Goal: Task Accomplishment & Management: Use online tool/utility

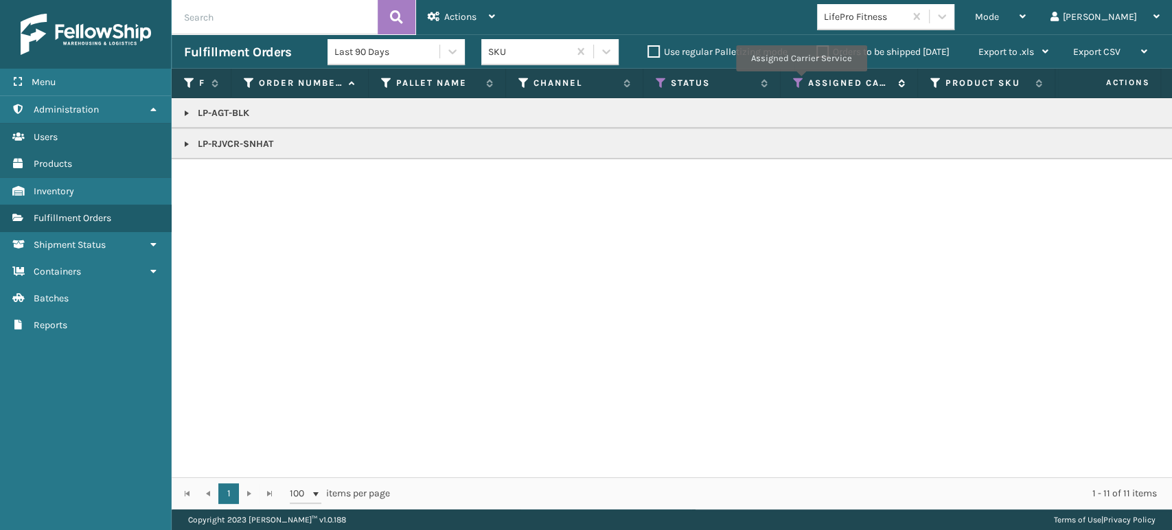
click at [801, 81] on icon at bounding box center [798, 83] width 11 height 12
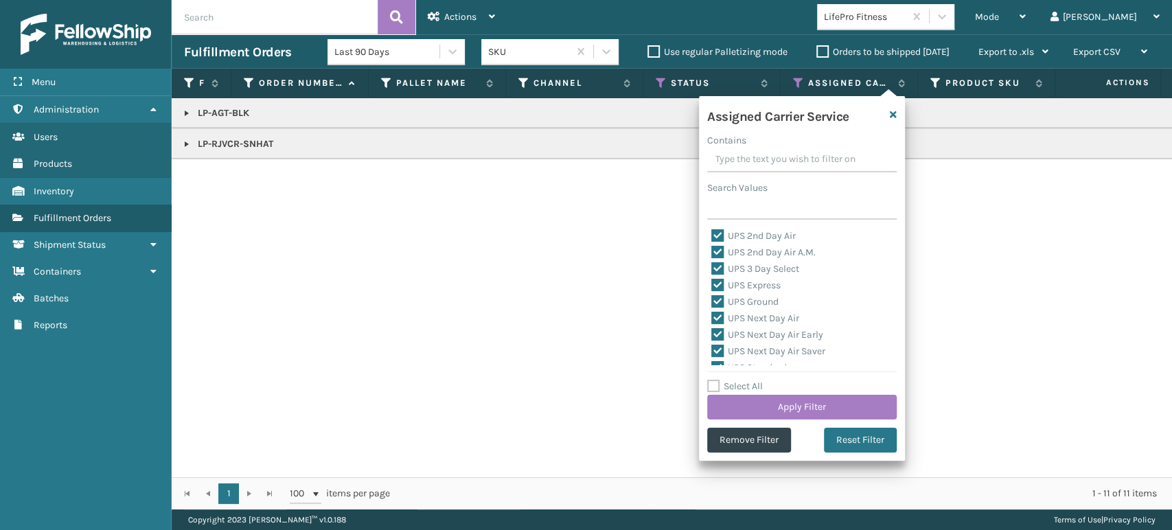
click at [488, 268] on div "LP-AGT-BLK LP-RJVCR-SNHAT" at bounding box center [672, 287] width 1001 height 379
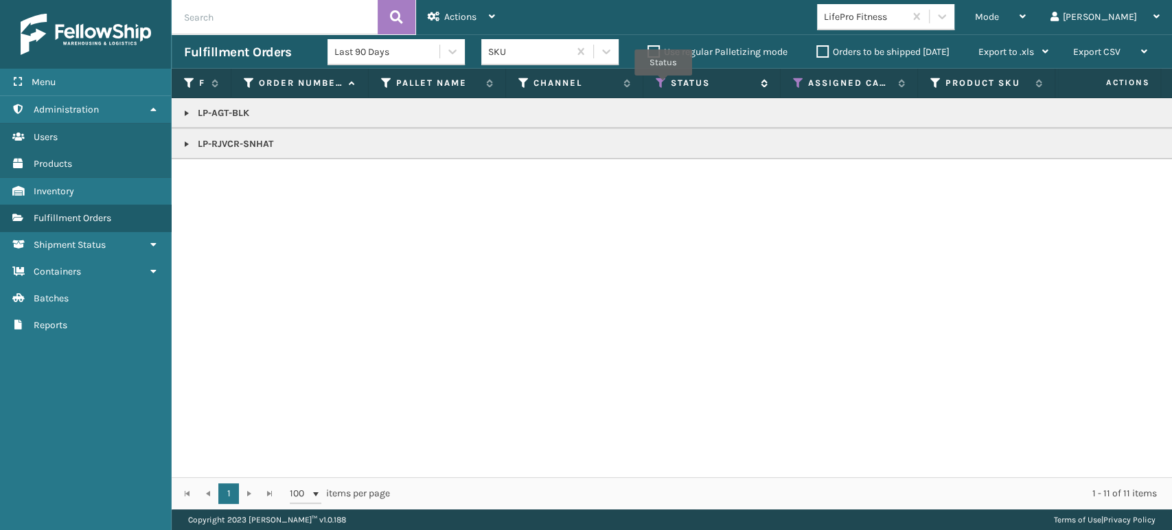
click at [663, 84] on icon at bounding box center [661, 83] width 11 height 12
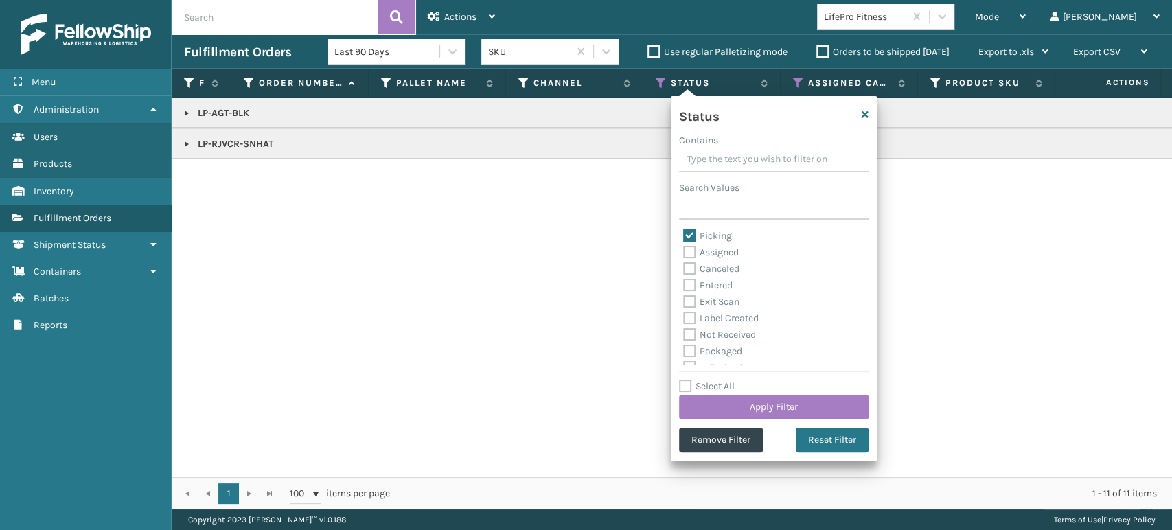
click at [687, 236] on label "Picking" at bounding box center [707, 236] width 49 height 12
click at [684, 236] on input "Picking" at bounding box center [683, 232] width 1 height 9
checkbox input "false"
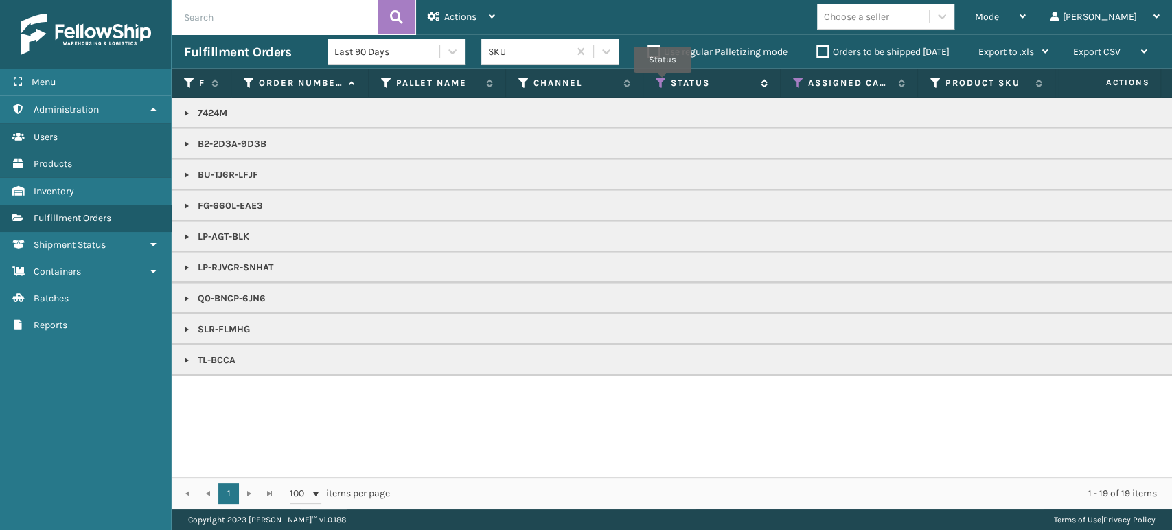
click at [662, 82] on icon at bounding box center [661, 83] width 11 height 12
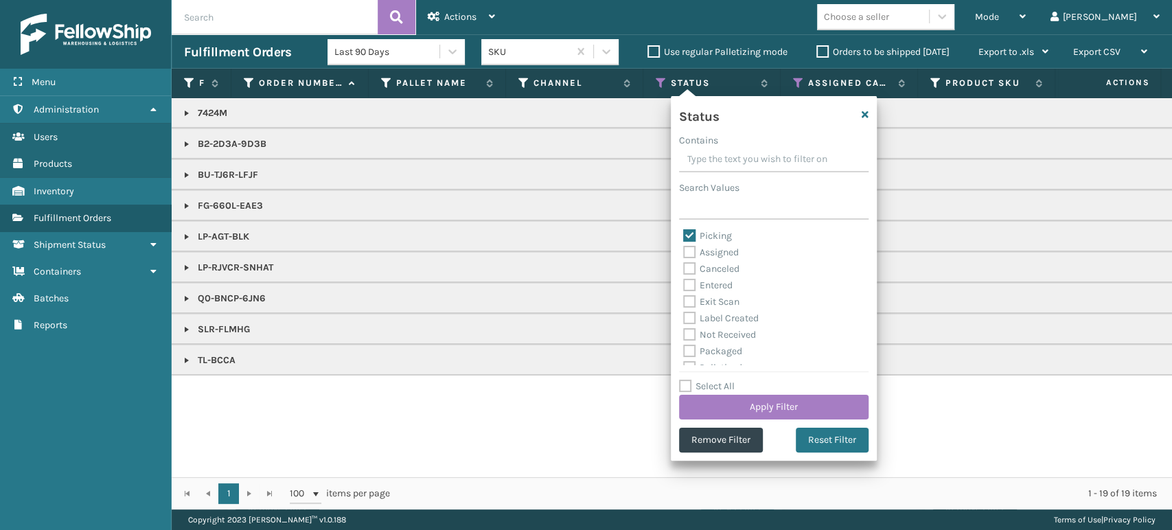
click at [691, 235] on label "Picking" at bounding box center [707, 236] width 49 height 12
click at [684, 235] on input "Picking" at bounding box center [683, 232] width 1 height 9
checkbox input "false"
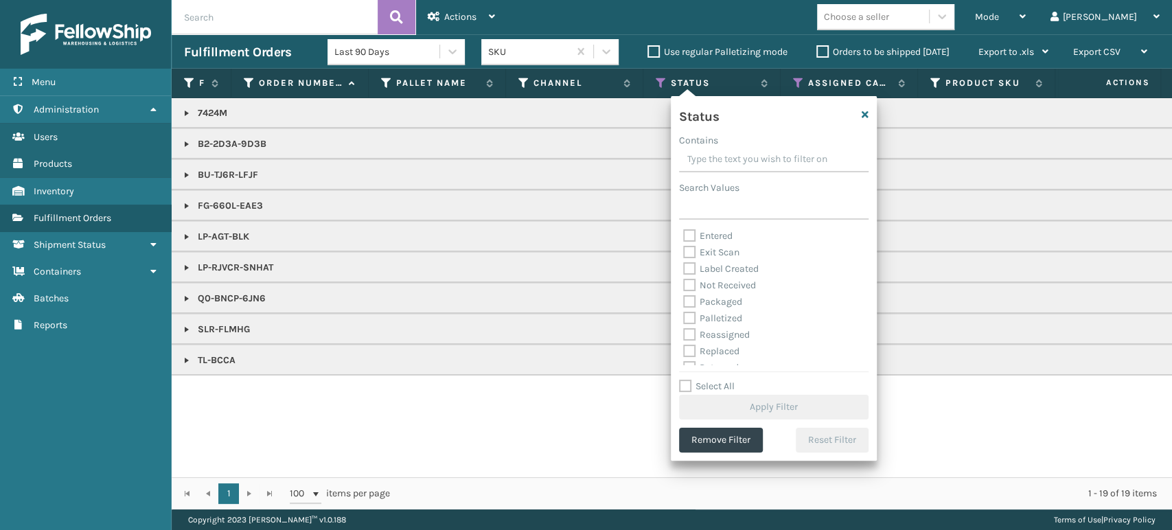
scroll to position [76, 0]
click at [687, 290] on label "Palletized" at bounding box center [712, 292] width 59 height 12
click at [684, 290] on input "Palletized" at bounding box center [683, 288] width 1 height 9
checkbox input "true"
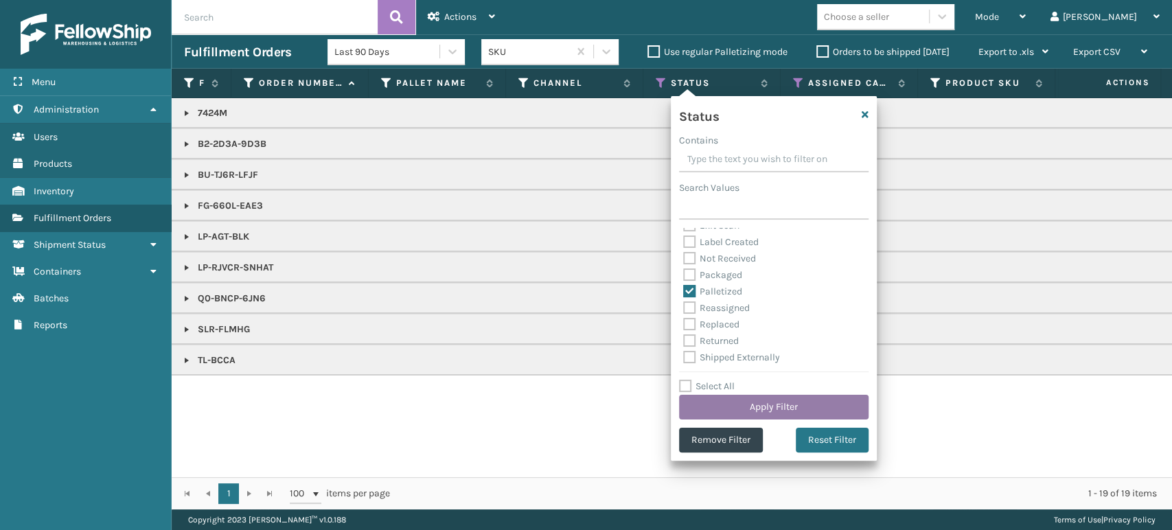
click at [775, 405] on button "Apply Filter" at bounding box center [774, 407] width 190 height 25
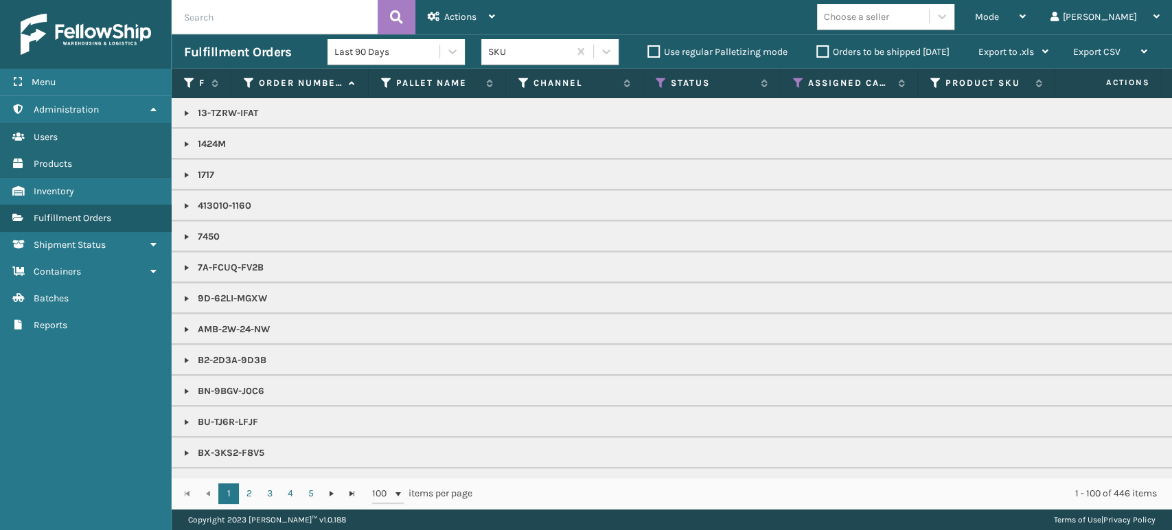
click at [185, 139] on link at bounding box center [186, 144] width 11 height 11
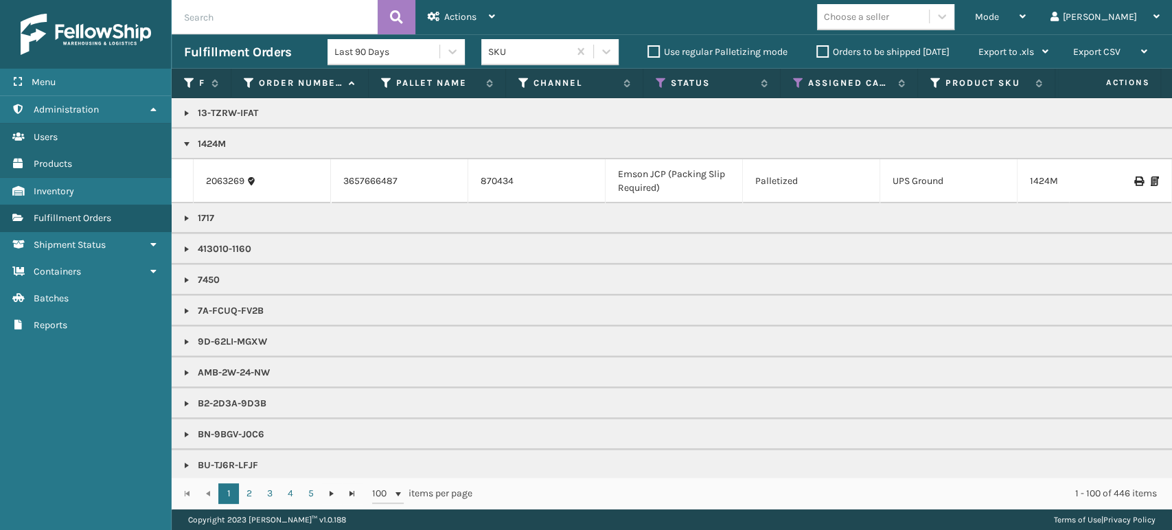
click at [181, 144] on link at bounding box center [186, 144] width 11 height 11
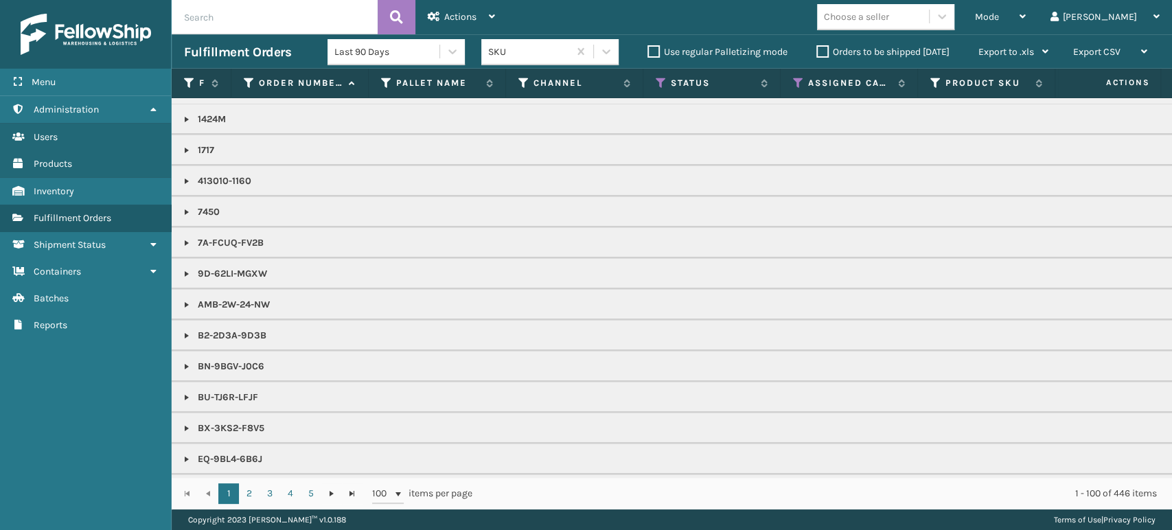
scroll to position [0, 0]
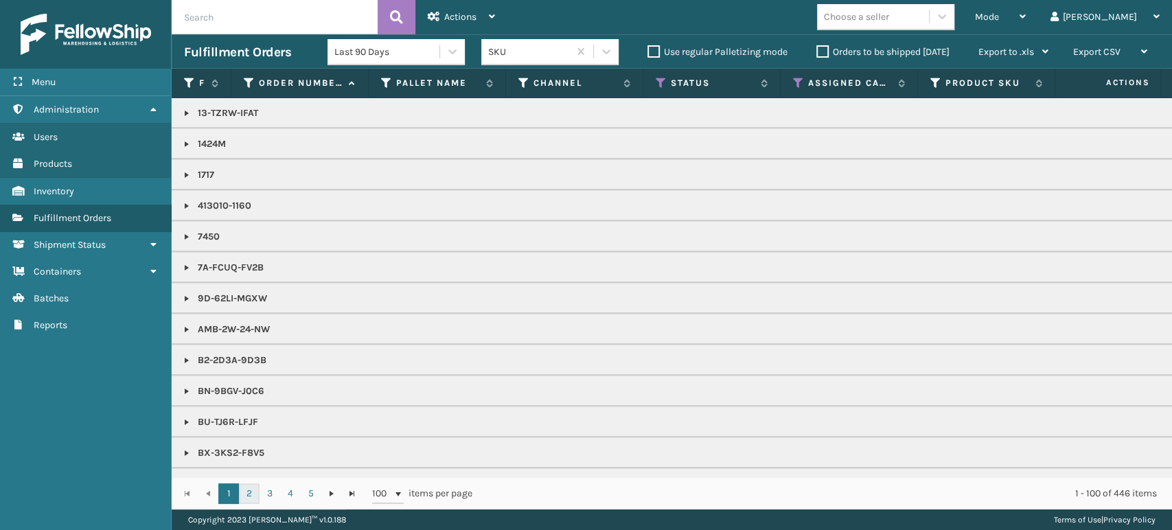
click at [252, 487] on link "2" at bounding box center [249, 493] width 21 height 21
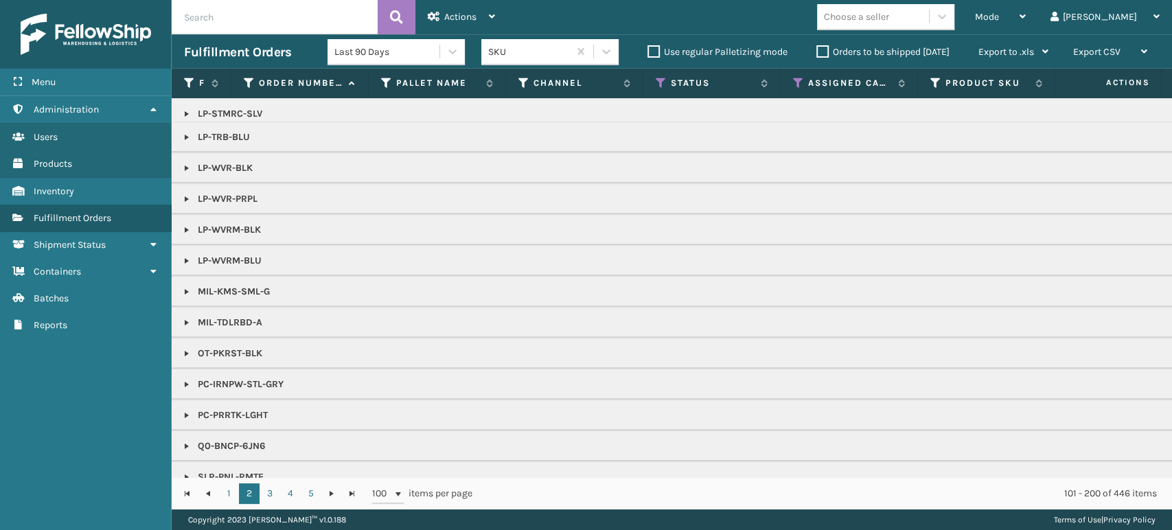
scroll to position [741, 0]
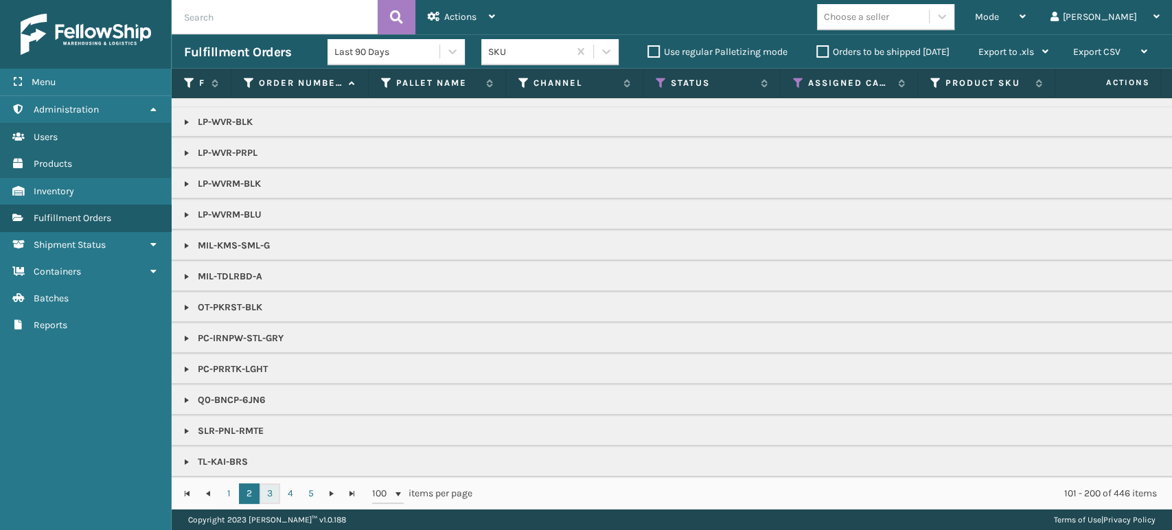
click at [269, 492] on link "3" at bounding box center [270, 493] width 21 height 21
click at [291, 499] on link "4" at bounding box center [290, 493] width 21 height 21
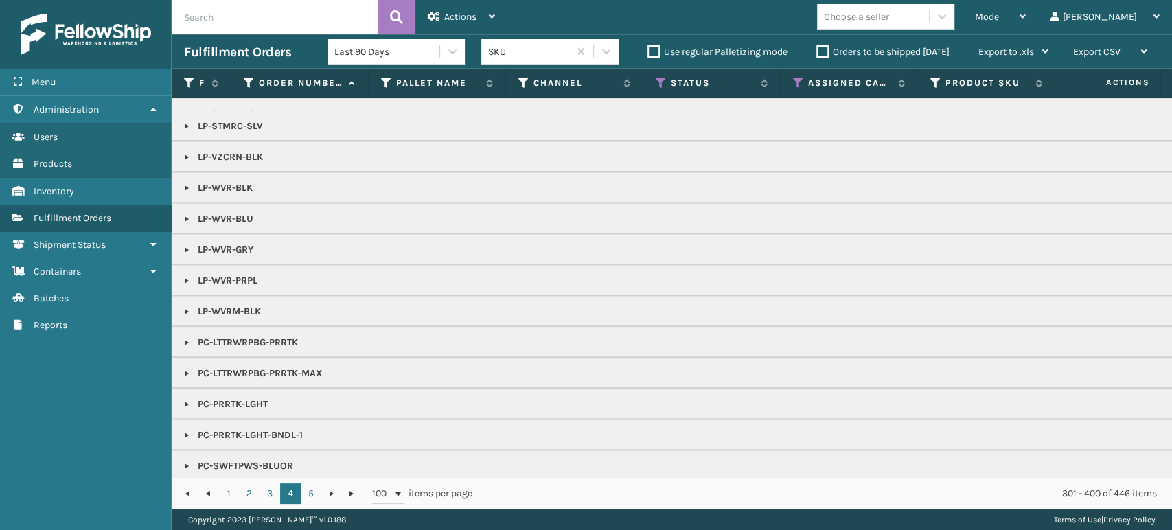
scroll to position [371, 0]
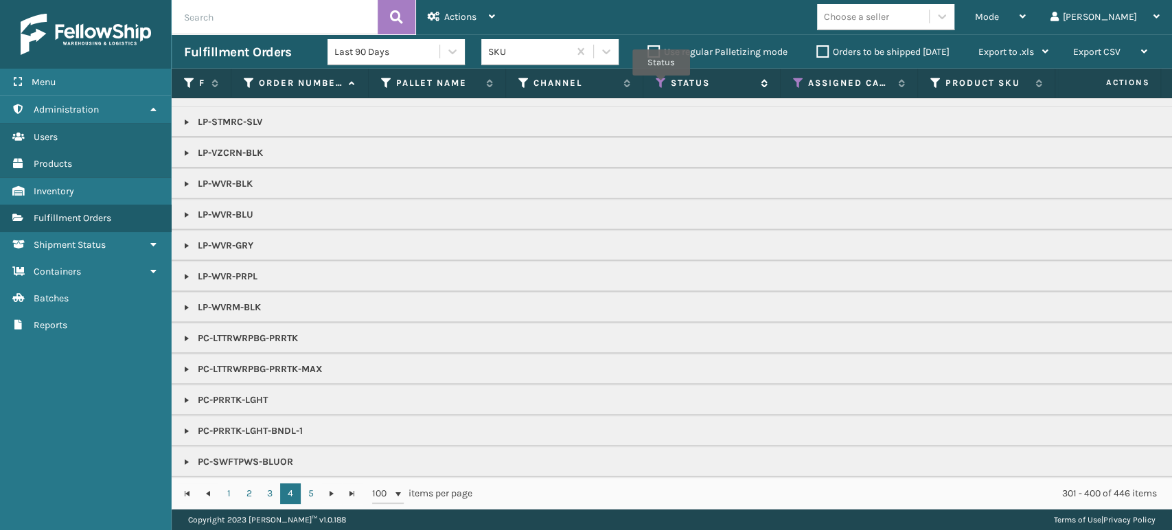
click at [661, 85] on icon at bounding box center [661, 83] width 11 height 12
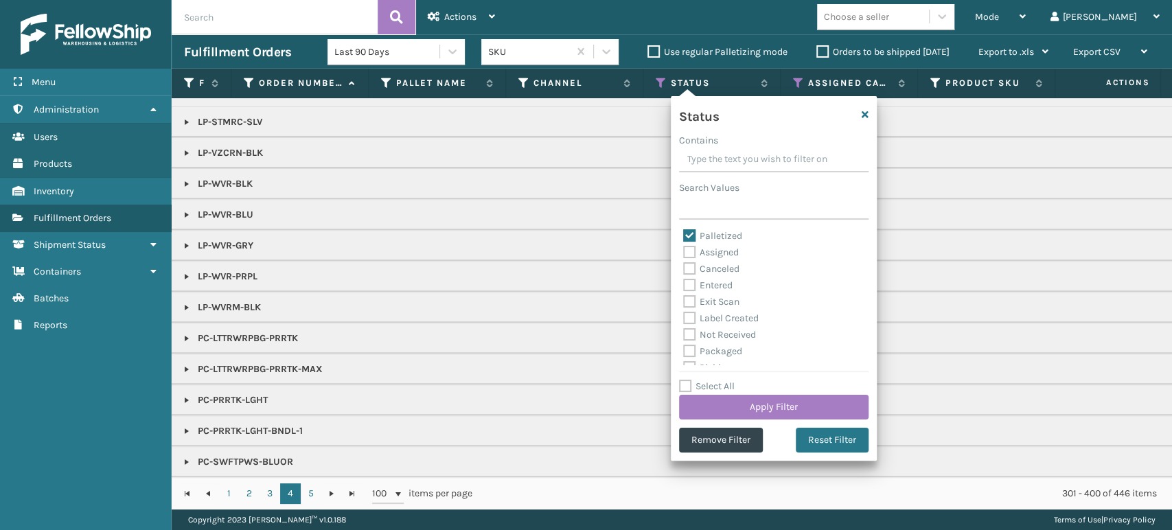
click at [692, 233] on label "Palletized" at bounding box center [712, 236] width 59 height 12
click at [684, 233] on input "Palletized" at bounding box center [683, 232] width 1 height 9
checkbox input "false"
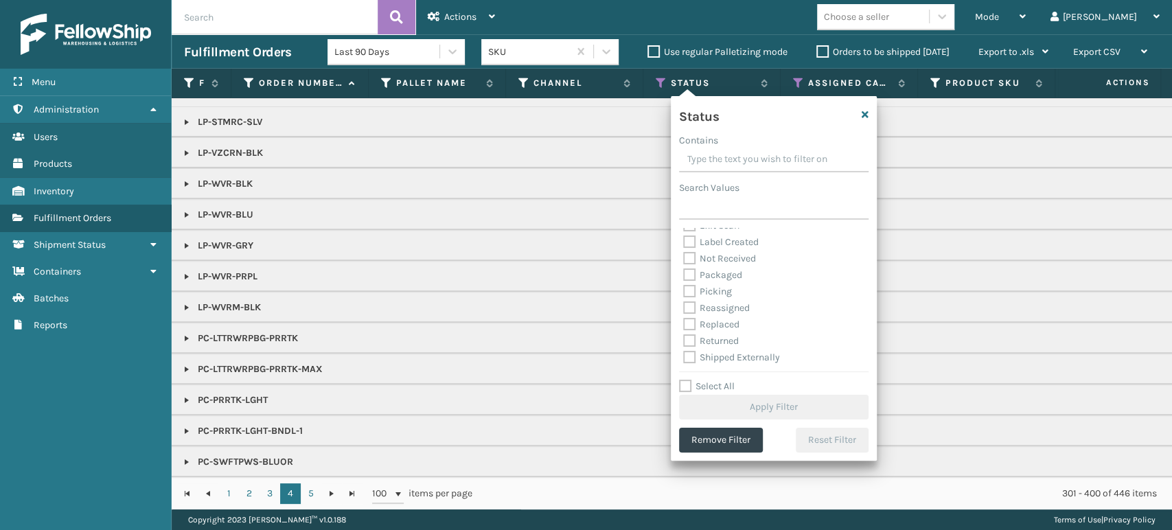
scroll to position [77, 0]
click at [689, 290] on label "Picking" at bounding box center [707, 291] width 49 height 12
click at [684, 290] on input "Picking" at bounding box center [683, 287] width 1 height 9
checkbox input "true"
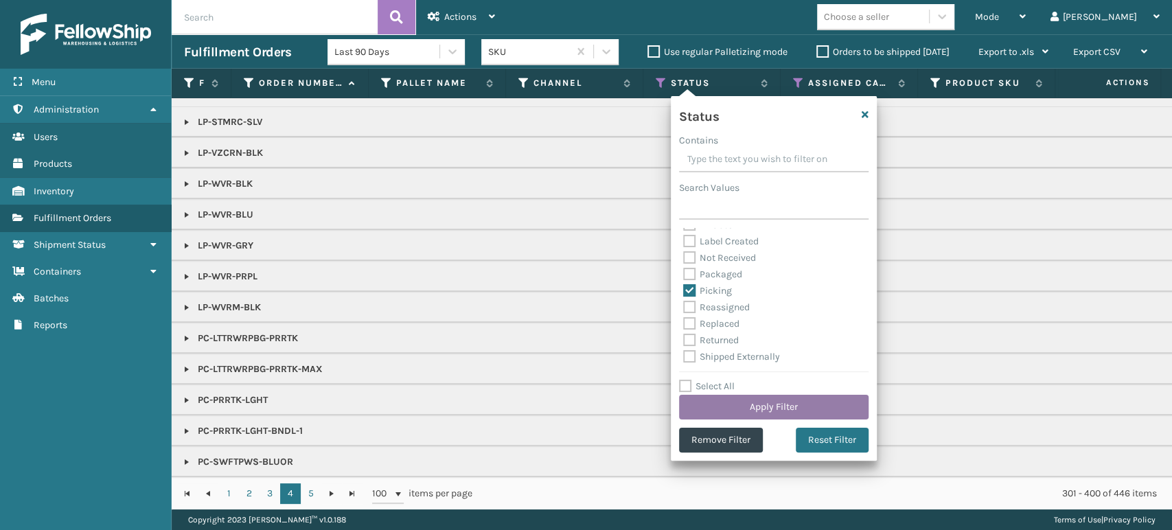
click at [764, 407] on button "Apply Filter" at bounding box center [774, 407] width 190 height 25
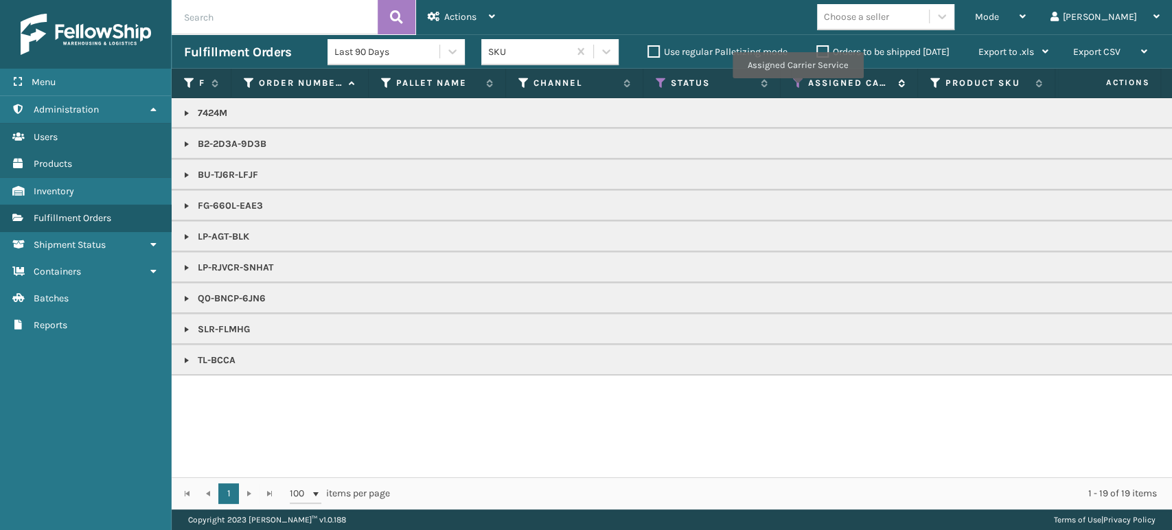
click at [797, 88] on icon at bounding box center [798, 83] width 11 height 12
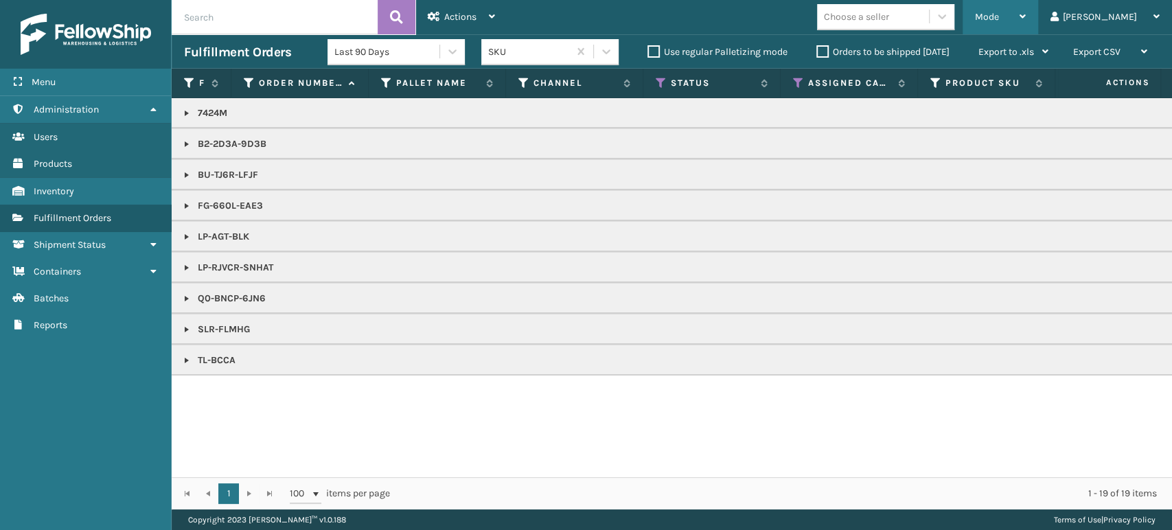
click at [999, 12] on span "Mode" at bounding box center [987, 17] width 24 height 12
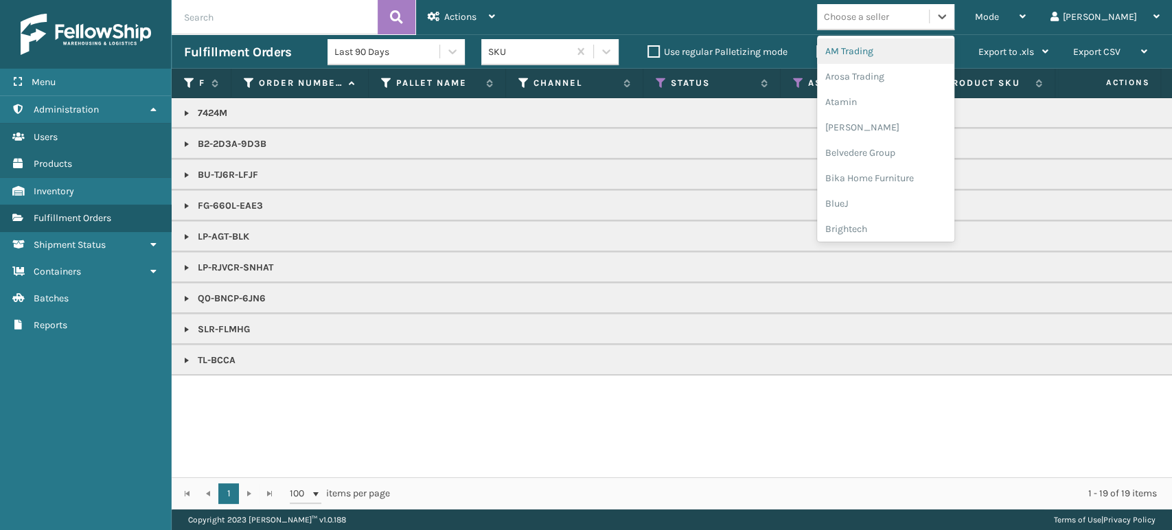
click at [889, 19] on div "Choose a seller" at bounding box center [856, 17] width 65 height 14
type input "em"
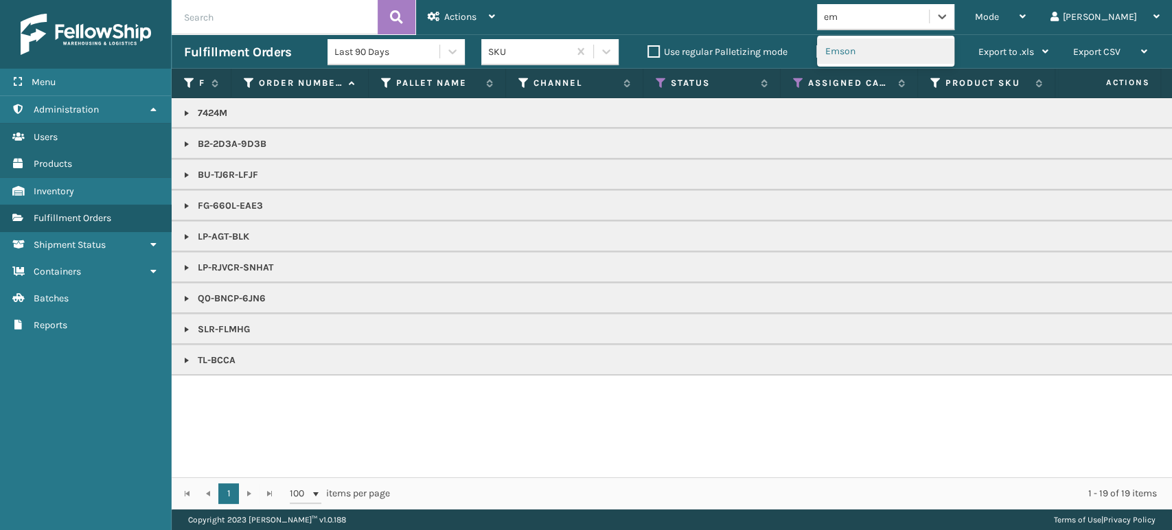
click at [901, 41] on div "Emson" at bounding box center [885, 50] width 137 height 25
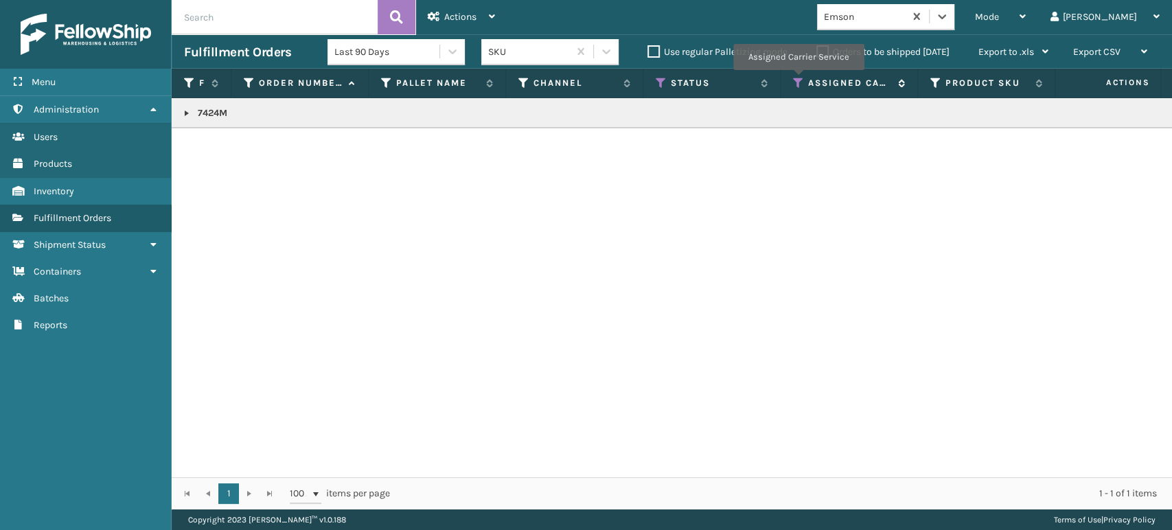
click at [798, 80] on icon at bounding box center [798, 83] width 11 height 12
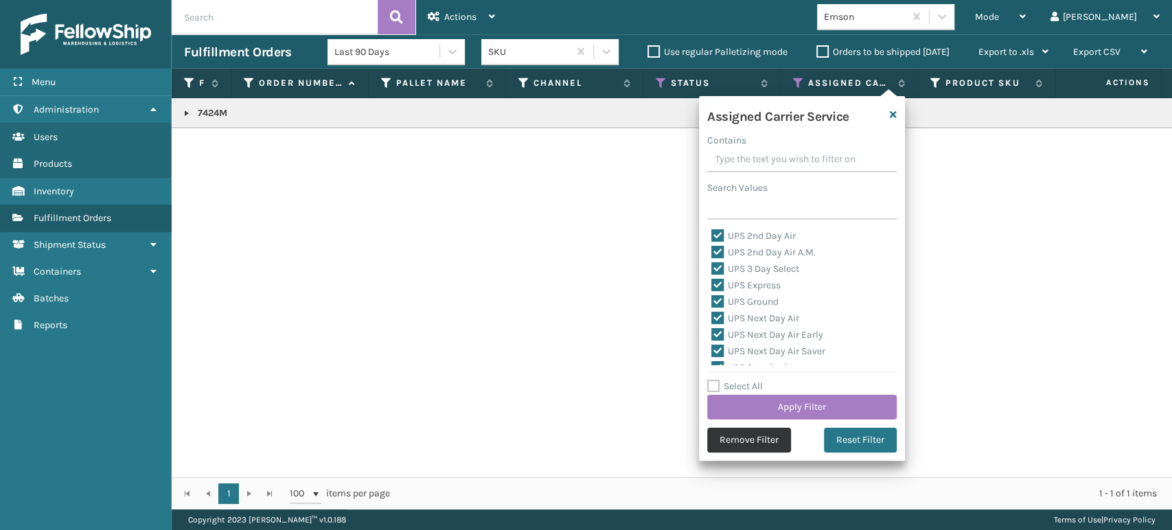
click at [743, 448] on button "Remove Filter" at bounding box center [749, 440] width 84 height 25
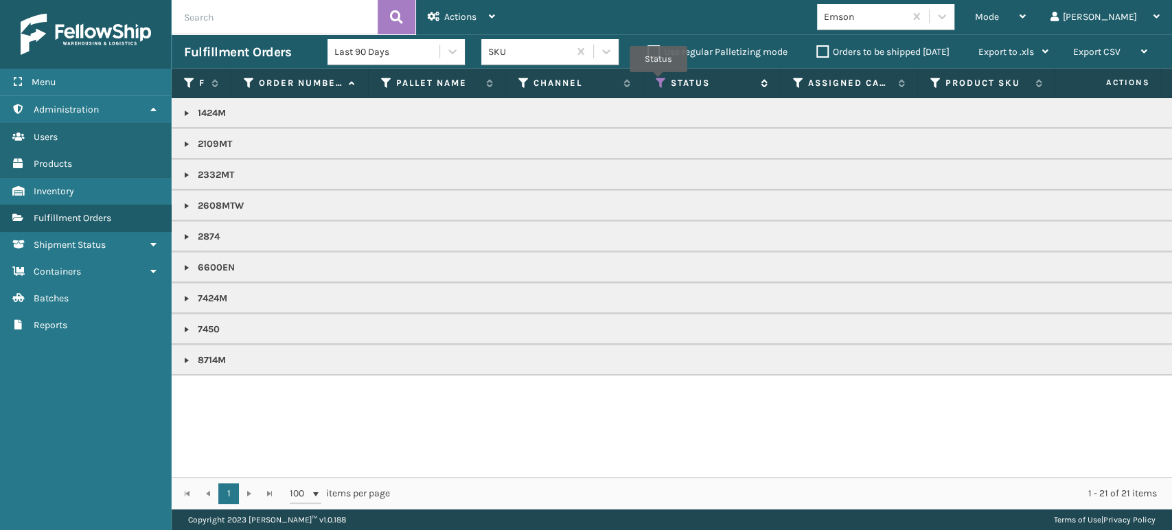
click at [659, 81] on icon at bounding box center [661, 83] width 11 height 12
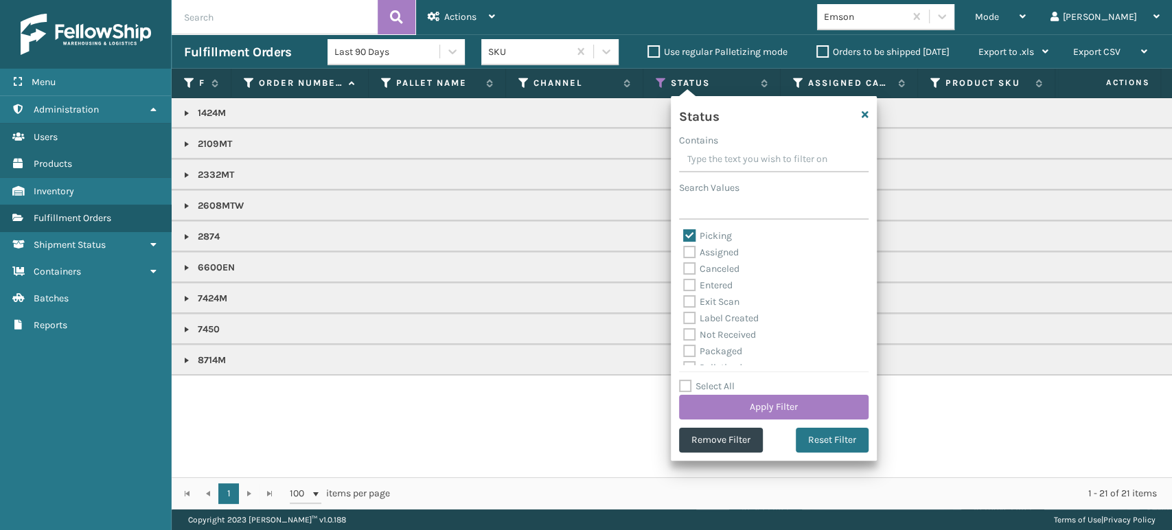
click at [816, 47] on label "Orders to be shipped [DATE]" at bounding box center [882, 52] width 133 height 12
click at [816, 47] on input "Orders to be shipped [DATE]" at bounding box center [816, 48] width 1 height 9
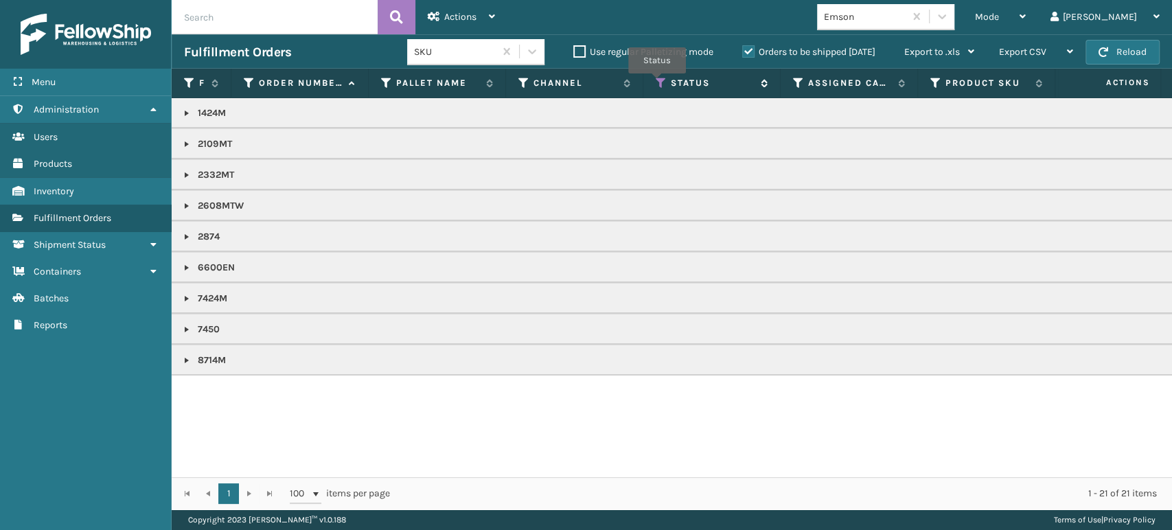
click at [657, 83] on icon at bounding box center [661, 83] width 11 height 12
click at [181, 109] on link at bounding box center [186, 113] width 11 height 11
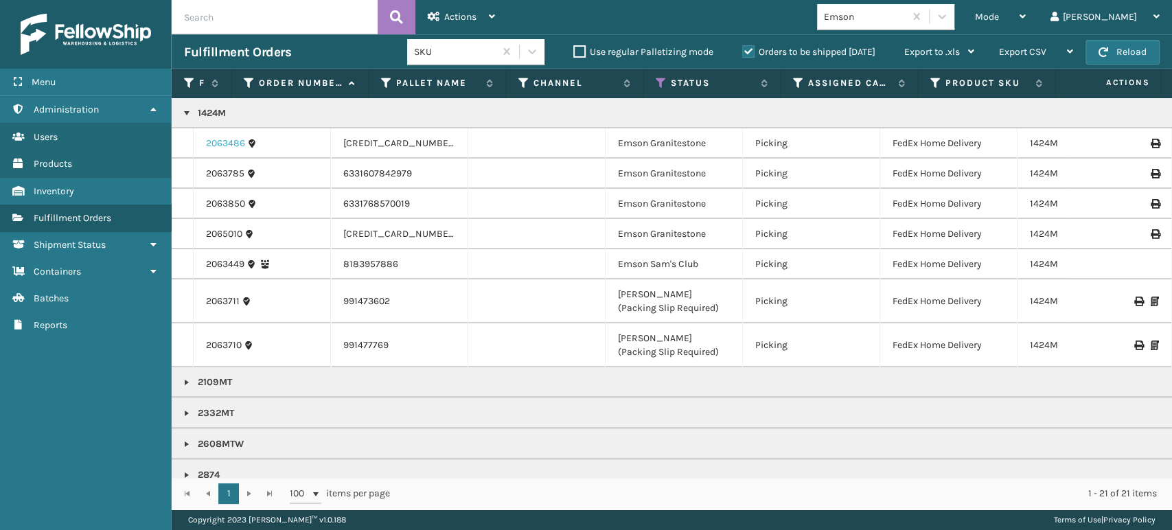
click at [225, 141] on link "2063486" at bounding box center [225, 144] width 39 height 14
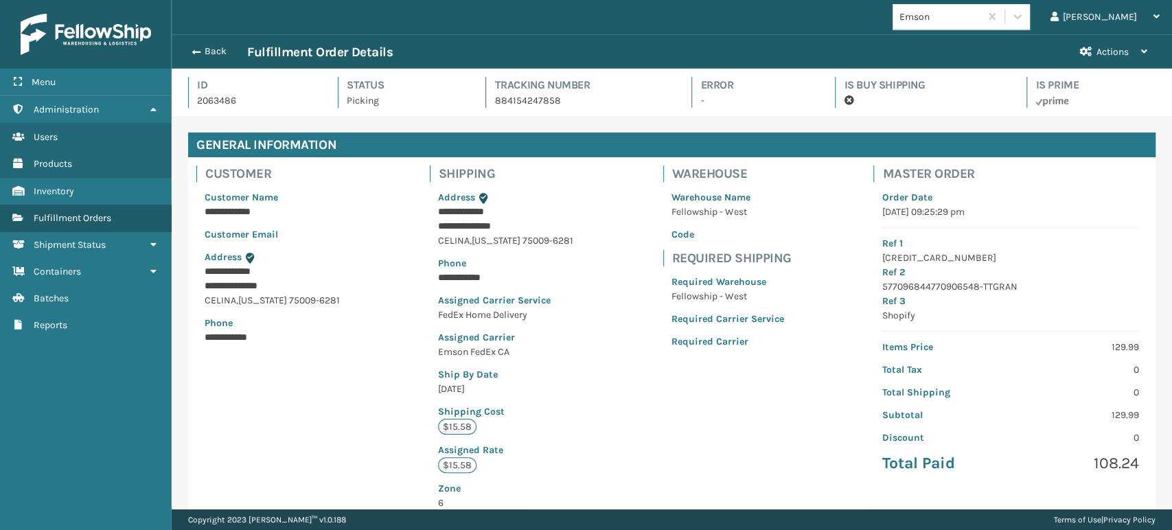
scroll to position [295, 0]
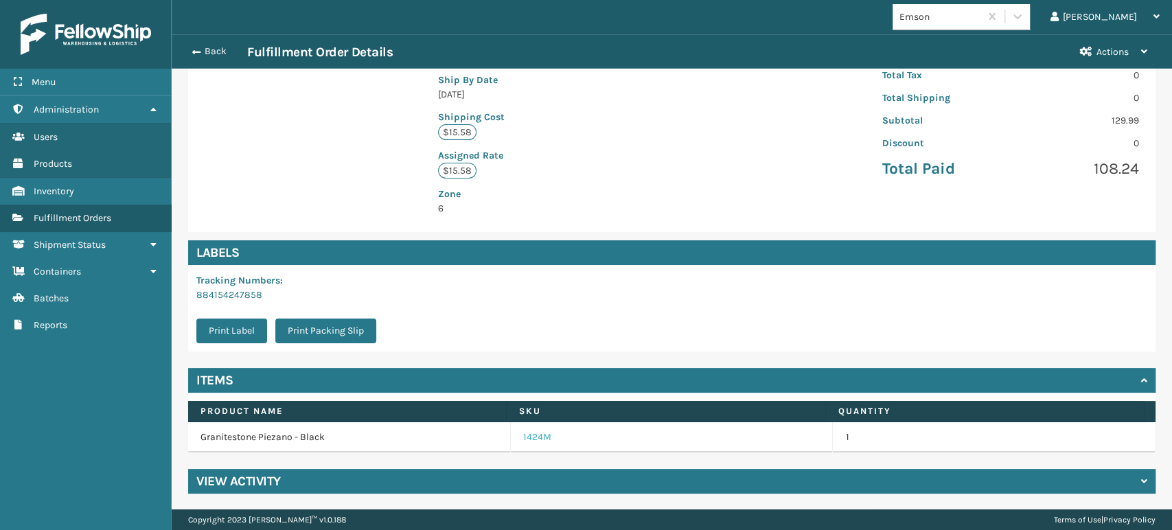
click at [523, 436] on link "1424M" at bounding box center [537, 438] width 28 height 14
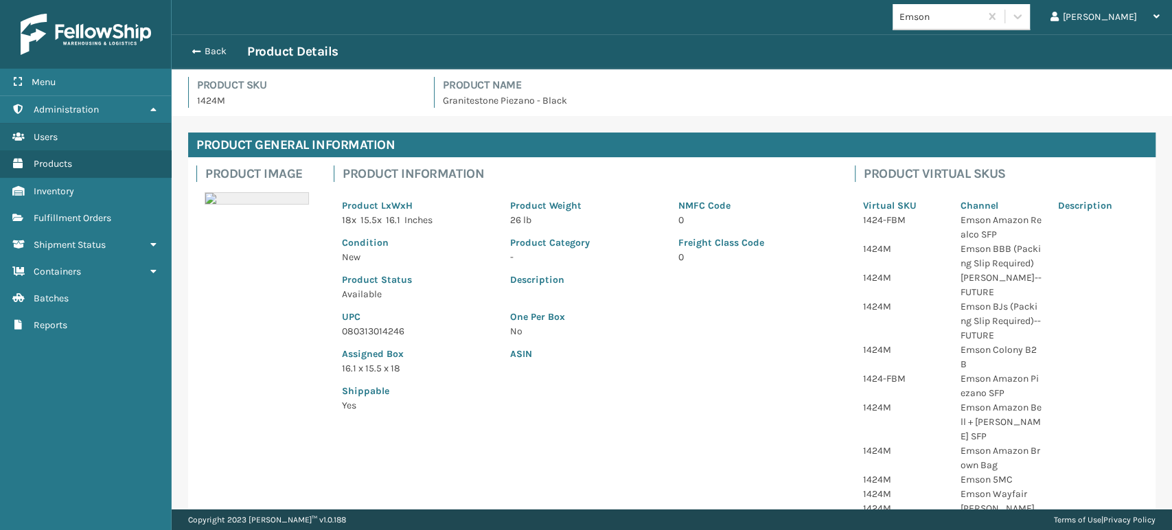
click at [374, 330] on p "080313014246" at bounding box center [418, 331] width 152 height 14
copy p "080313014246"
click at [202, 52] on button "Back" at bounding box center [215, 51] width 63 height 12
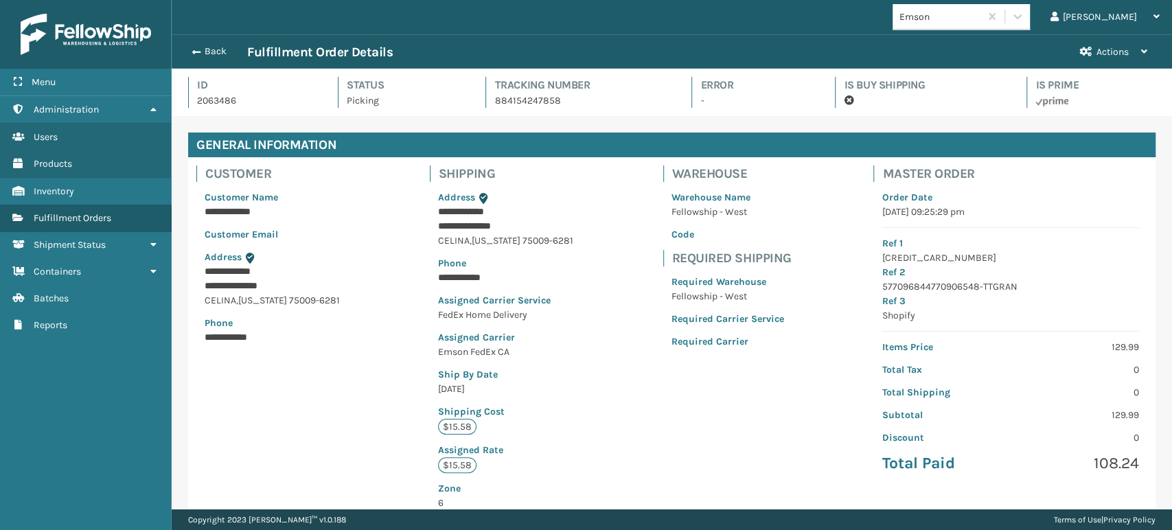
scroll to position [33, 1000]
click at [215, 51] on button "Back" at bounding box center [215, 51] width 63 height 12
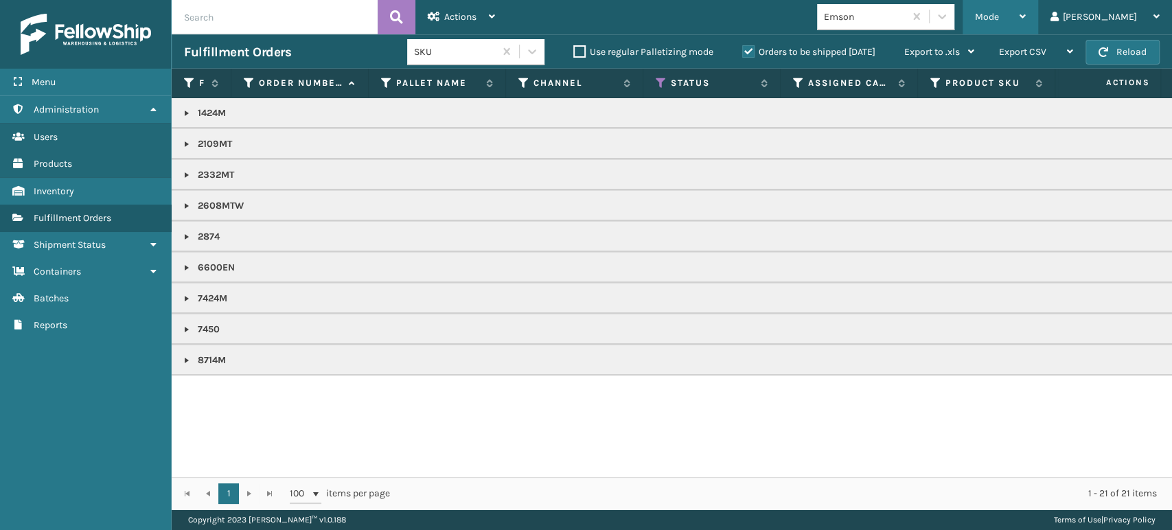
click at [999, 11] on span "Mode" at bounding box center [987, 17] width 24 height 12
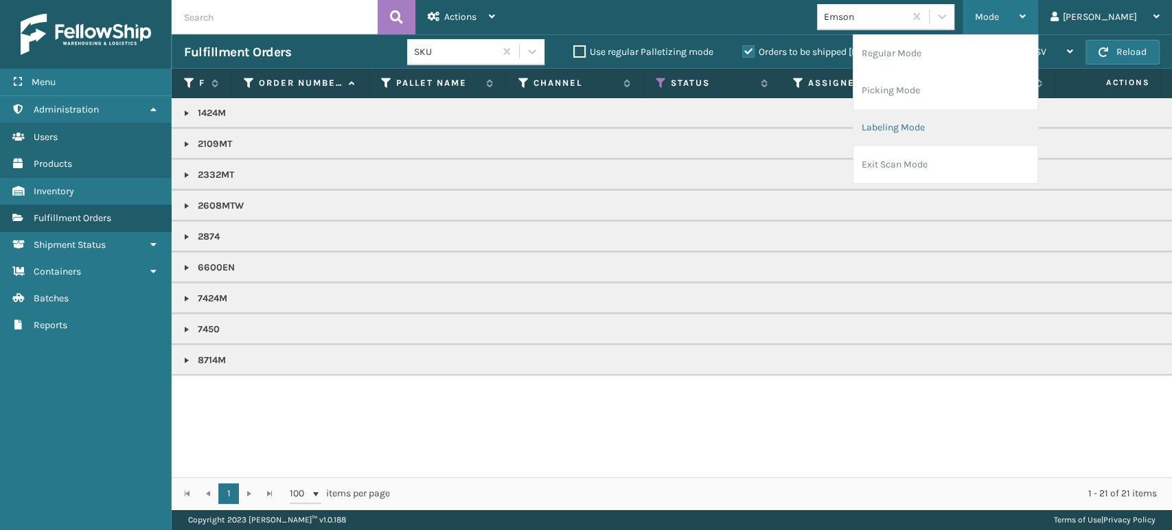
click at [985, 134] on li "Labeling Mode" at bounding box center [946, 127] width 184 height 37
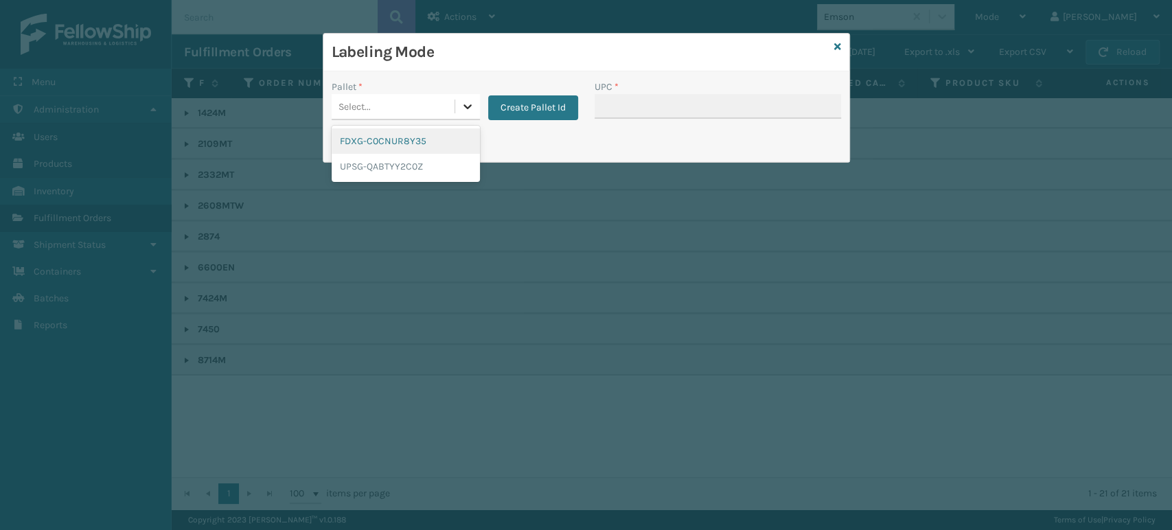
click at [465, 100] on icon at bounding box center [468, 107] width 14 height 14
click at [444, 142] on div "FDXG-C0CNUR8Y35" at bounding box center [406, 140] width 148 height 25
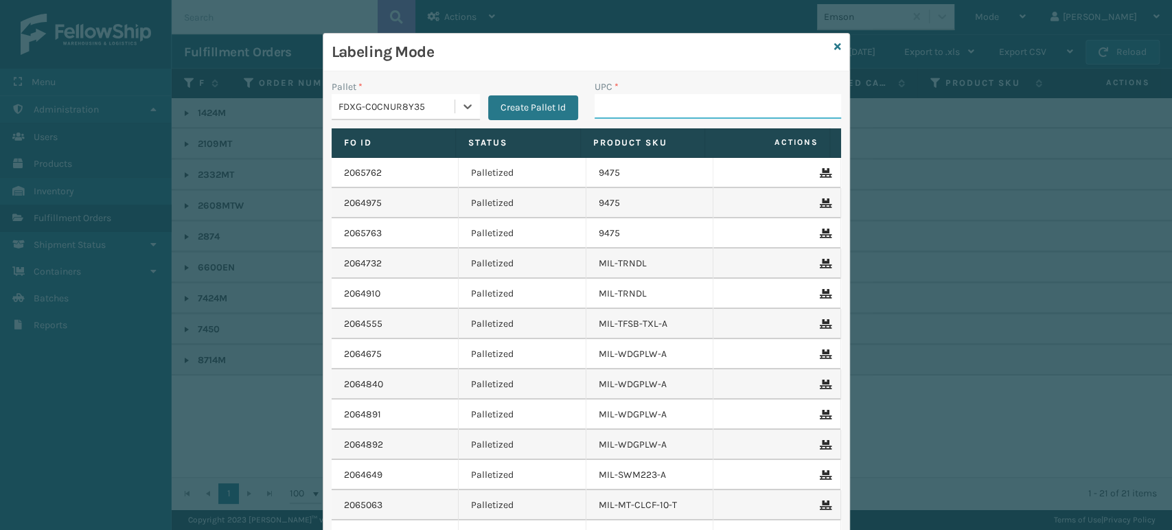
click at [663, 108] on input "UPC *" at bounding box center [718, 106] width 247 height 25
paste input "080313014246"
type input "080313014246"
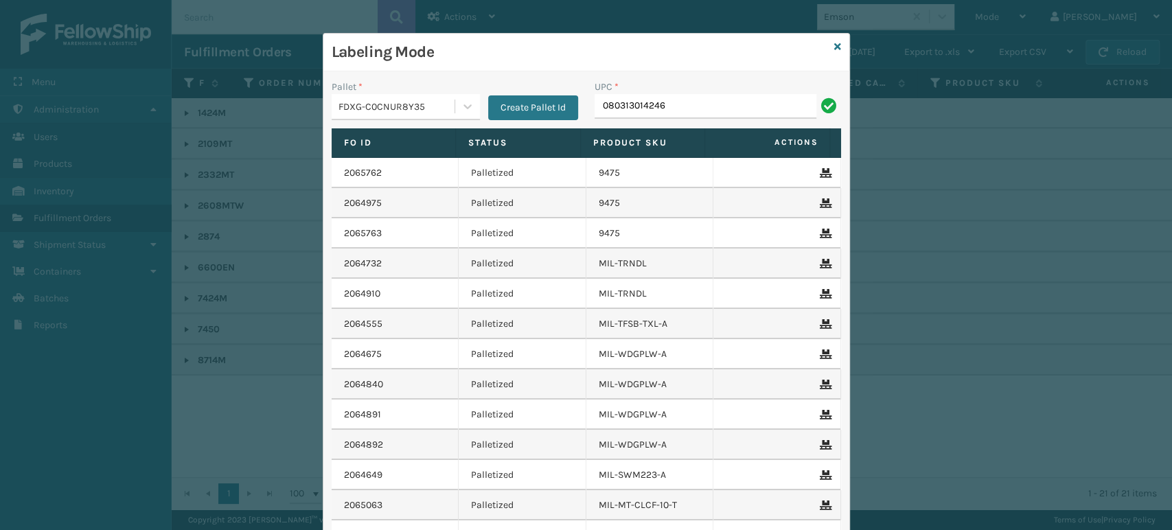
type input "080313014246"
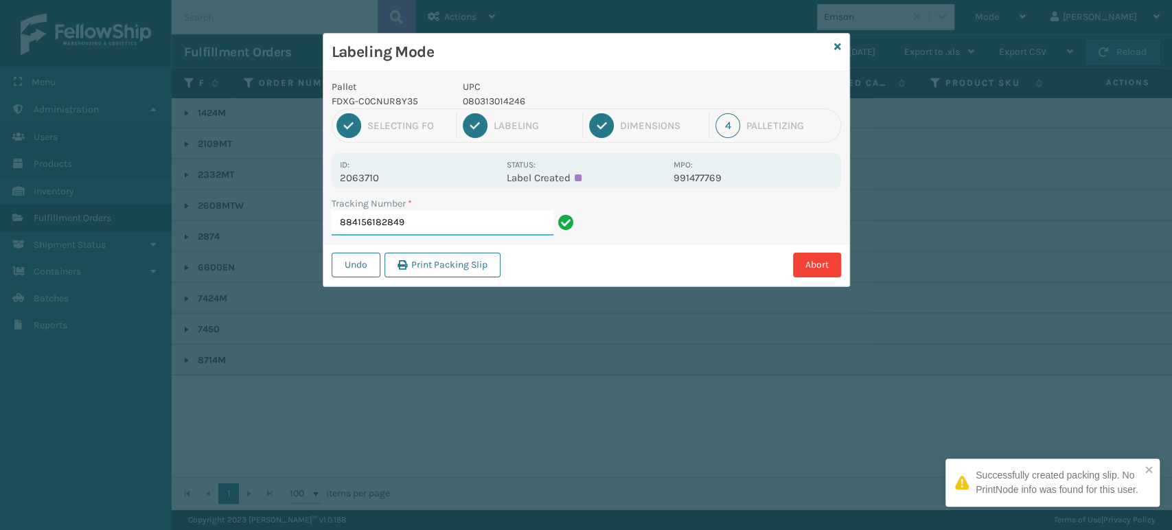
click at [376, 225] on input "884156182849" at bounding box center [443, 223] width 222 height 25
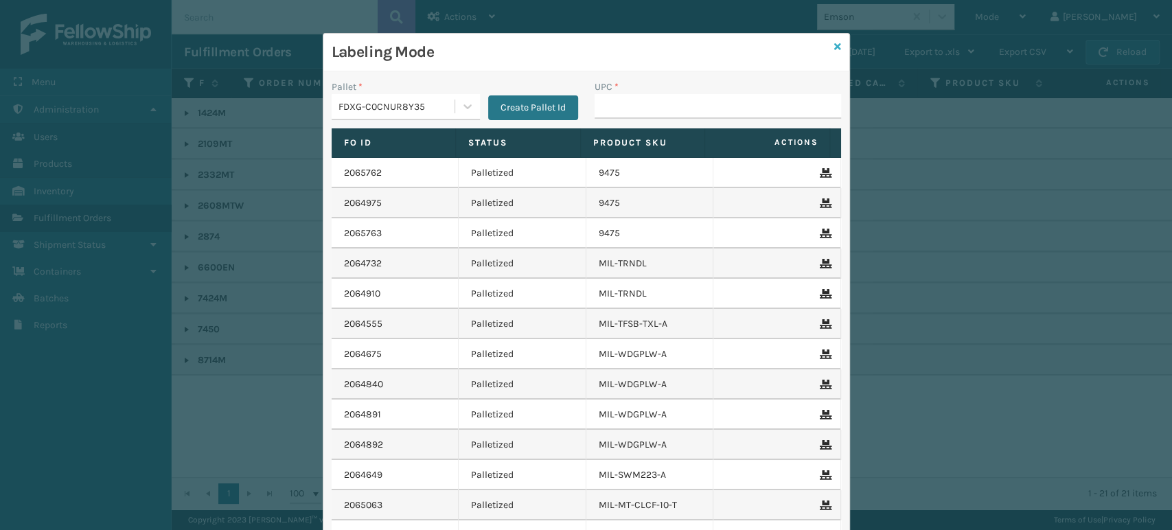
click at [834, 44] on icon at bounding box center [837, 47] width 7 height 10
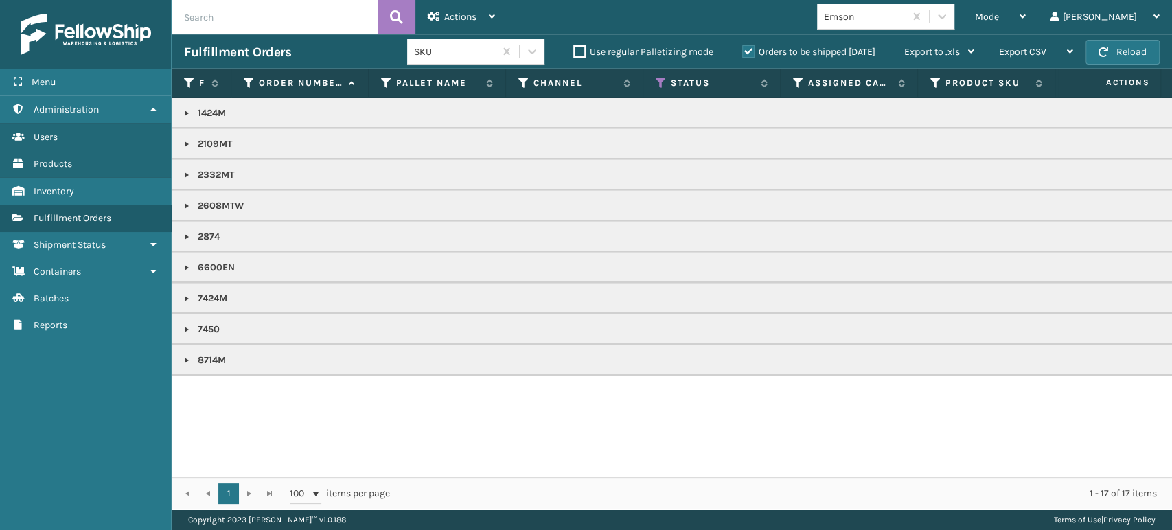
click at [746, 50] on label "Orders to be shipped [DATE]" at bounding box center [808, 52] width 133 height 12
click at [743, 50] on input "Orders to be shipped [DATE]" at bounding box center [742, 48] width 1 height 9
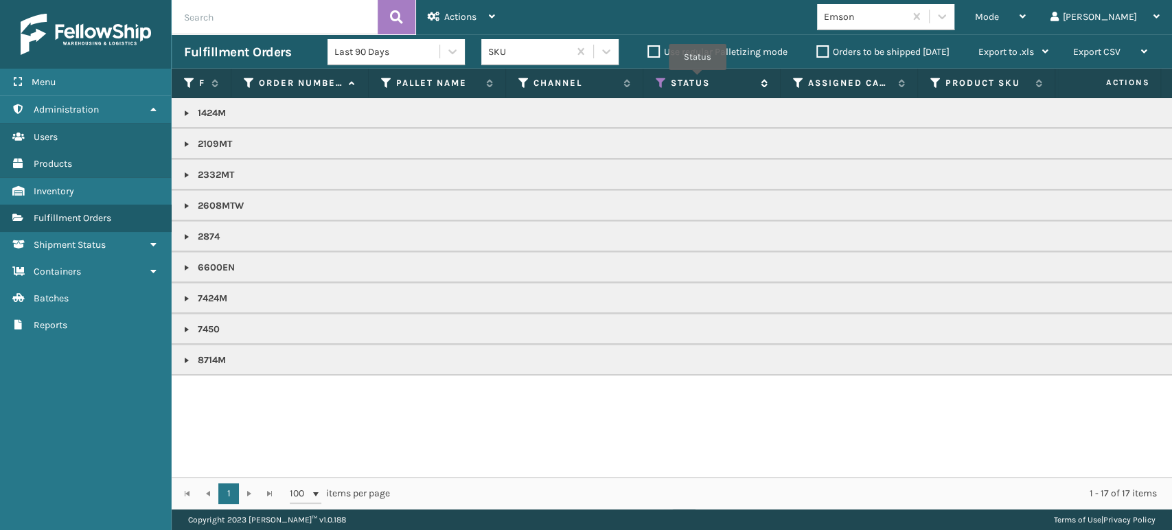
click at [656, 82] on icon at bounding box center [661, 83] width 11 height 12
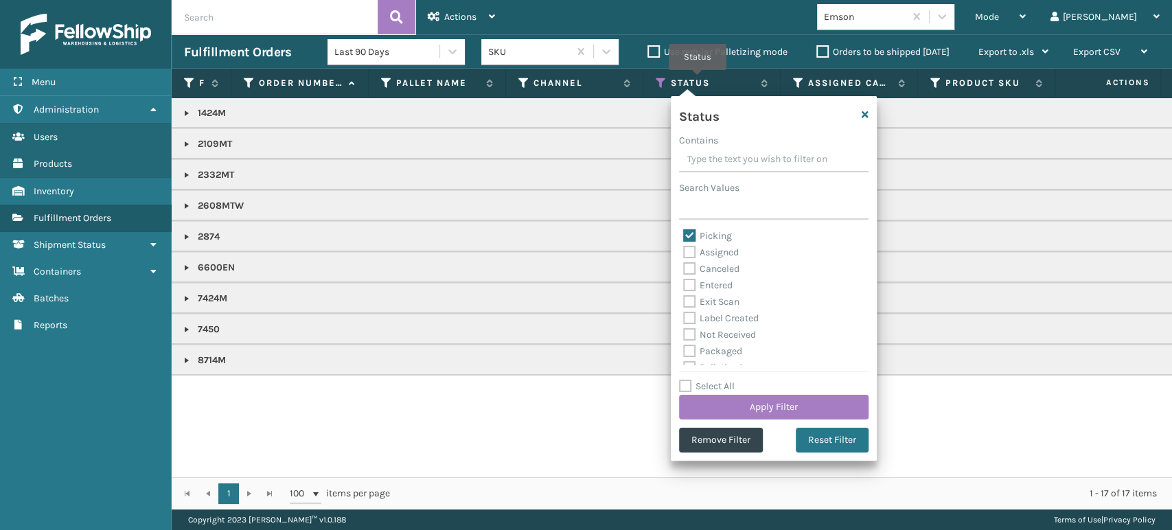
click at [690, 231] on label "Picking" at bounding box center [707, 236] width 49 height 12
click at [684, 231] on input "Picking" at bounding box center [683, 232] width 1 height 9
checkbox input "false"
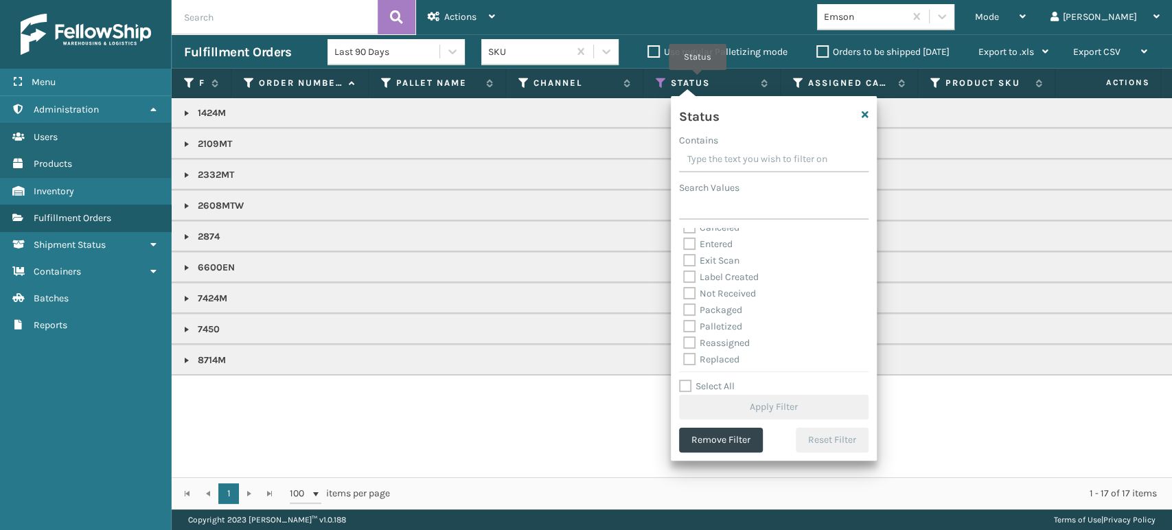
scroll to position [76, 0]
click at [691, 292] on label "Palletized" at bounding box center [712, 292] width 59 height 12
click at [684, 292] on input "Palletized" at bounding box center [683, 288] width 1 height 9
checkbox input "true"
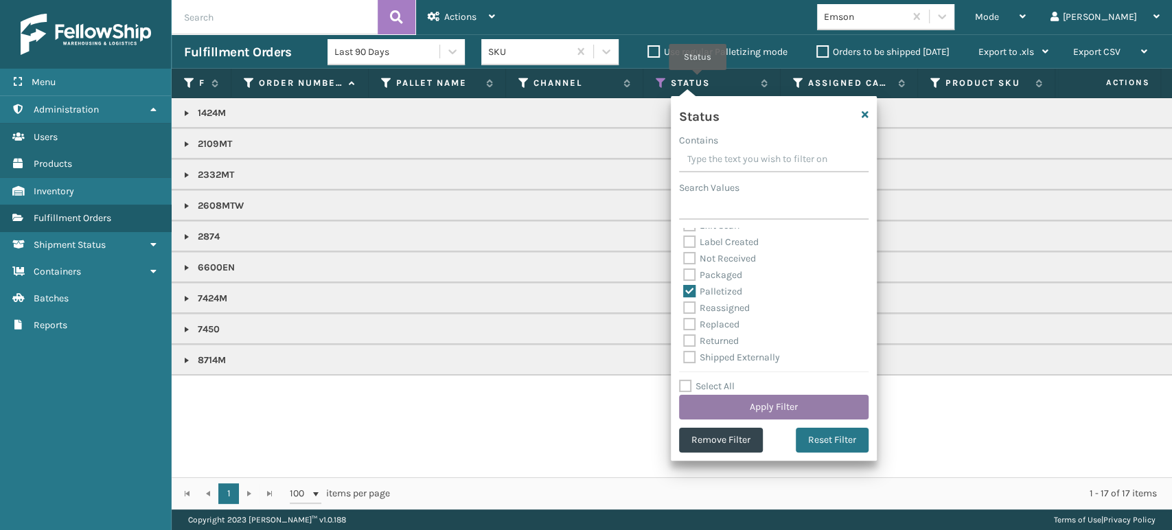
click at [781, 404] on button "Apply Filter" at bounding box center [774, 407] width 190 height 25
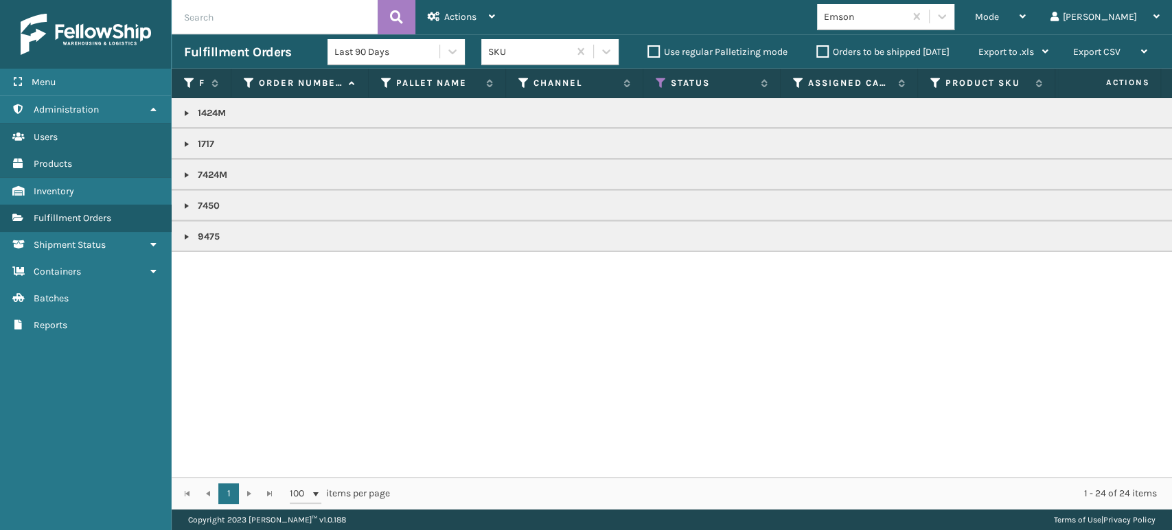
click at [301, 15] on input "text" at bounding box center [275, 17] width 206 height 34
paste input "884156182849"
type input "884156182849"
click at [390, 18] on icon at bounding box center [396, 17] width 13 height 21
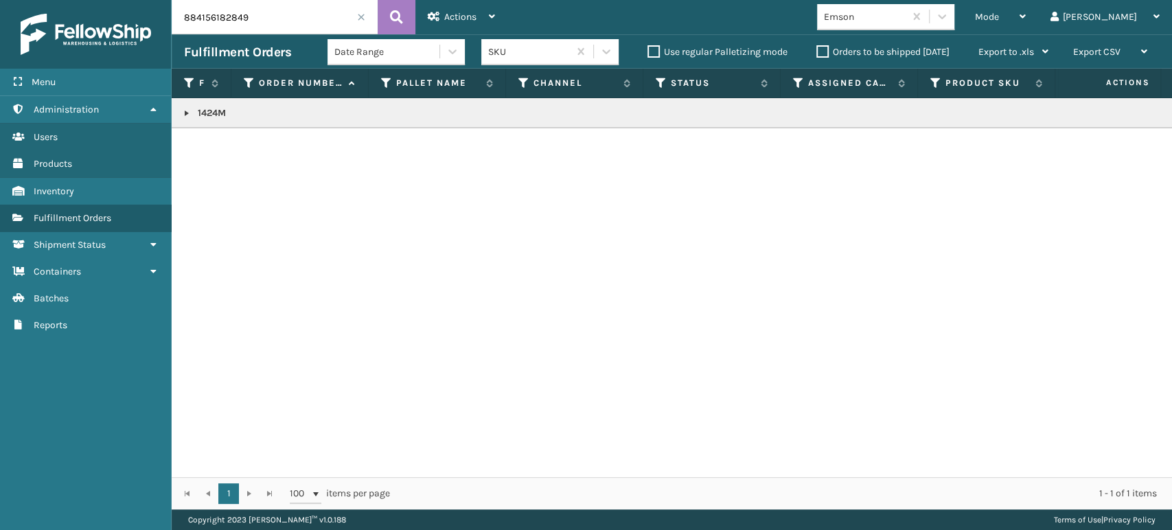
click at [186, 111] on link at bounding box center [186, 113] width 11 height 11
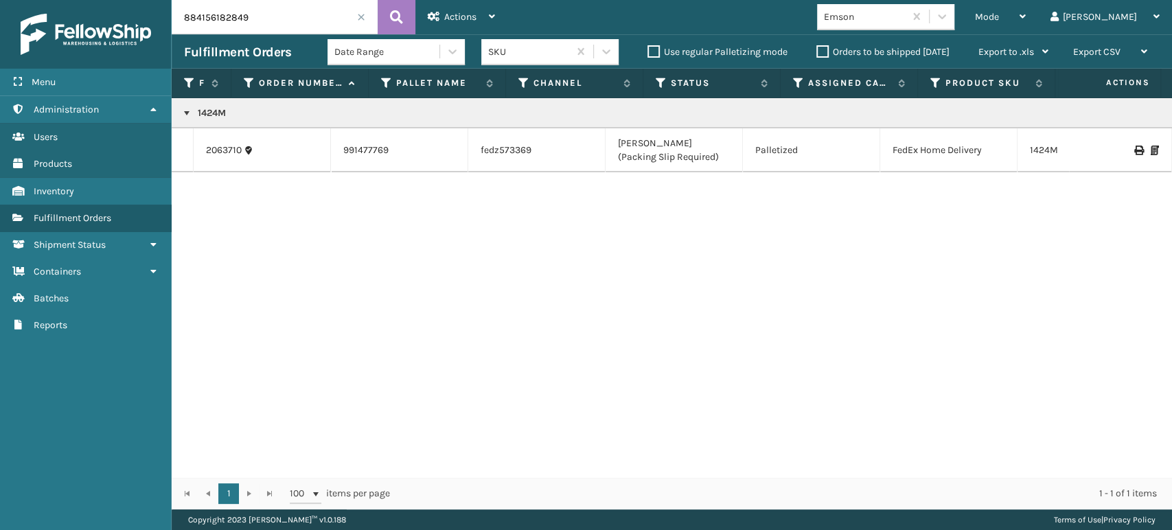
click at [1134, 150] on icon at bounding box center [1138, 151] width 8 height 10
click at [360, 21] on span at bounding box center [361, 17] width 8 height 8
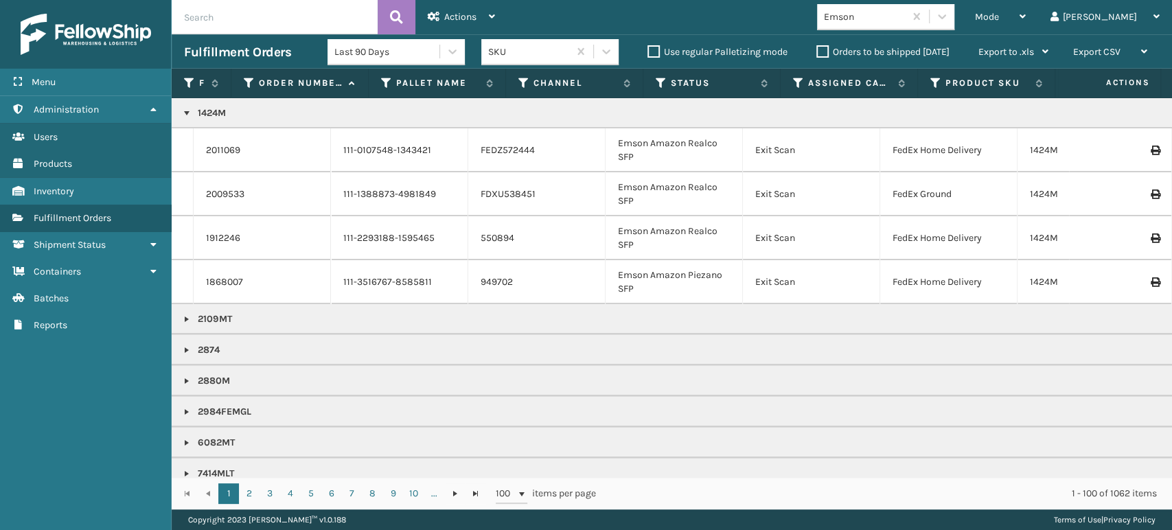
click at [819, 51] on label "Orders to be shipped [DATE]" at bounding box center [882, 52] width 133 height 12
click at [817, 51] on input "Orders to be shipped [DATE]" at bounding box center [816, 48] width 1 height 9
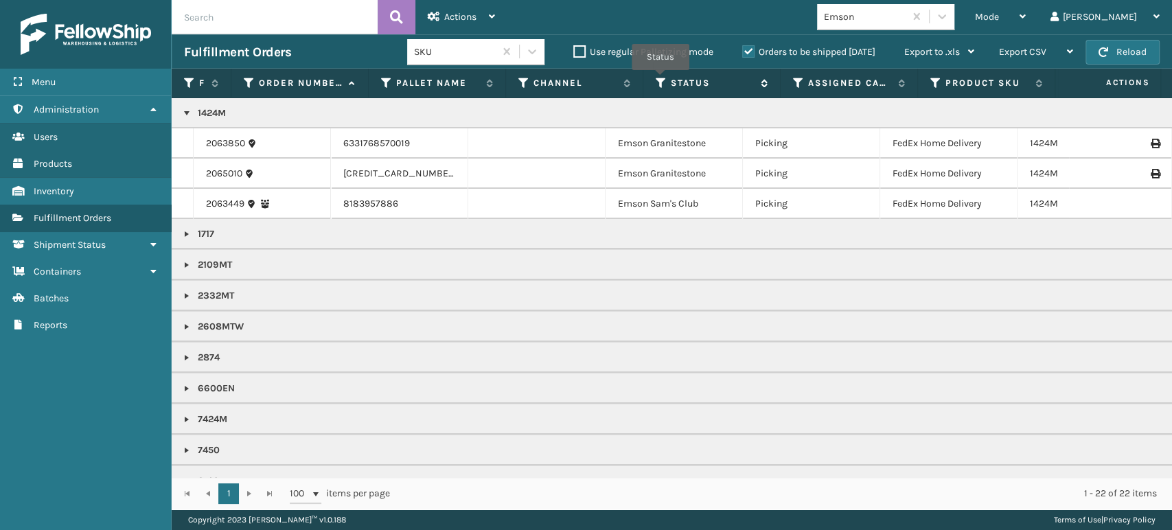
click at [661, 80] on icon at bounding box center [661, 83] width 11 height 12
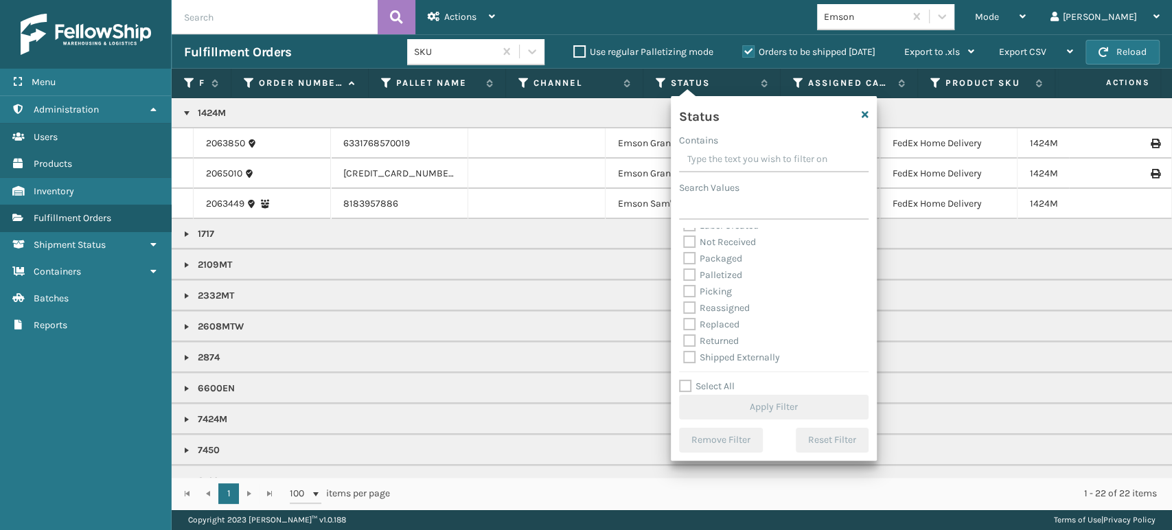
scroll to position [77, 0]
click at [689, 293] on label "Picking" at bounding box center [707, 291] width 49 height 12
click at [684, 292] on input "Picking" at bounding box center [683, 287] width 1 height 9
checkbox input "true"
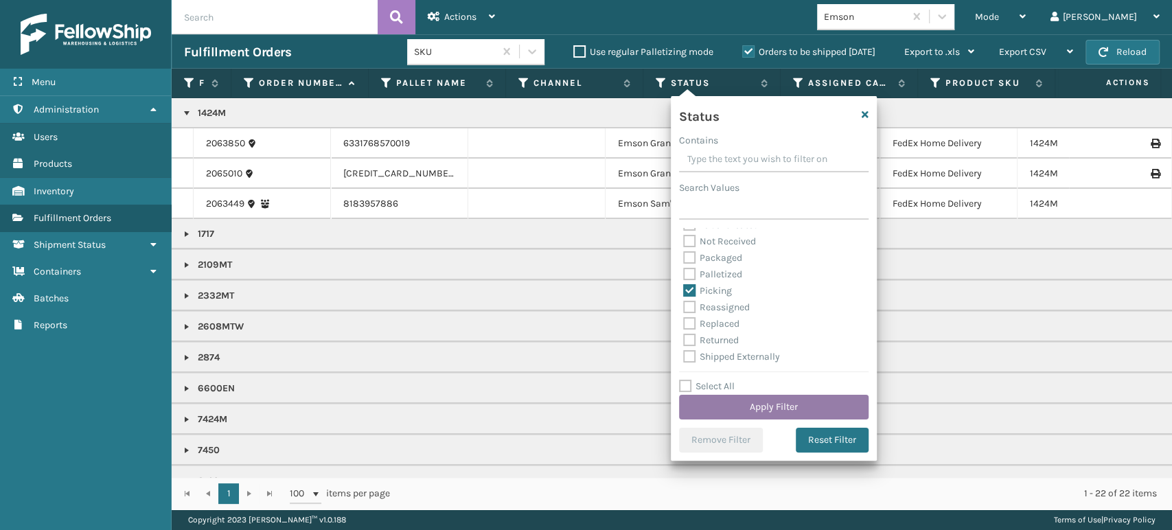
click at [786, 408] on button "Apply Filter" at bounding box center [774, 407] width 190 height 25
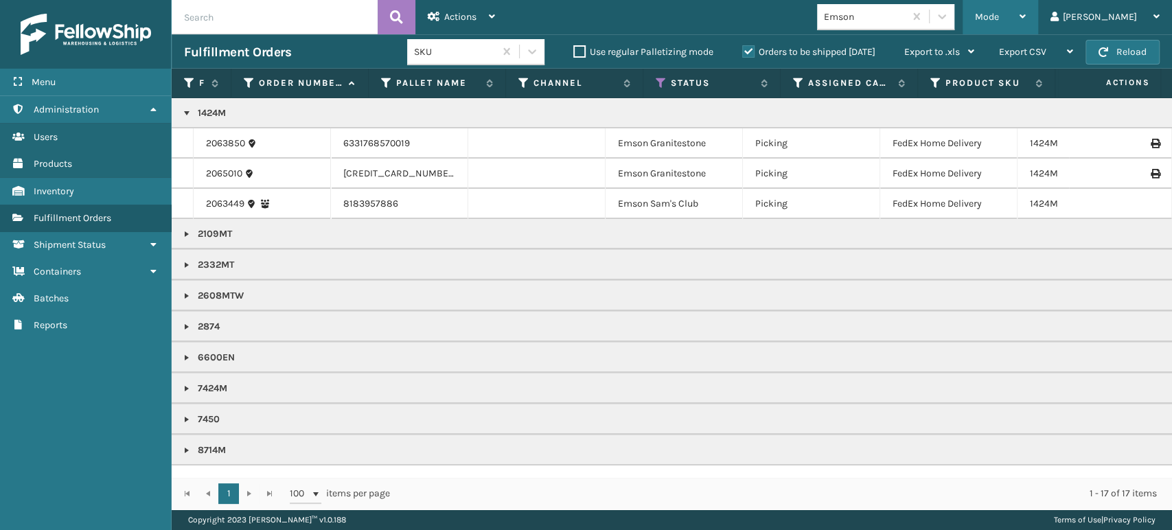
click at [999, 19] on span "Mode" at bounding box center [987, 17] width 24 height 12
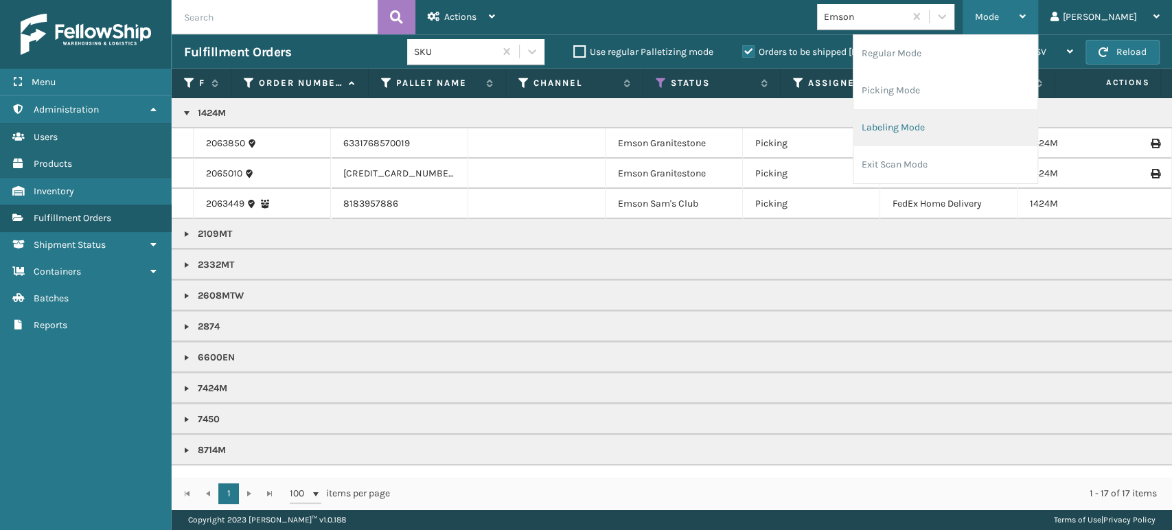
click at [1014, 131] on li "Labeling Mode" at bounding box center [946, 127] width 184 height 37
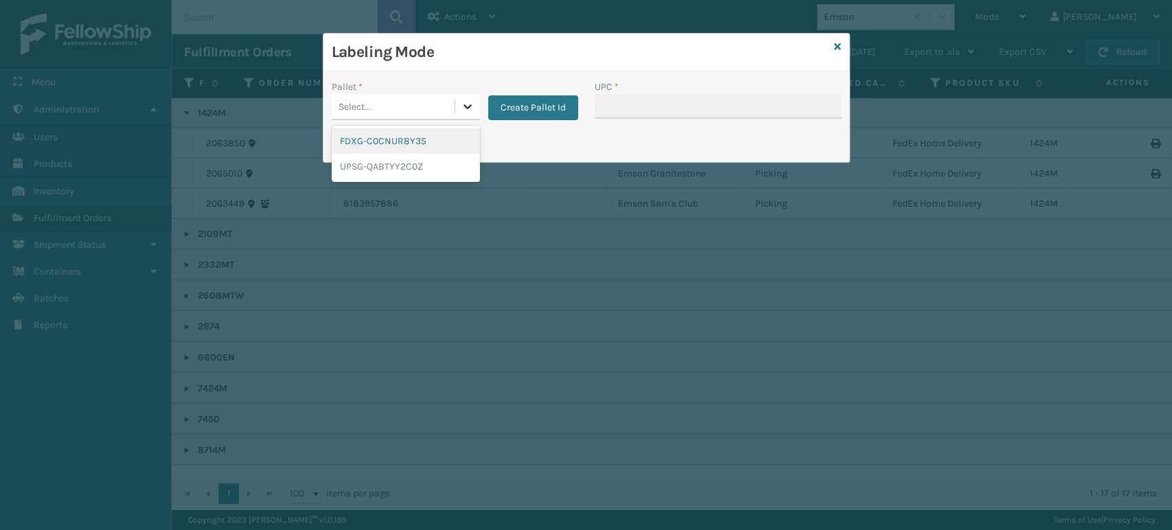
click at [468, 104] on icon at bounding box center [468, 107] width 14 height 14
click at [453, 141] on div "FDXG-C0CNUR8Y35" at bounding box center [406, 140] width 148 height 25
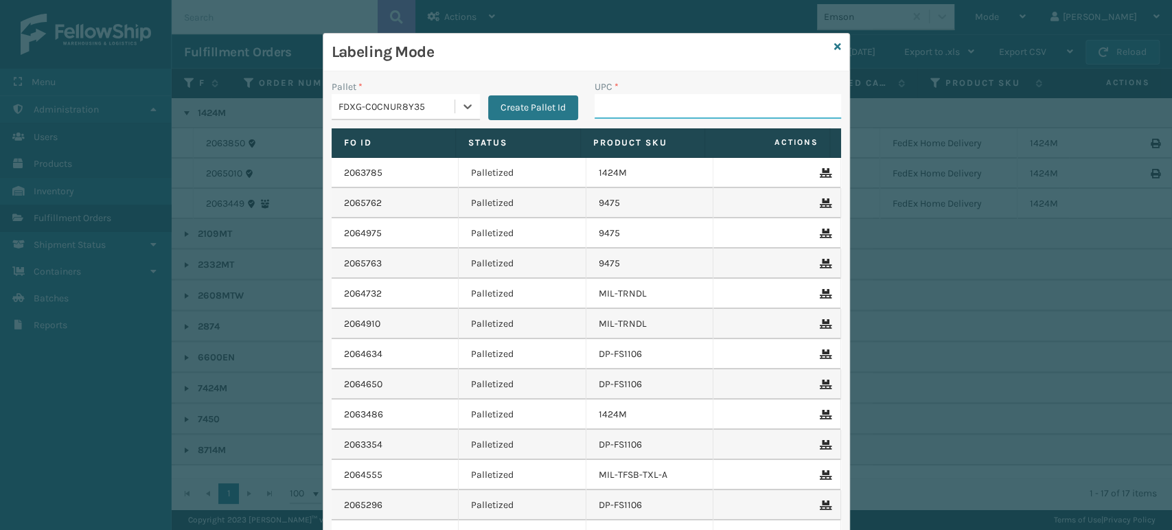
click at [639, 108] on input "UPC *" at bounding box center [718, 106] width 247 height 25
paste input "884156182849"
type input "884156182849"
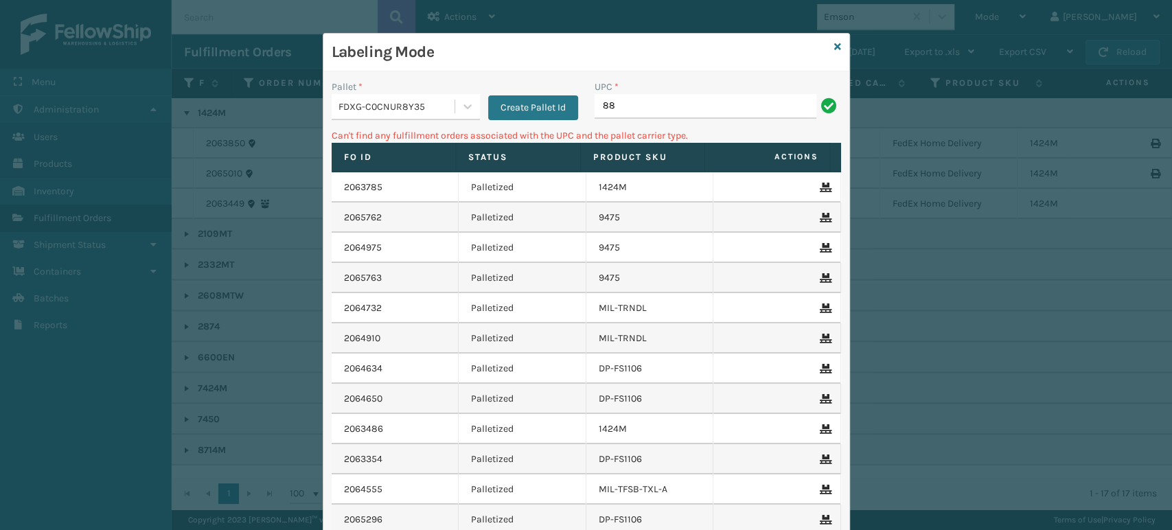
type input "8"
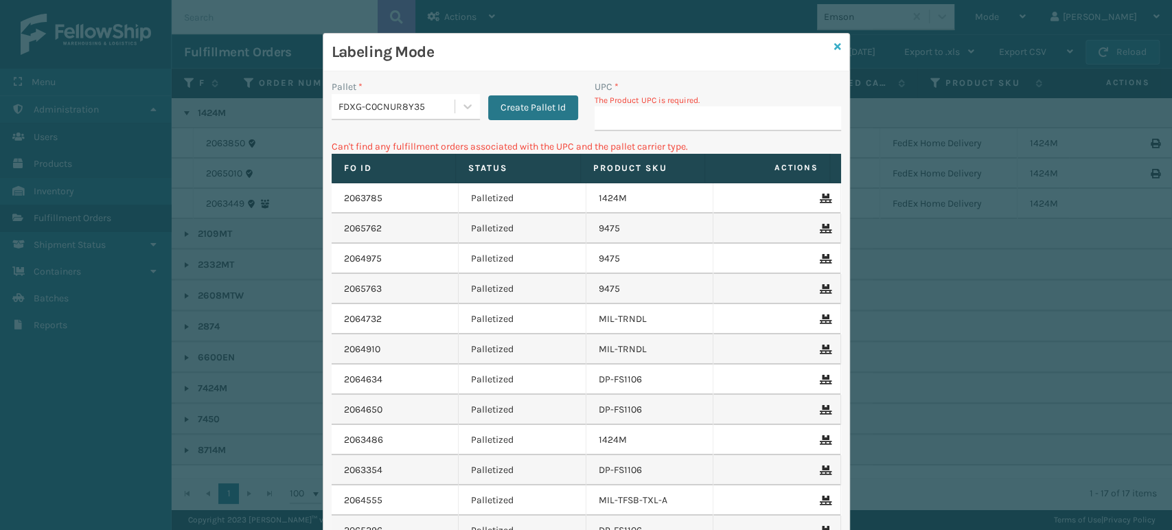
click at [834, 49] on icon at bounding box center [837, 47] width 7 height 10
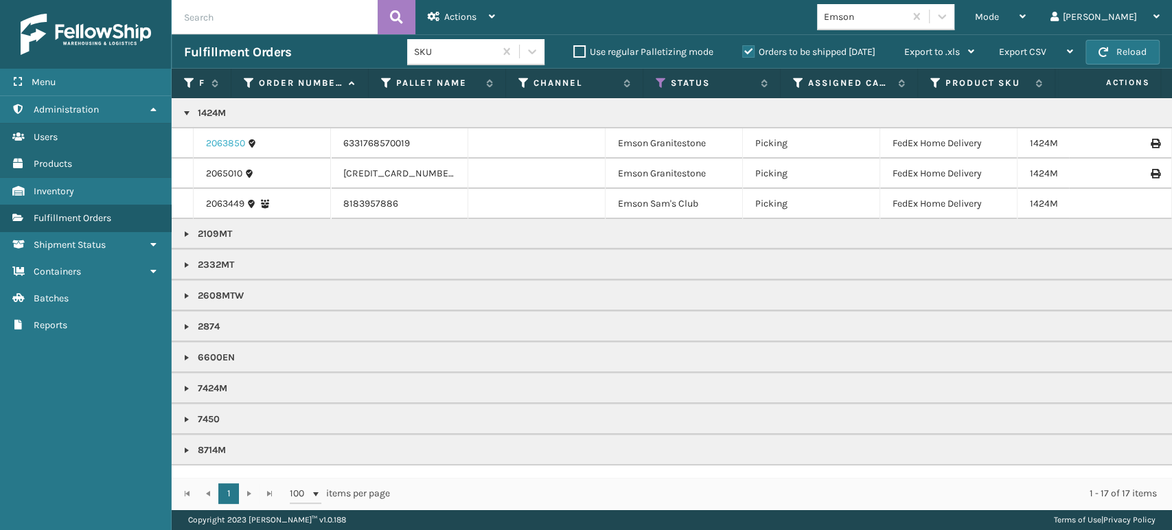
click at [223, 139] on link "2063850" at bounding box center [225, 144] width 39 height 14
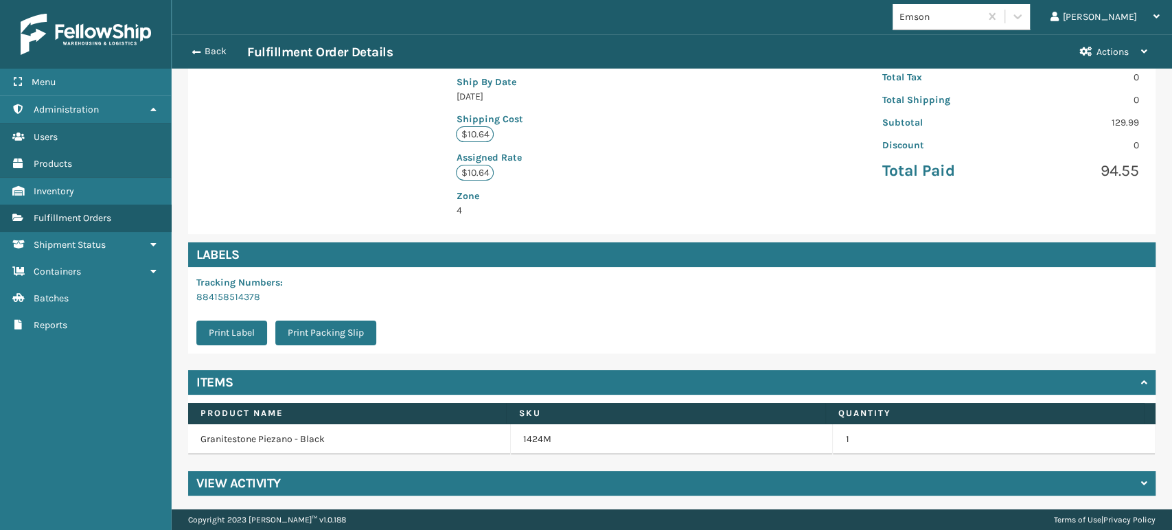
scroll to position [295, 0]
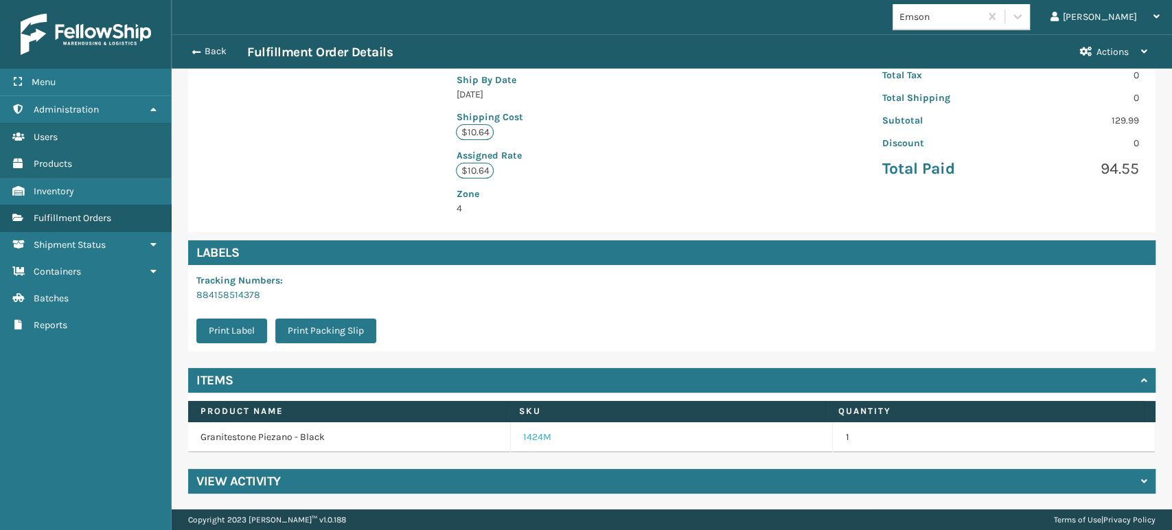
click at [538, 437] on link "1424M" at bounding box center [537, 438] width 28 height 14
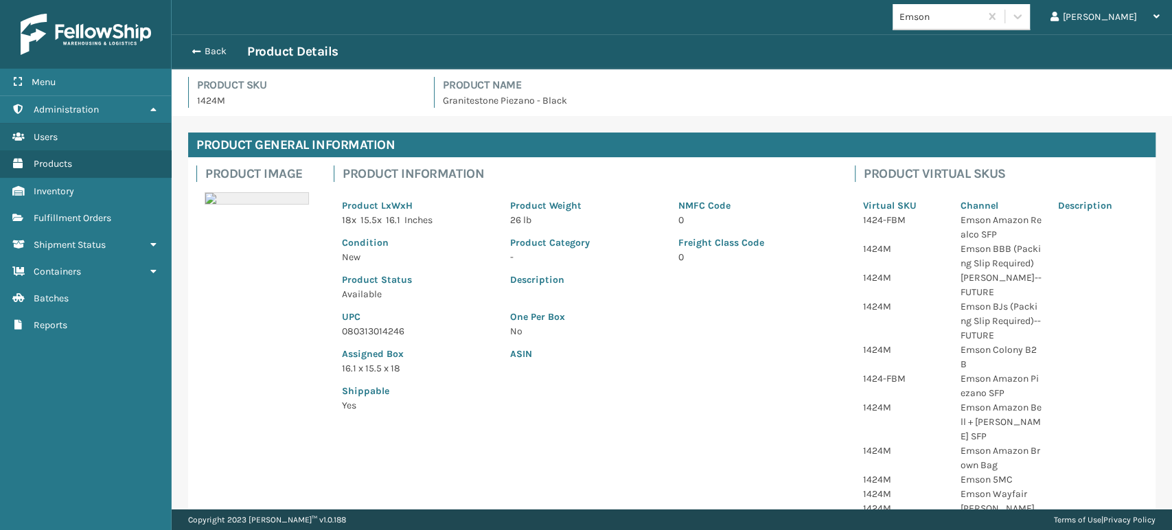
click at [363, 328] on p "080313014246" at bounding box center [418, 331] width 152 height 14
copy p "080313014246"
click at [216, 44] on div "Back Product Details" at bounding box center [672, 51] width 976 height 16
click at [216, 50] on button "Back" at bounding box center [215, 51] width 63 height 12
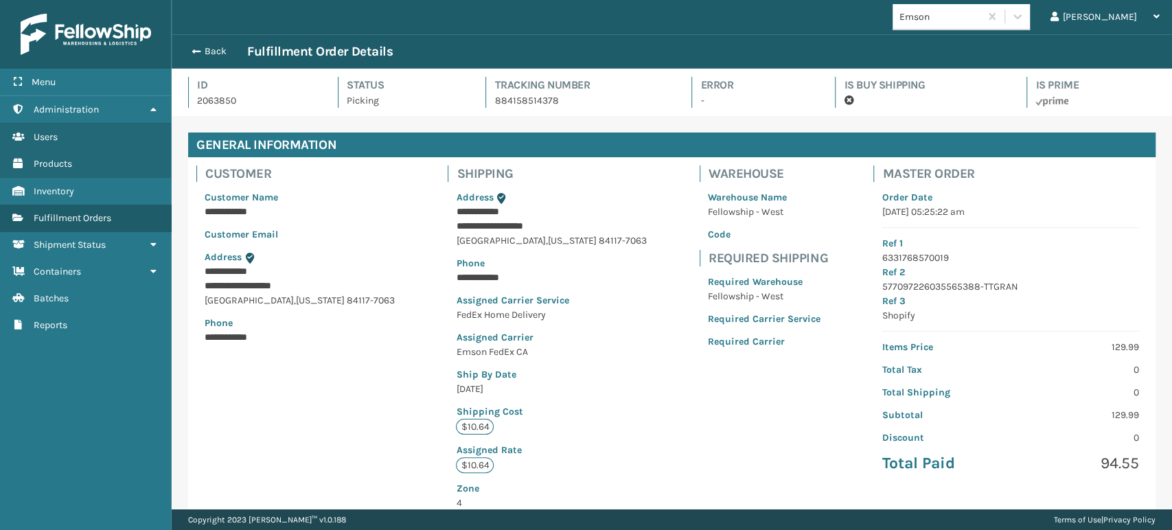
scroll to position [33, 1000]
click at [216, 50] on button "Back" at bounding box center [215, 51] width 63 height 12
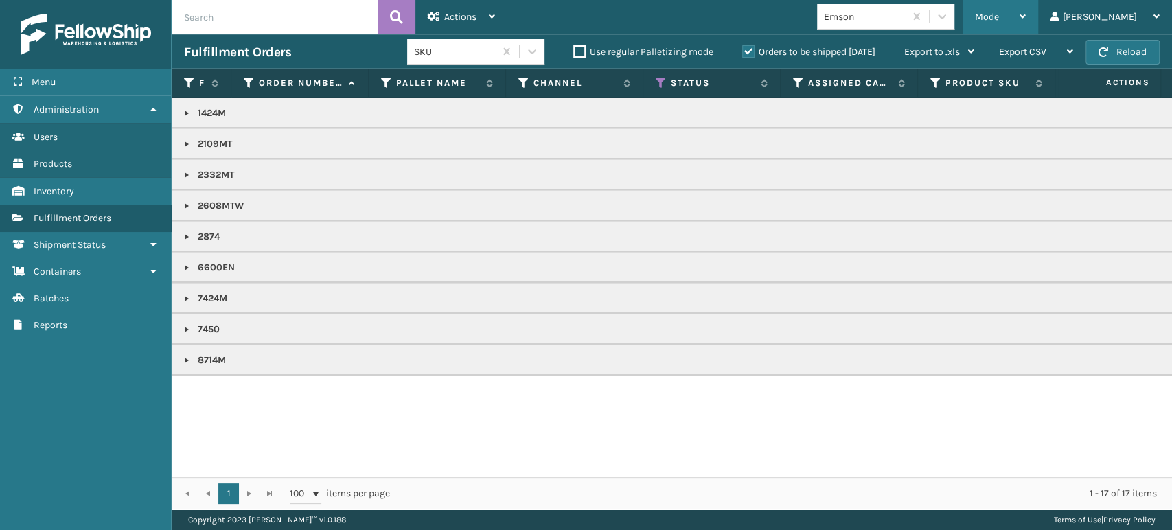
click at [999, 22] on span "Mode" at bounding box center [987, 17] width 24 height 12
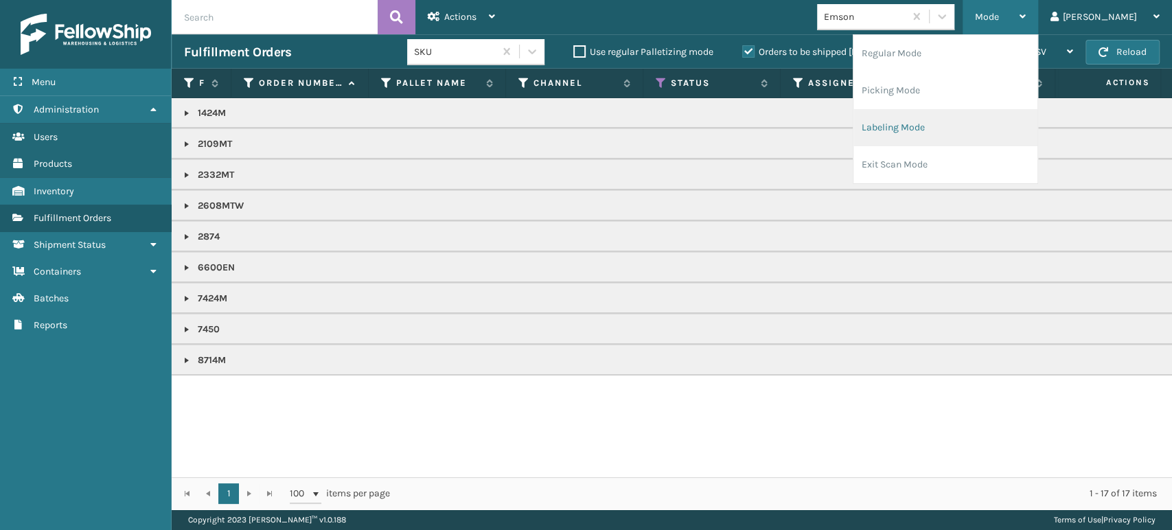
click at [1012, 119] on li "Labeling Mode" at bounding box center [946, 127] width 184 height 37
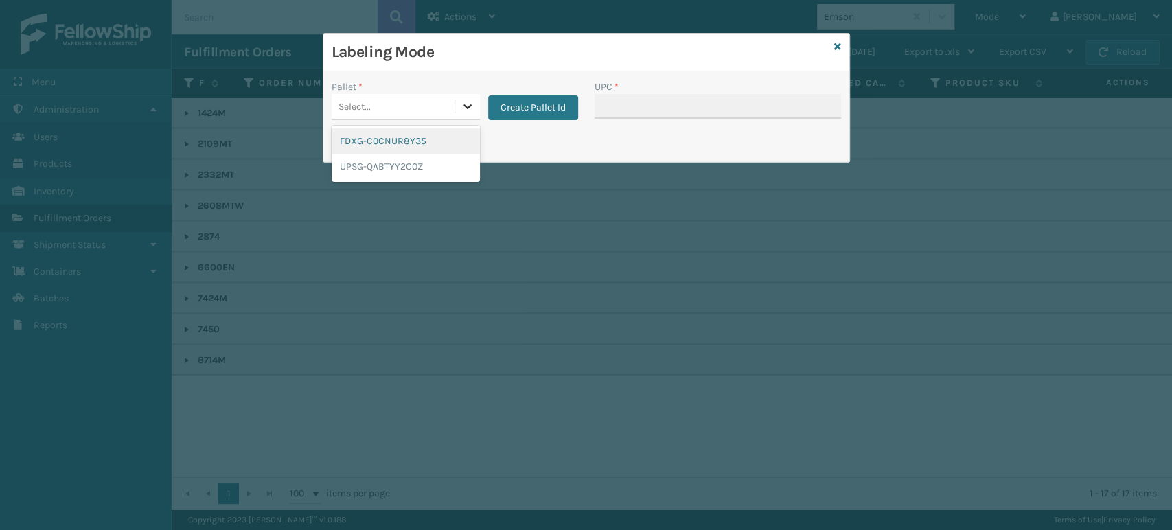
click at [461, 108] on icon at bounding box center [468, 107] width 14 height 14
click at [444, 136] on div "FDXG-C0CNUR8Y35" at bounding box center [406, 140] width 148 height 25
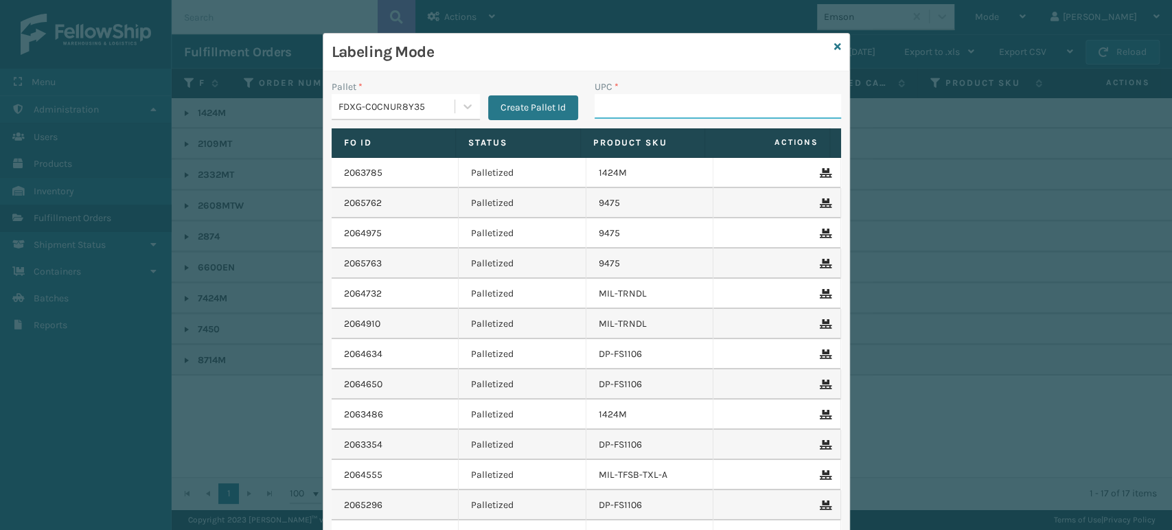
click at [677, 107] on input "UPC *" at bounding box center [718, 106] width 247 height 25
paste input "080313014246"
type input "080313014246"
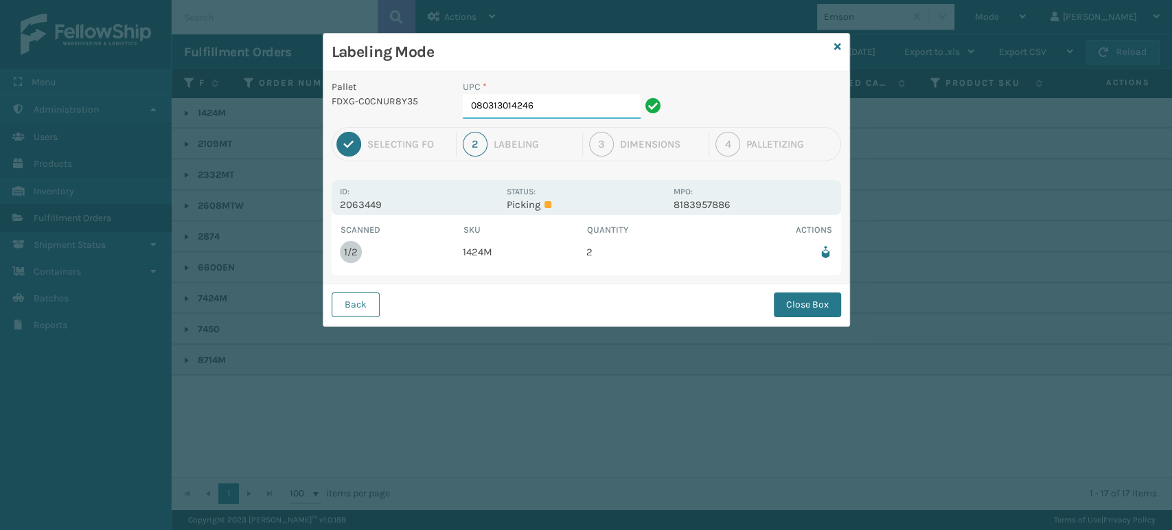
click at [582, 96] on input "080313014246" at bounding box center [552, 106] width 178 height 25
click at [809, 308] on button "Close Box" at bounding box center [807, 305] width 67 height 25
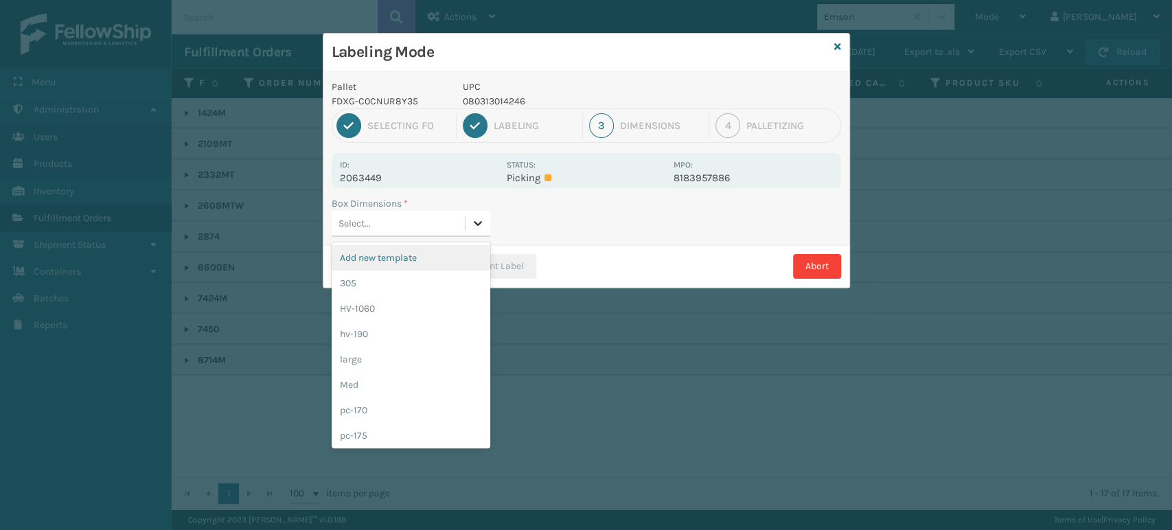
click at [482, 226] on icon at bounding box center [478, 223] width 14 height 14
click at [448, 396] on div "Med" at bounding box center [411, 384] width 159 height 25
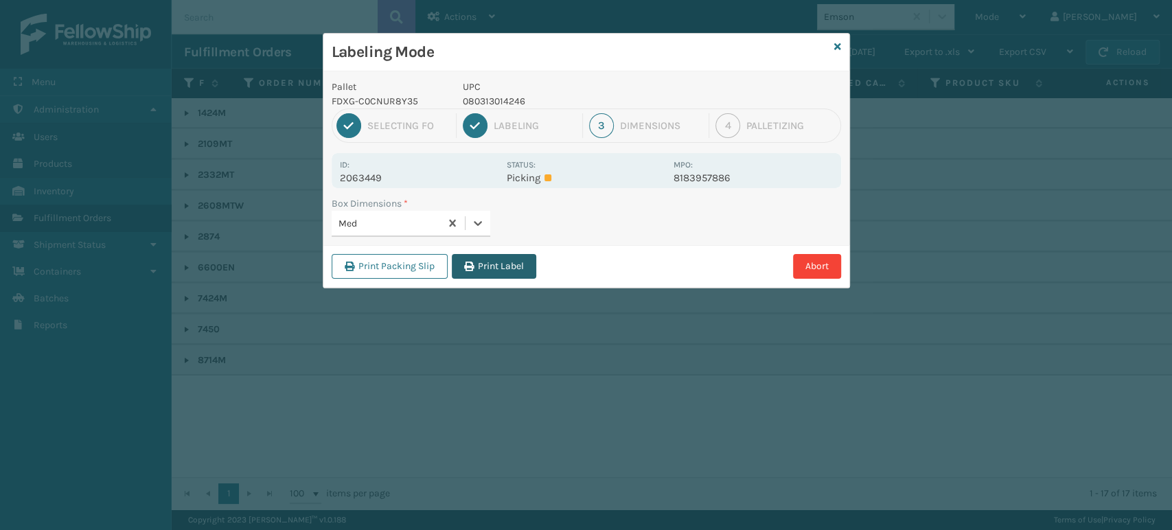
click at [507, 260] on button "Print Label" at bounding box center [494, 266] width 84 height 25
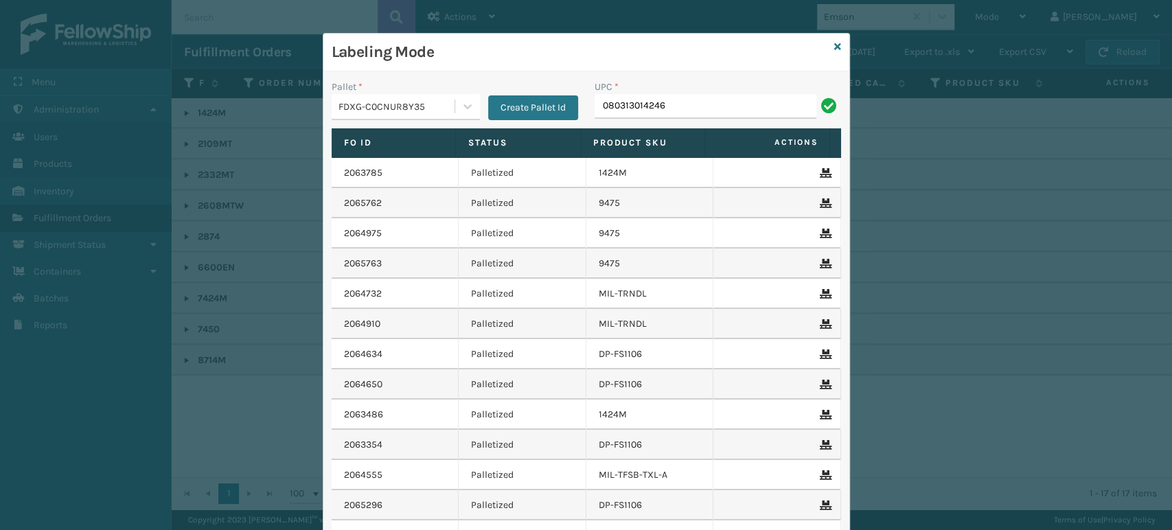
type input "080313014246"
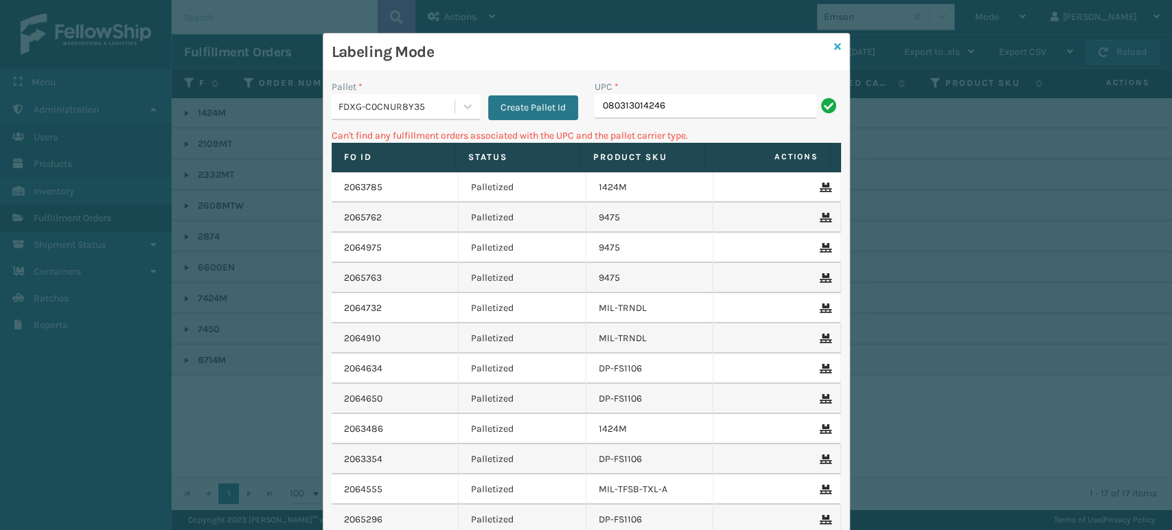
click at [834, 40] on link at bounding box center [837, 47] width 7 height 14
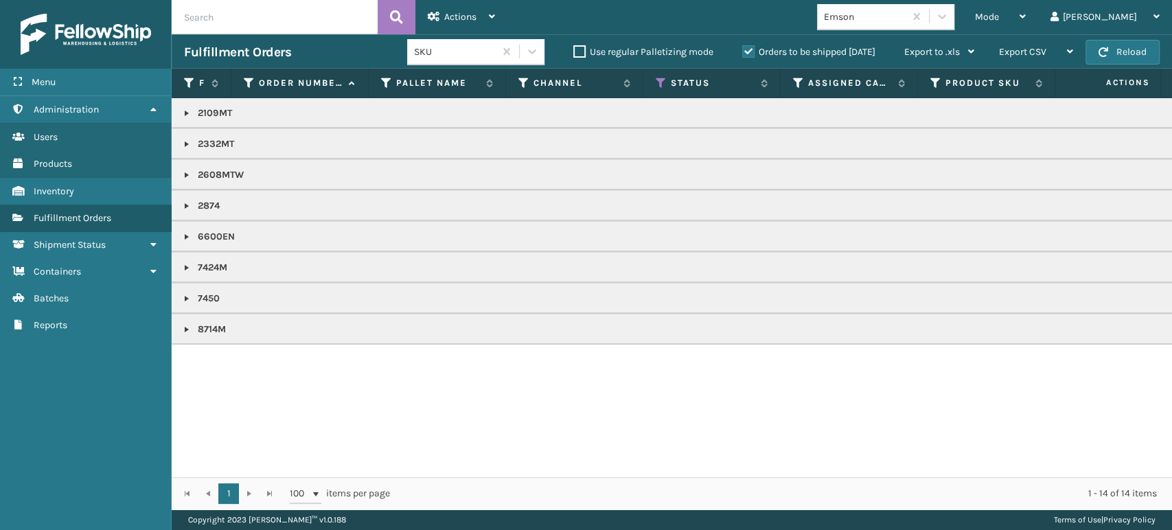
copy p "2608MTW"
click at [1026, 19] on div "Mode" at bounding box center [1000, 17] width 51 height 34
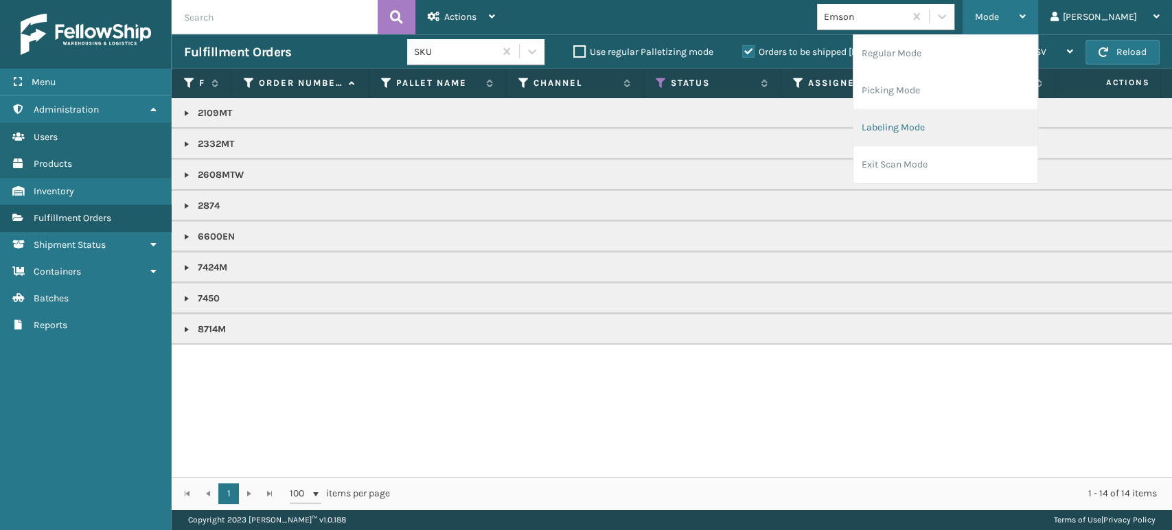
click at [994, 123] on li "Labeling Mode" at bounding box center [946, 127] width 184 height 37
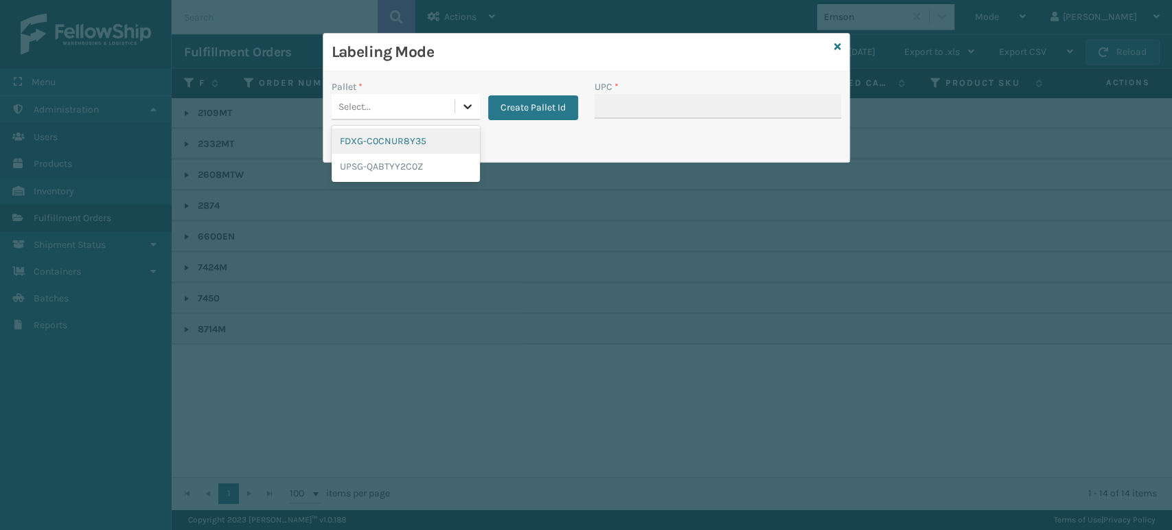
click at [475, 116] on div at bounding box center [467, 106] width 25 height 25
click at [450, 141] on div "FDXG-C0CNUR8Y35" at bounding box center [406, 140] width 148 height 25
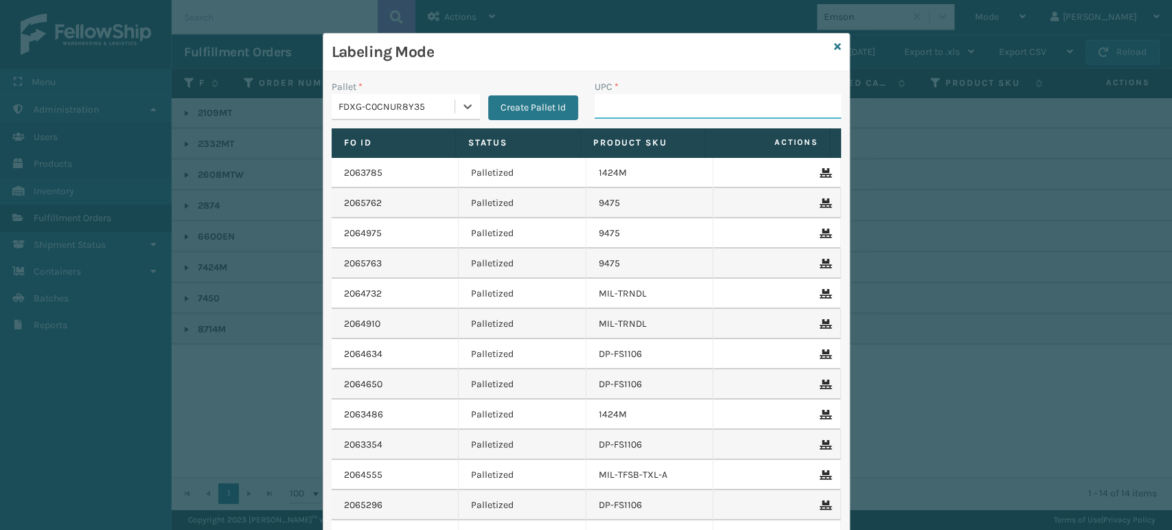
click at [629, 103] on input "UPC *" at bounding box center [718, 106] width 247 height 25
paste input "2608MTW"
type input "2608MTW"
click at [827, 43] on div "Labeling Mode" at bounding box center [586, 53] width 526 height 38
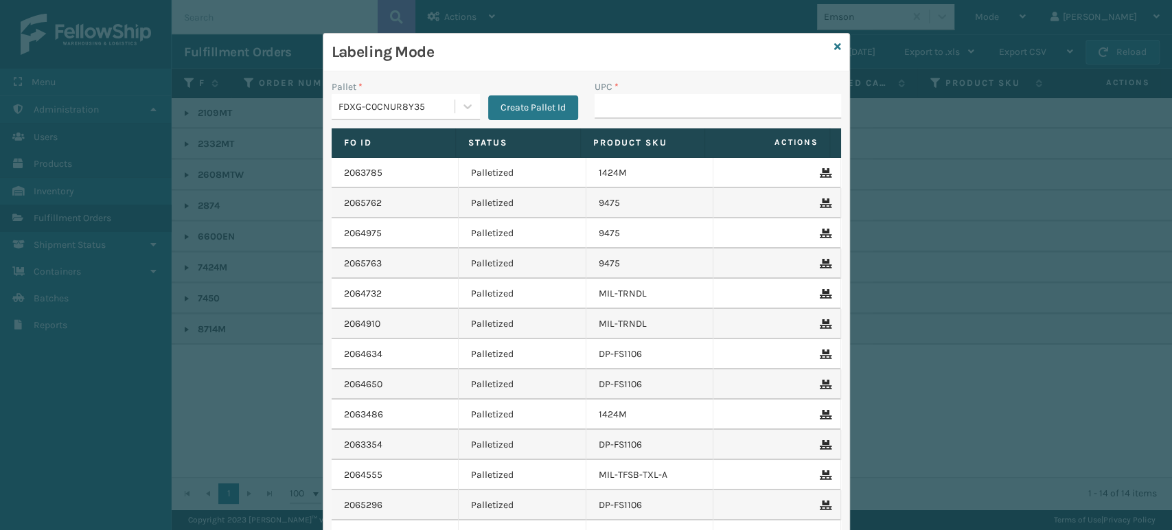
click at [835, 45] on div "Labeling Mode" at bounding box center [586, 53] width 526 height 38
click at [834, 43] on icon at bounding box center [837, 47] width 7 height 10
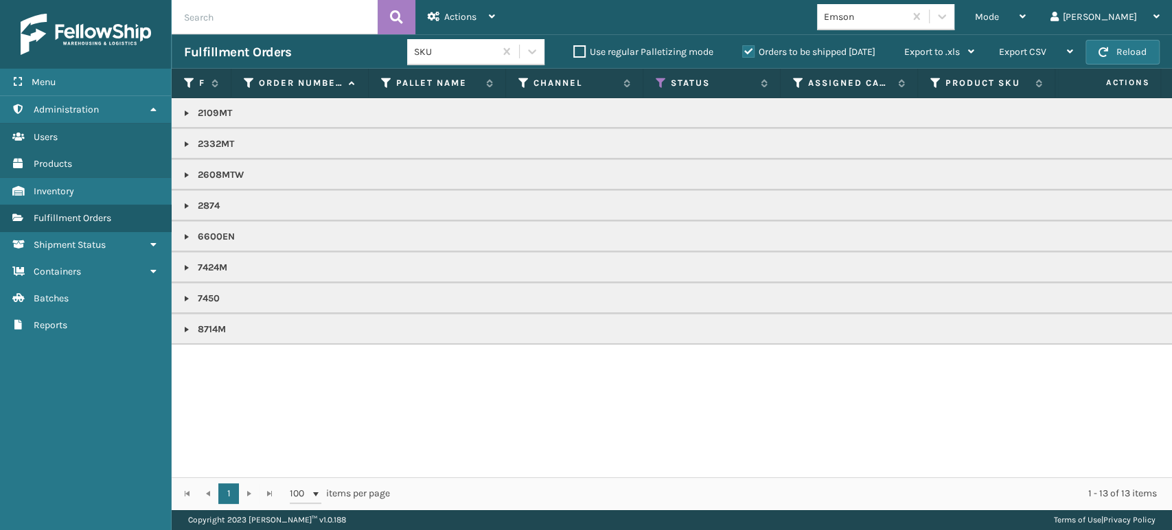
copy p "2109MT"
click at [1022, 14] on div "Mode Regular Mode Picking Mode Labeling Mode Exit Scan Mode" at bounding box center [1001, 17] width 76 height 34
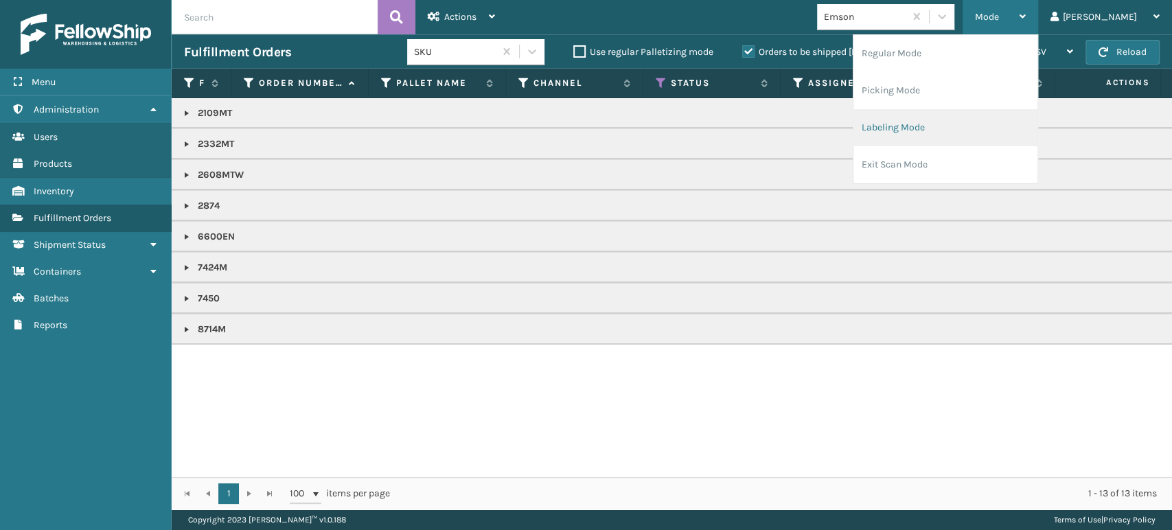
click at [1008, 119] on li "Labeling Mode" at bounding box center [946, 127] width 184 height 37
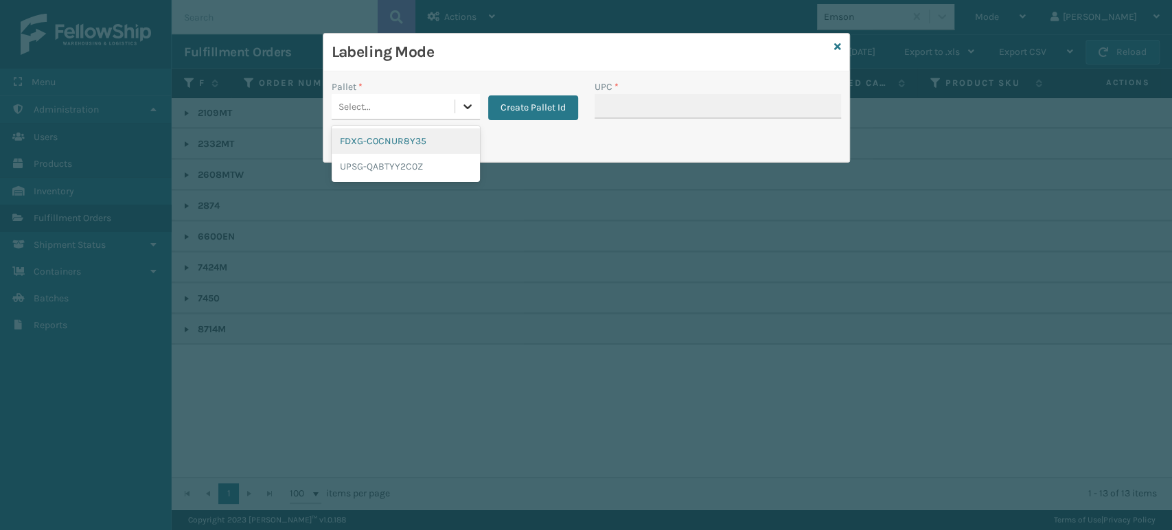
click at [476, 98] on div at bounding box center [467, 106] width 25 height 25
click at [446, 137] on div "FDXG-C0CNUR8Y35" at bounding box center [406, 140] width 148 height 25
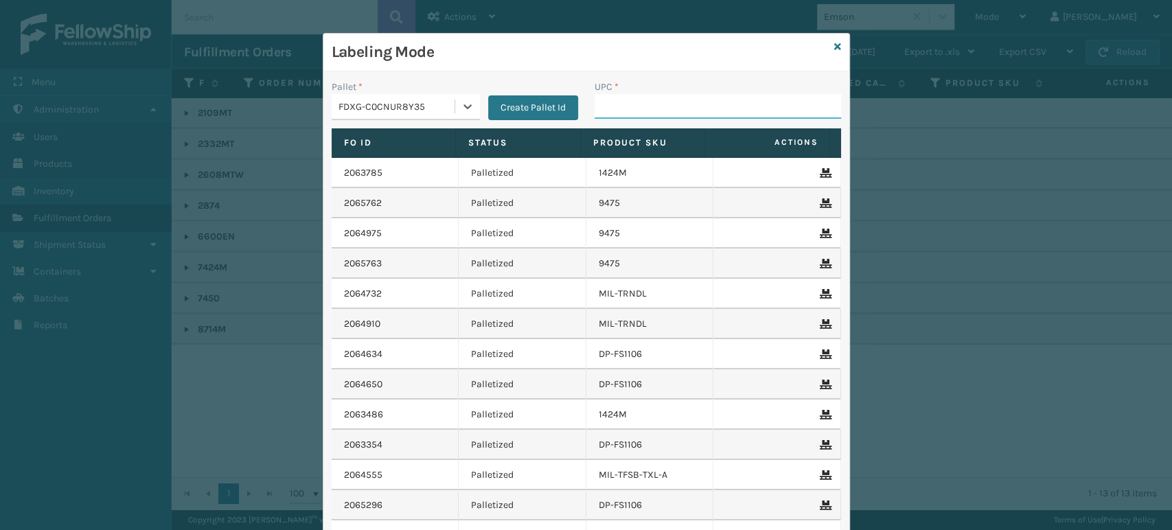
click at [629, 101] on input "UPC *" at bounding box center [718, 106] width 247 height 25
paste input "2109MT"
type input "2109MT"
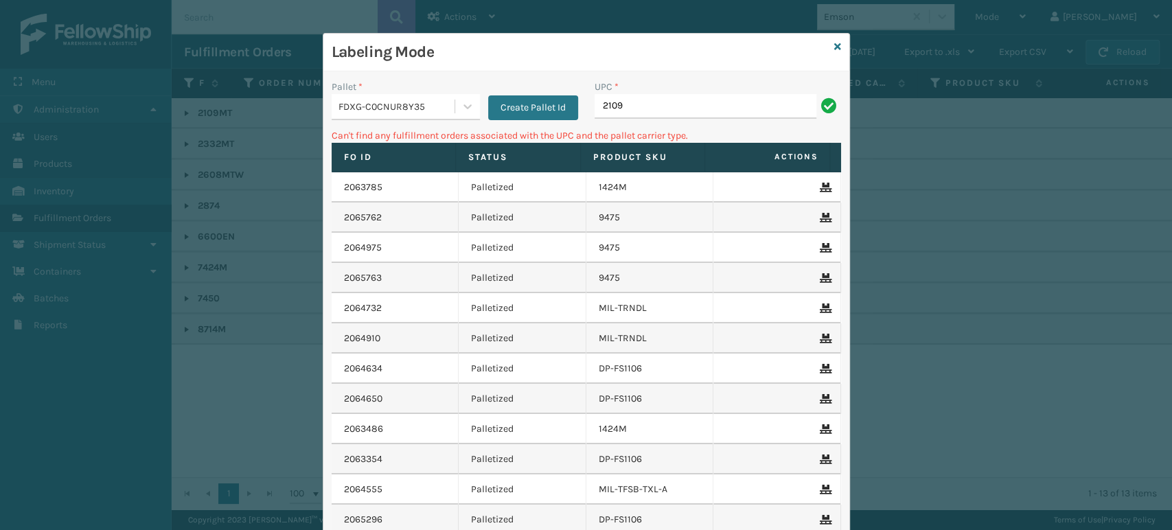
type input "2109"
type input "2"
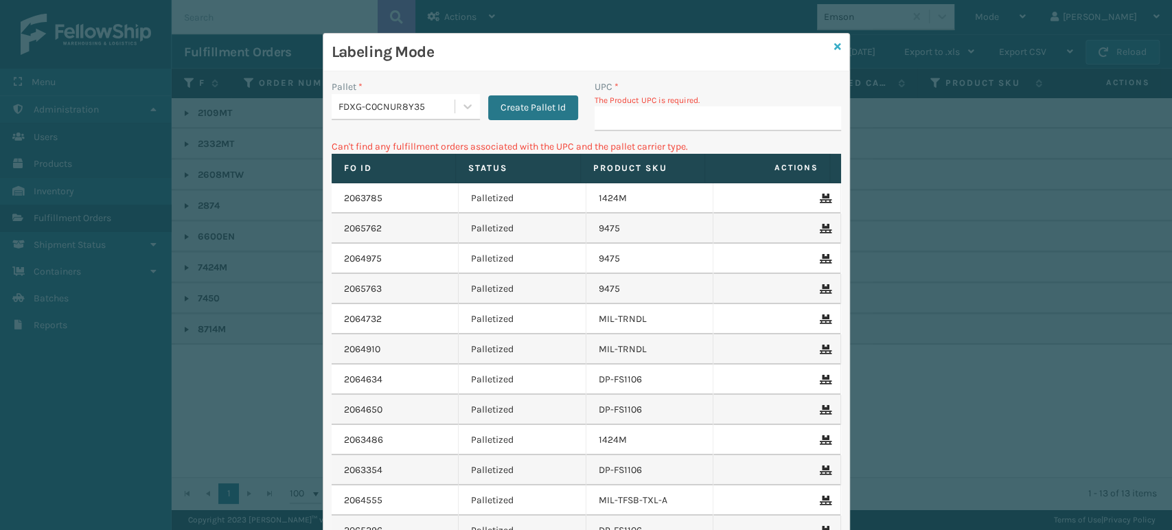
click at [834, 43] on icon at bounding box center [837, 47] width 7 height 10
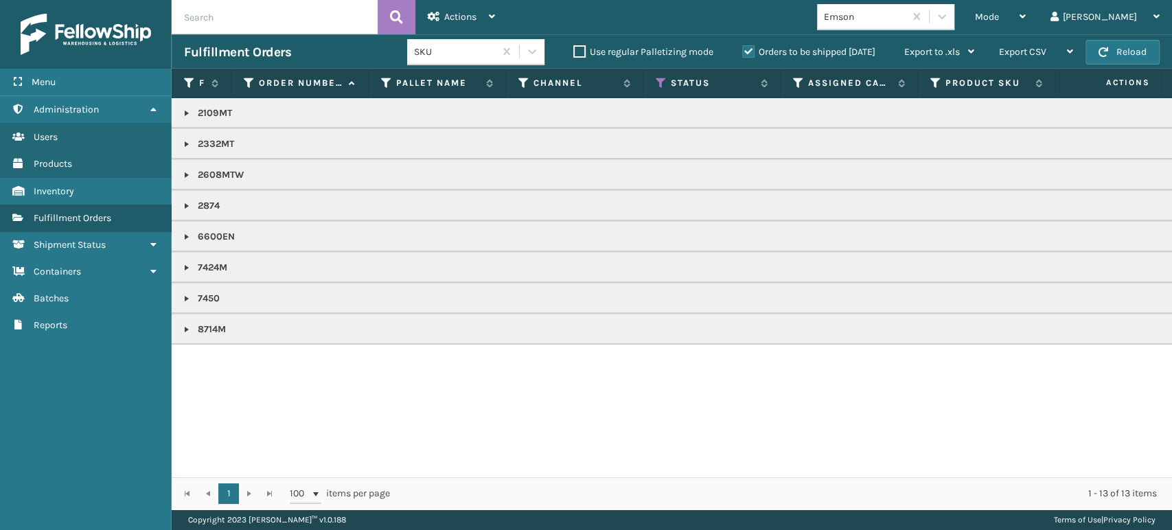
click at [185, 113] on link at bounding box center [186, 113] width 11 height 11
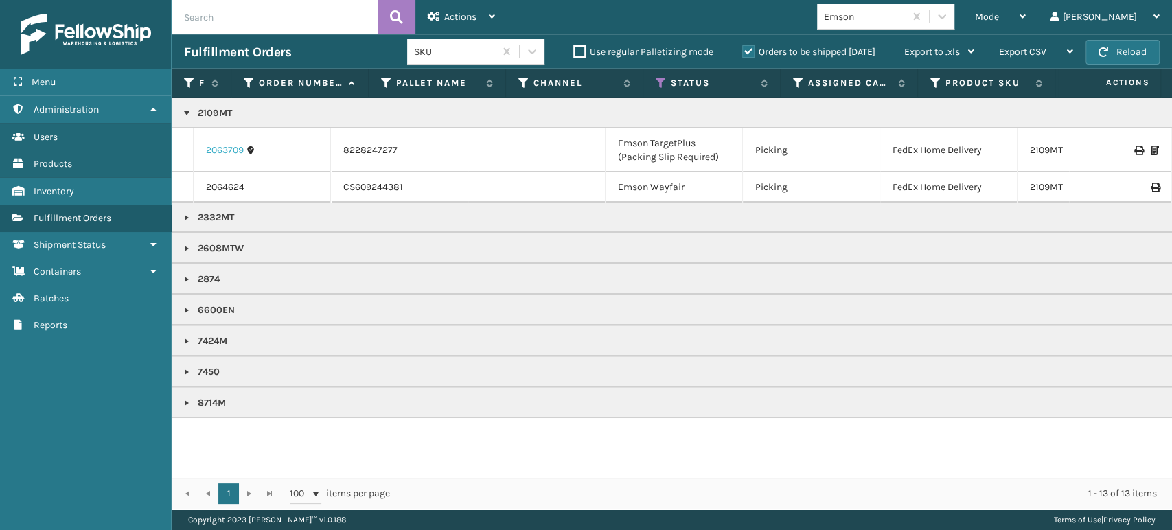
click at [227, 144] on link "2063709" at bounding box center [225, 151] width 38 height 14
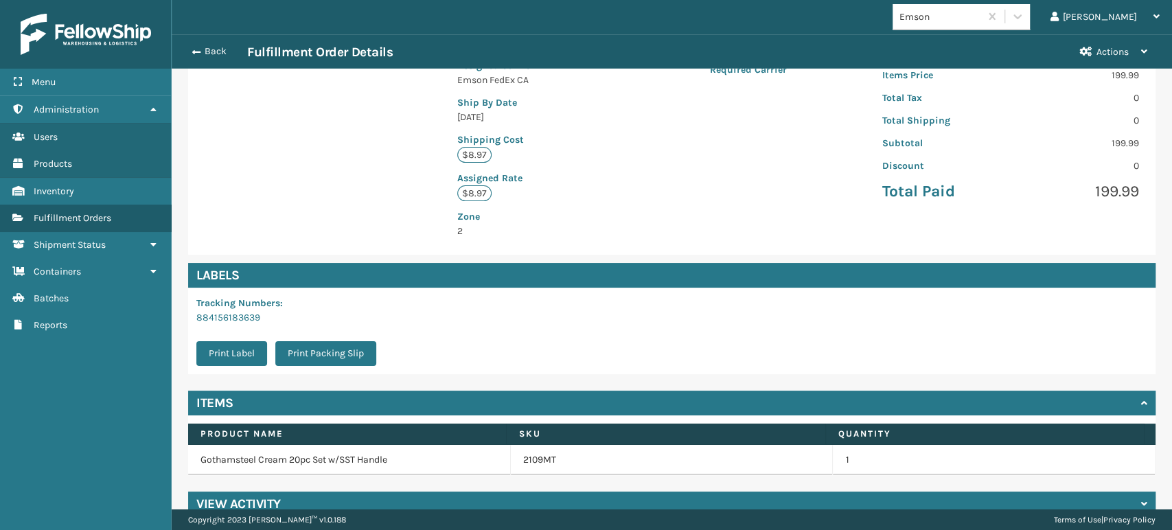
scroll to position [295, 0]
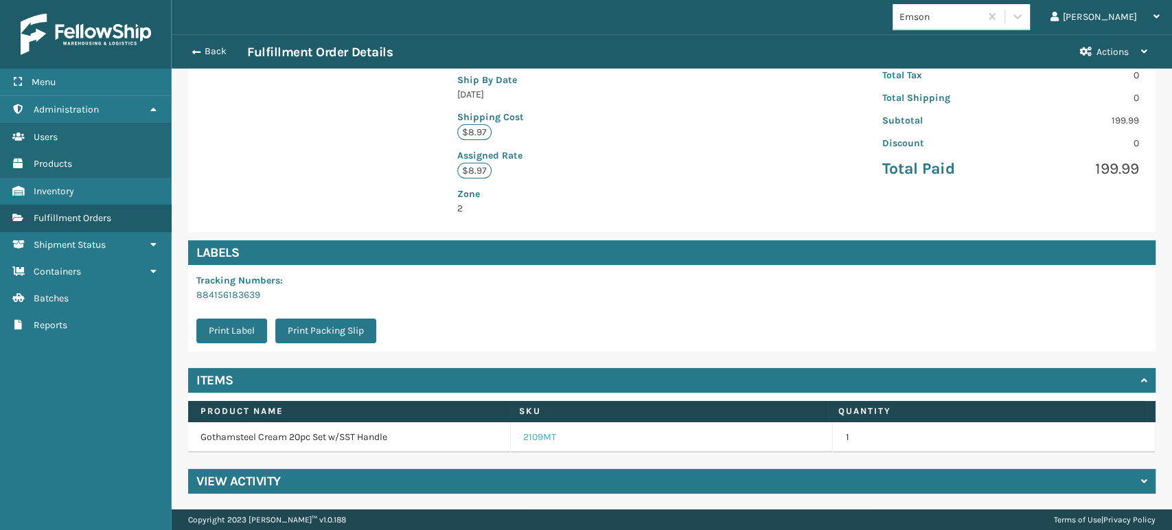
click at [523, 433] on link "2109MT" at bounding box center [539, 438] width 33 height 14
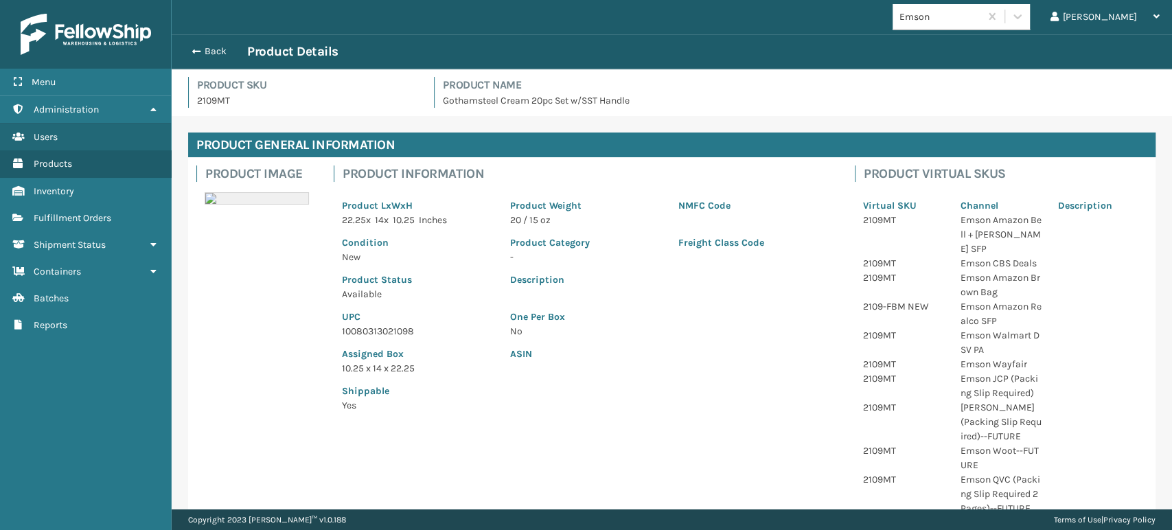
click at [363, 325] on p "10080313021098" at bounding box center [418, 331] width 152 height 14
copy p "10080313021098"
click at [225, 46] on button "Back" at bounding box center [215, 51] width 63 height 12
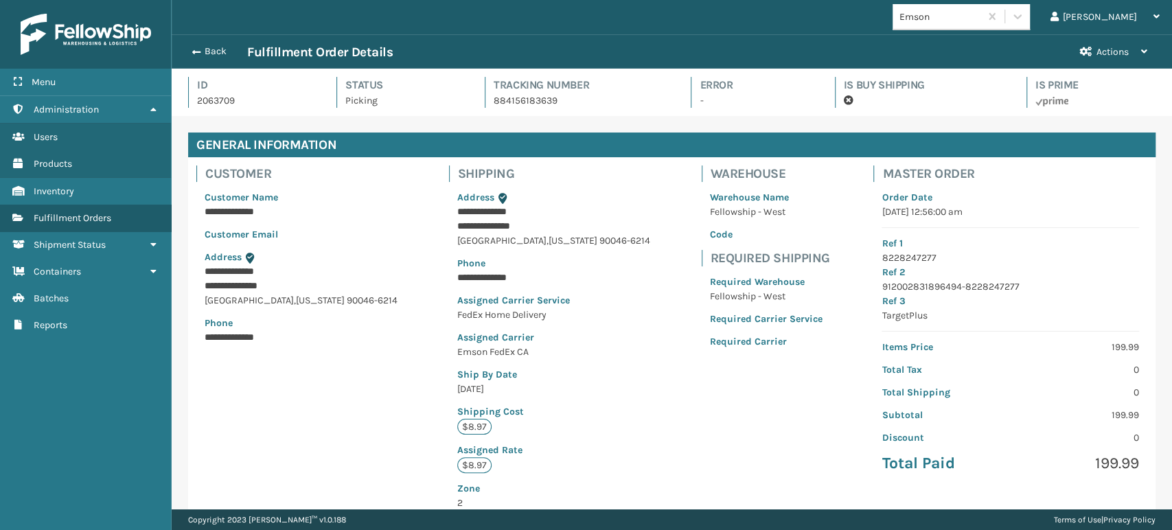
scroll to position [33, 1000]
click at [225, 49] on button "Back" at bounding box center [215, 51] width 63 height 12
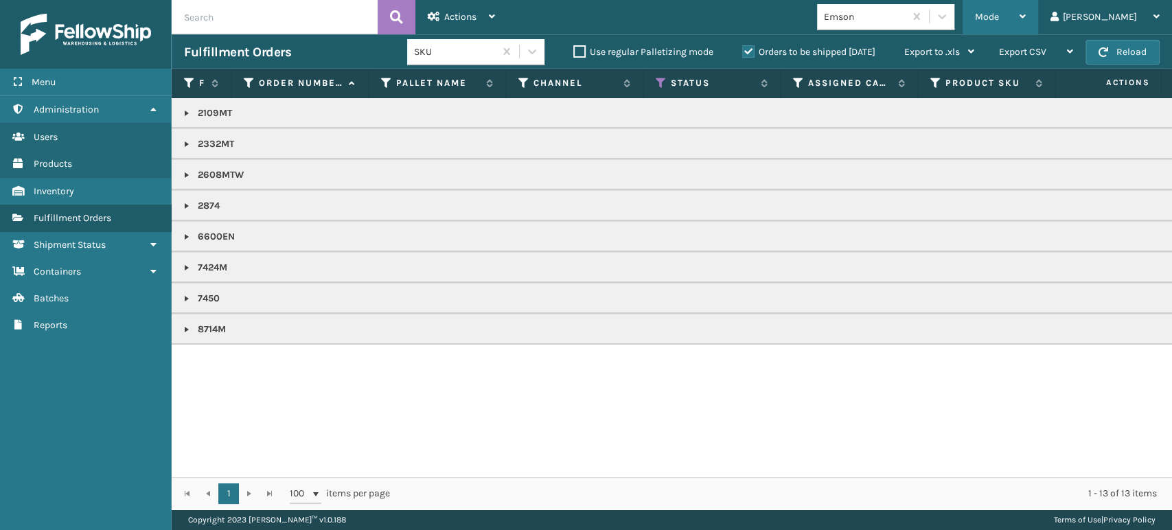
click at [999, 12] on span "Mode" at bounding box center [987, 17] width 24 height 12
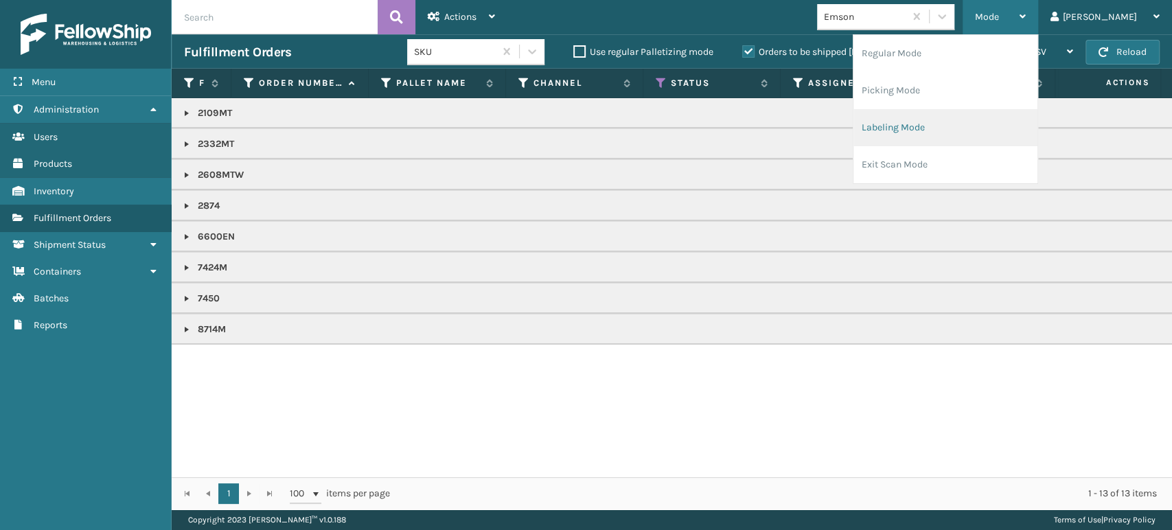
click at [1012, 128] on li "Labeling Mode" at bounding box center [946, 127] width 184 height 37
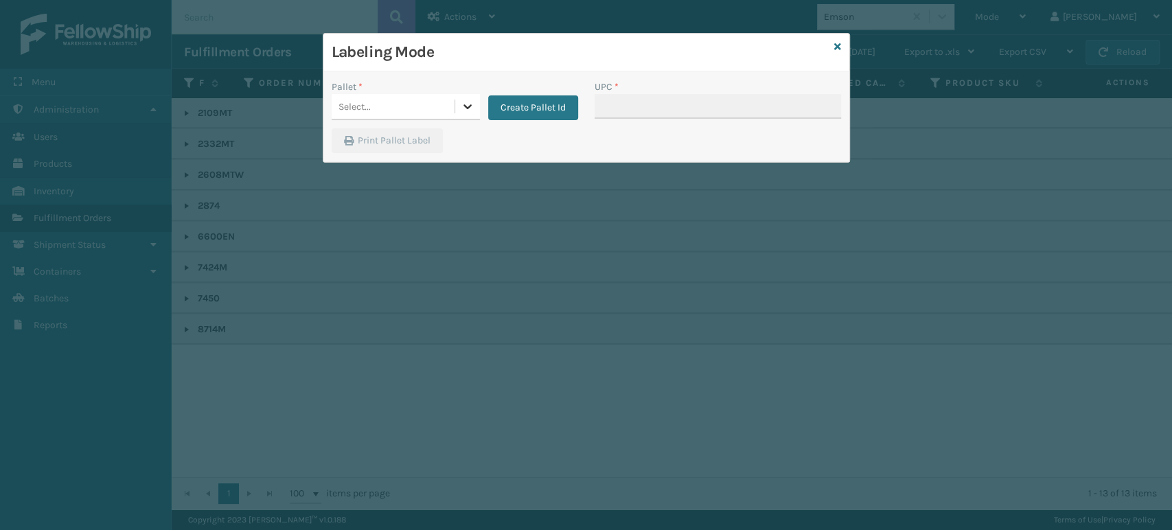
click at [468, 105] on icon at bounding box center [468, 106] width 8 height 5
click at [438, 135] on div "FDXG-C0CNUR8Y35" at bounding box center [406, 140] width 148 height 25
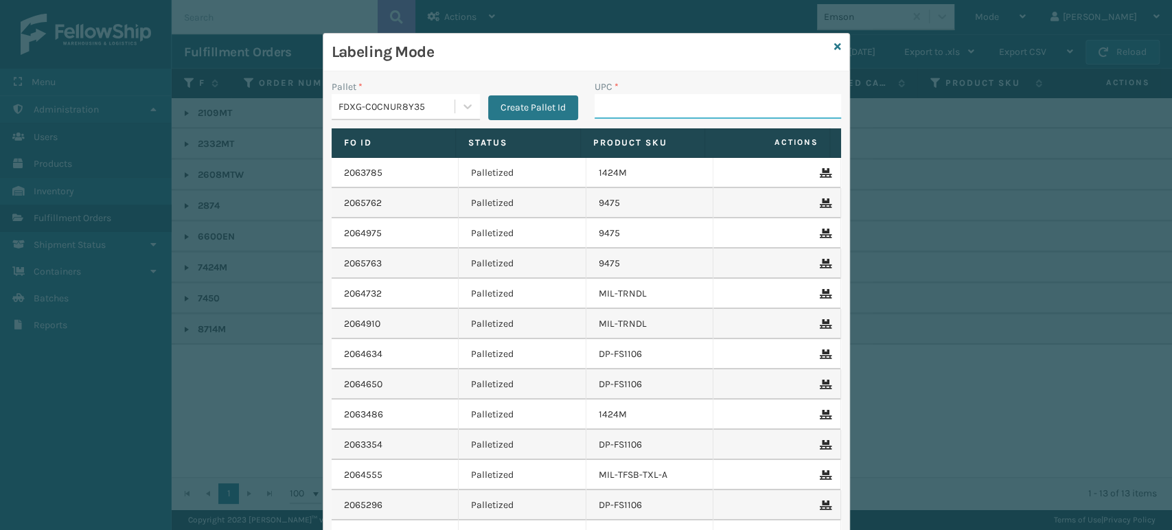
click at [647, 106] on input "UPC *" at bounding box center [718, 106] width 247 height 25
paste input "10080313021098"
type input "10080313021098"
click at [834, 48] on icon at bounding box center [837, 47] width 7 height 10
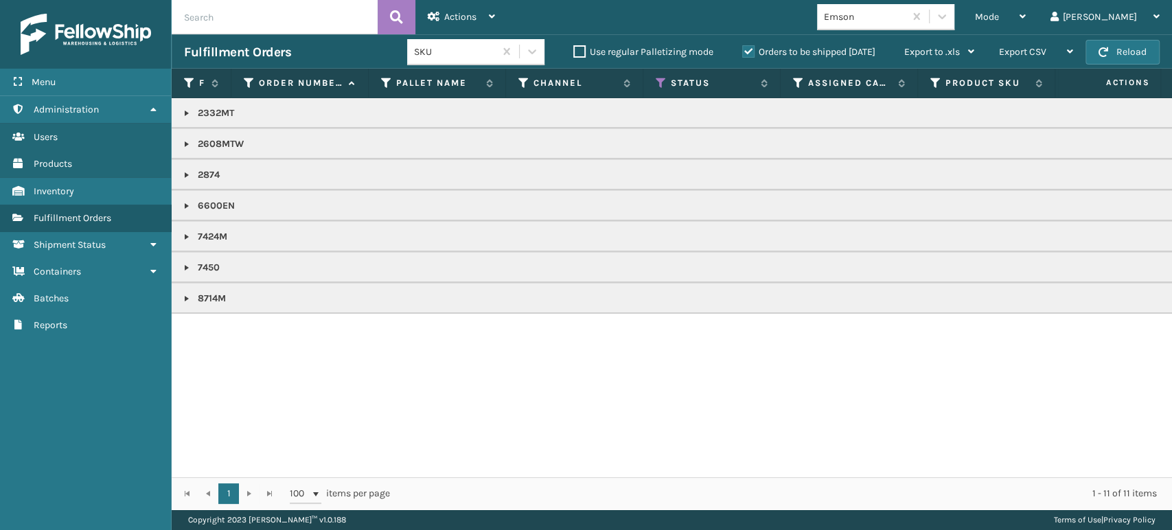
click at [189, 112] on link at bounding box center [186, 113] width 11 height 11
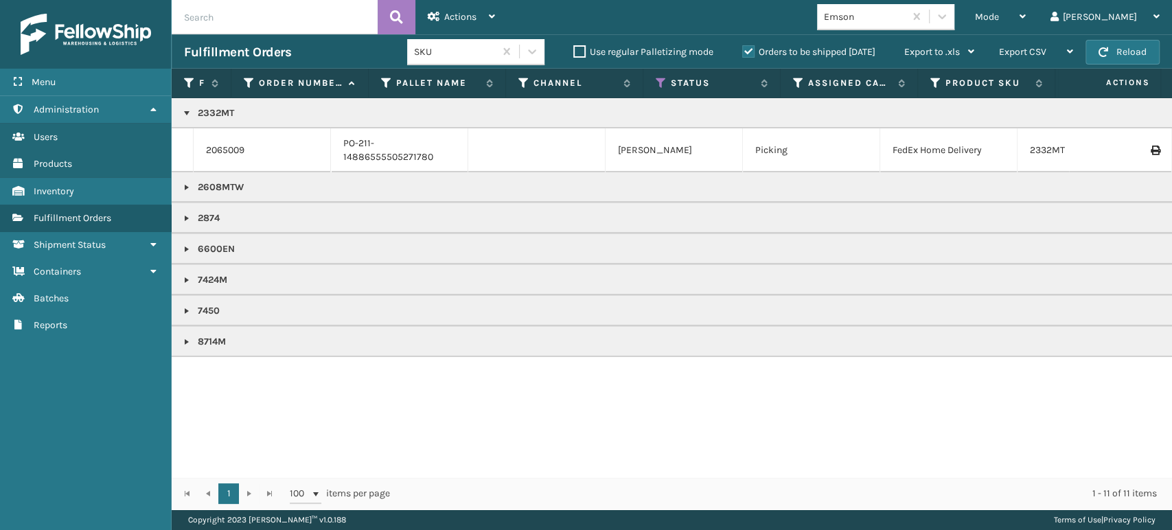
click at [185, 113] on link at bounding box center [186, 113] width 11 height 11
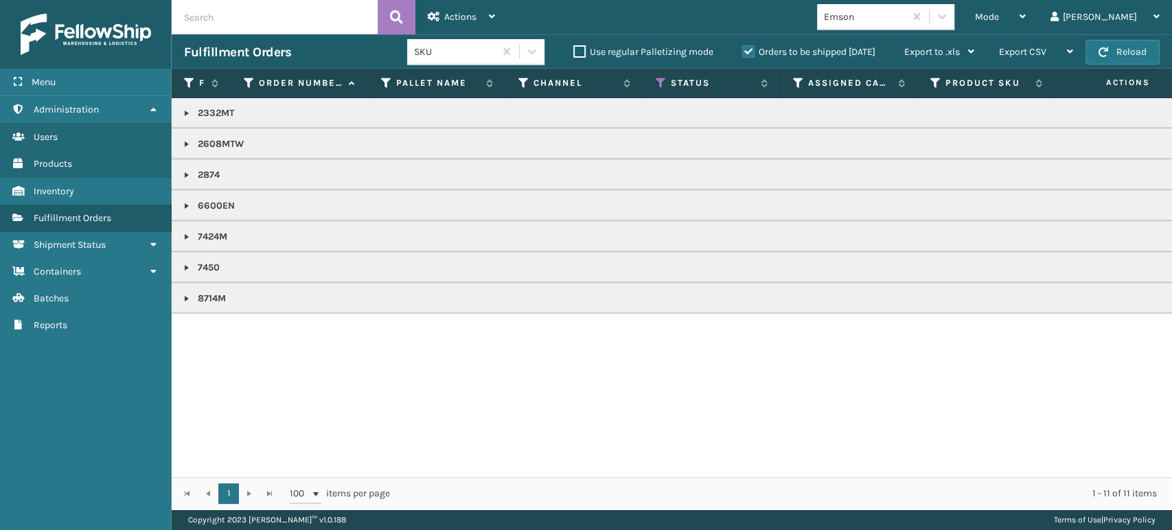
click at [185, 113] on link at bounding box center [186, 113] width 11 height 11
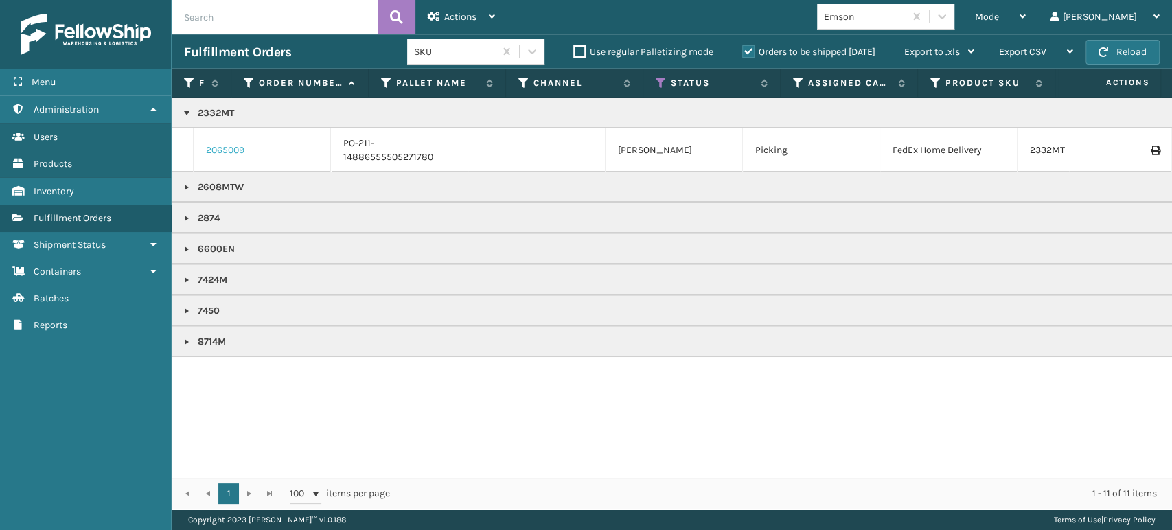
click at [228, 150] on link "2065009" at bounding box center [225, 151] width 38 height 14
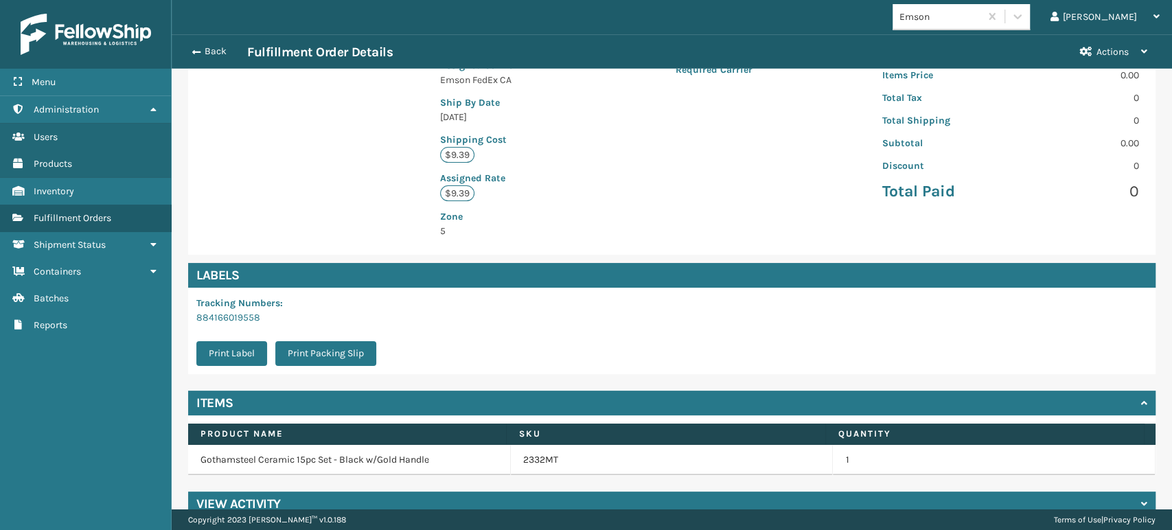
scroll to position [295, 0]
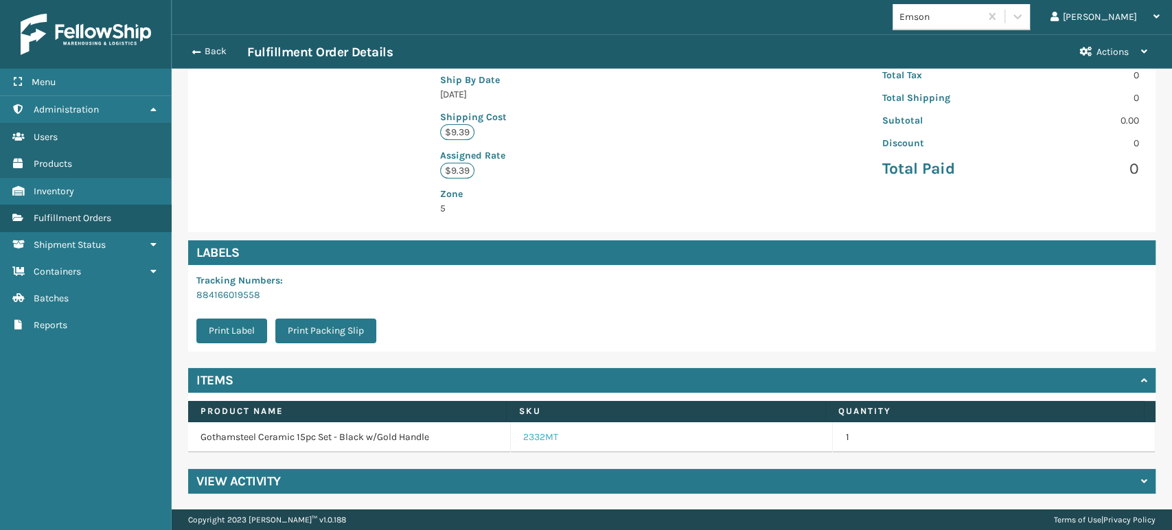
click at [534, 440] on link "2332MT" at bounding box center [540, 438] width 35 height 14
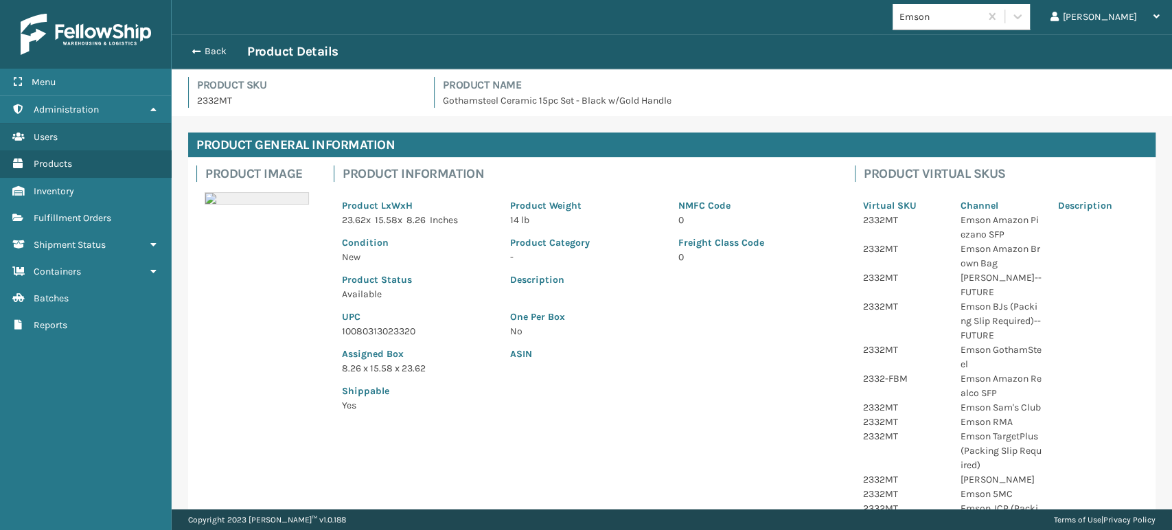
click at [352, 334] on p "10080313023320" at bounding box center [418, 331] width 152 height 14
copy p "10080313023320"
click at [214, 46] on button "Back" at bounding box center [215, 51] width 63 height 12
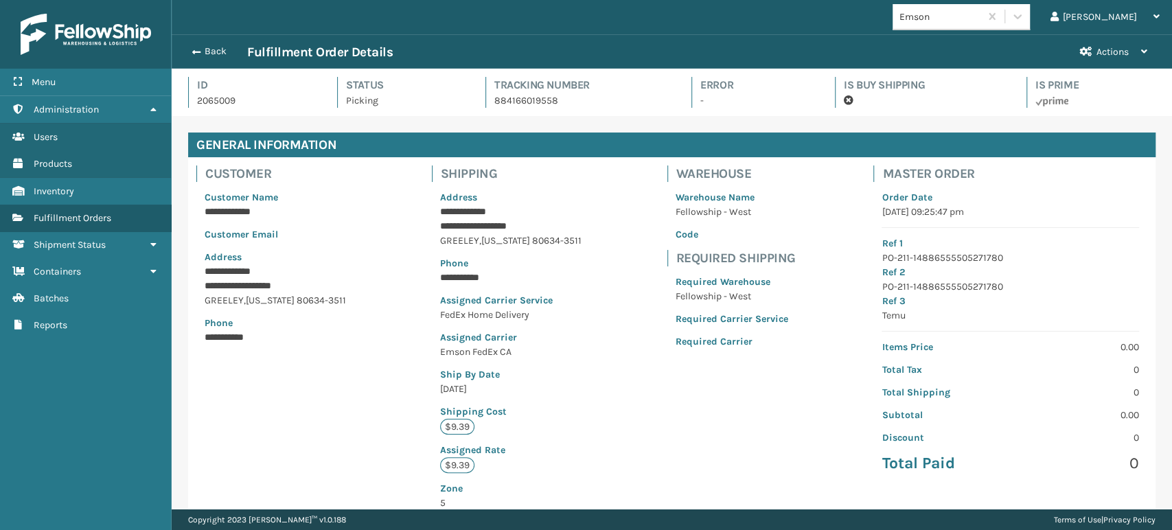
click at [214, 46] on button "Back" at bounding box center [215, 51] width 63 height 12
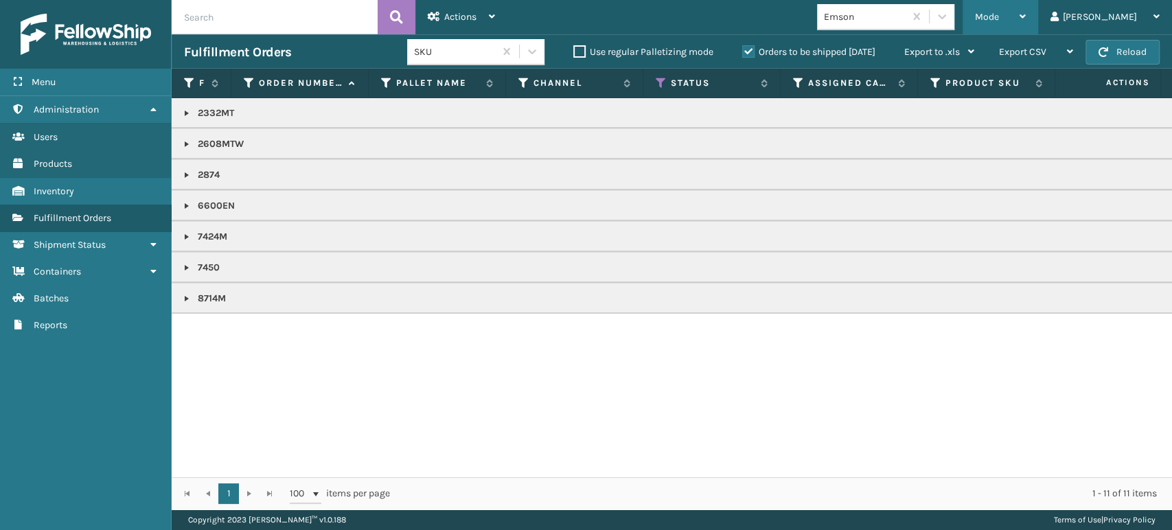
click at [999, 20] on span "Mode" at bounding box center [987, 17] width 24 height 12
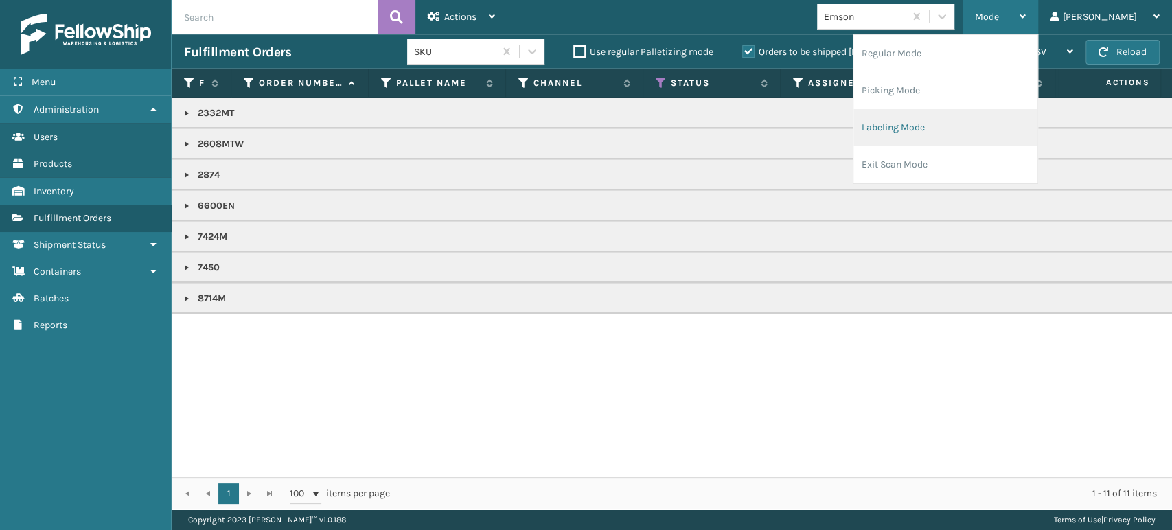
click at [980, 126] on li "Labeling Mode" at bounding box center [946, 127] width 184 height 37
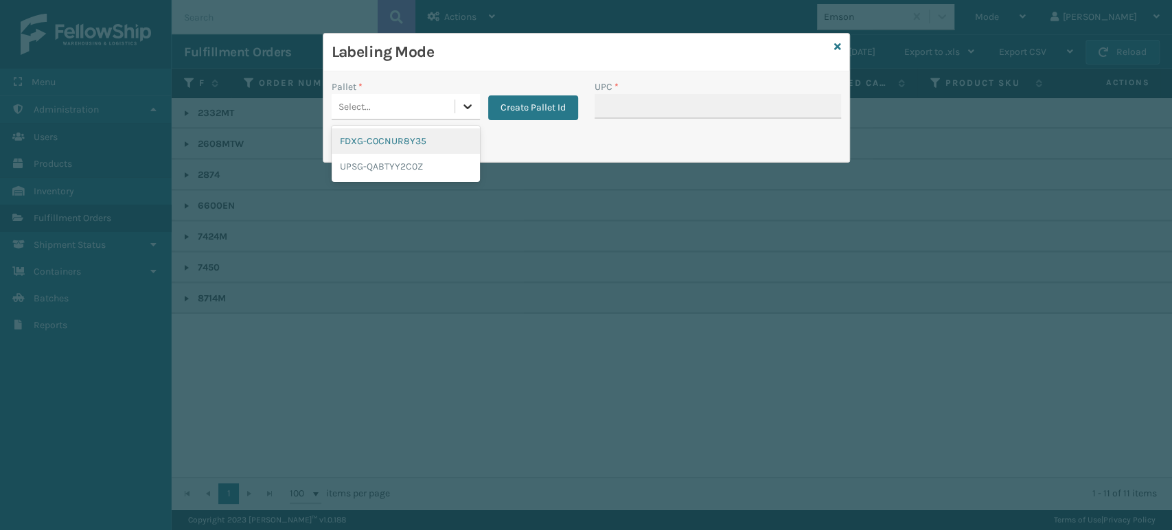
click at [471, 106] on icon at bounding box center [468, 107] width 14 height 14
click at [444, 136] on div "FDXG-C0CNUR8Y35" at bounding box center [406, 140] width 148 height 25
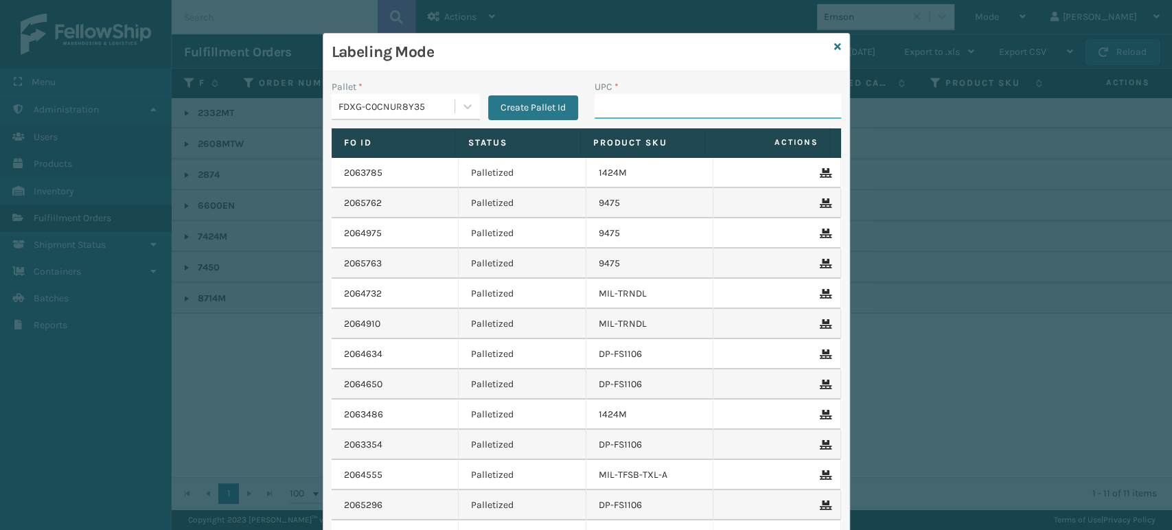
click at [600, 102] on input "UPC *" at bounding box center [718, 106] width 247 height 25
paste input "10080313023320"
type input "10080313023320"
click at [834, 44] on icon at bounding box center [837, 47] width 7 height 10
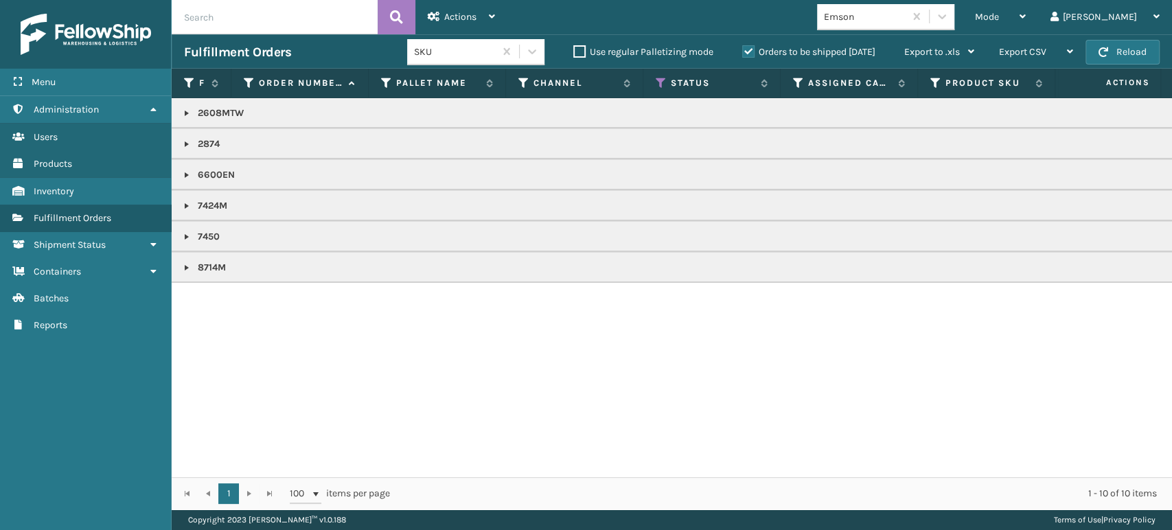
click at [181, 141] on link at bounding box center [186, 144] width 11 height 11
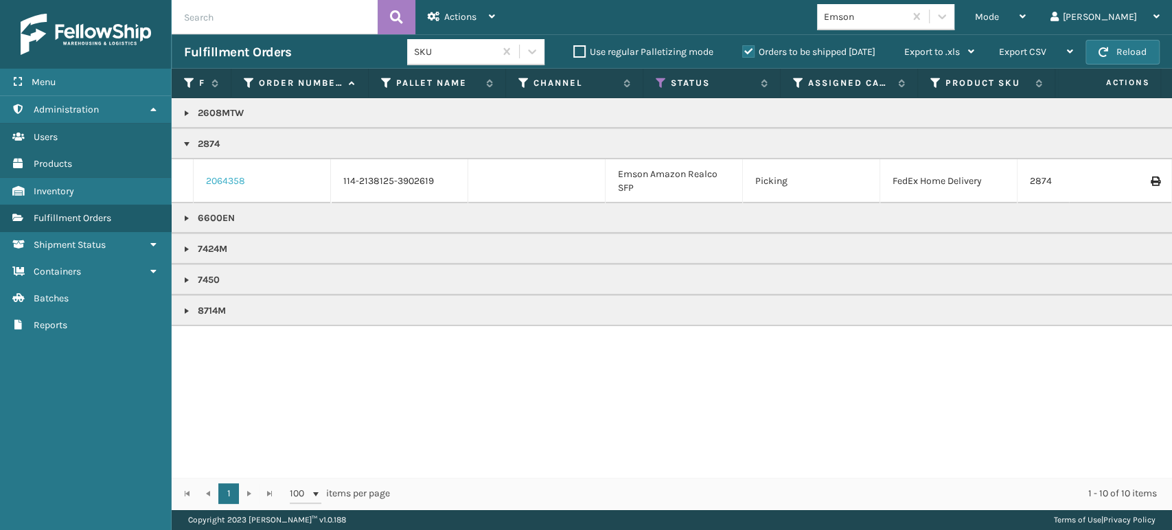
drag, startPoint x: 214, startPoint y: 173, endPoint x: 214, endPoint y: 180, distance: 6.9
click at [214, 179] on td "2064358" at bounding box center [262, 181] width 137 height 44
click at [214, 180] on link "2064358" at bounding box center [225, 181] width 39 height 14
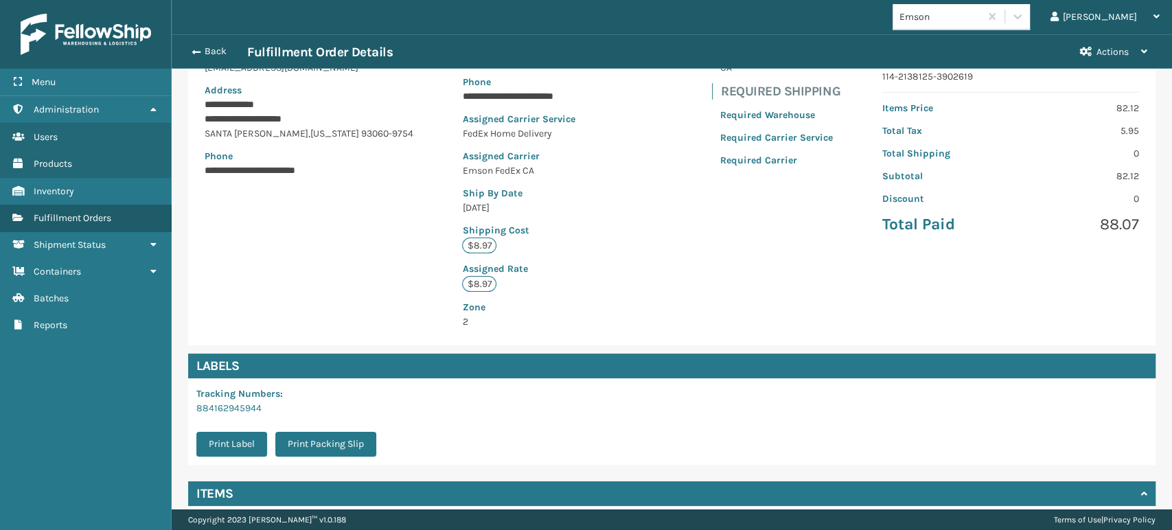
scroll to position [295, 0]
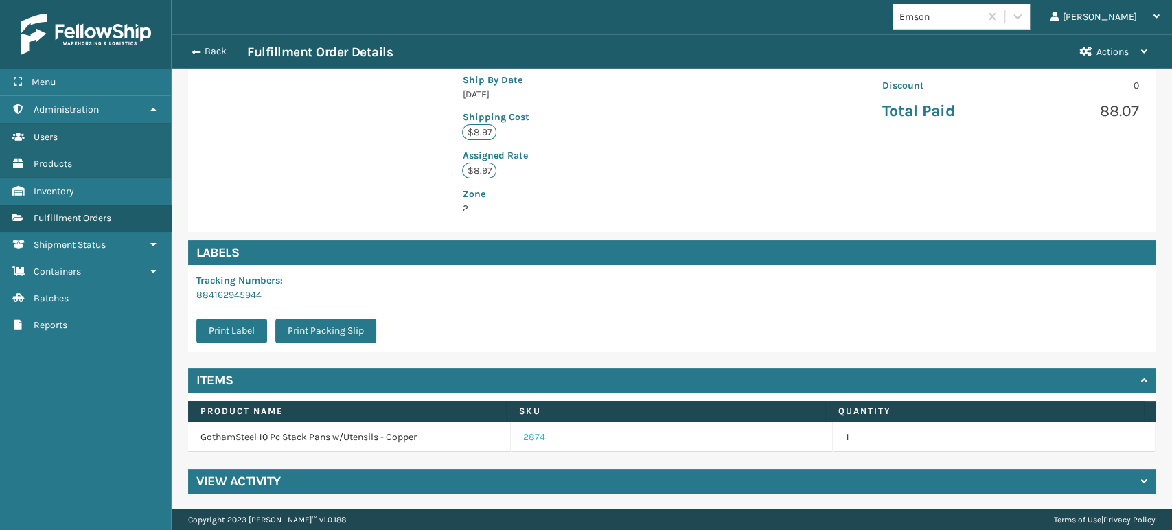
click at [530, 431] on link "2874" at bounding box center [534, 438] width 22 height 14
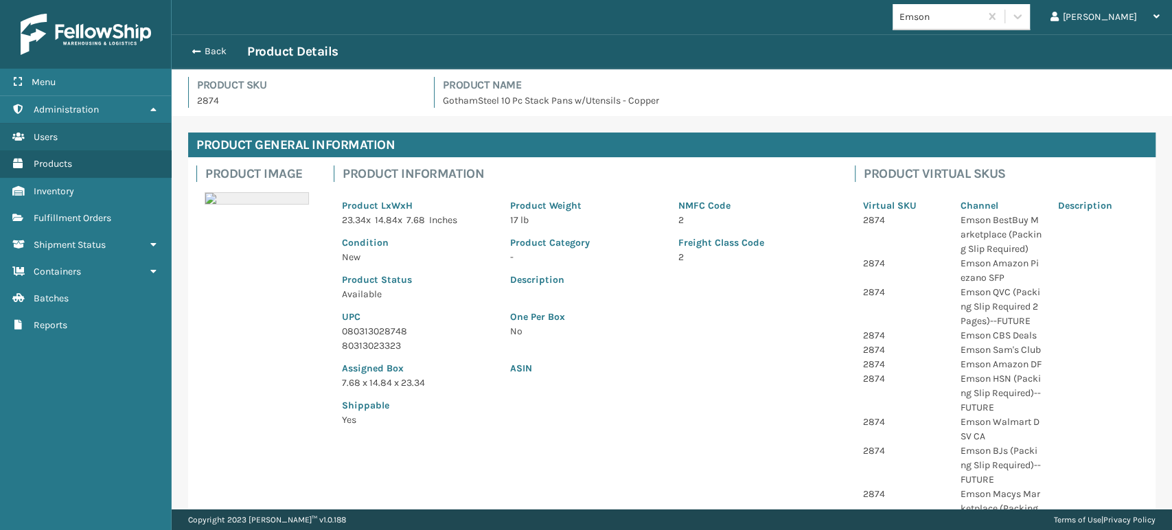
click at [374, 329] on p "080313028748" at bounding box center [418, 331] width 152 height 14
click at [370, 328] on p "080313028748" at bounding box center [418, 331] width 152 height 14
copy p "080313028748"
click at [212, 53] on button "Back" at bounding box center [215, 51] width 63 height 12
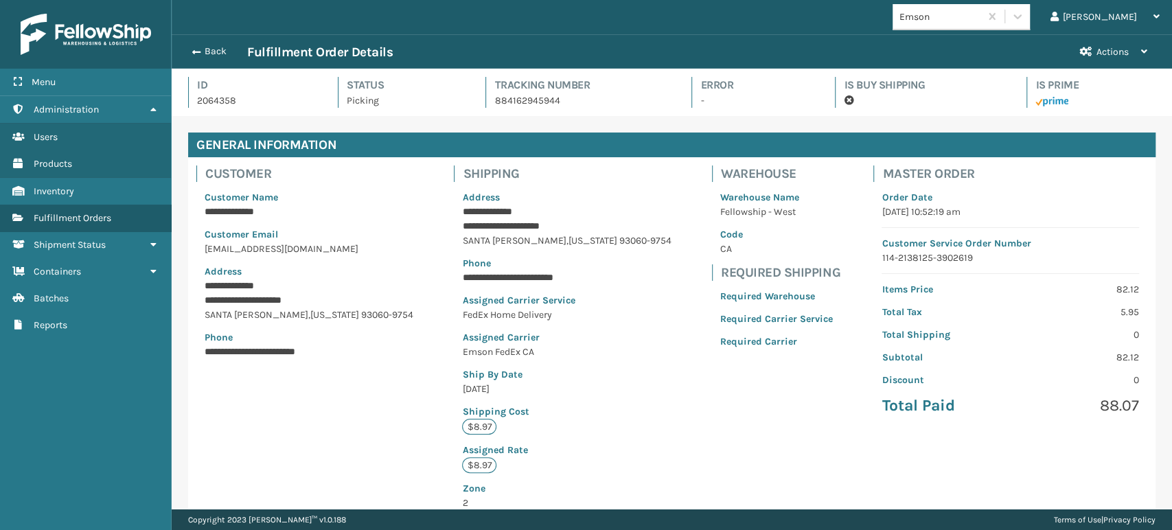
scroll to position [33, 1000]
click at [201, 47] on button "Back" at bounding box center [215, 51] width 63 height 12
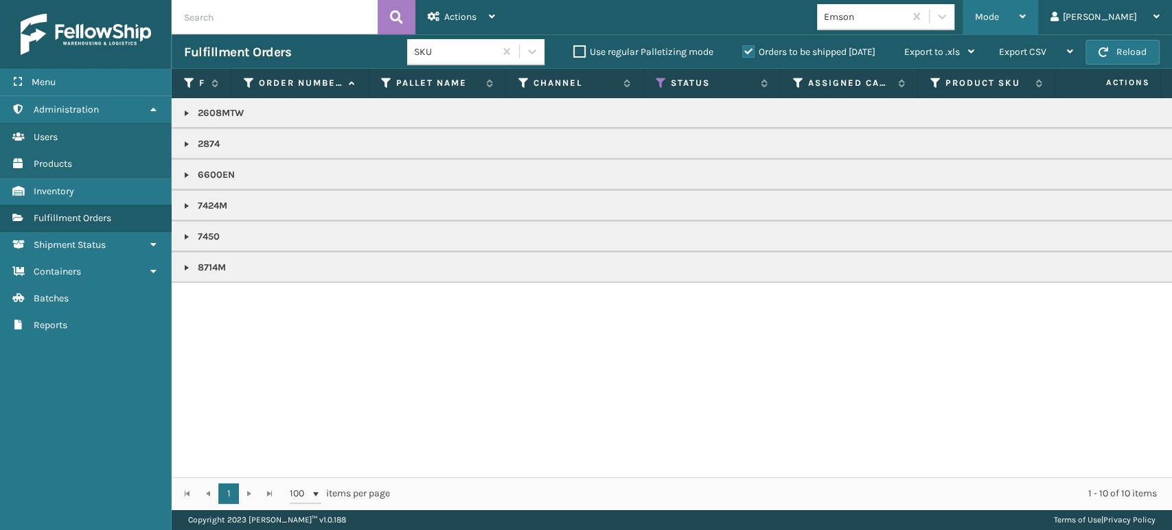
click at [1026, 17] on div "Mode" at bounding box center [1000, 17] width 51 height 34
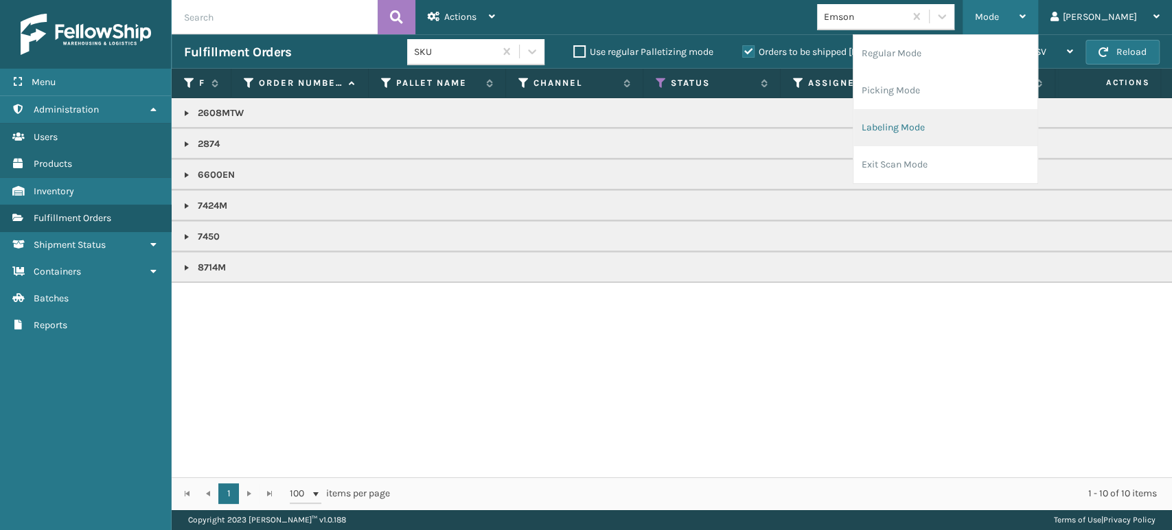
click at [1026, 125] on li "Labeling Mode" at bounding box center [946, 127] width 184 height 37
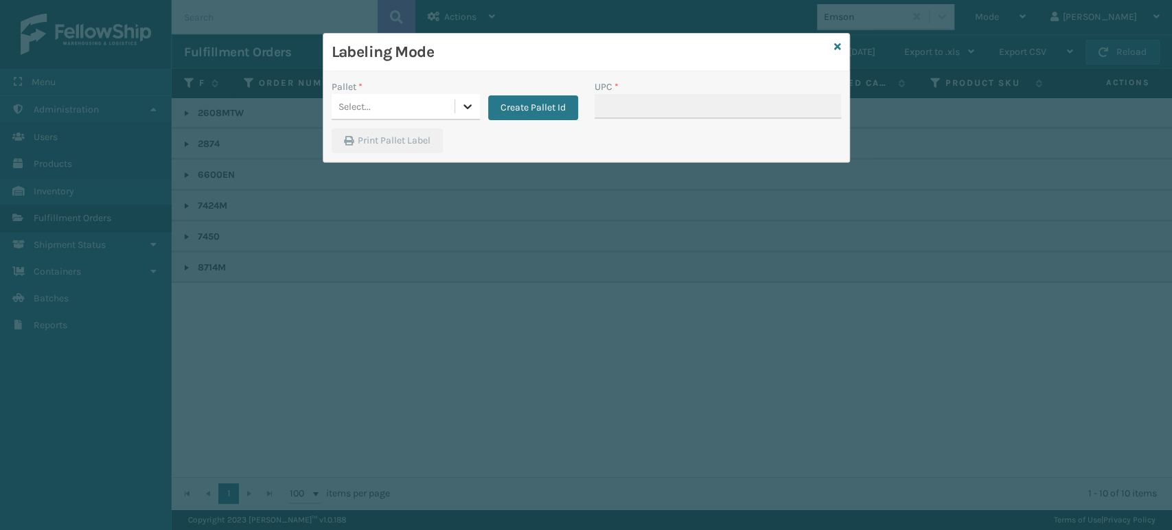
click at [462, 104] on icon at bounding box center [468, 107] width 14 height 14
click at [450, 132] on div "FDXG-C0CNUR8Y35" at bounding box center [406, 140] width 148 height 25
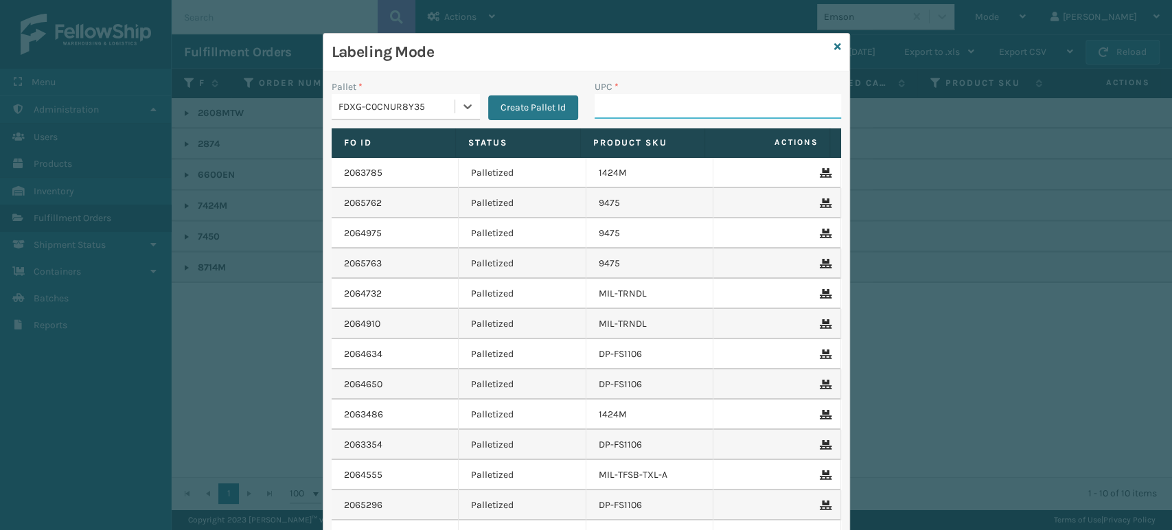
click at [663, 99] on input "UPC *" at bounding box center [718, 106] width 247 height 25
paste input "080313028748"
type input "080313028748"
click at [834, 42] on icon at bounding box center [837, 47] width 7 height 10
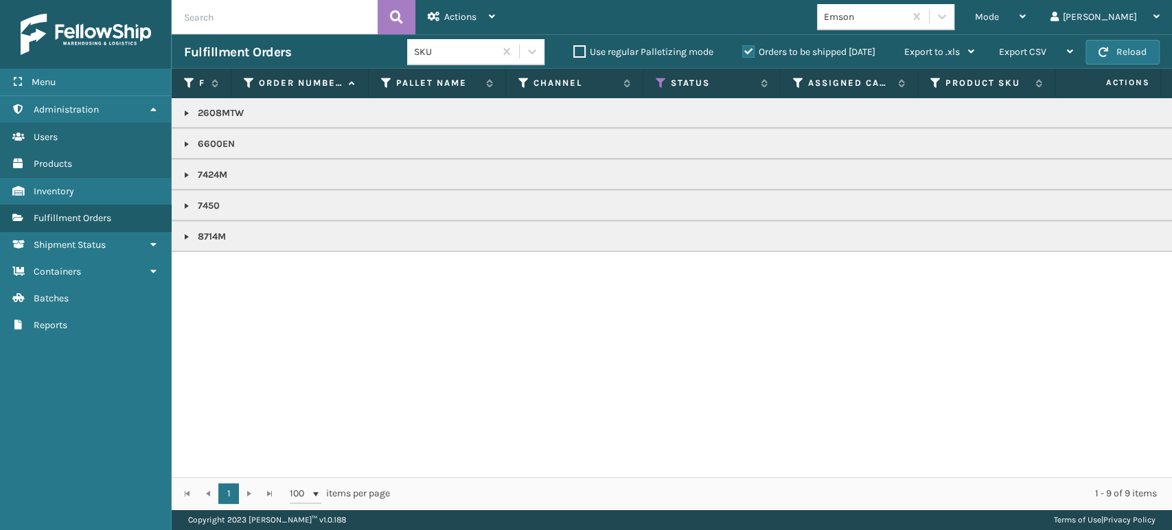
click at [185, 139] on link at bounding box center [186, 144] width 11 height 11
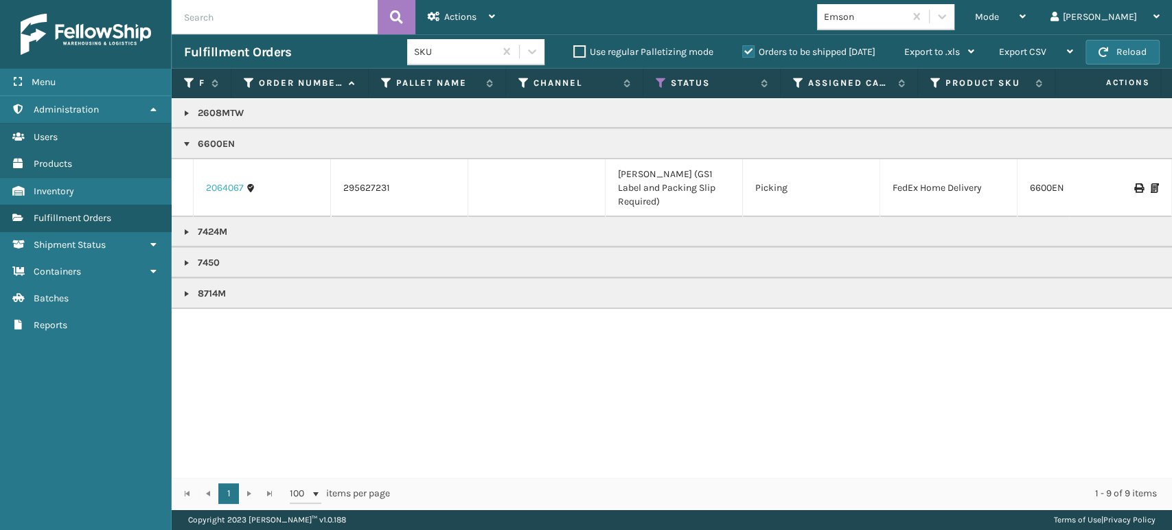
click at [218, 189] on link "2064067" at bounding box center [225, 188] width 38 height 14
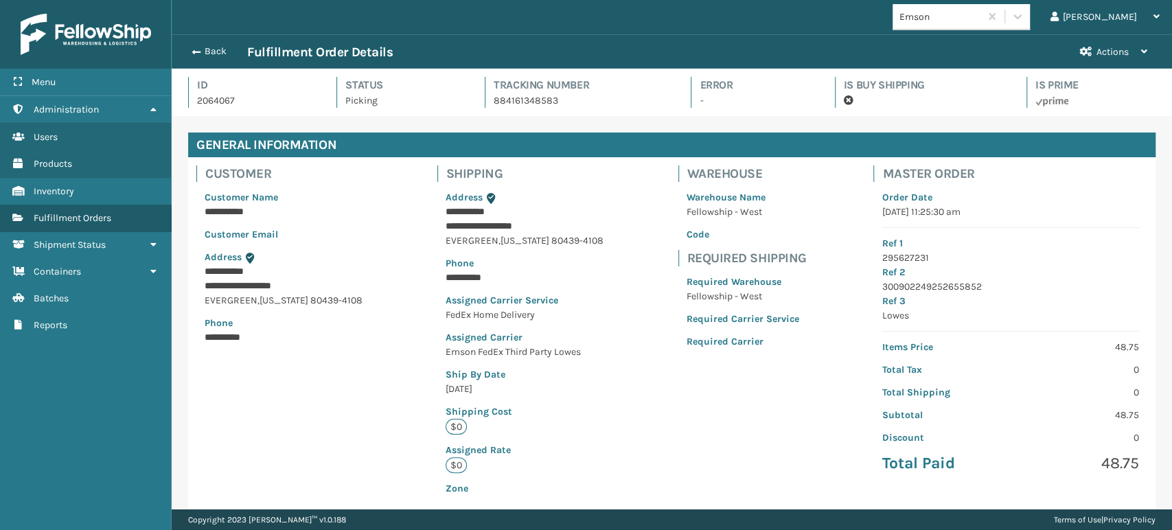
scroll to position [280, 0]
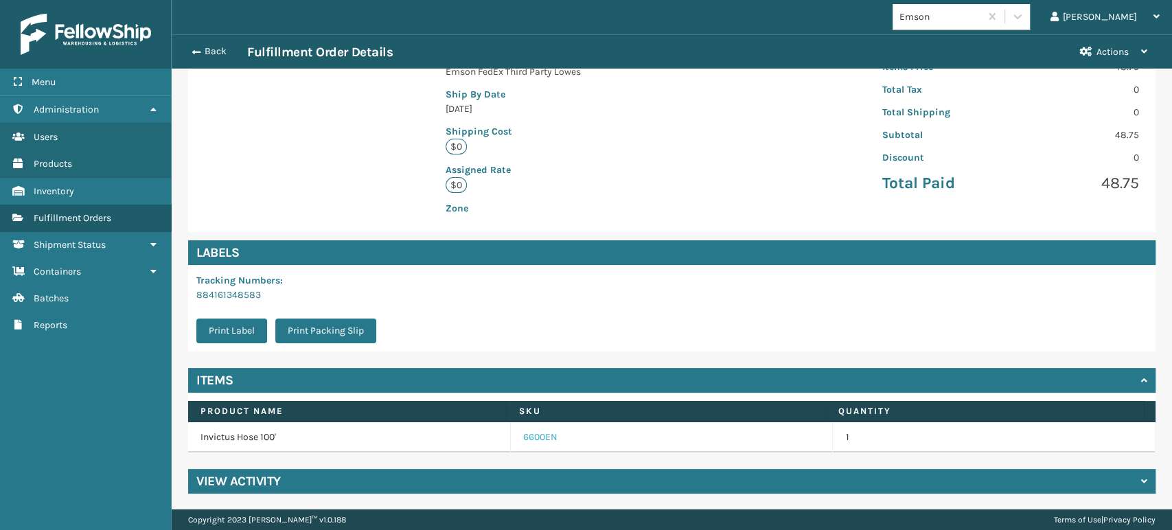
click at [526, 437] on link "6600EN" at bounding box center [540, 438] width 34 height 14
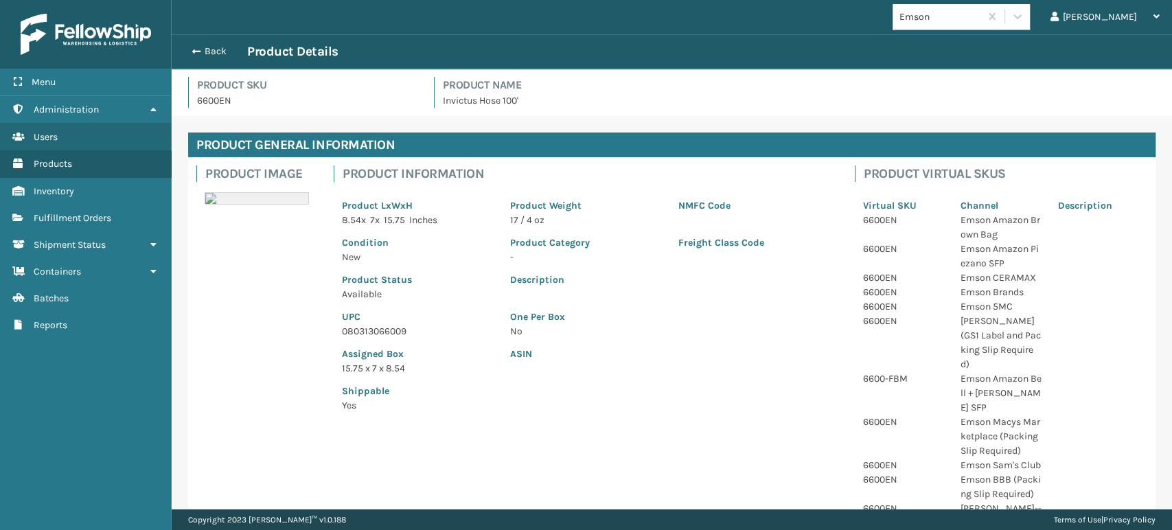
click at [388, 330] on p "080313066009" at bounding box center [418, 331] width 152 height 14
copy p "080313066009"
click at [211, 52] on button "Back" at bounding box center [215, 51] width 63 height 12
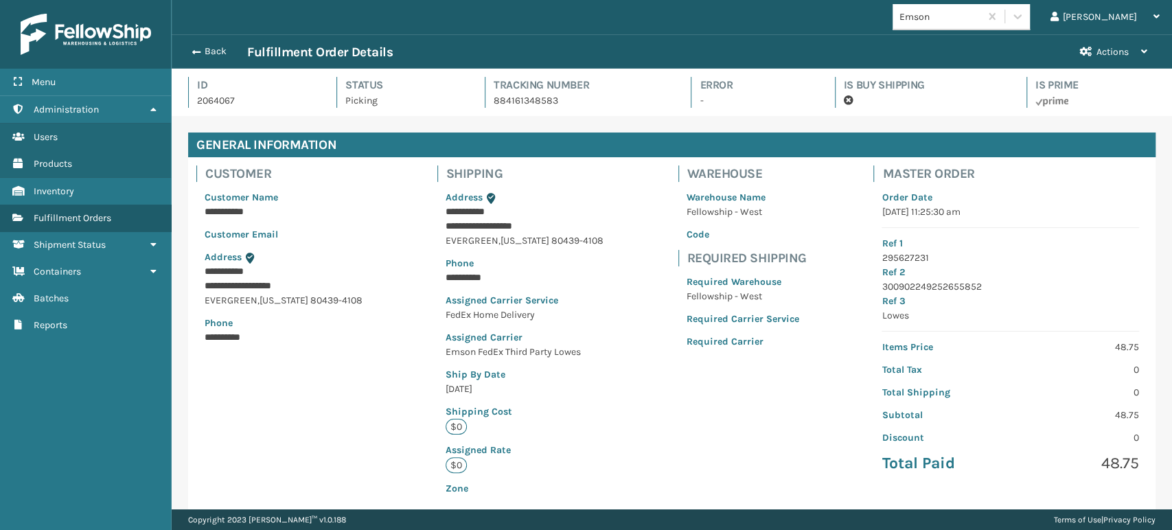
scroll to position [33, 1000]
click at [211, 52] on button "Back" at bounding box center [215, 51] width 63 height 12
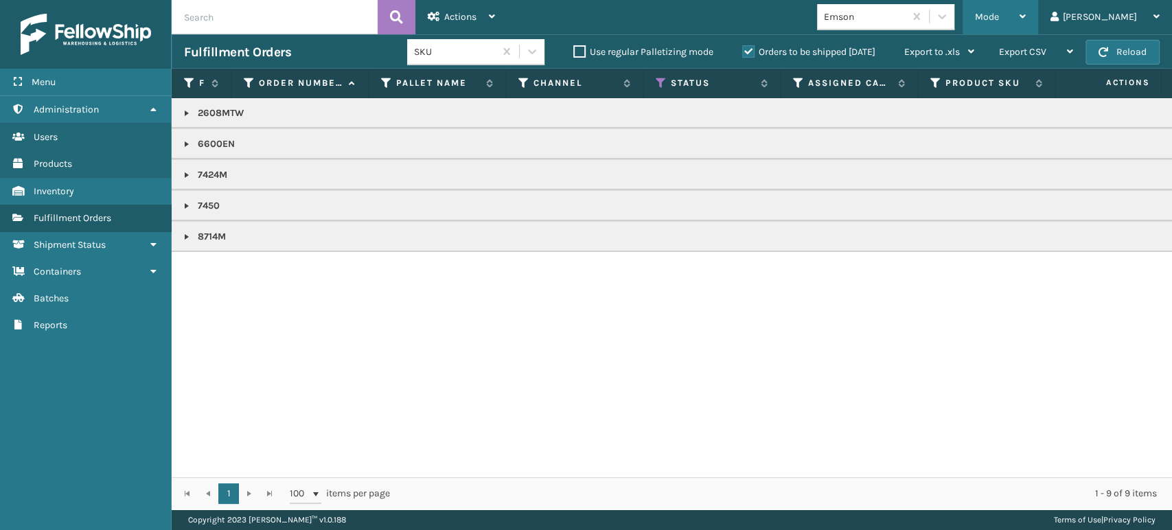
click at [999, 21] on span "Mode" at bounding box center [987, 17] width 24 height 12
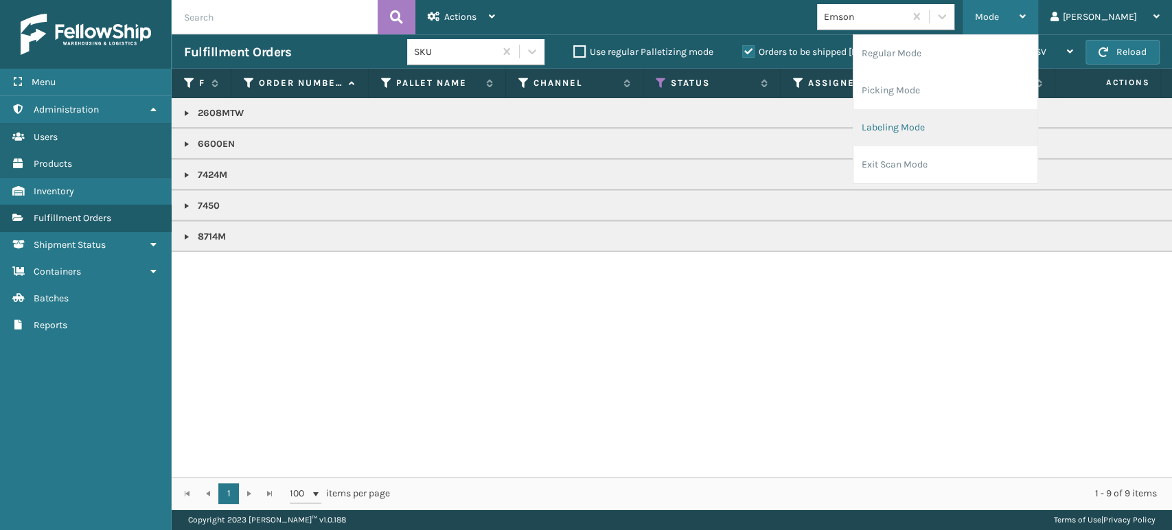
click at [994, 130] on li "Labeling Mode" at bounding box center [946, 127] width 184 height 37
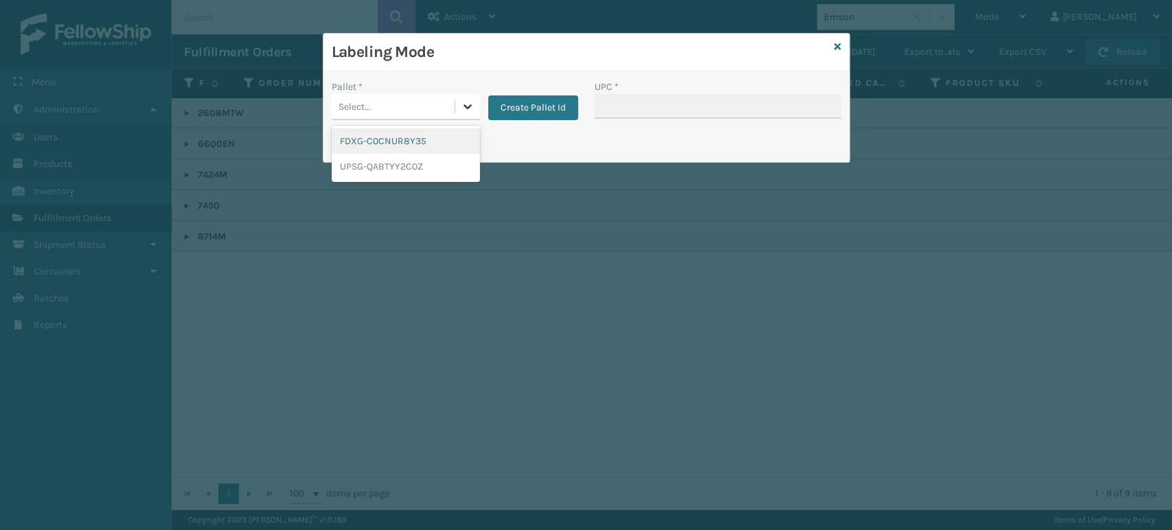
click at [461, 104] on icon at bounding box center [468, 107] width 14 height 14
click at [434, 133] on div "FDXG-C0CNUR8Y35" at bounding box center [406, 140] width 148 height 25
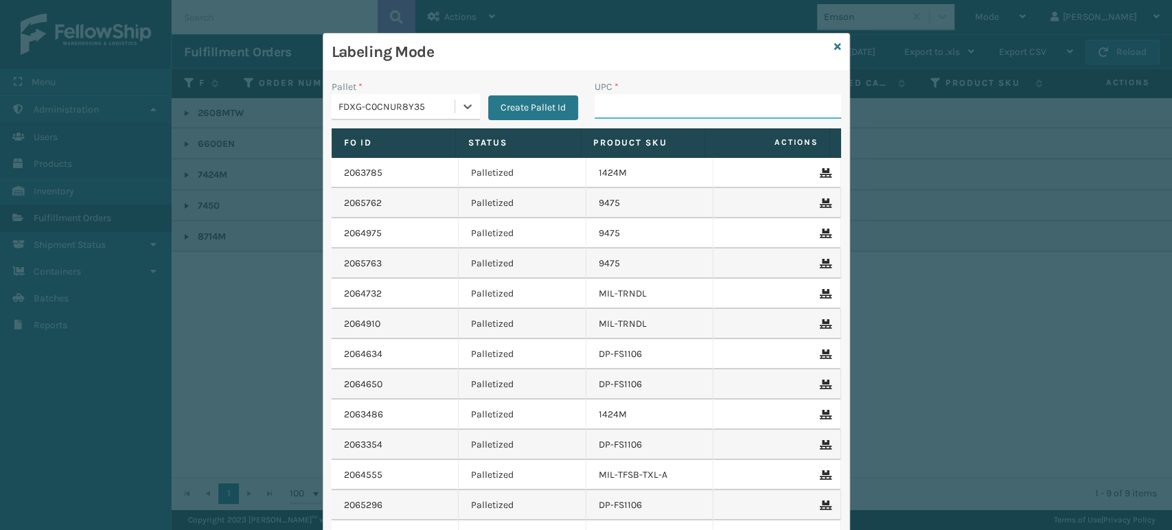
click at [659, 106] on input "UPC *" at bounding box center [718, 106] width 247 height 25
paste input "080313066009"
type input "080313066009"
click at [834, 46] on icon at bounding box center [837, 47] width 7 height 10
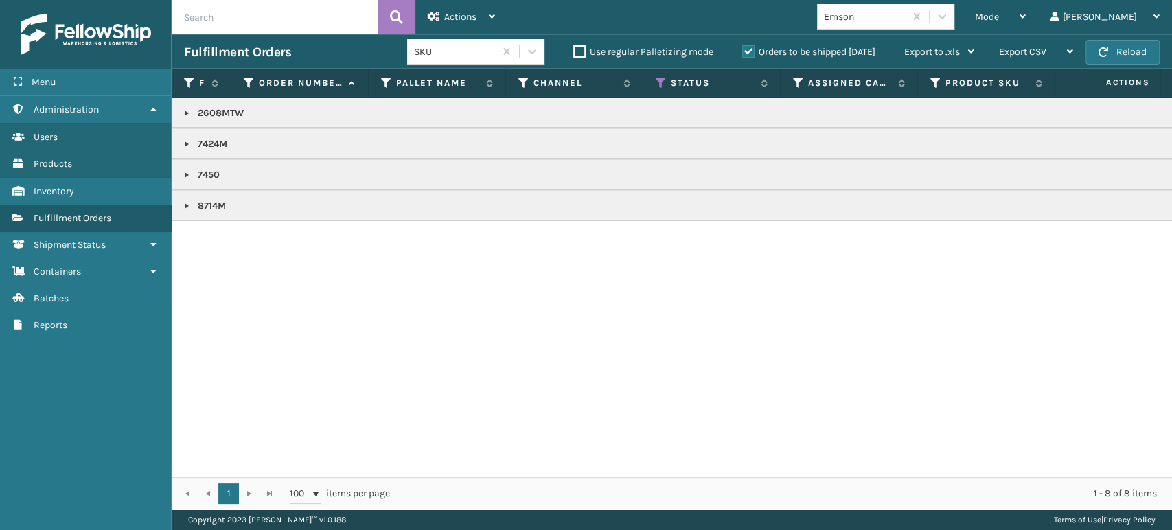
click at [185, 170] on link at bounding box center [186, 175] width 11 height 11
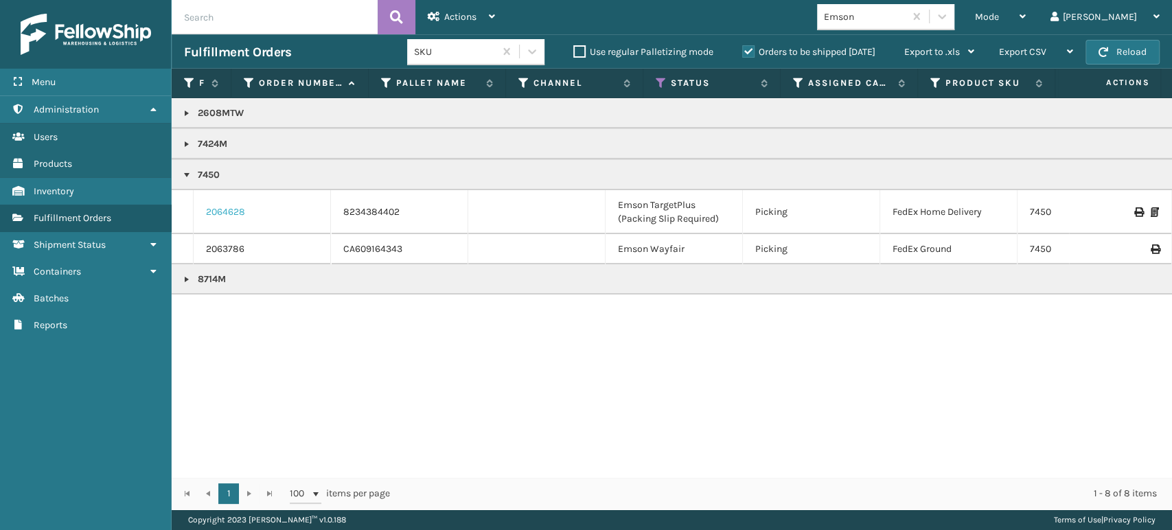
click at [217, 207] on link "2064628" at bounding box center [225, 212] width 39 height 14
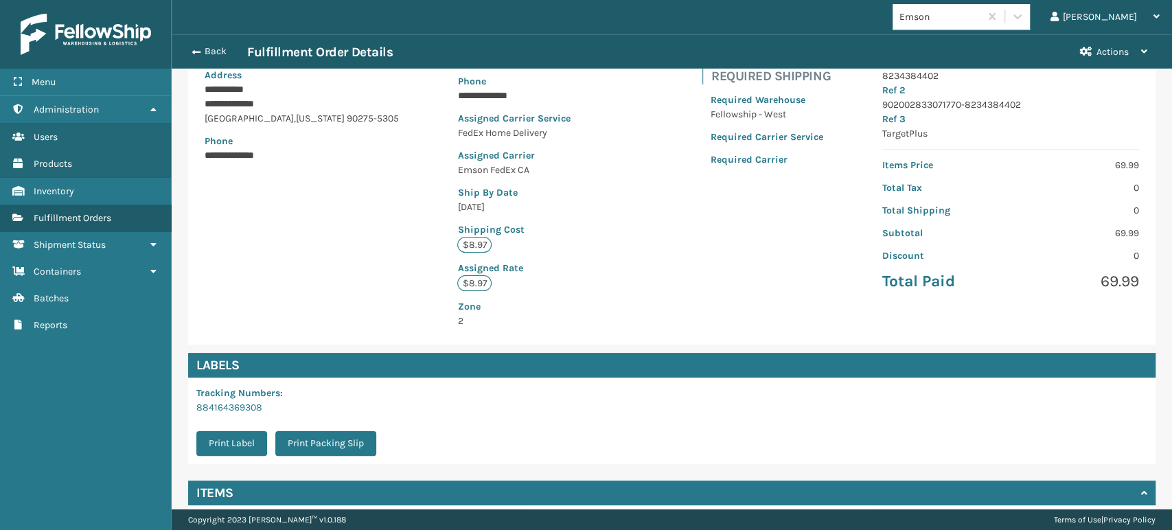
scroll to position [295, 0]
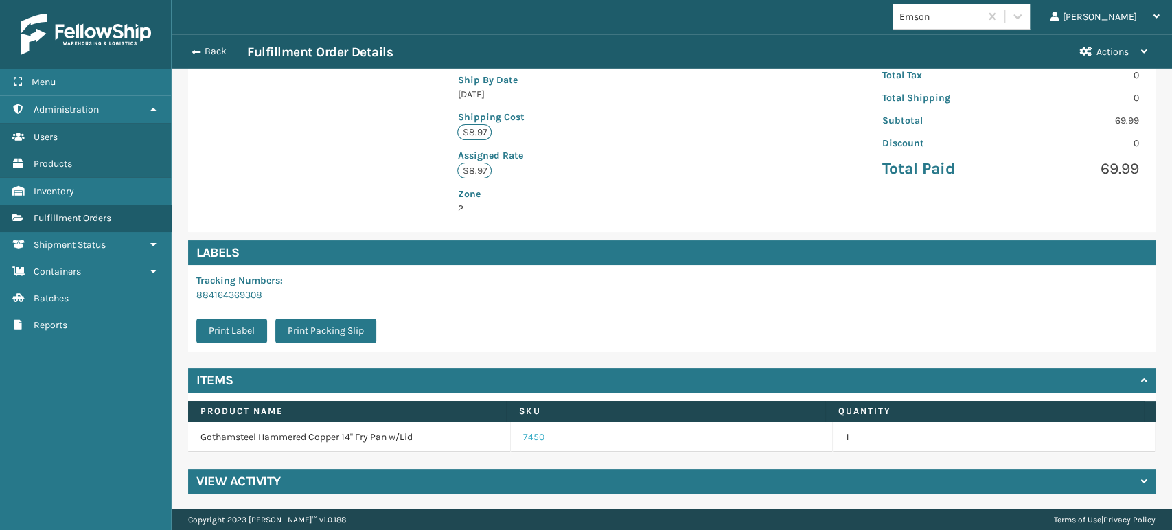
click at [523, 438] on link "7450" at bounding box center [533, 438] width 21 height 14
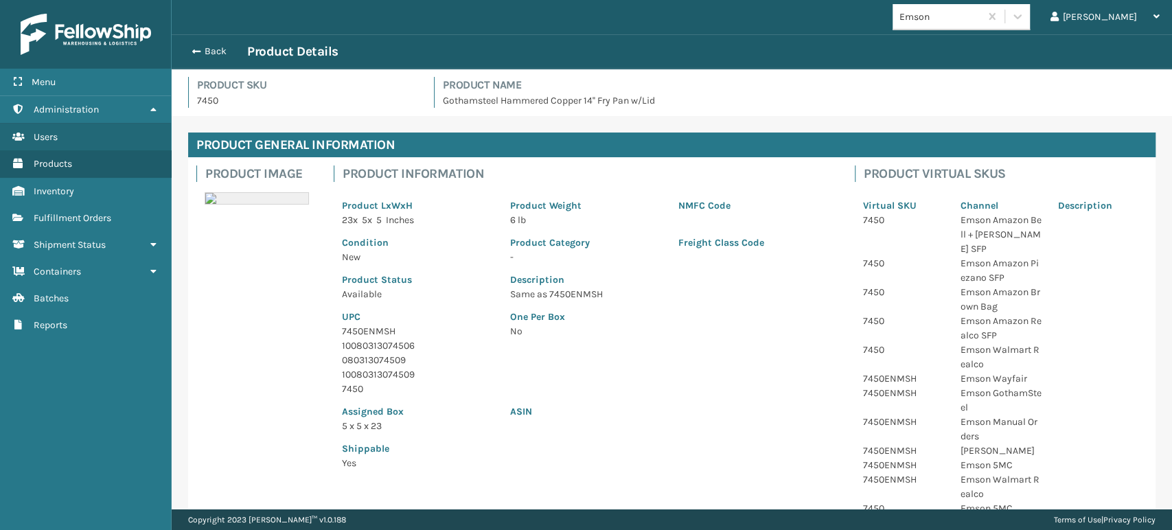
click at [358, 387] on p "7450" at bounding box center [418, 389] width 152 height 14
copy p "7450"
click at [193, 48] on span "button" at bounding box center [194, 52] width 8 height 10
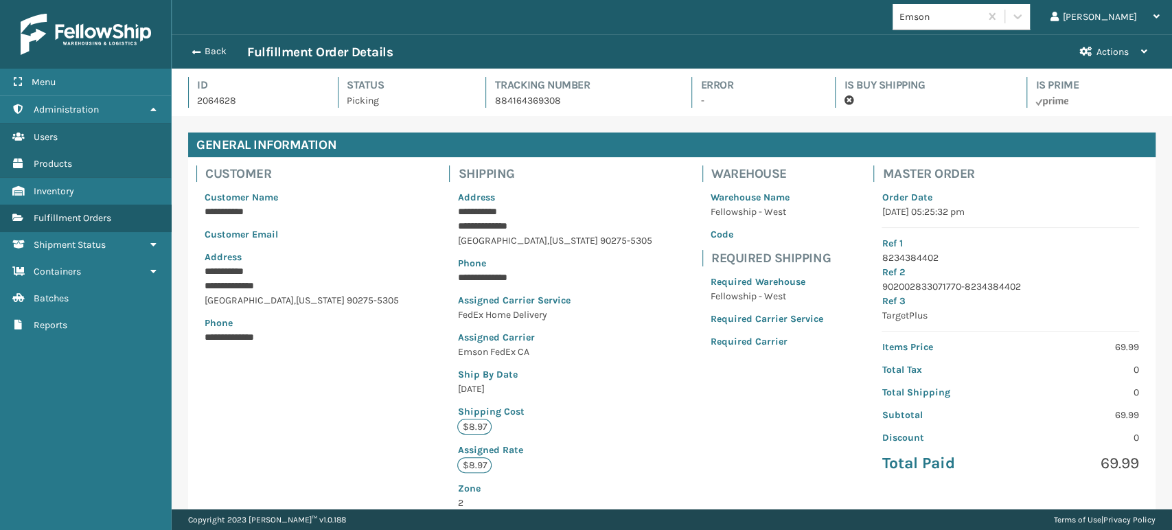
scroll to position [33, 1000]
click at [193, 48] on span "button" at bounding box center [194, 52] width 8 height 10
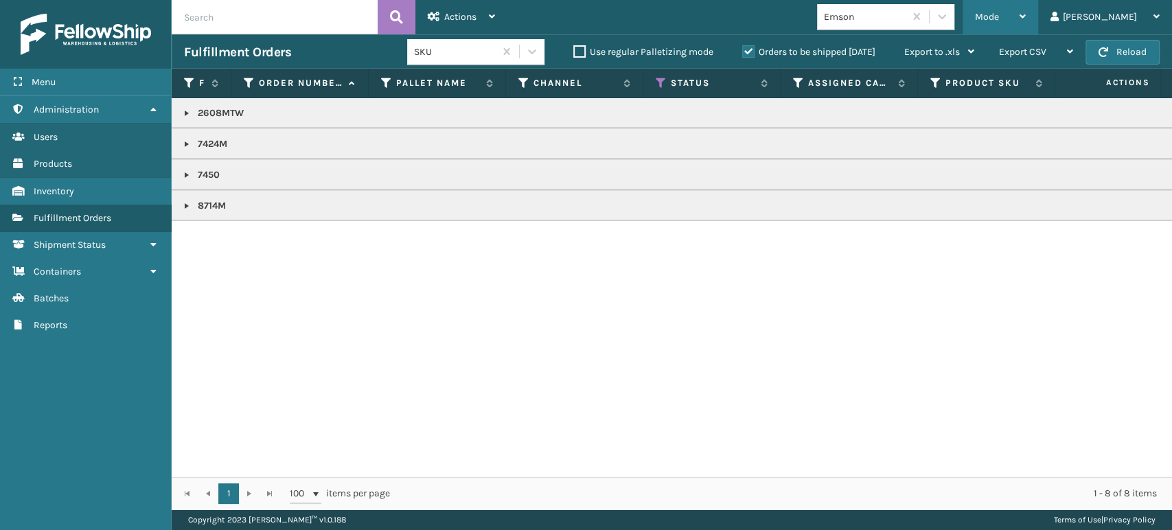
click at [1026, 9] on div "Mode" at bounding box center [1000, 17] width 51 height 34
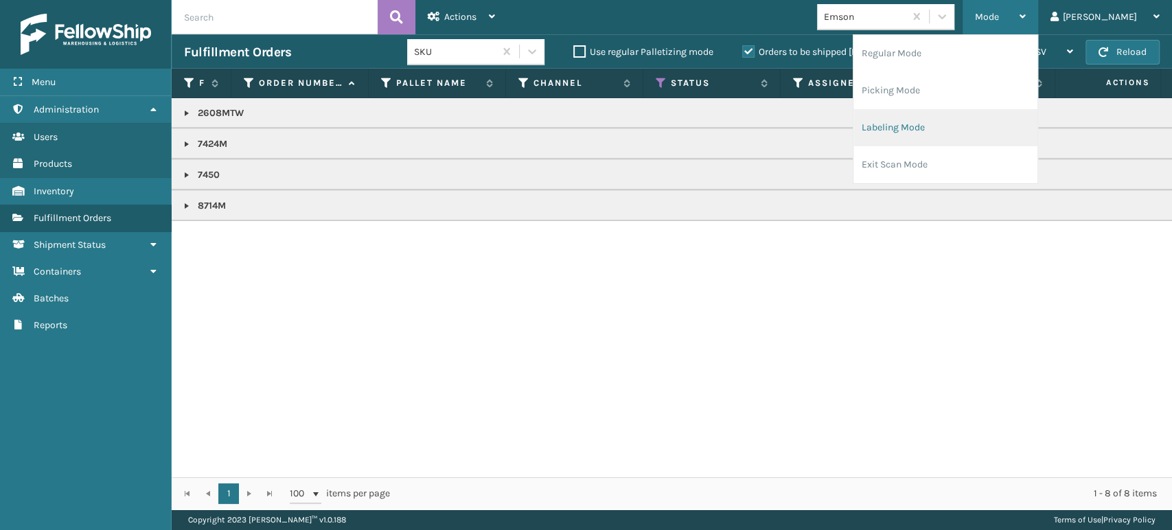
click at [1026, 119] on li "Labeling Mode" at bounding box center [946, 127] width 184 height 37
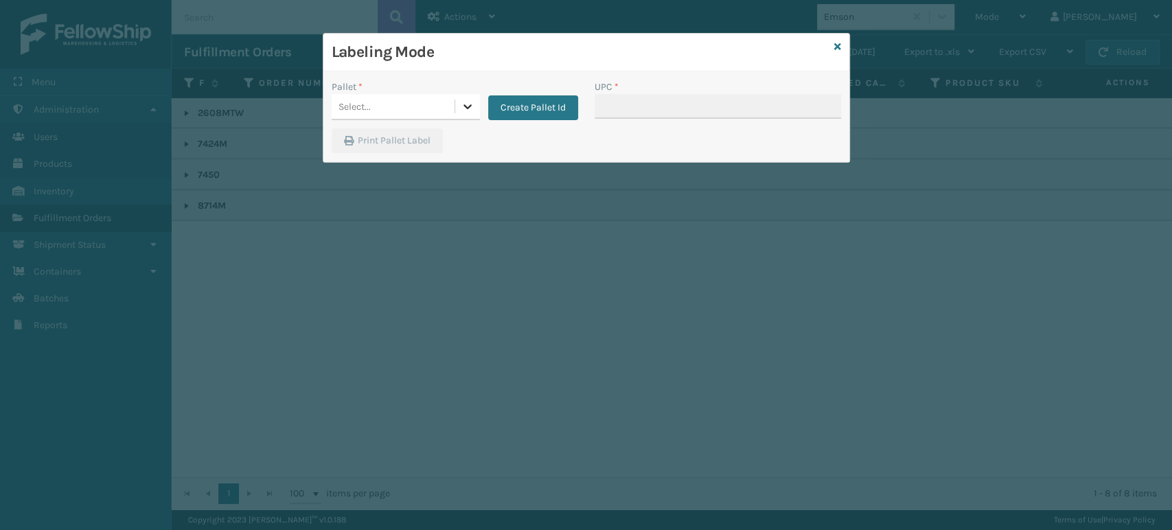
click at [470, 100] on icon at bounding box center [468, 107] width 14 height 14
click at [455, 139] on div "FDXG-C0CNUR8Y35" at bounding box center [406, 140] width 148 height 25
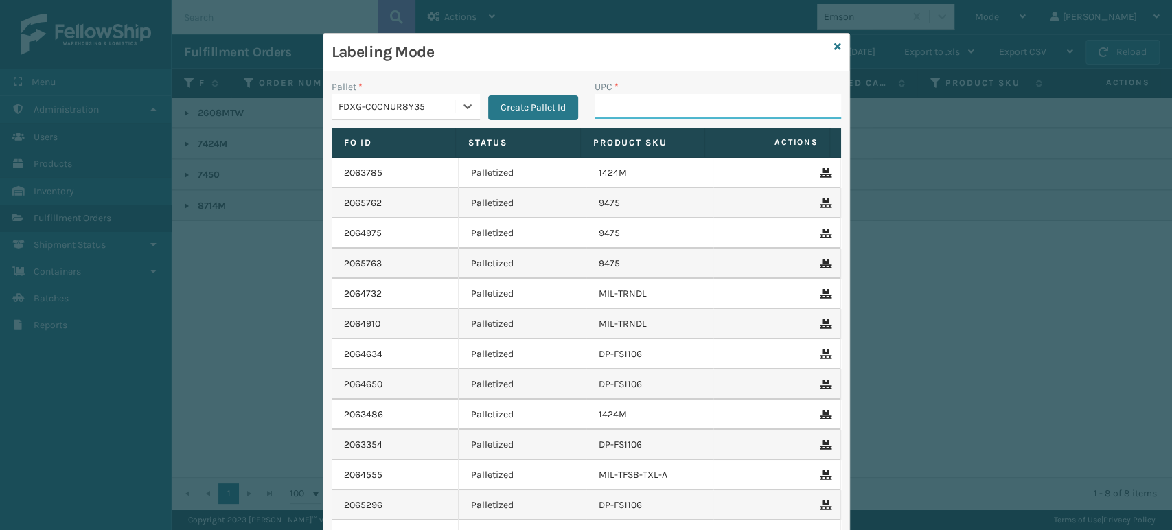
click at [628, 112] on input "UPC *" at bounding box center [718, 106] width 247 height 25
paste input "7450"
type input "7450"
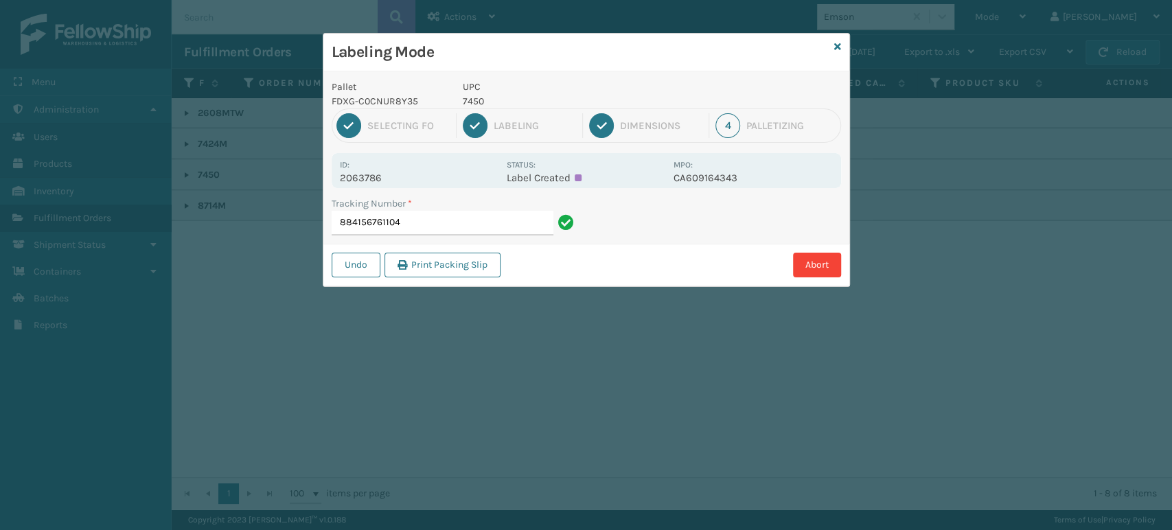
click at [365, 222] on input "884156761104" at bounding box center [443, 223] width 222 height 25
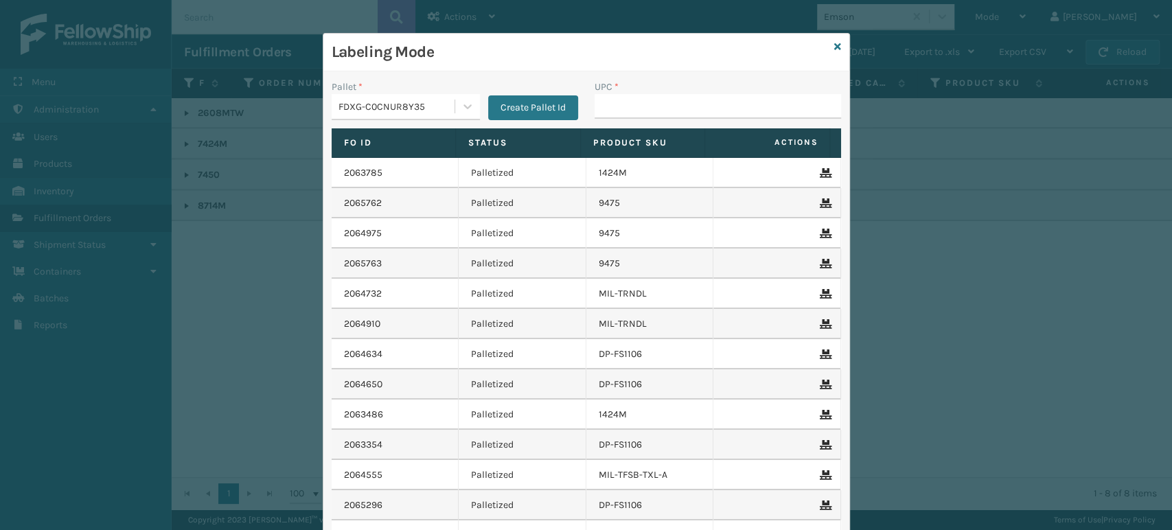
click at [825, 43] on div "Labeling Mode" at bounding box center [586, 53] width 526 height 38
click at [834, 42] on icon at bounding box center [837, 47] width 7 height 10
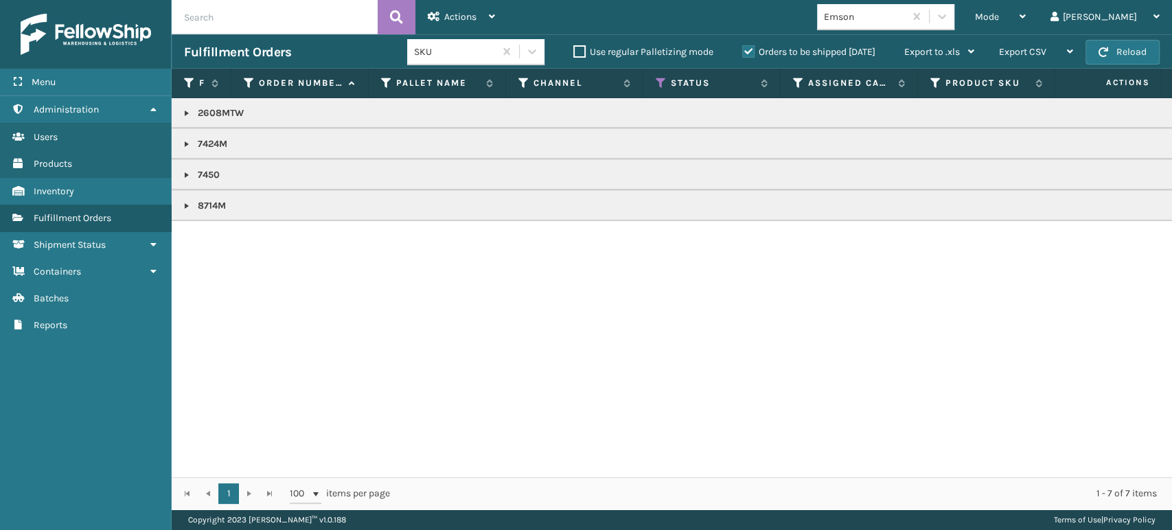
click at [750, 49] on label "Orders to be shipped [DATE]" at bounding box center [808, 52] width 133 height 12
click at [743, 49] on input "Orders to be shipped [DATE]" at bounding box center [742, 48] width 1 height 9
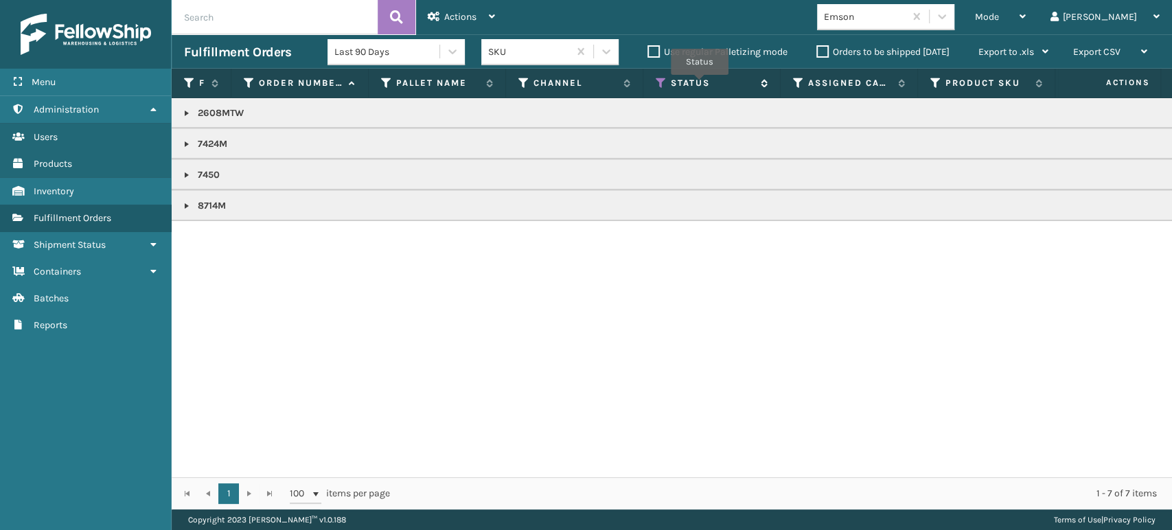
click at [663, 87] on icon at bounding box center [661, 83] width 11 height 12
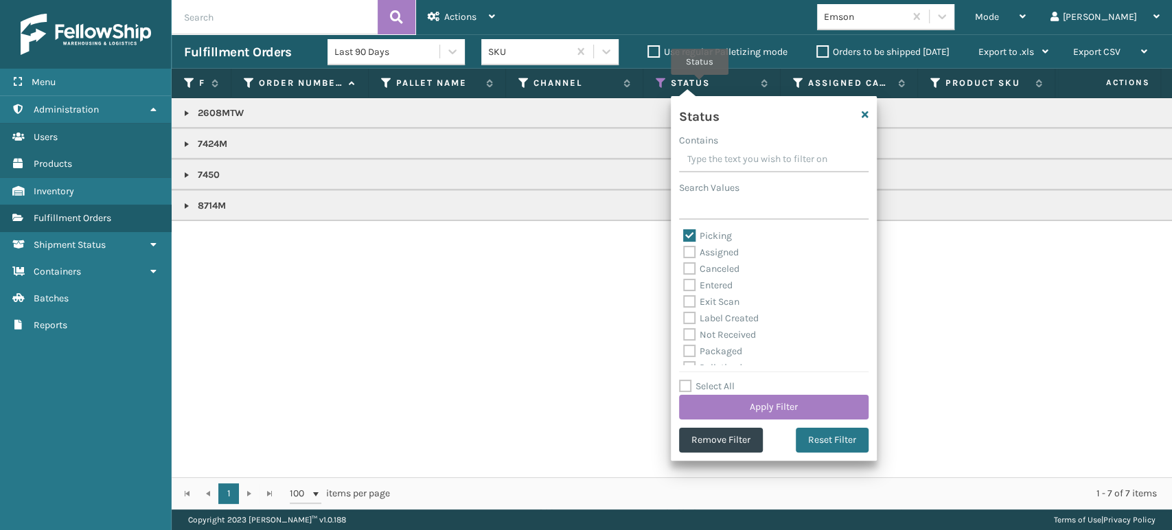
click at [681, 234] on div "Picking Assigned Canceled Entered Exit Scan Label Created Not Received Packaged…" at bounding box center [774, 296] width 190 height 137
click at [694, 235] on label "Picking" at bounding box center [707, 236] width 49 height 12
click at [684, 235] on input "Picking" at bounding box center [683, 232] width 1 height 9
checkbox input "false"
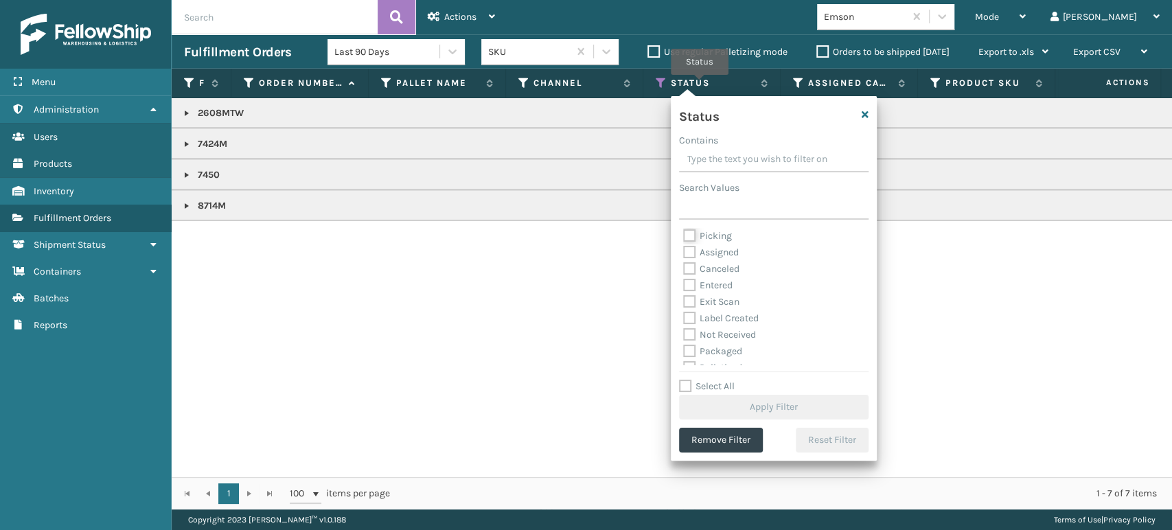
scroll to position [76, 0]
click at [689, 292] on label "Palletized" at bounding box center [712, 292] width 59 height 12
click at [684, 292] on input "Palletized" at bounding box center [683, 288] width 1 height 9
checkbox input "true"
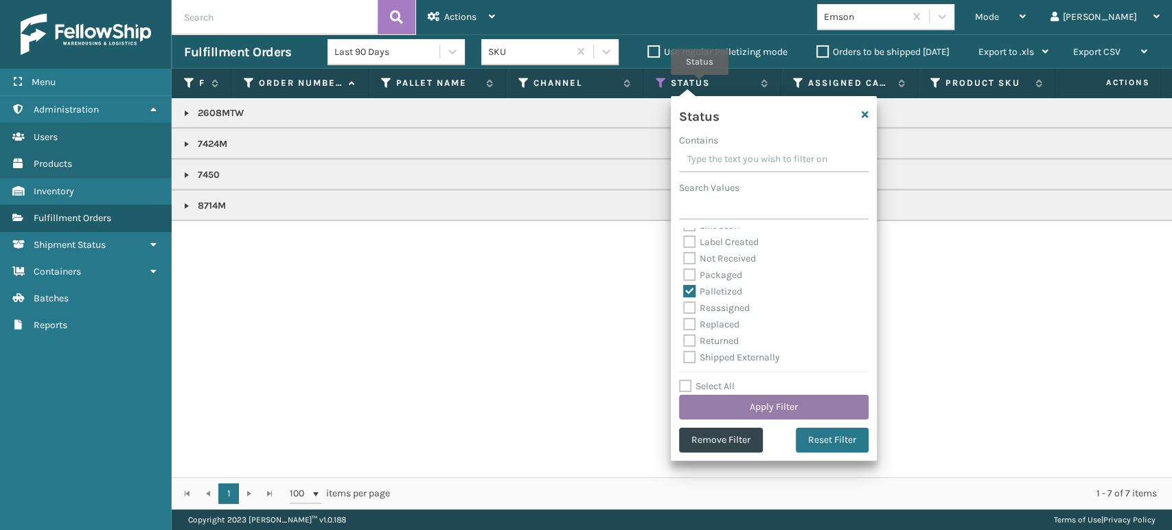
click at [780, 405] on button "Apply Filter" at bounding box center [774, 407] width 190 height 25
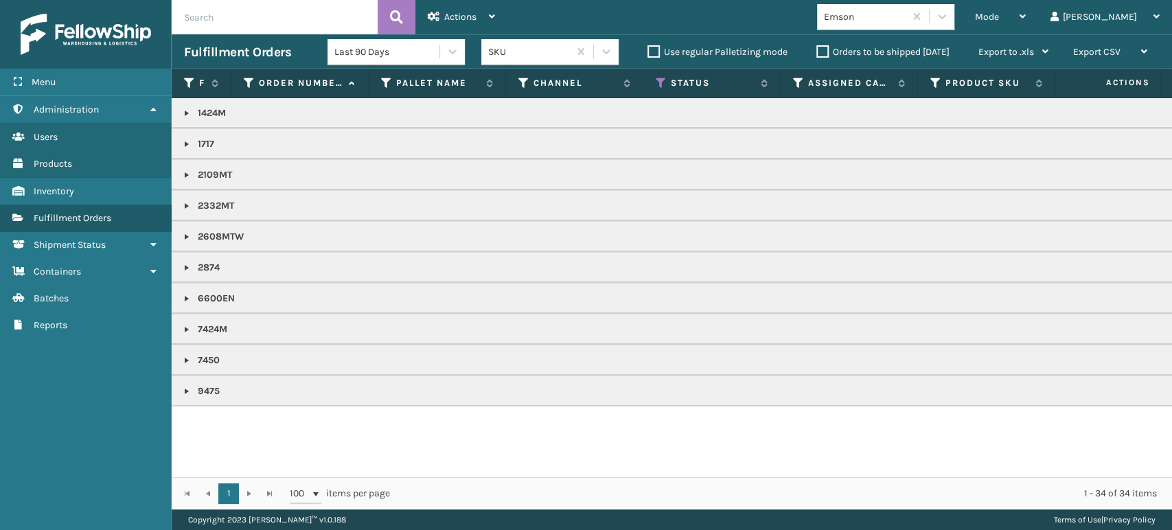
click at [242, 13] on input "text" at bounding box center [275, 17] width 206 height 34
paste input "884156761104"
type input "884156761104"
click at [385, 14] on button at bounding box center [397, 17] width 38 height 34
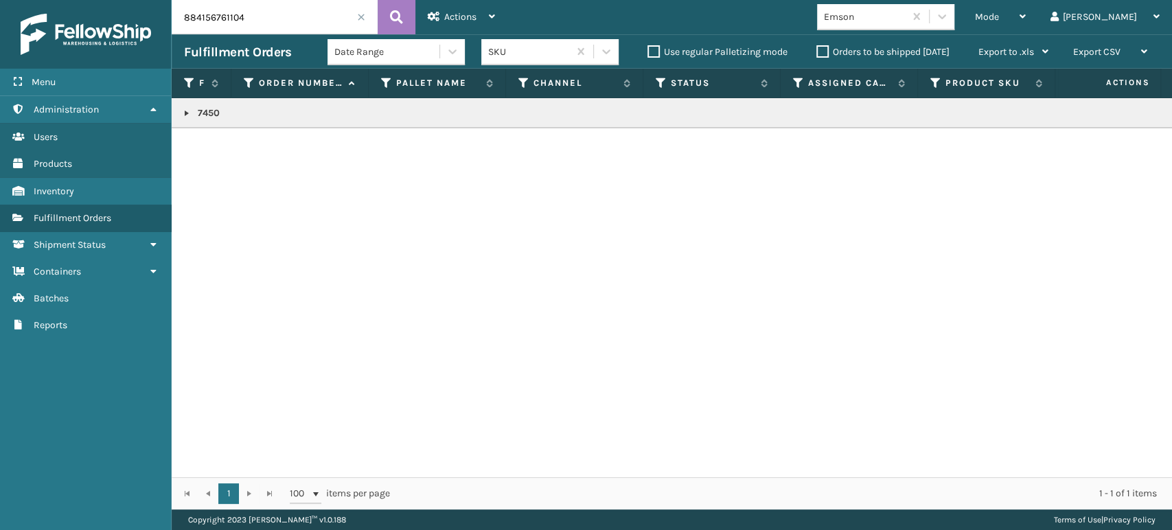
click at [187, 113] on link at bounding box center [186, 113] width 11 height 11
click at [1132, 139] on div at bounding box center [1121, 144] width 78 height 10
click at [1151, 139] on icon at bounding box center [1155, 144] width 8 height 10
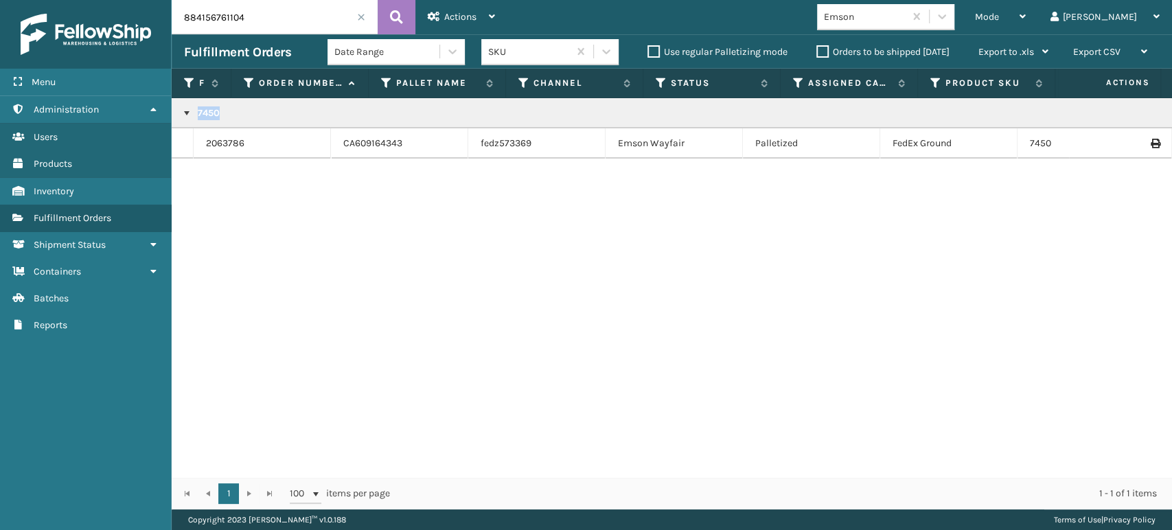
copy p "7450"
click at [361, 16] on span at bounding box center [361, 17] width 8 height 8
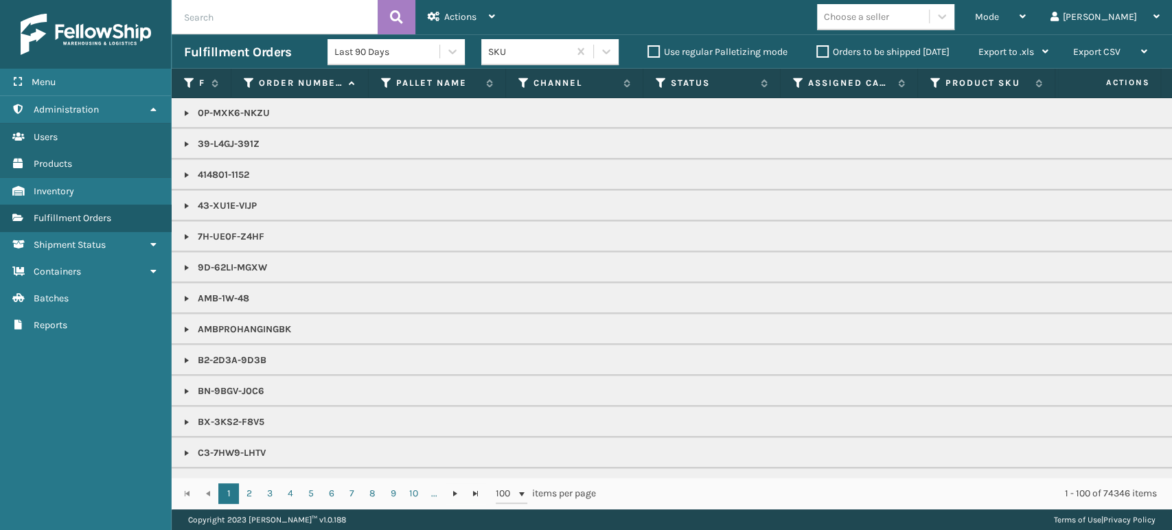
click at [827, 52] on label "Orders to be shipped [DATE]" at bounding box center [882, 52] width 133 height 12
click at [817, 52] on input "Orders to be shipped [DATE]" at bounding box center [816, 48] width 1 height 9
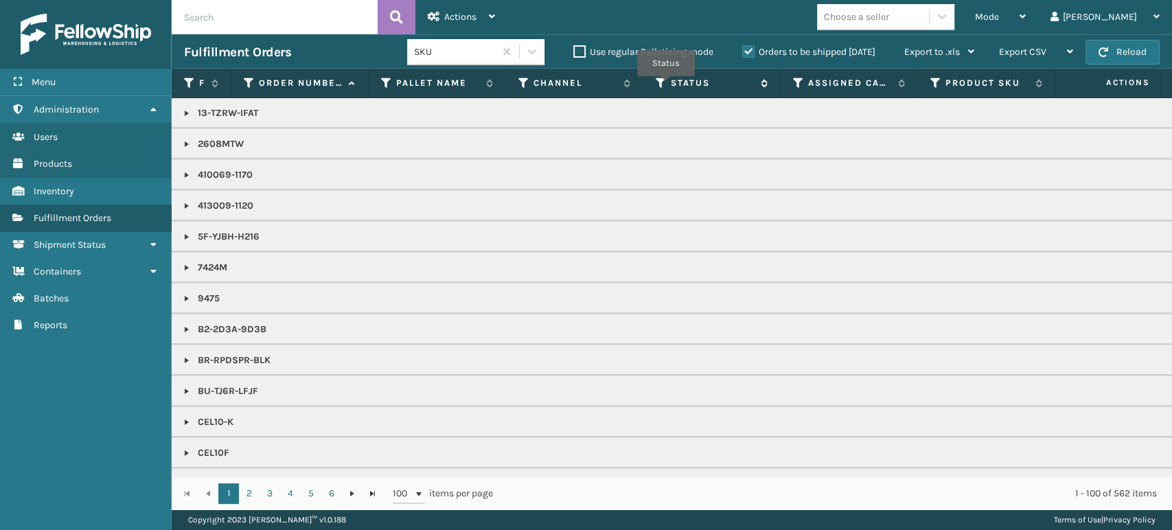
click at [665, 84] on icon at bounding box center [661, 83] width 11 height 12
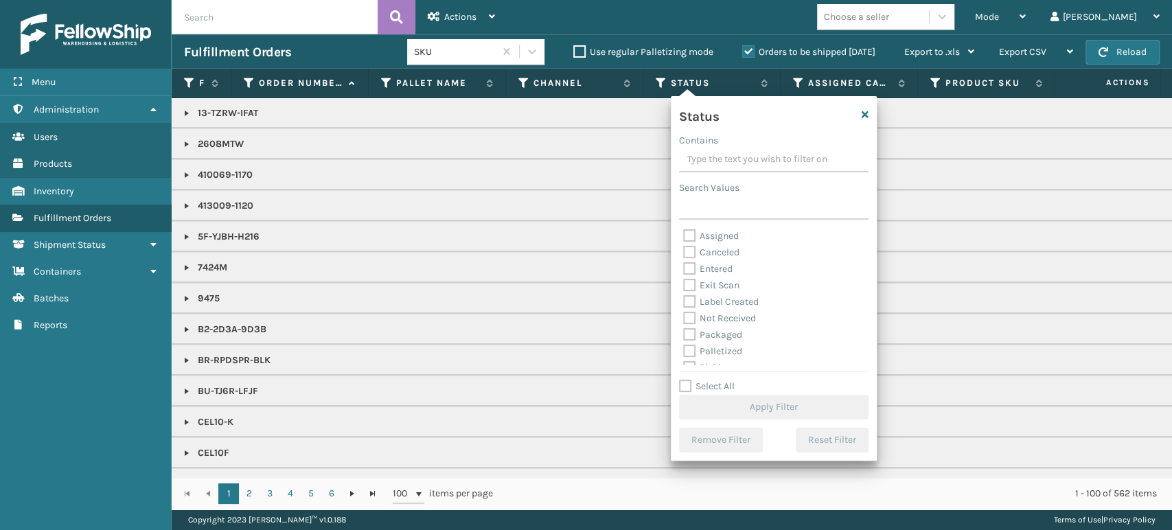
scroll to position [77, 0]
click at [691, 288] on label "Picking" at bounding box center [707, 291] width 49 height 12
click at [684, 288] on input "Picking" at bounding box center [683, 287] width 1 height 9
checkbox input "true"
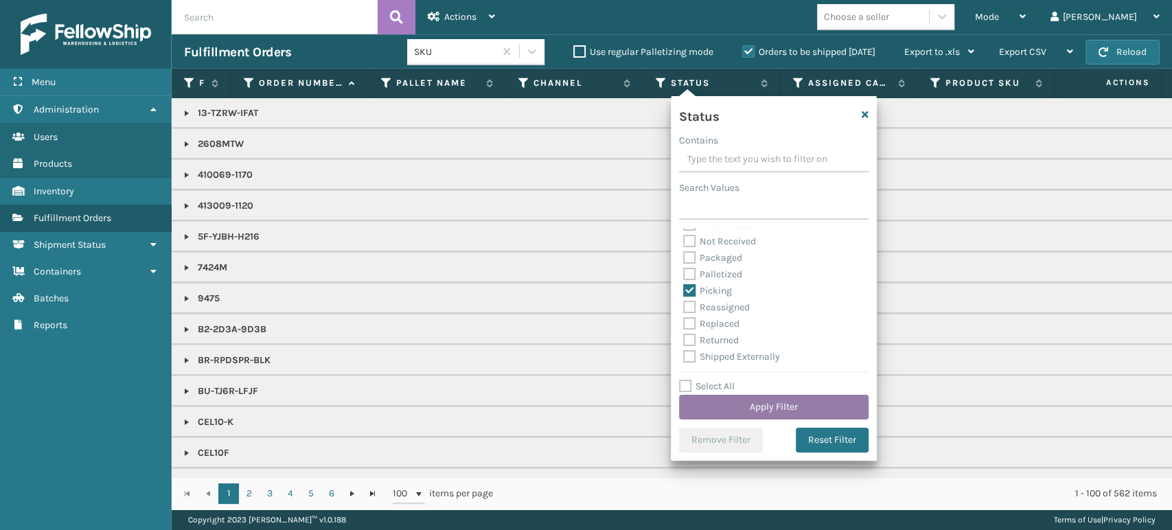
click at [790, 402] on button "Apply Filter" at bounding box center [774, 407] width 190 height 25
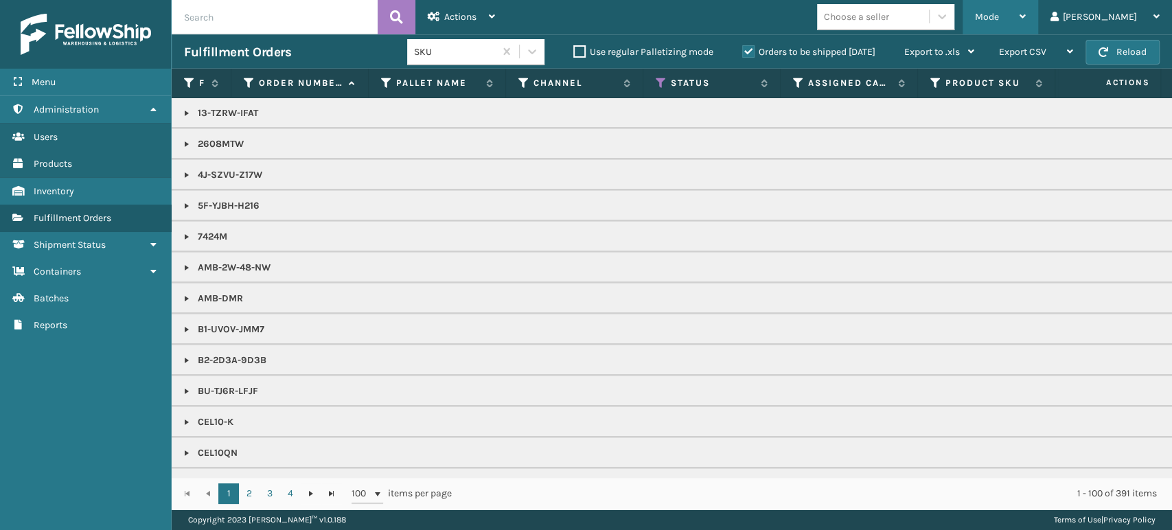
click at [1026, 19] on div "Mode" at bounding box center [1000, 17] width 51 height 34
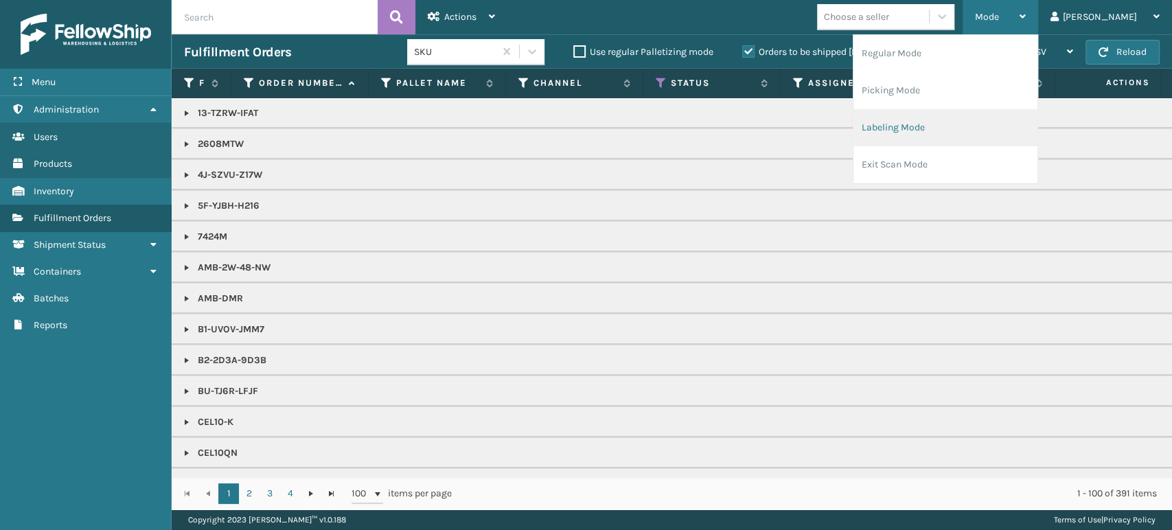
click at [1027, 119] on li "Labeling Mode" at bounding box center [946, 127] width 184 height 37
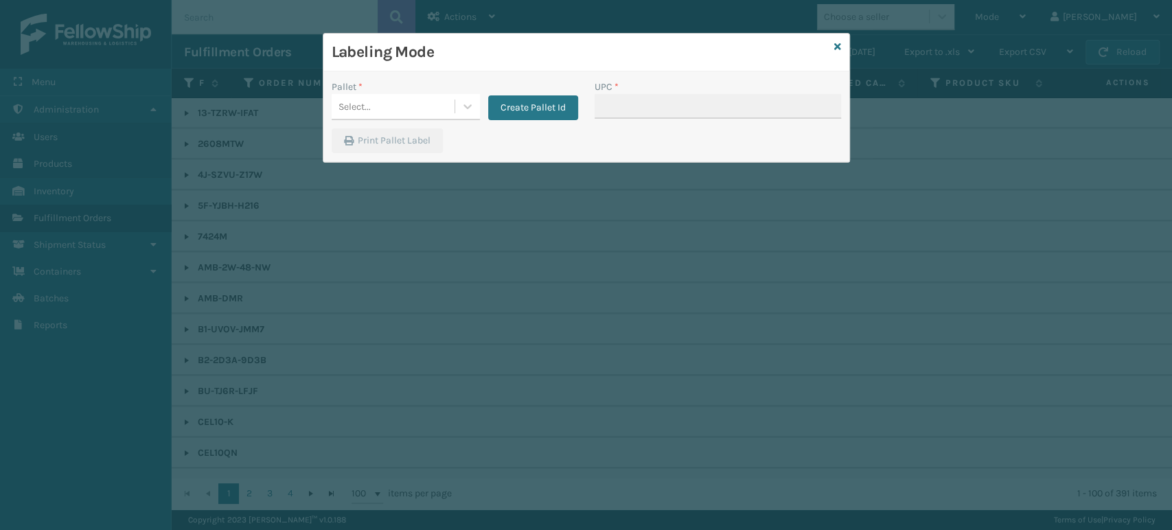
click at [485, 109] on div "Create Pallet Id" at bounding box center [529, 100] width 98 height 41
click at [467, 110] on icon at bounding box center [468, 107] width 14 height 14
click at [445, 150] on div "FDXG-C0CNUR8Y35" at bounding box center [406, 140] width 148 height 25
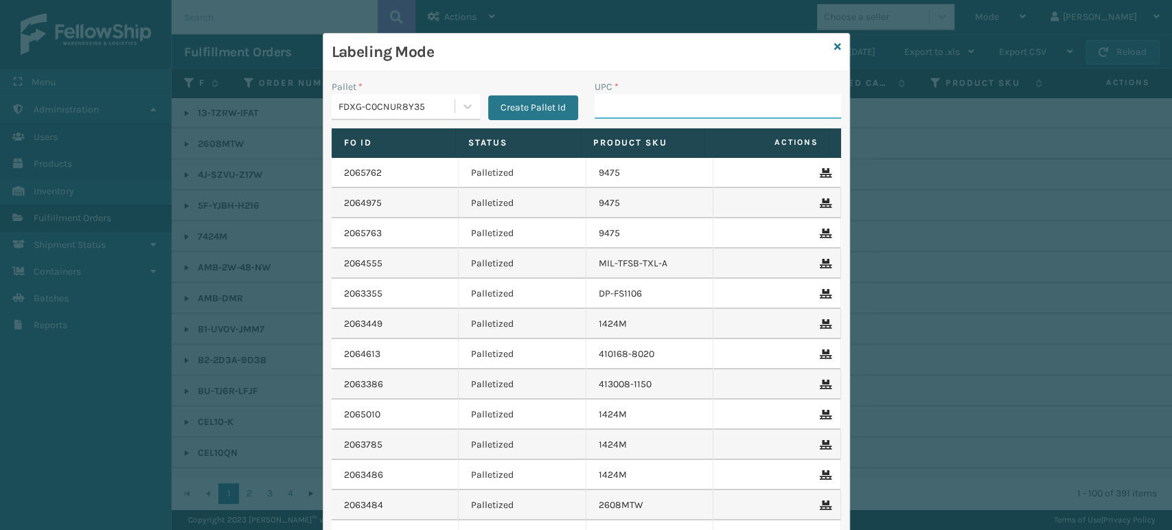
click at [604, 100] on input "UPC *" at bounding box center [718, 106] width 247 height 25
paste input "7450"
type input "7450"
type input "2608"
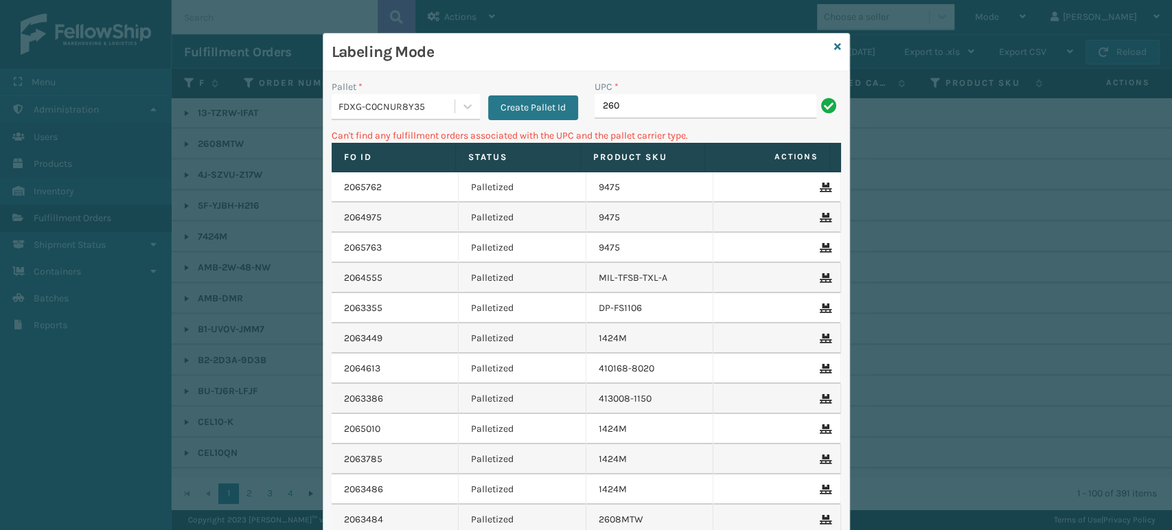
type input "2608MTW"
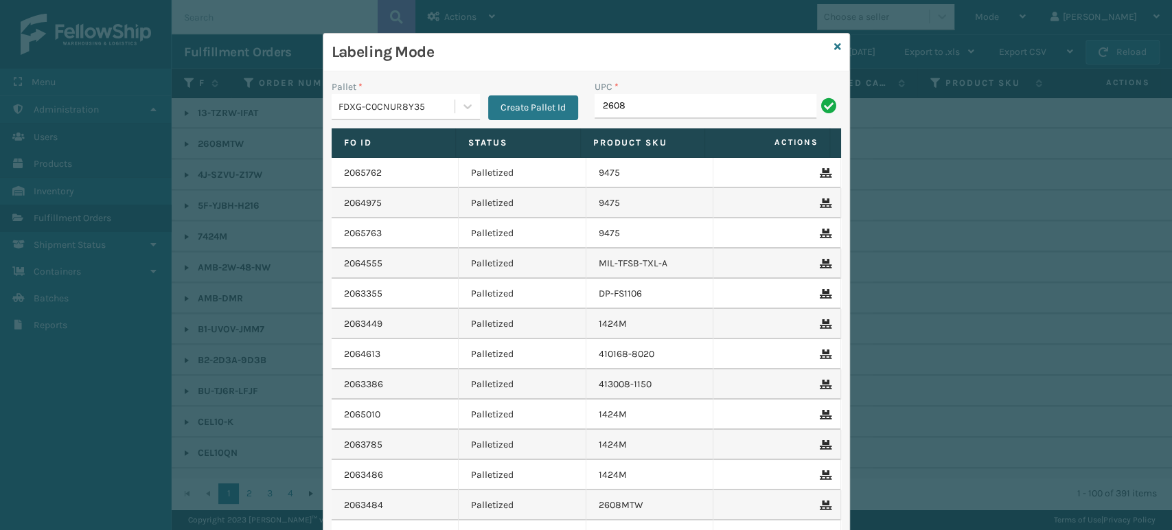
type input "2608MTW"
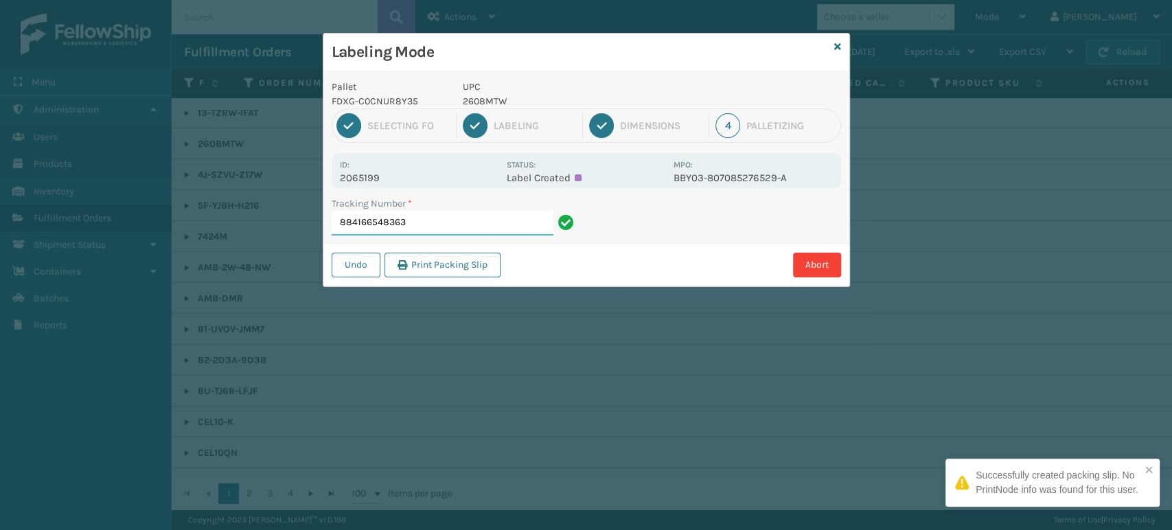
click at [375, 227] on input "884166548363" at bounding box center [443, 223] width 222 height 25
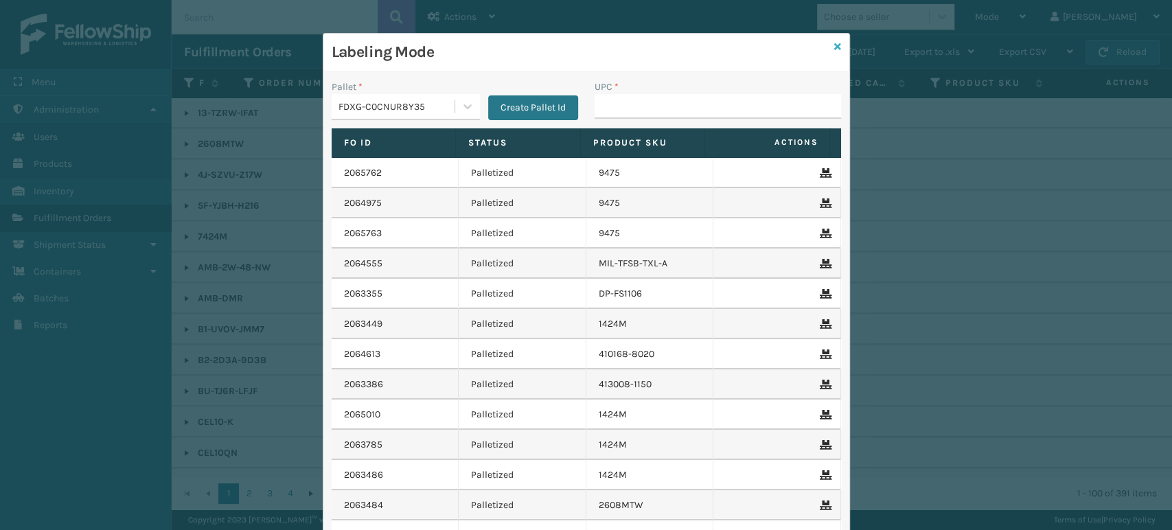
click at [834, 43] on icon at bounding box center [837, 47] width 7 height 10
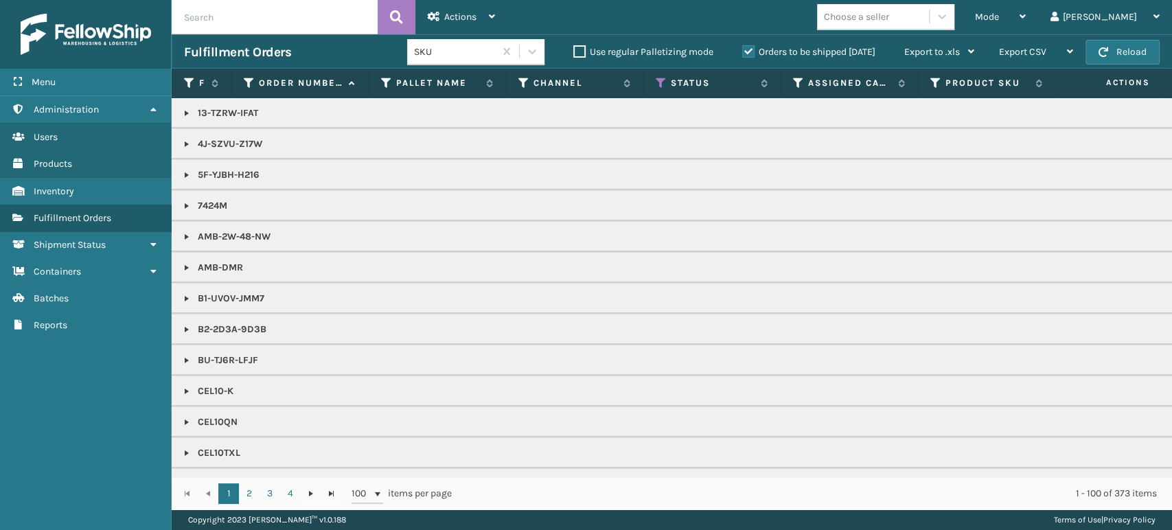
click at [748, 49] on label "Orders to be shipped [DATE]" at bounding box center [808, 52] width 133 height 12
click at [743, 49] on input "Orders to be shipped [DATE]" at bounding box center [742, 48] width 1 height 9
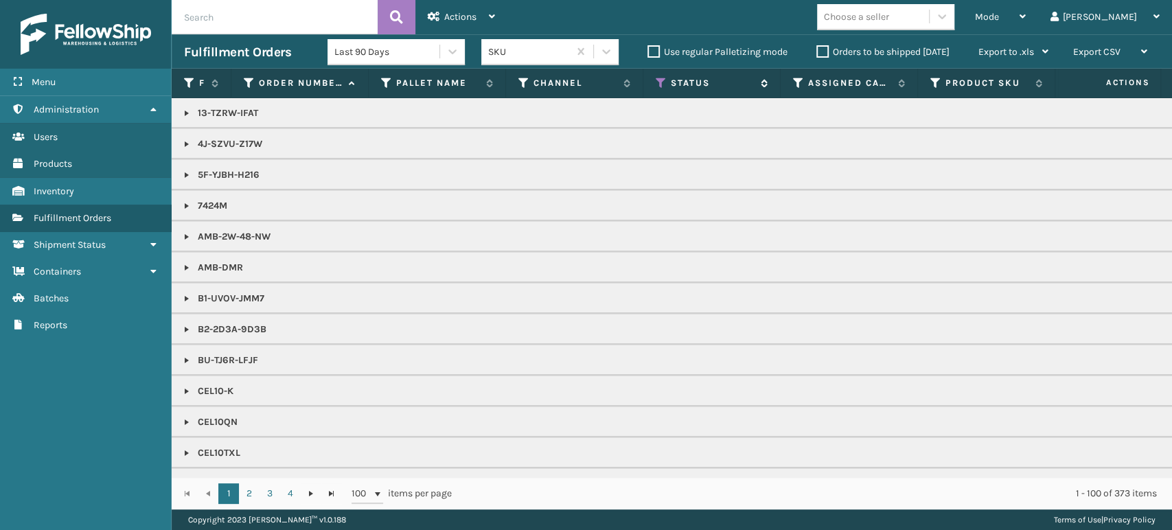
click at [658, 84] on icon at bounding box center [661, 83] width 11 height 12
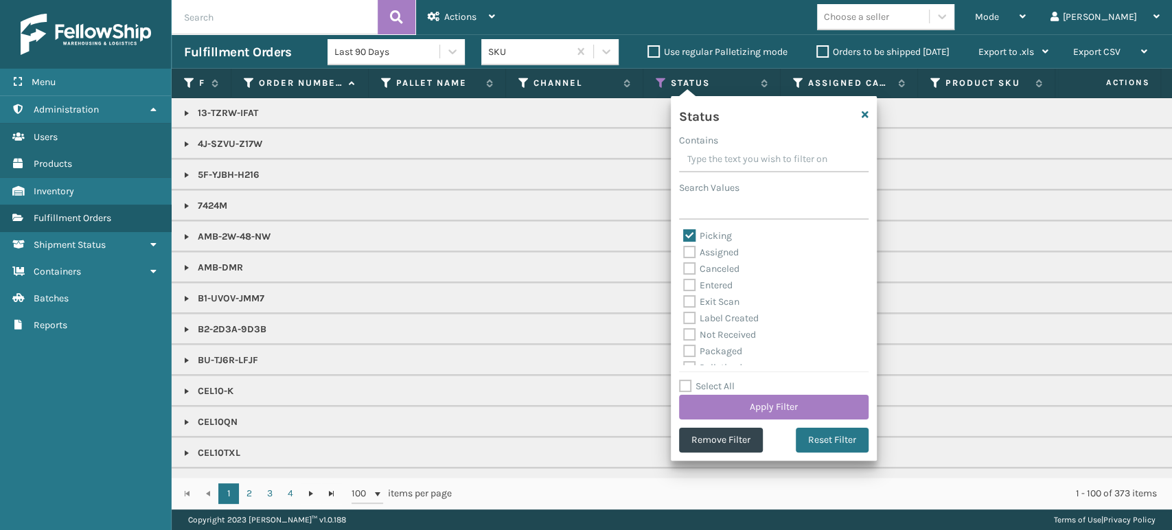
click at [692, 232] on label "Picking" at bounding box center [707, 236] width 49 height 12
click at [684, 232] on input "Picking" at bounding box center [683, 232] width 1 height 9
checkbox input "false"
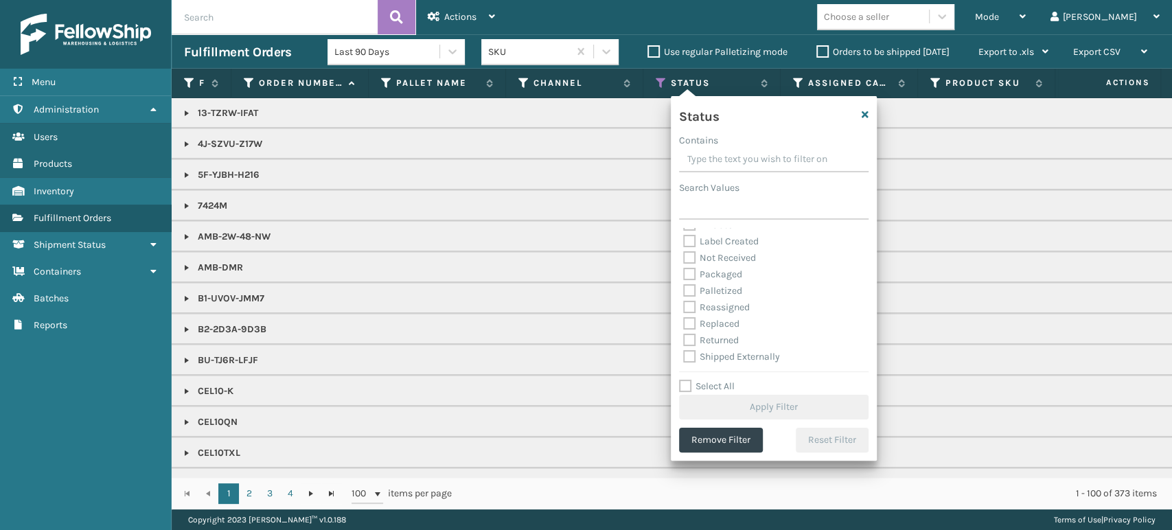
click at [689, 292] on label "Palletized" at bounding box center [712, 291] width 59 height 12
click at [684, 292] on input "Palletized" at bounding box center [683, 287] width 1 height 9
checkbox input "true"
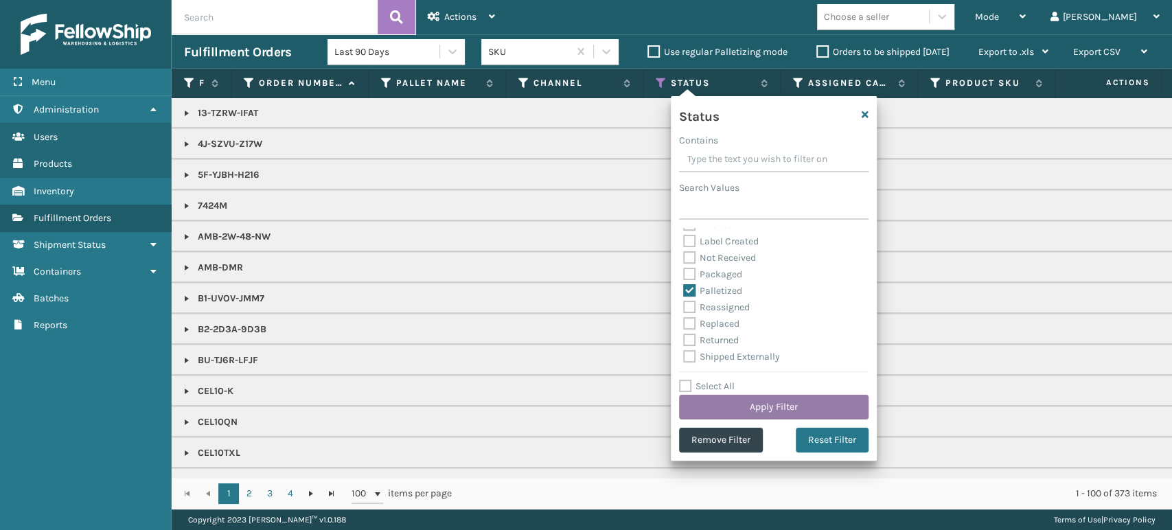
click at [771, 400] on button "Apply Filter" at bounding box center [774, 407] width 190 height 25
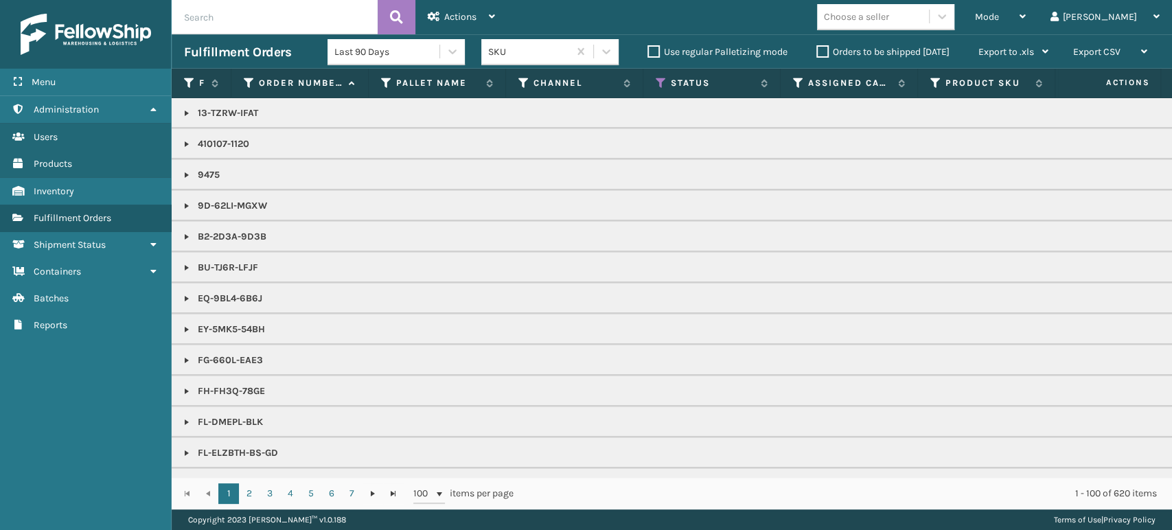
click at [286, 14] on input "text" at bounding box center [275, 17] width 206 height 34
paste input "884166548363"
type input "884166548363"
click at [401, 14] on icon at bounding box center [396, 17] width 13 height 21
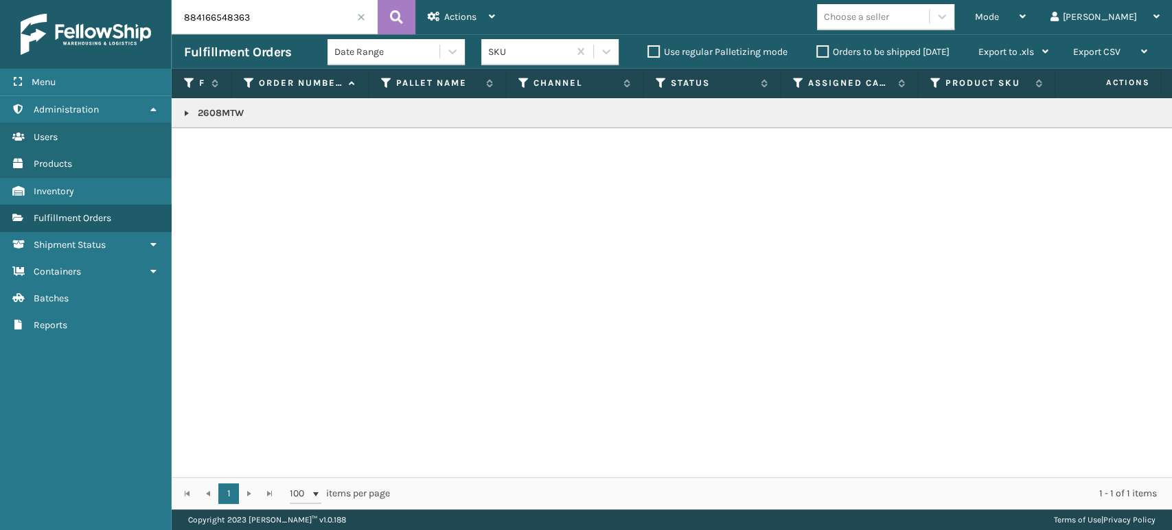
click at [187, 111] on link at bounding box center [186, 113] width 11 height 11
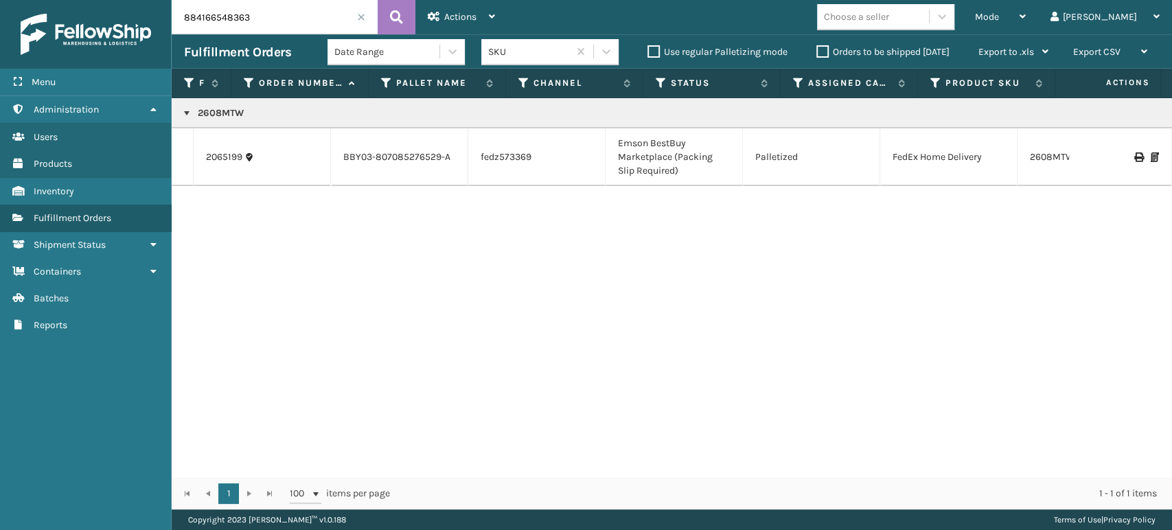
click at [1121, 157] on div at bounding box center [1121, 157] width 78 height 10
click at [1134, 157] on icon at bounding box center [1138, 157] width 8 height 10
click at [358, 15] on span at bounding box center [361, 17] width 8 height 8
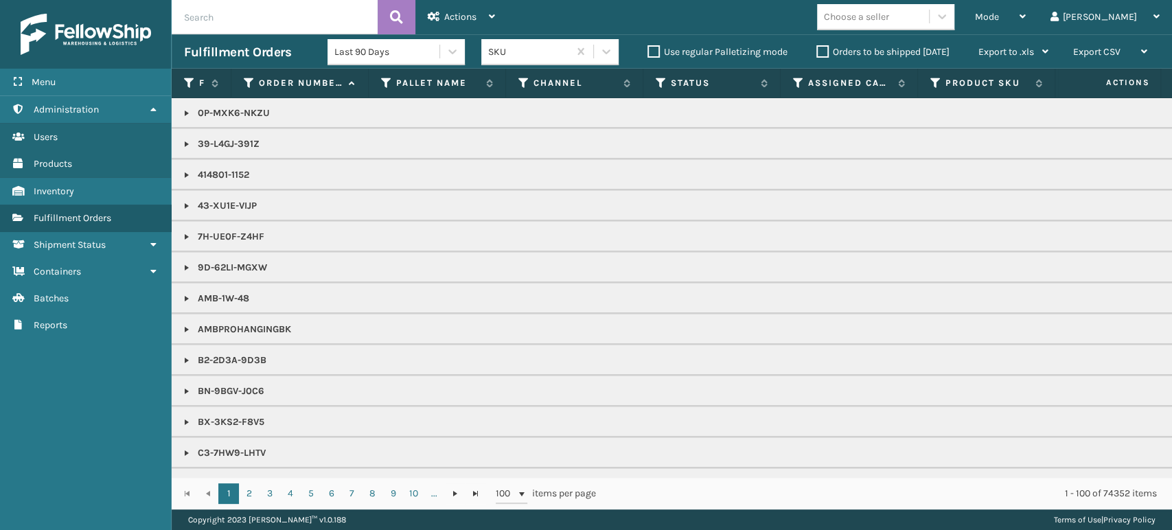
click at [821, 52] on label "Orders to be shipped [DATE]" at bounding box center [882, 52] width 133 height 12
click at [817, 52] on input "Orders to be shipped [DATE]" at bounding box center [816, 48] width 1 height 9
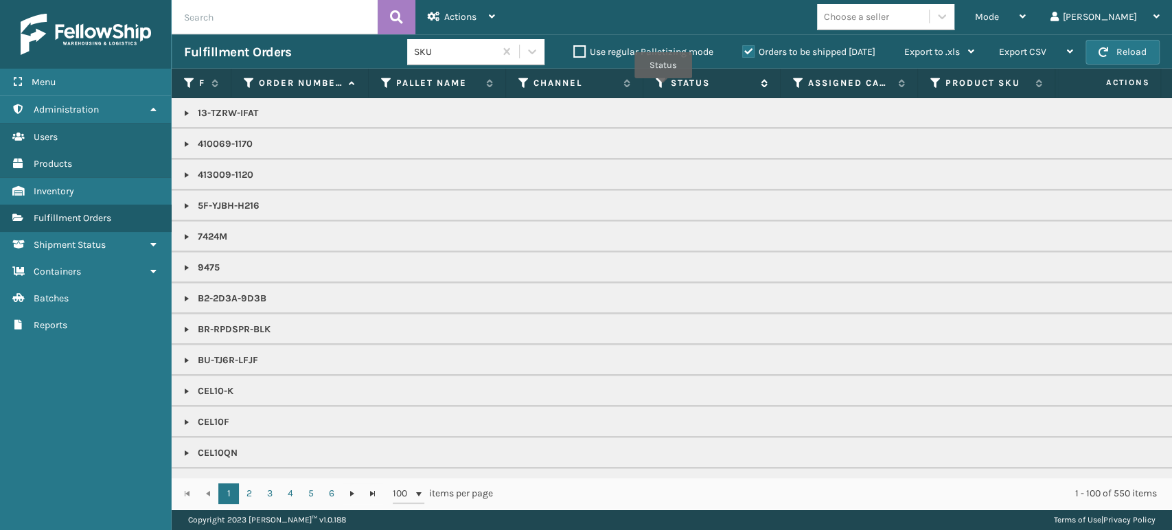
click at [663, 88] on icon at bounding box center [661, 83] width 11 height 12
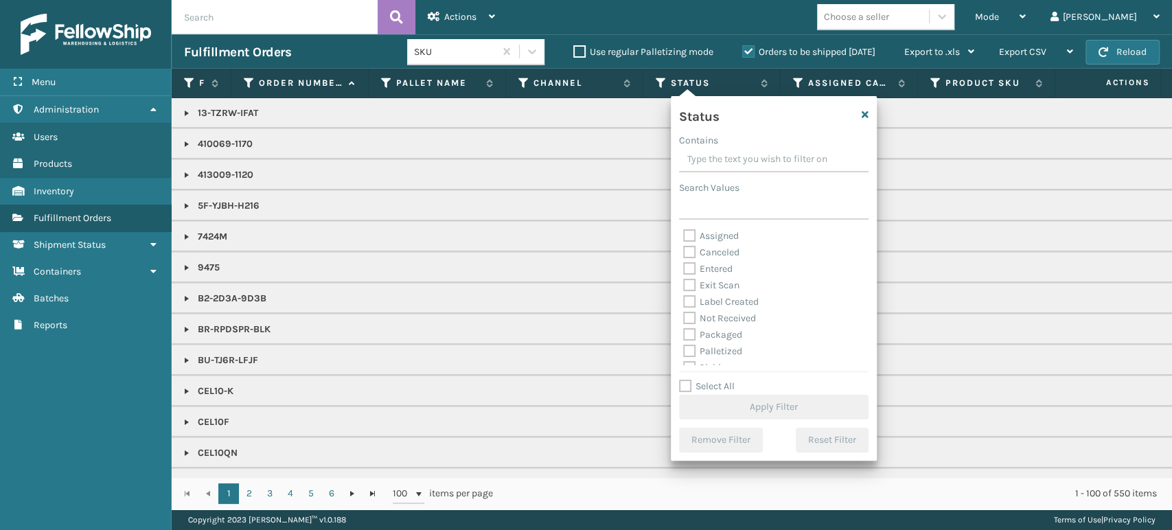
scroll to position [76, 0]
click at [690, 289] on label "Picking" at bounding box center [707, 292] width 49 height 12
click at [684, 289] on input "Picking" at bounding box center [683, 288] width 1 height 9
checkbox input "true"
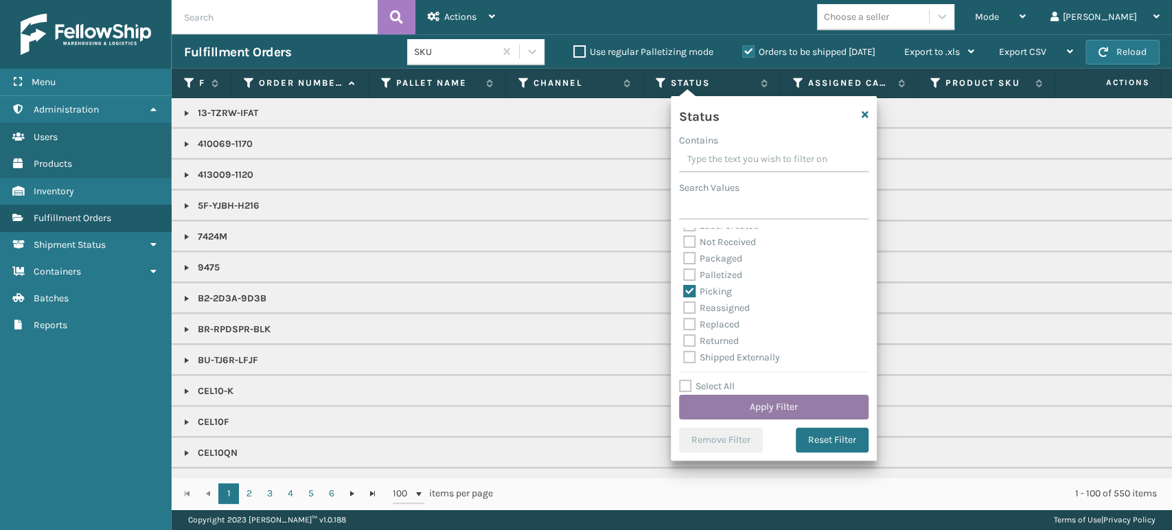
click at [766, 400] on button "Apply Filter" at bounding box center [774, 407] width 190 height 25
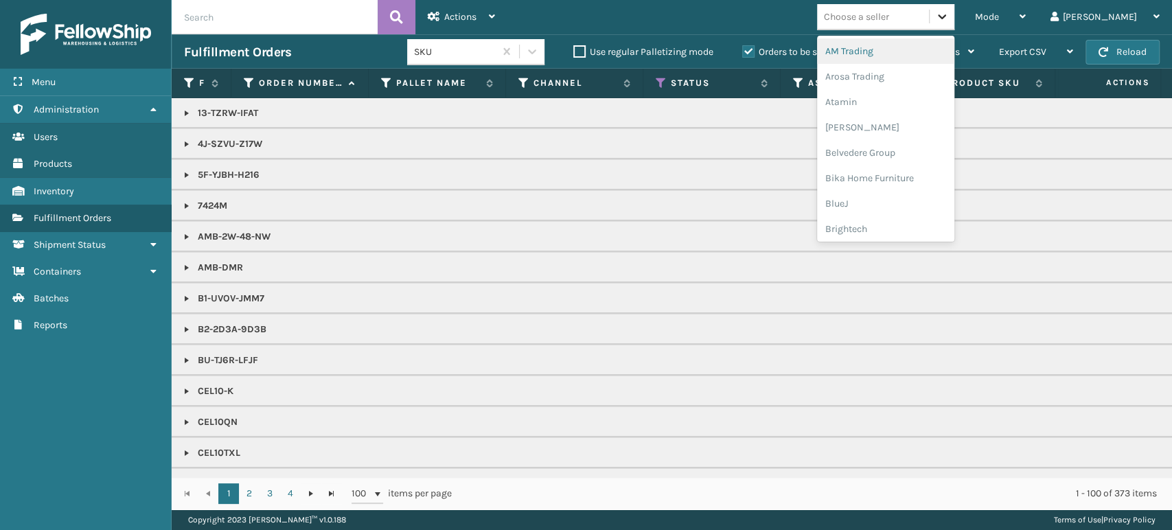
click at [949, 20] on icon at bounding box center [942, 17] width 14 height 14
click at [920, 129] on div "Emson" at bounding box center [885, 127] width 137 height 25
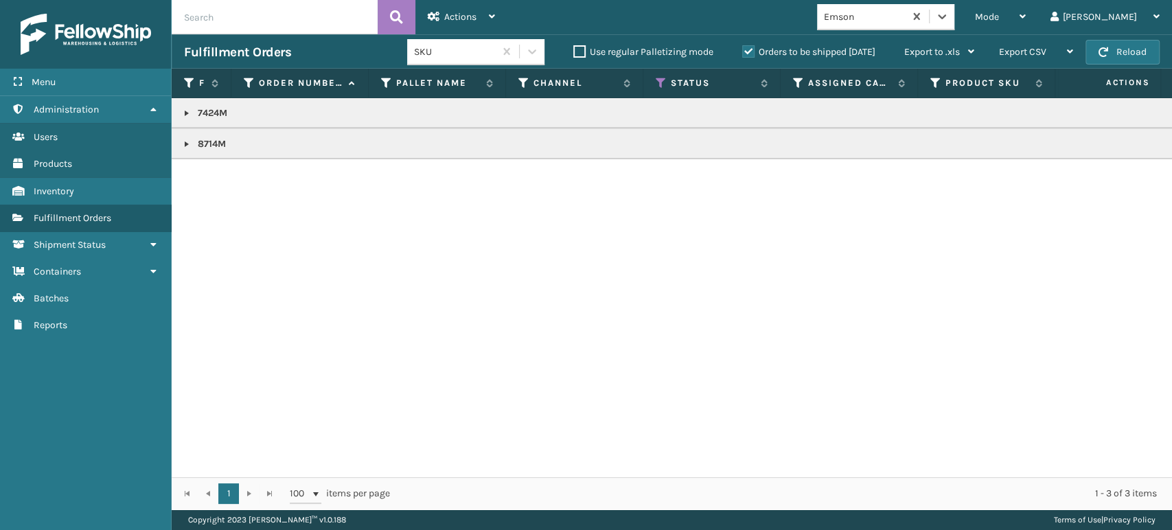
click at [187, 141] on link at bounding box center [186, 144] width 11 height 11
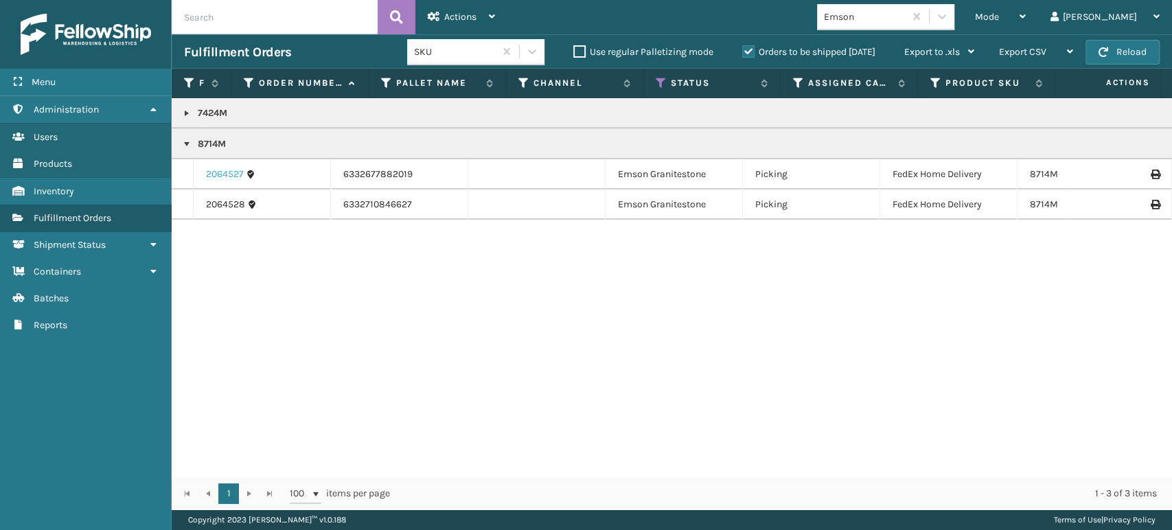
click at [222, 174] on link "2064527" at bounding box center [225, 175] width 38 height 14
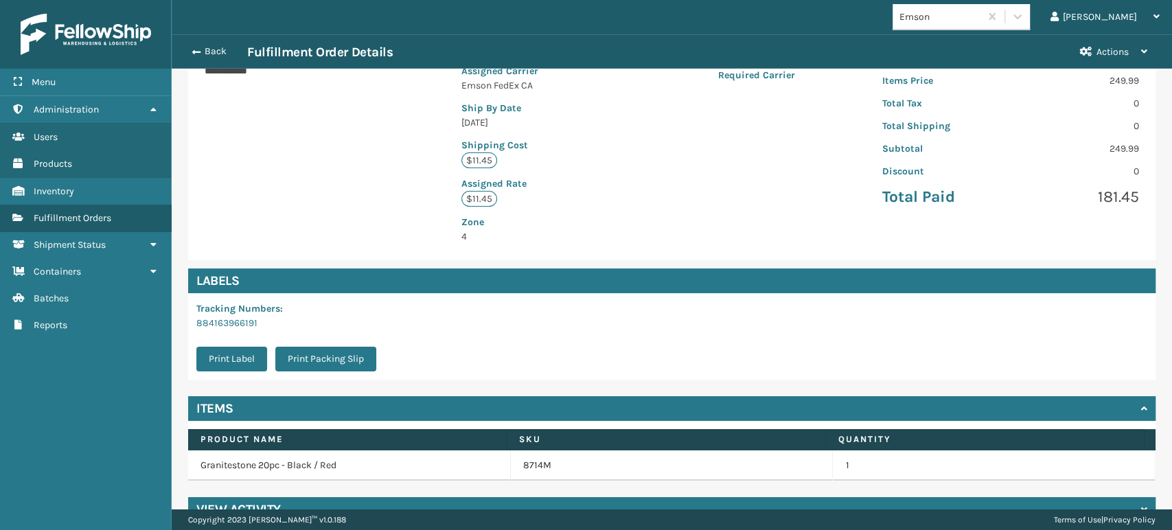
scroll to position [295, 0]
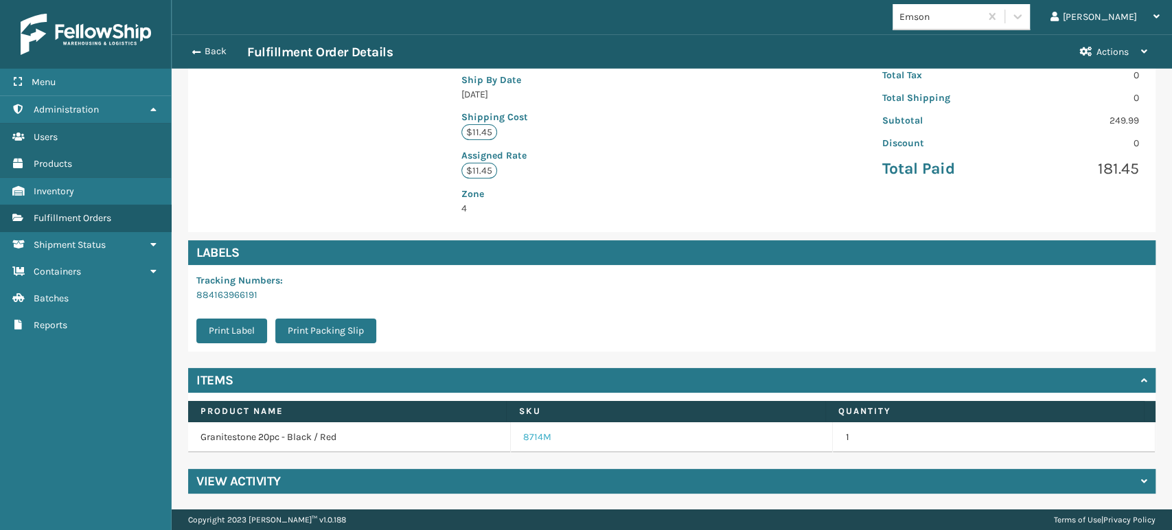
click at [525, 436] on link "8714M" at bounding box center [537, 438] width 28 height 14
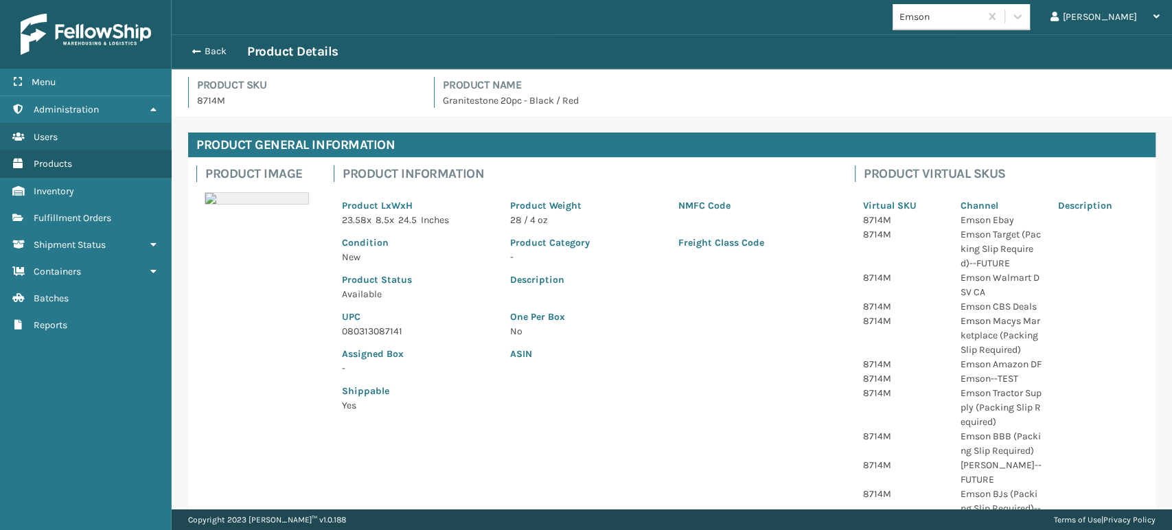
click at [372, 330] on p "080313087141" at bounding box center [418, 331] width 152 height 14
click at [204, 49] on button "Back" at bounding box center [215, 51] width 63 height 12
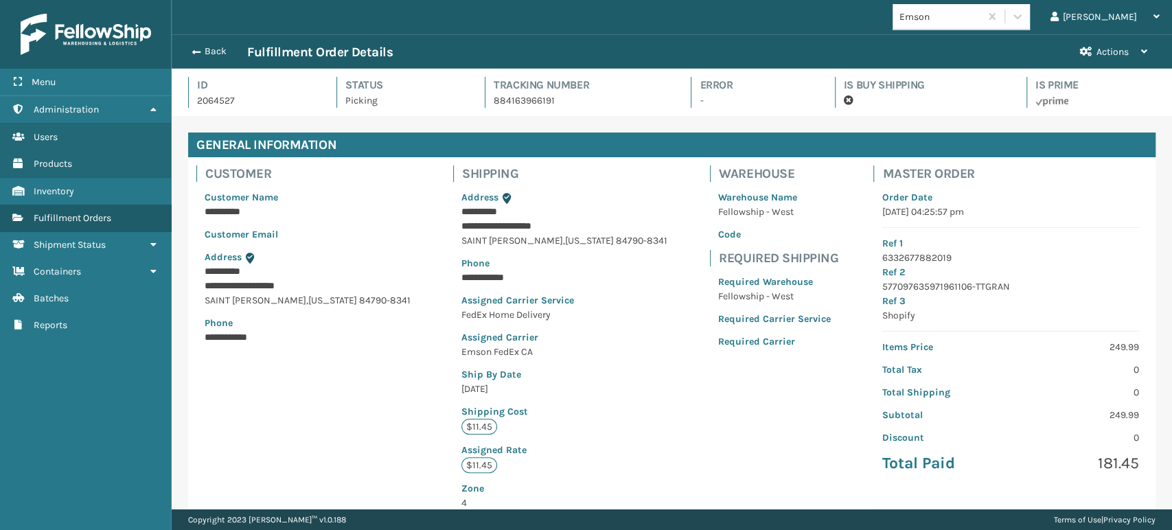
scroll to position [33, 1000]
click at [204, 49] on button "Back" at bounding box center [215, 51] width 63 height 12
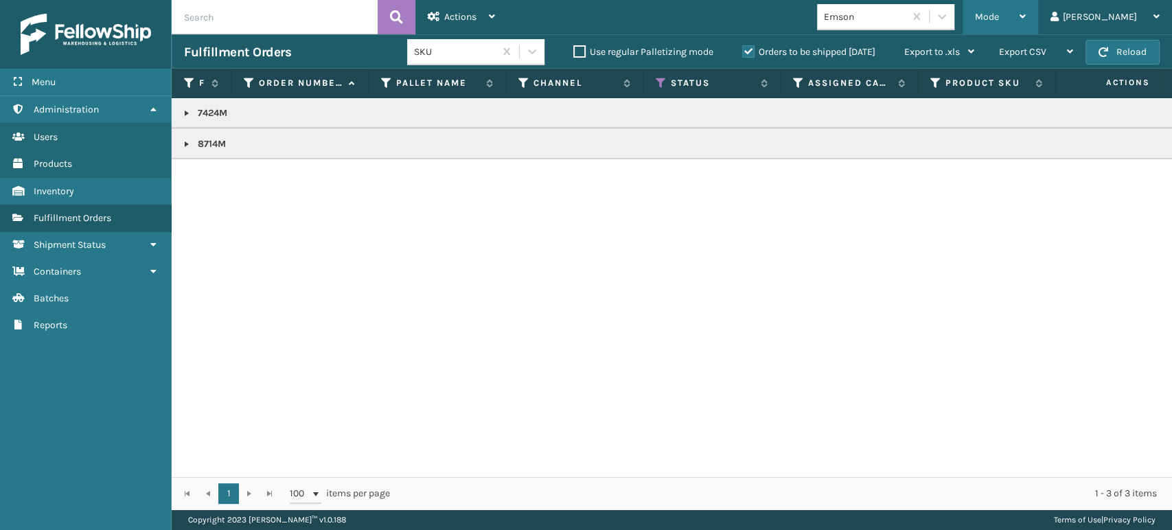
click at [1026, 4] on div "Mode" at bounding box center [1000, 17] width 51 height 34
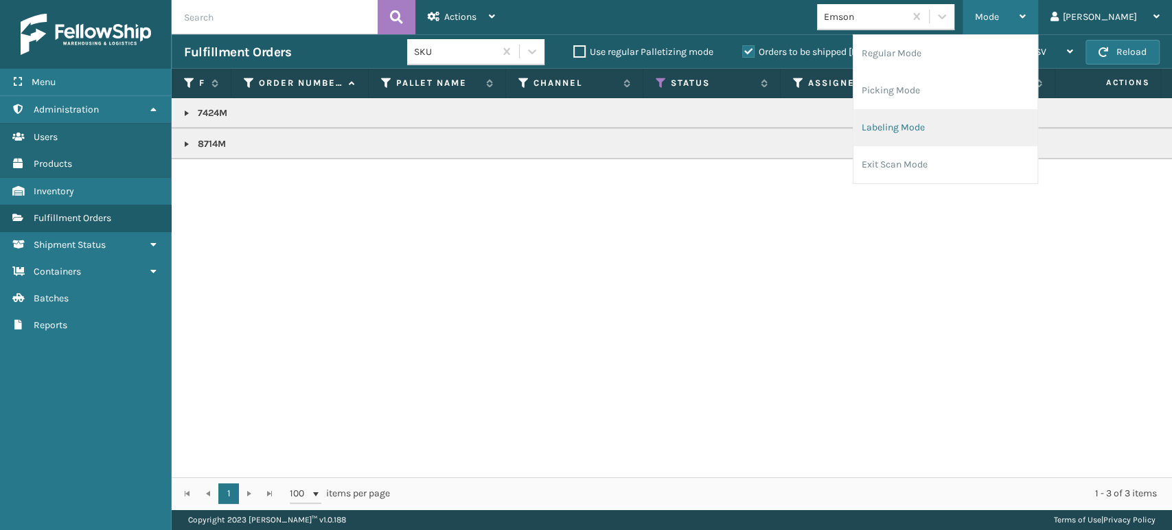
click at [991, 122] on li "Labeling Mode" at bounding box center [946, 127] width 184 height 37
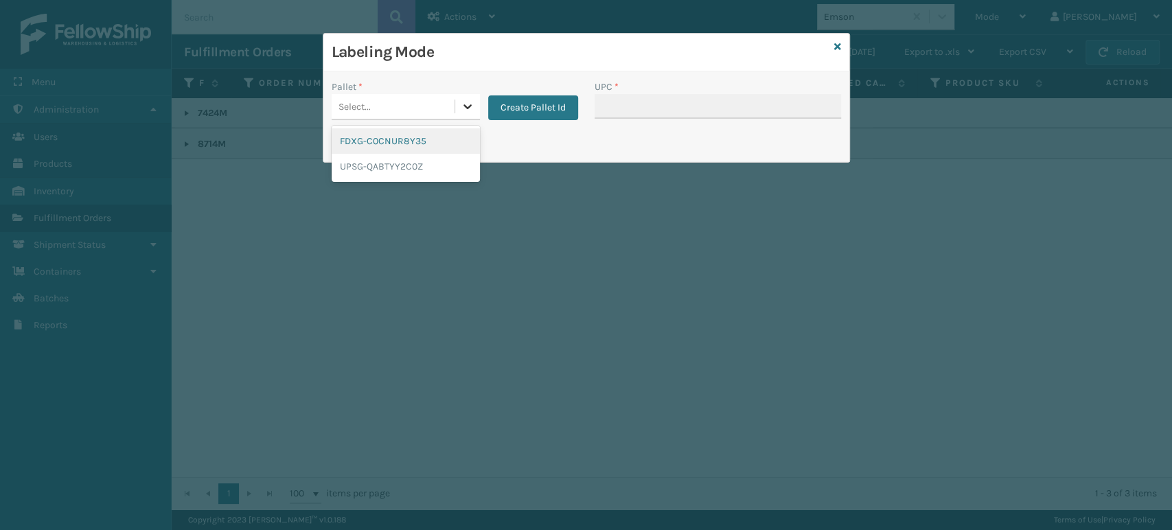
click at [477, 105] on div at bounding box center [467, 106] width 25 height 25
click at [428, 135] on div "FDXG-C0CNUR8Y35" at bounding box center [406, 140] width 148 height 25
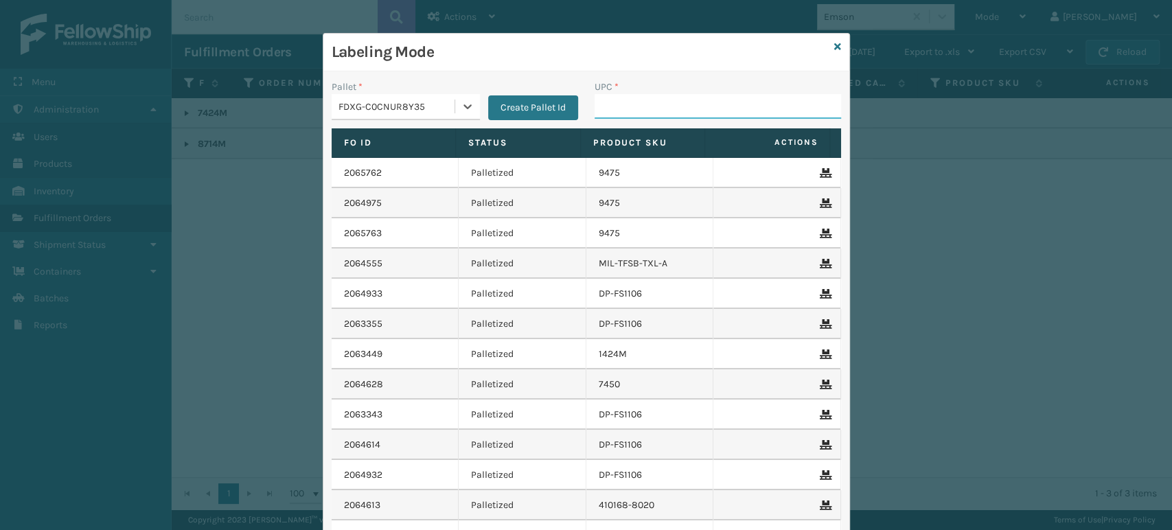
click at [632, 103] on input "UPC *" at bounding box center [718, 106] width 247 height 25
paste input "080313087141"
type input "080313087141"
click at [835, 47] on div "Labeling Mode" at bounding box center [586, 53] width 526 height 38
click at [834, 42] on icon at bounding box center [837, 47] width 7 height 10
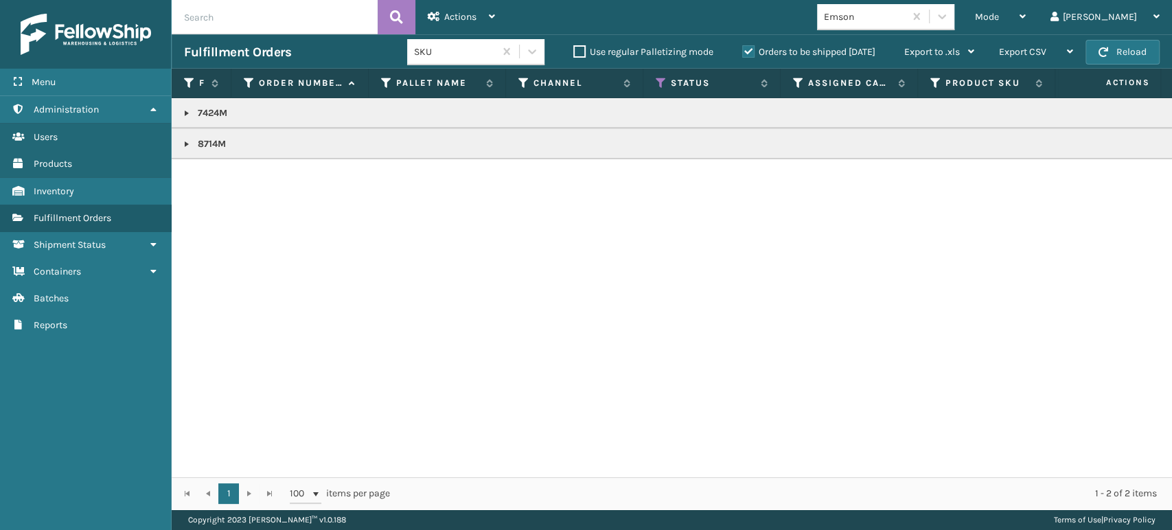
click at [185, 112] on link at bounding box center [186, 113] width 11 height 11
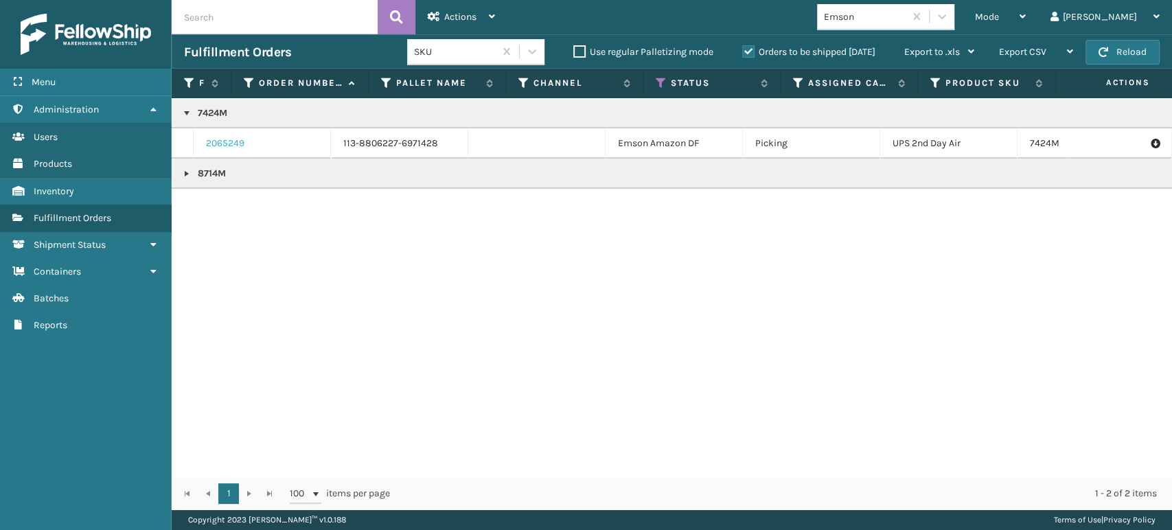
click at [222, 139] on link "2065249" at bounding box center [225, 144] width 38 height 14
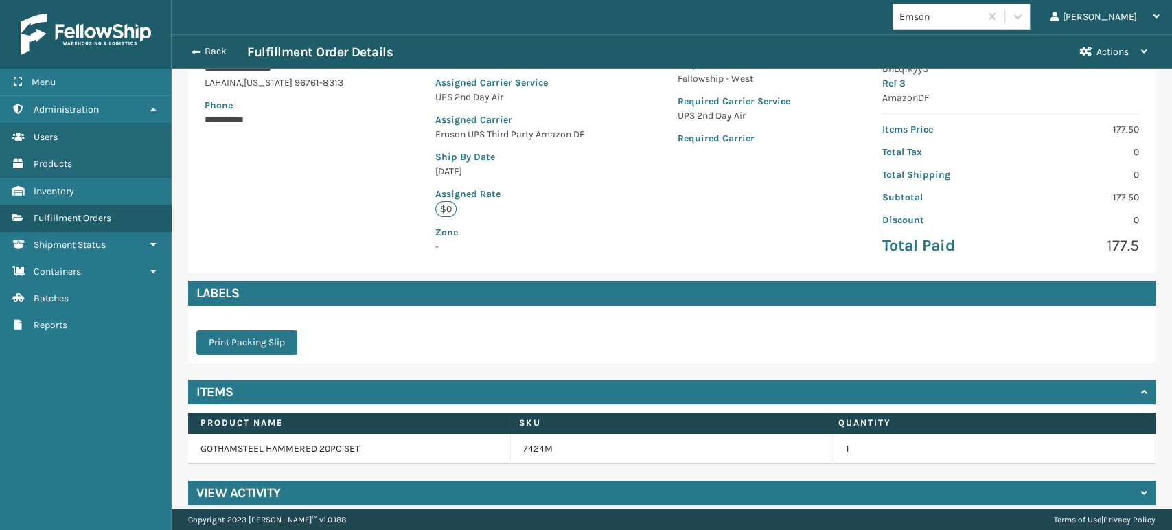
scroll to position [229, 0]
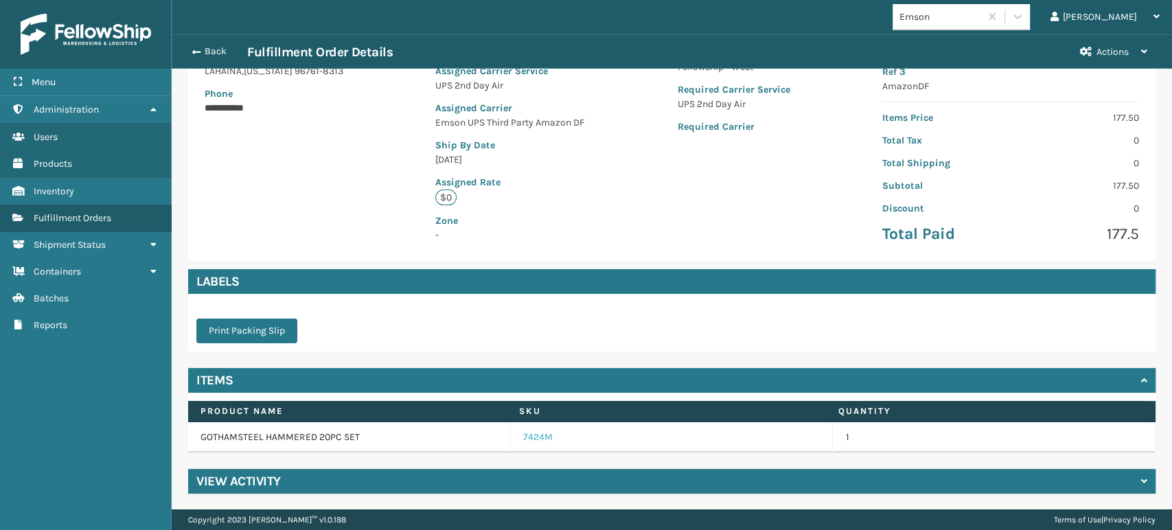
click at [523, 439] on link "7424M" at bounding box center [538, 438] width 30 height 14
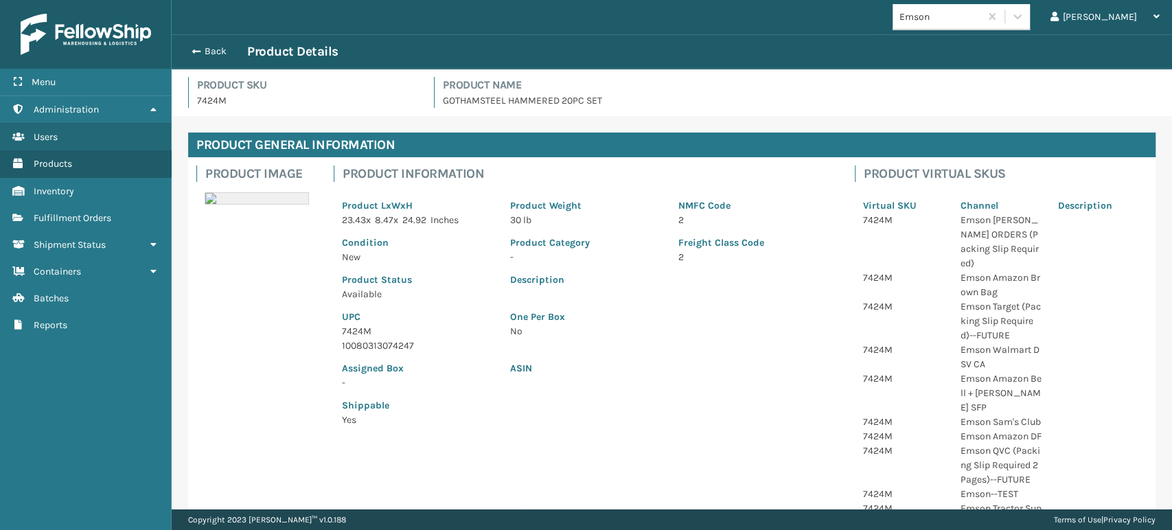
click at [352, 325] on p "7424M" at bounding box center [418, 331] width 152 height 14
click at [195, 48] on span "button" at bounding box center [194, 52] width 8 height 10
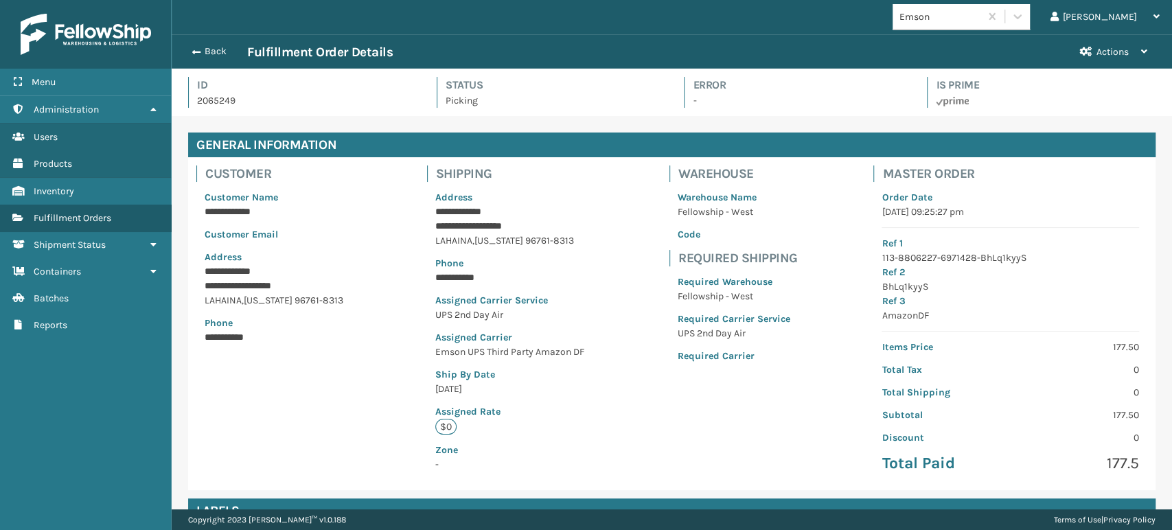
click at [195, 48] on span "button" at bounding box center [196, 52] width 8 height 10
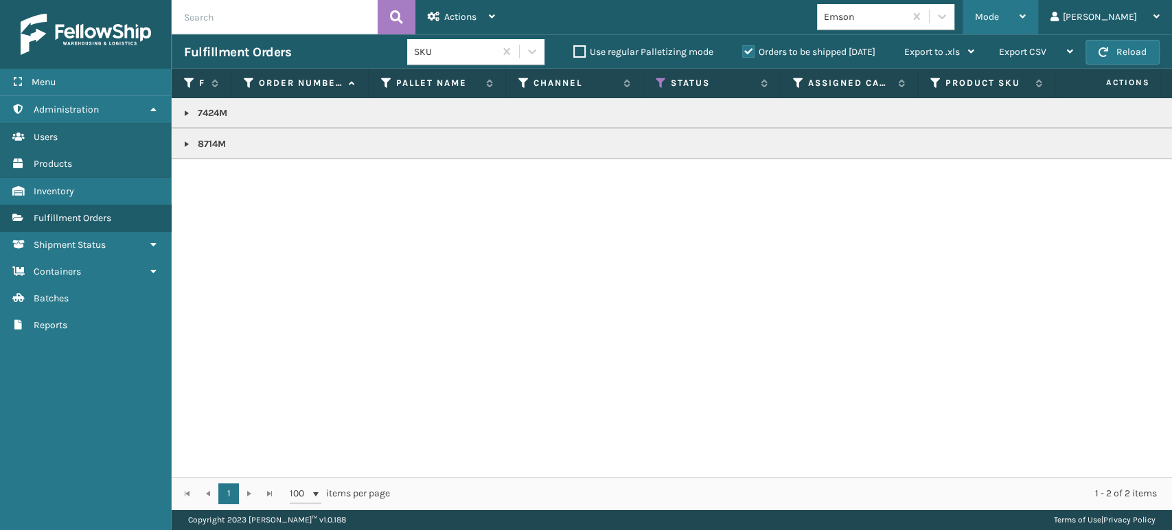
click at [1024, 16] on div "Mode Regular Mode Picking Mode Labeling Mode Exit Scan Mode" at bounding box center [1001, 17] width 76 height 34
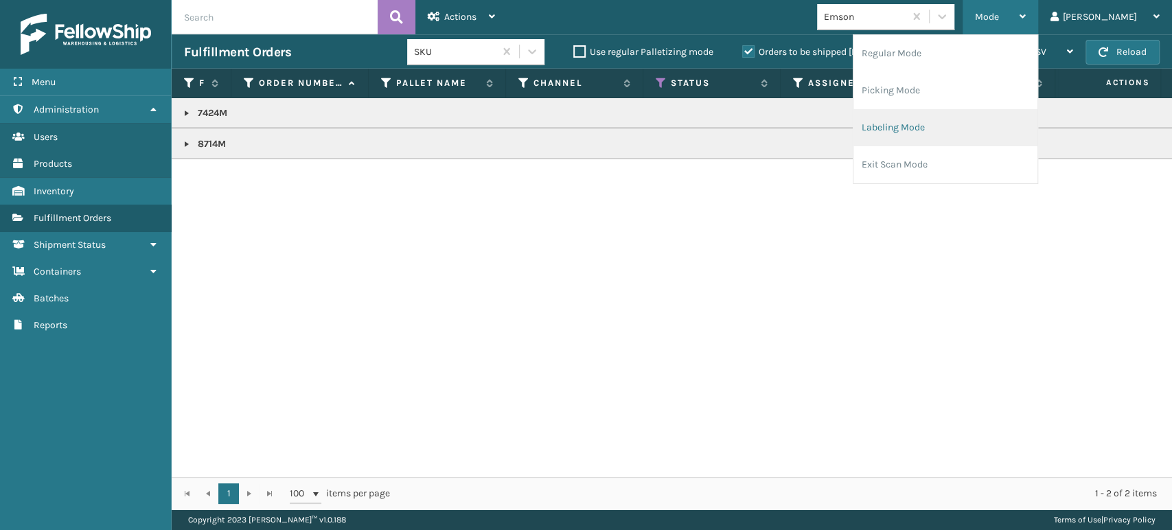
click at [1008, 122] on li "Labeling Mode" at bounding box center [946, 127] width 184 height 37
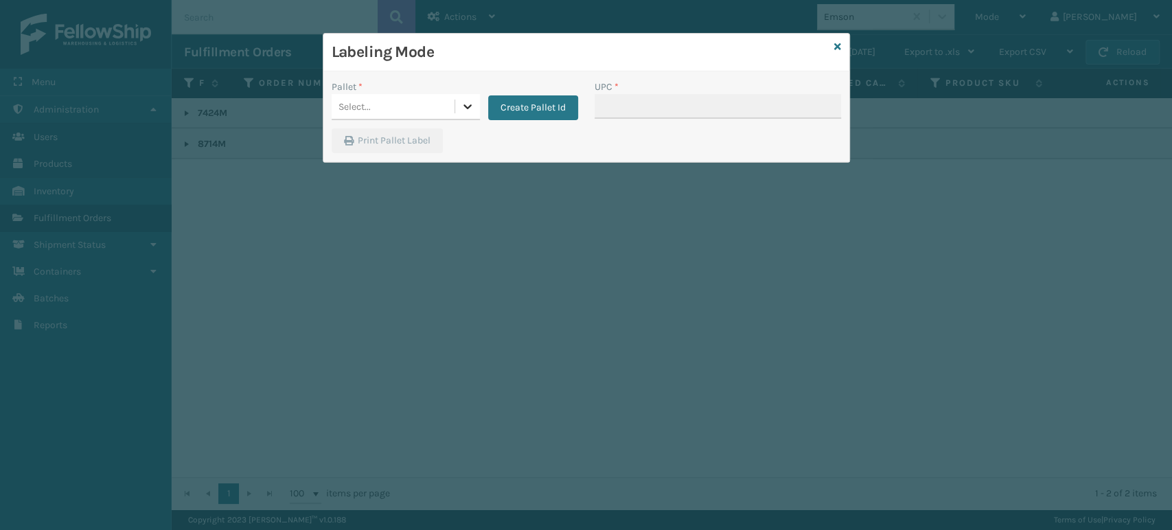
click at [466, 101] on icon at bounding box center [468, 107] width 14 height 14
click at [452, 141] on div "FDXG-C0CNUR8Y35" at bounding box center [406, 140] width 148 height 25
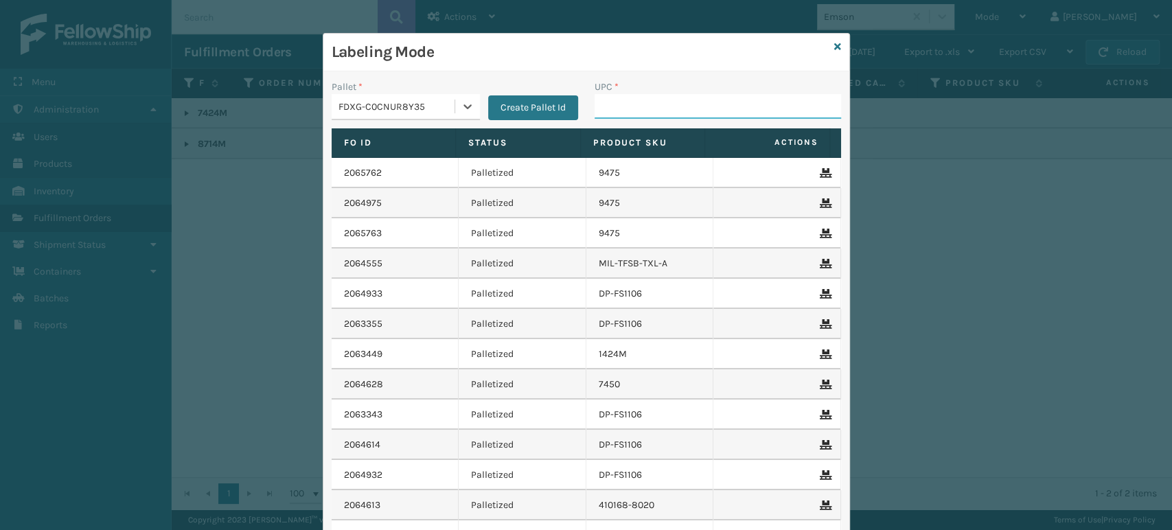
click at [661, 100] on input "UPC *" at bounding box center [718, 106] width 247 height 25
paste input "7424M"
type input "7424M"
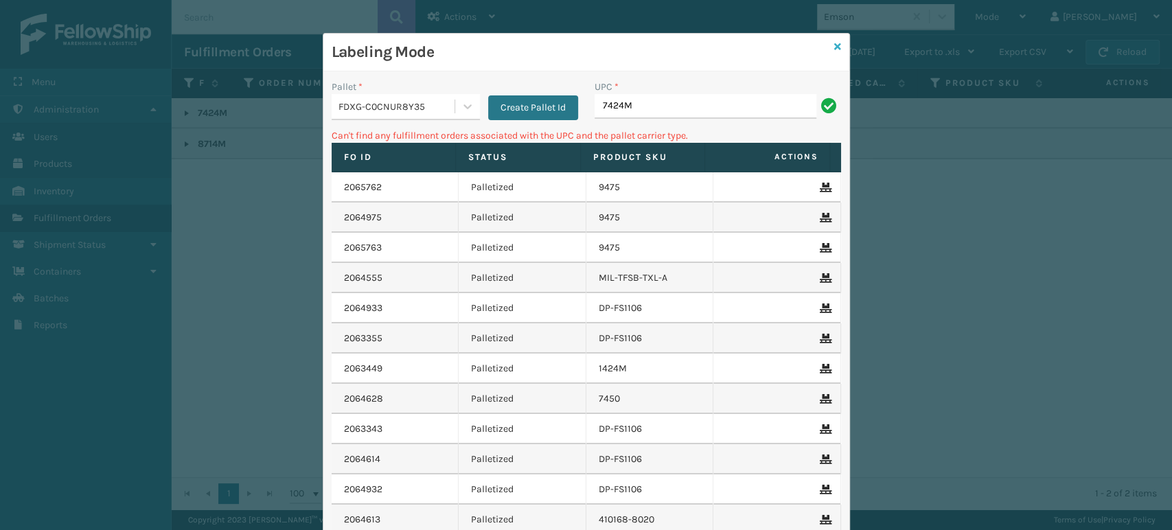
click at [834, 43] on icon at bounding box center [837, 47] width 7 height 10
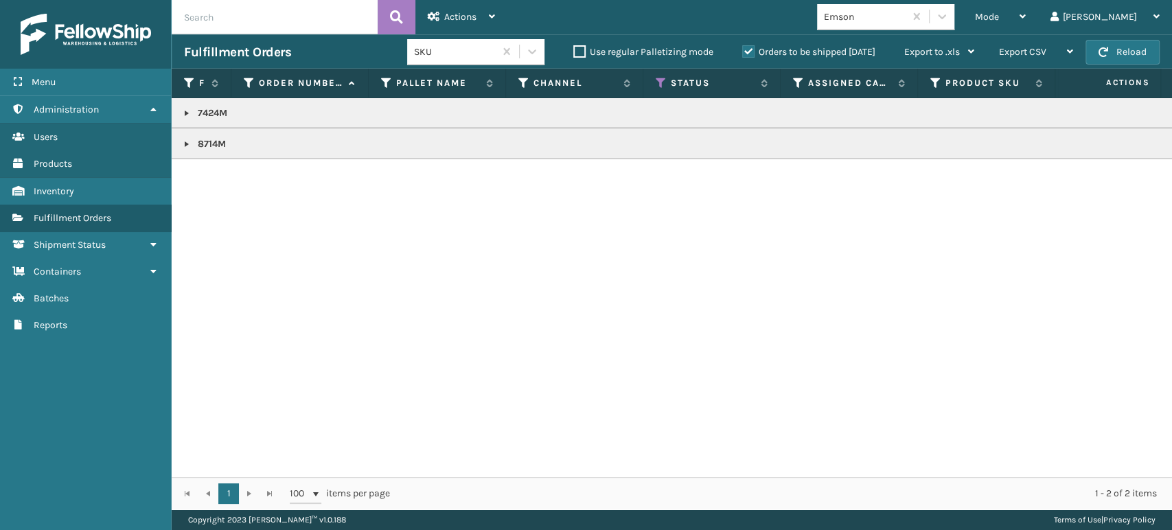
click at [187, 109] on link at bounding box center [186, 113] width 11 height 11
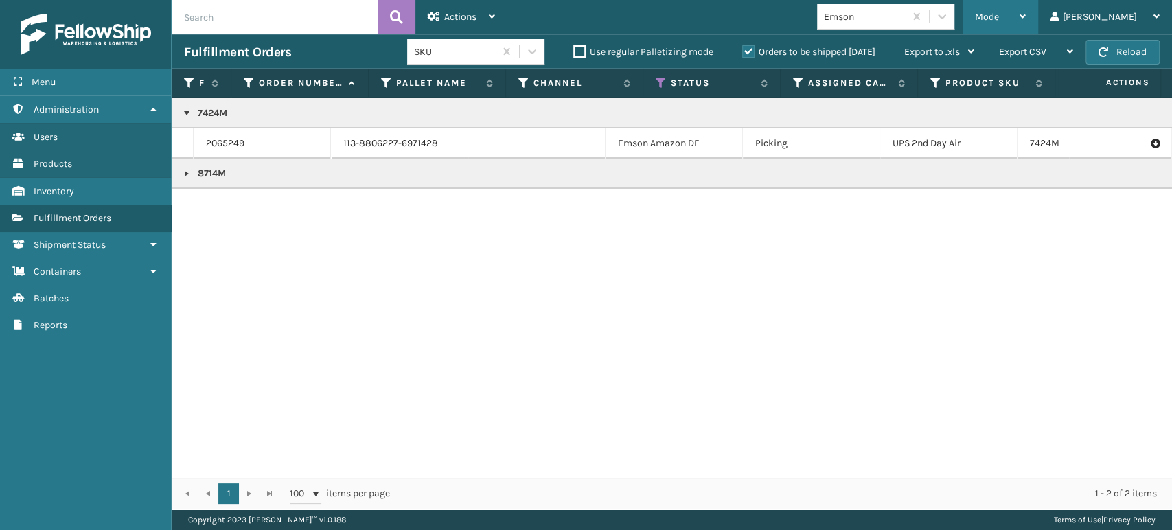
click at [999, 14] on span "Mode" at bounding box center [987, 17] width 24 height 12
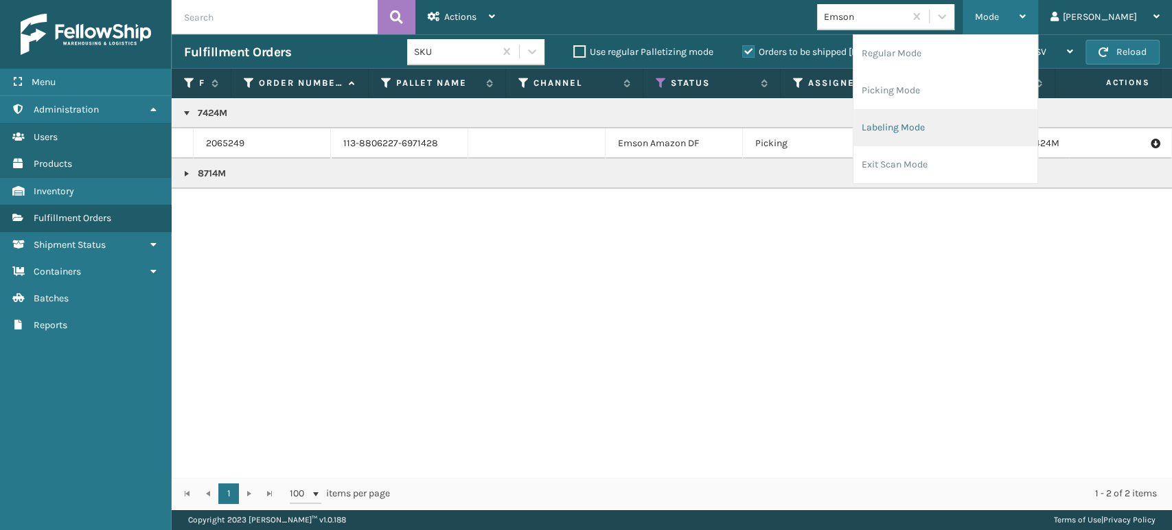
click at [1000, 128] on li "Labeling Mode" at bounding box center [946, 127] width 184 height 37
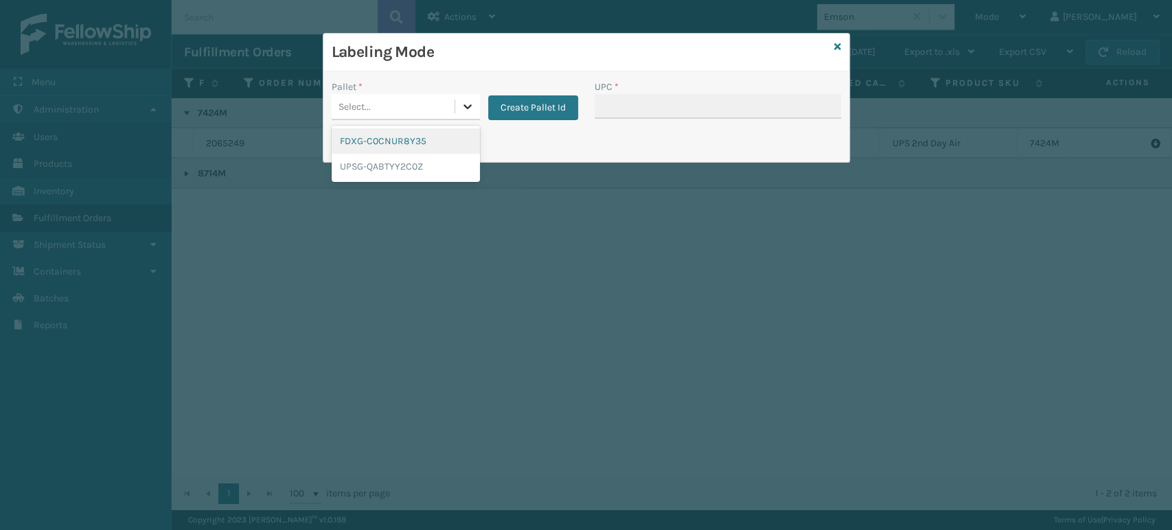
click at [466, 108] on icon at bounding box center [468, 106] width 8 height 5
click at [545, 102] on button "Create Pallet Id" at bounding box center [533, 107] width 90 height 25
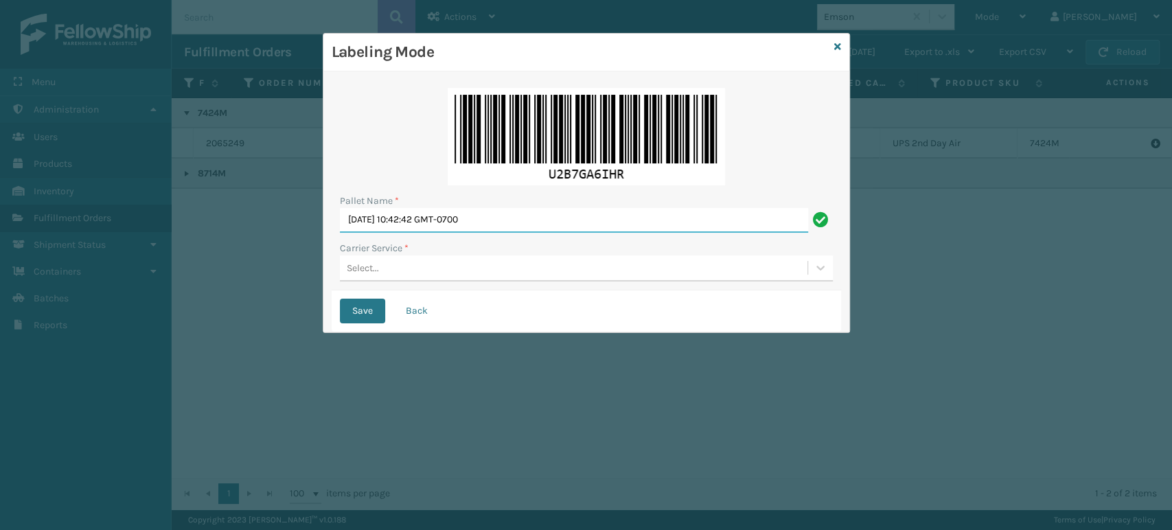
drag, startPoint x: 542, startPoint y: 216, endPoint x: 549, endPoint y: 214, distance: 7.8
click at [543, 216] on input "[DATE] 10:42:42 GMT-0700" at bounding box center [574, 220] width 468 height 25
type input "S"
type input "BOX TRUCK"
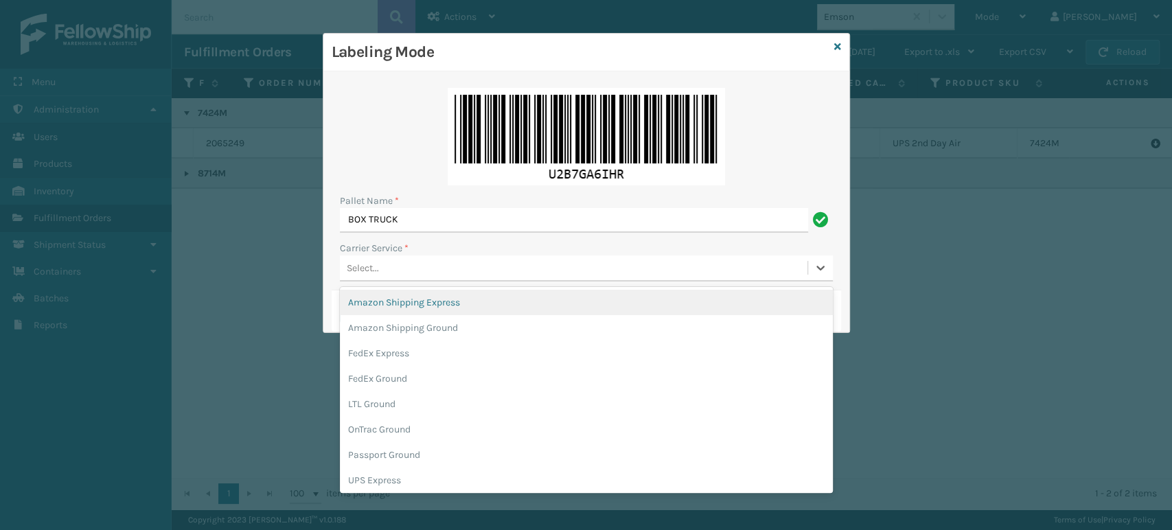
click at [424, 265] on div "Select..." at bounding box center [574, 268] width 468 height 23
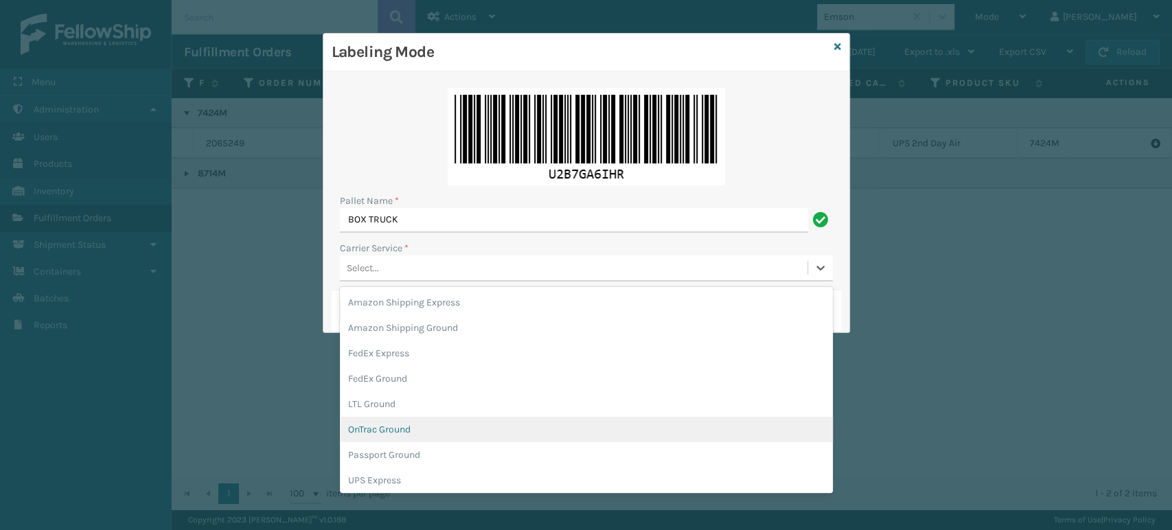
scroll to position [78, 0]
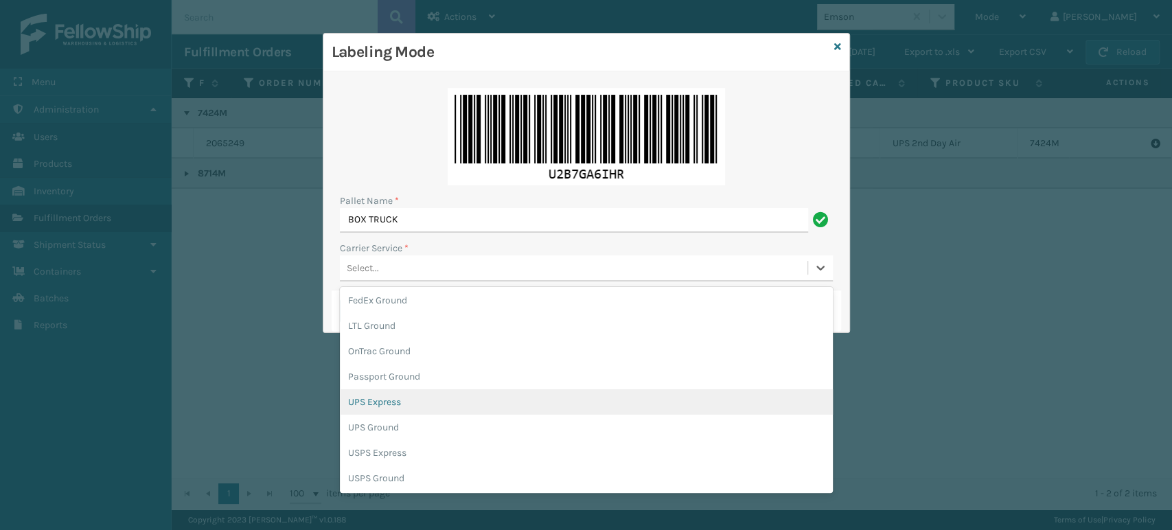
click at [488, 404] on div "UPS Express" at bounding box center [586, 401] width 493 height 25
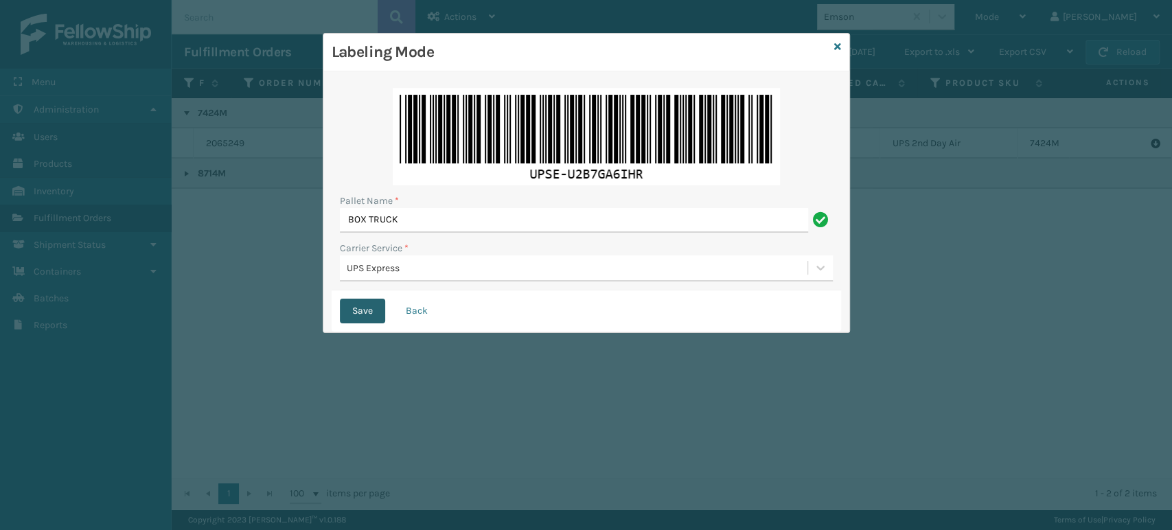
click at [368, 307] on button "Save" at bounding box center [362, 311] width 45 height 25
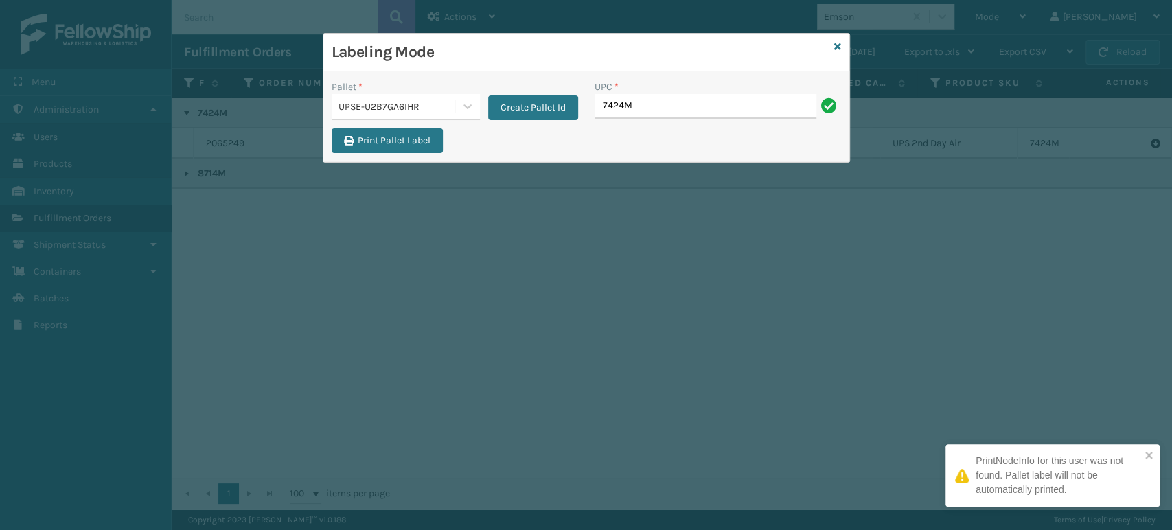
type input "7424M"
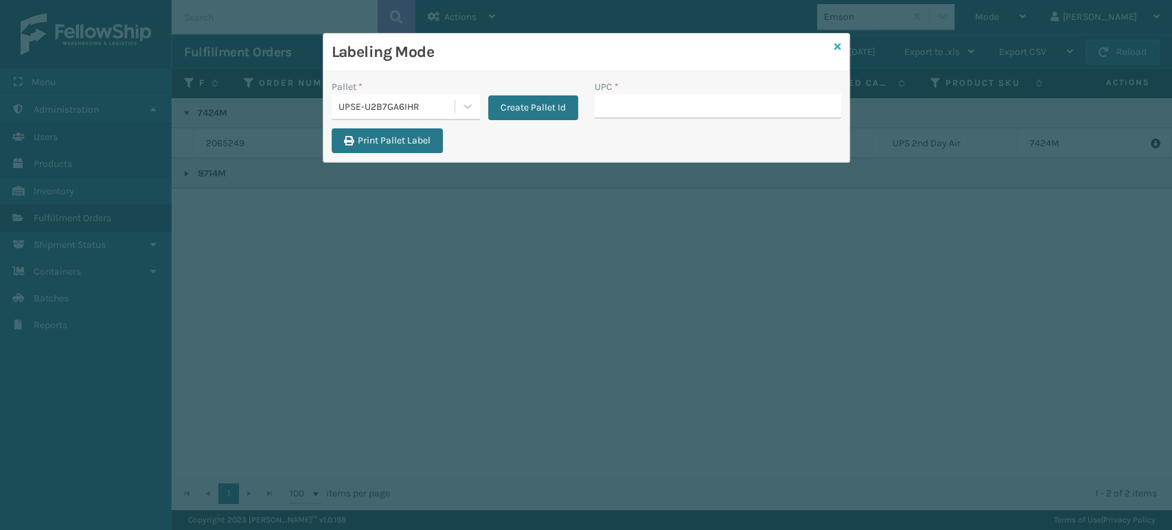
click at [836, 43] on icon at bounding box center [837, 47] width 7 height 10
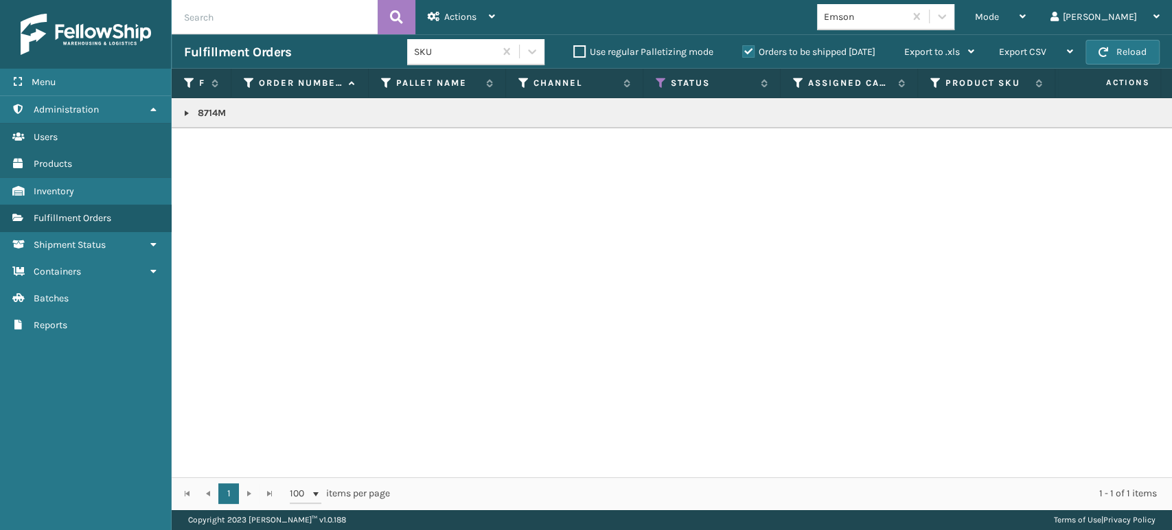
drag, startPoint x: 180, startPoint y: 111, endPoint x: 187, endPoint y: 109, distance: 7.7
click at [184, 109] on link at bounding box center [186, 113] width 11 height 11
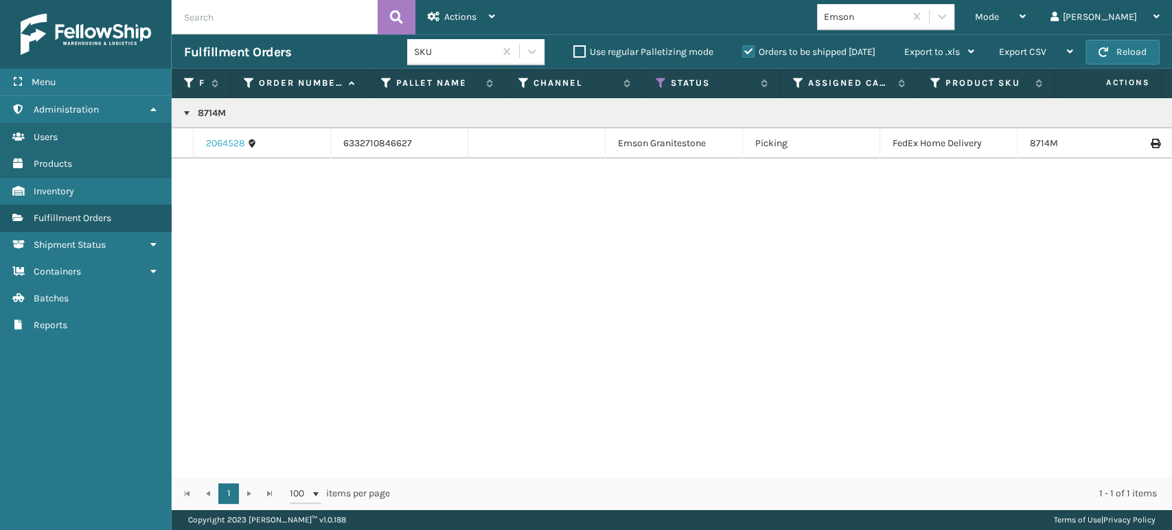
click at [219, 141] on link "2064528" at bounding box center [225, 144] width 39 height 14
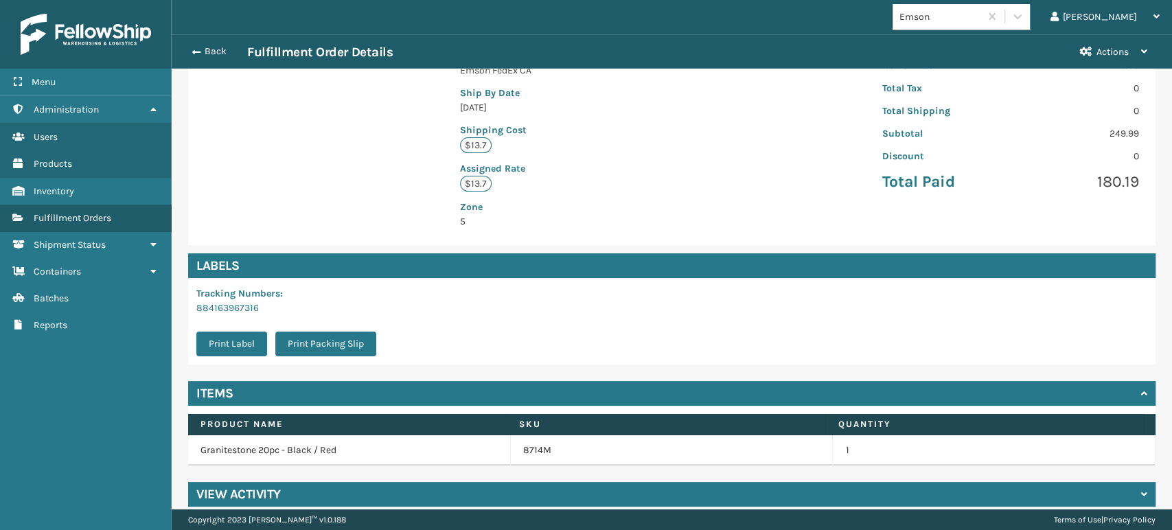
scroll to position [295, 0]
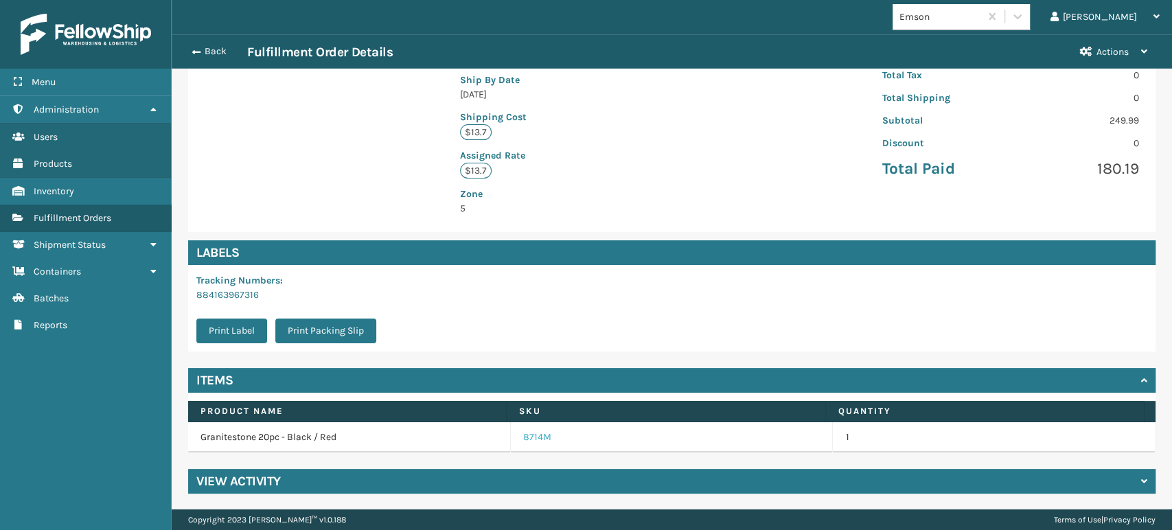
click at [536, 433] on link "8714M" at bounding box center [537, 438] width 28 height 14
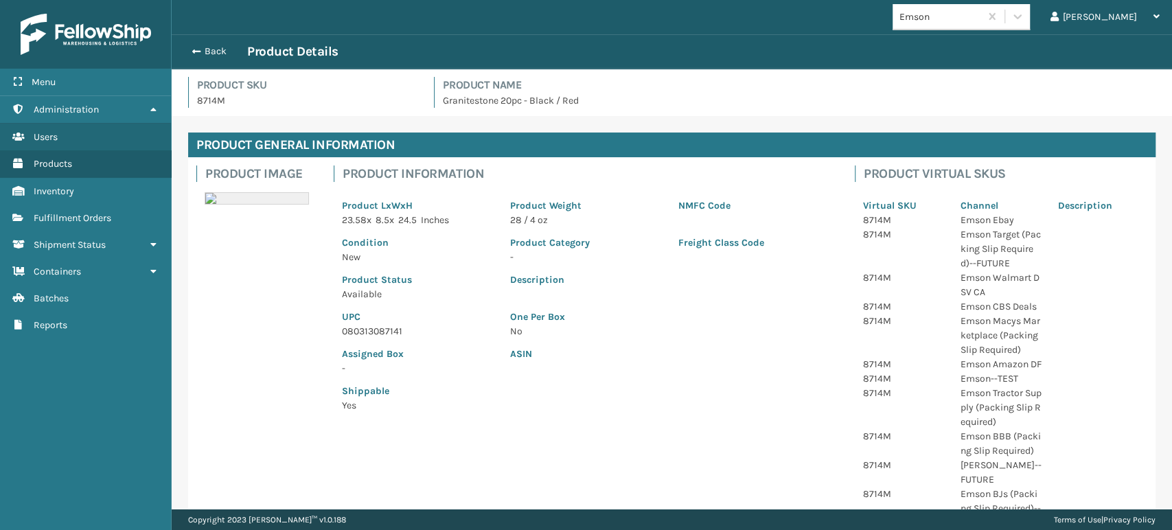
click at [374, 334] on p "080313087141" at bounding box center [418, 331] width 152 height 14
click at [201, 43] on div "Back Product Details" at bounding box center [672, 51] width 1001 height 34
click at [196, 47] on span "button" at bounding box center [194, 52] width 8 height 10
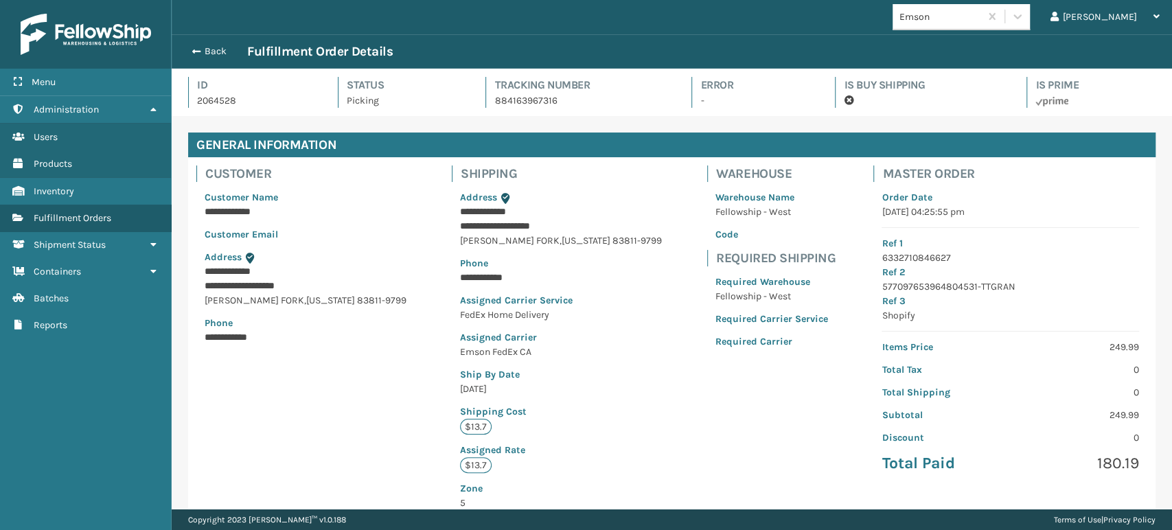
scroll to position [33, 1000]
click at [196, 47] on span "button" at bounding box center [194, 52] width 8 height 10
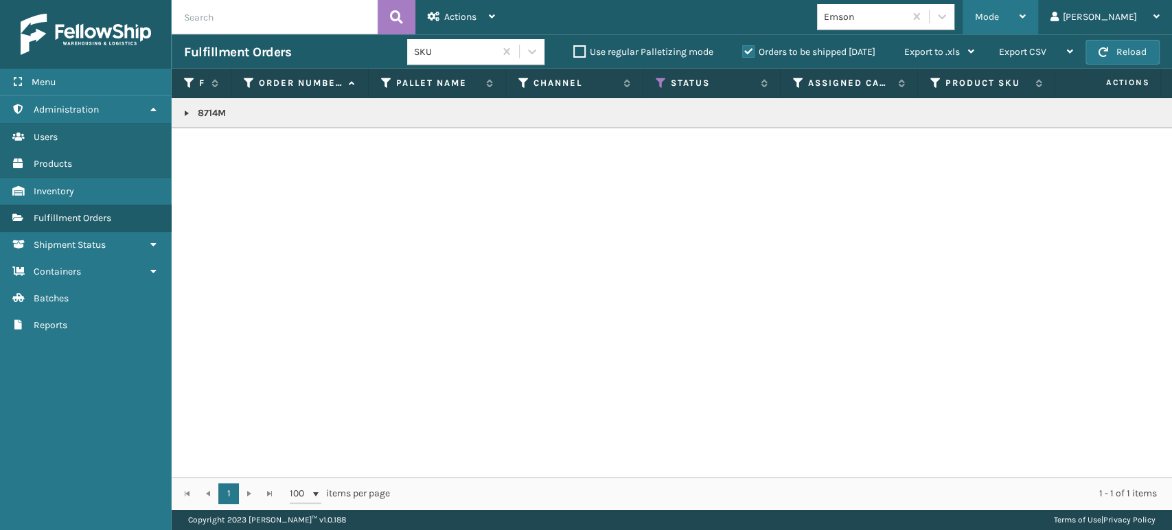
click at [999, 15] on span "Mode" at bounding box center [987, 17] width 24 height 12
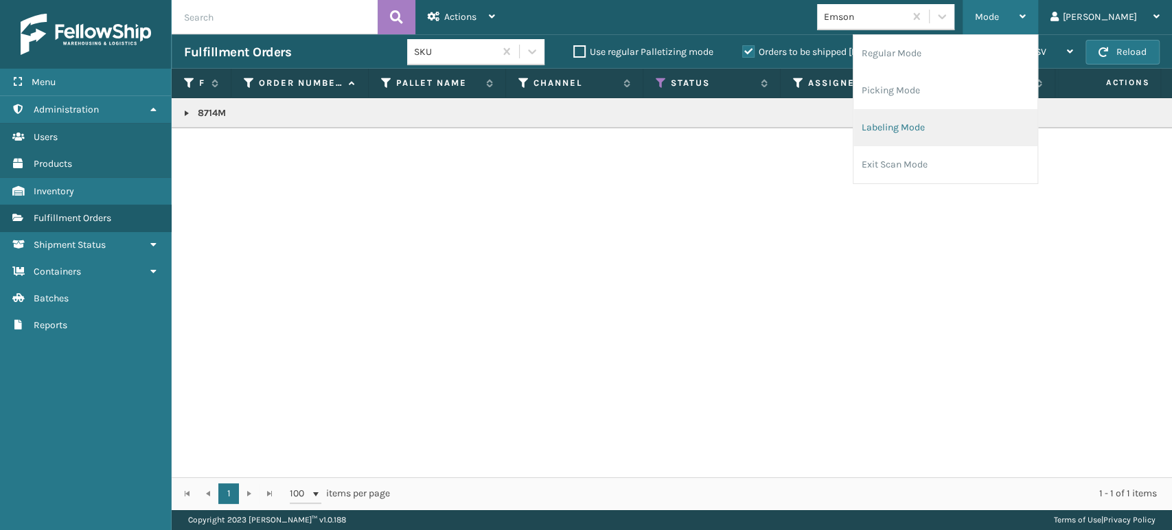
click at [990, 116] on li "Labeling Mode" at bounding box center [946, 127] width 184 height 37
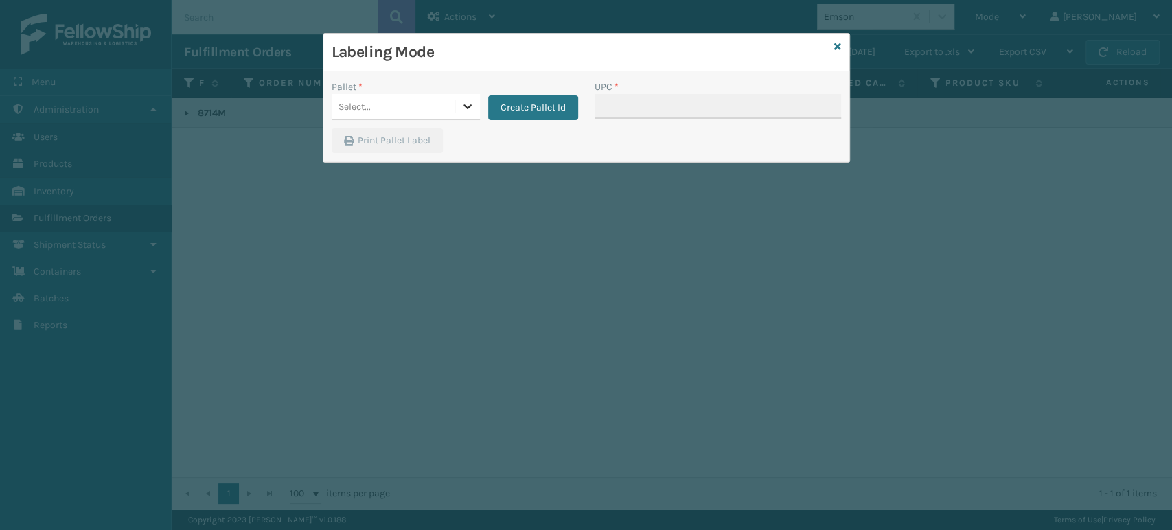
click at [464, 106] on icon at bounding box center [468, 106] width 8 height 5
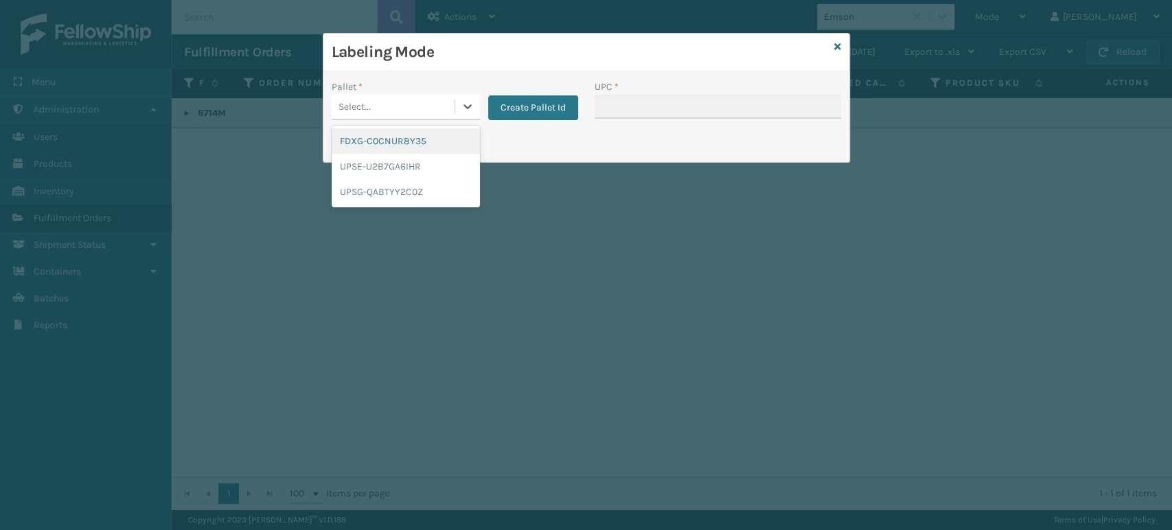
click at [442, 141] on div "FDXG-C0CNUR8Y35" at bounding box center [406, 140] width 148 height 25
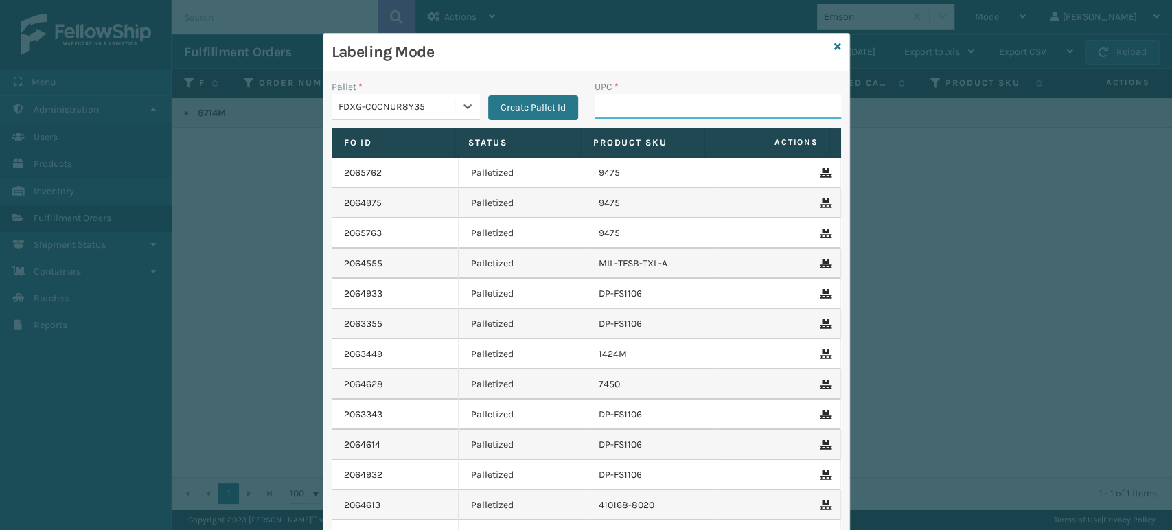
click at [637, 103] on input "UPC *" at bounding box center [718, 106] width 247 height 25
paste input "080313087141"
type input "080313087141"
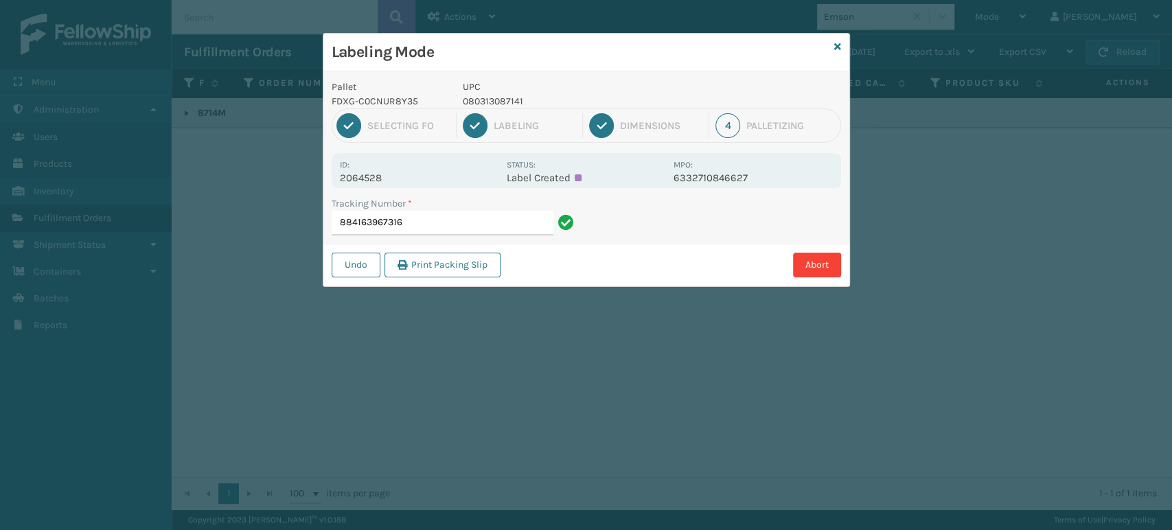
click at [369, 218] on input "884163967316" at bounding box center [443, 223] width 222 height 25
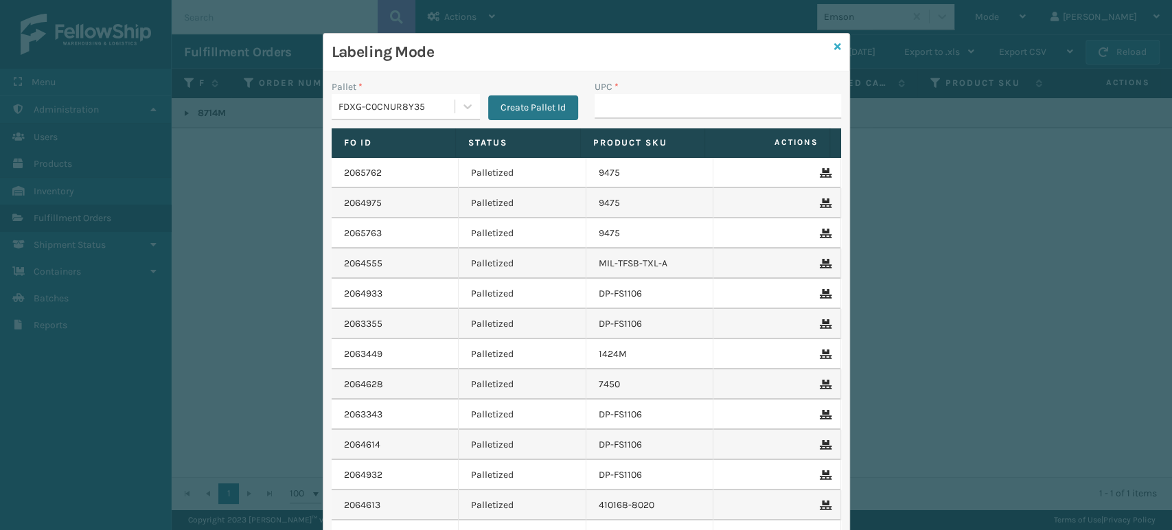
click at [834, 43] on icon at bounding box center [837, 47] width 7 height 10
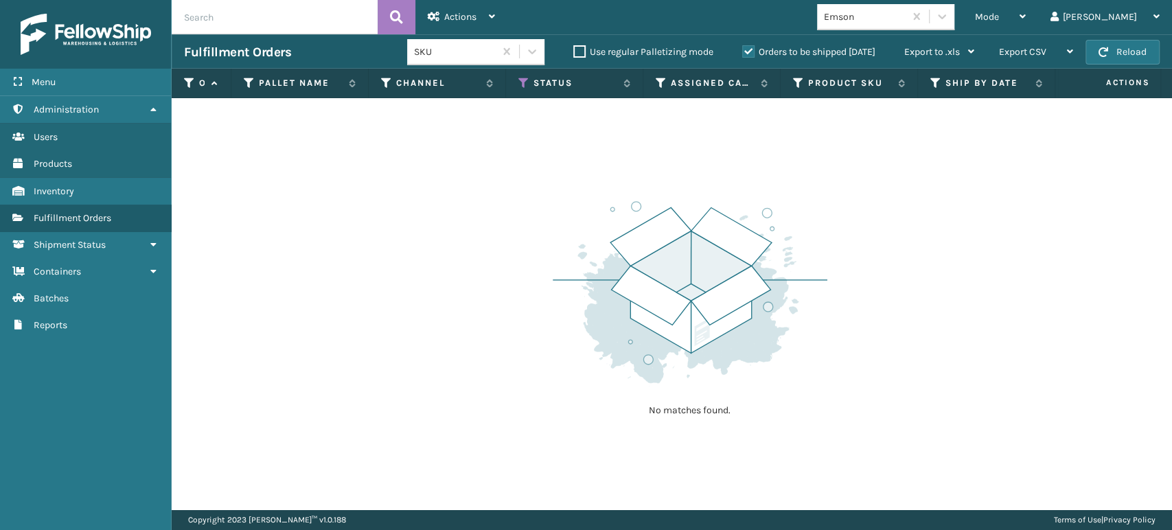
click at [749, 48] on label "Orders to be shipped [DATE]" at bounding box center [808, 52] width 133 height 12
click at [743, 48] on input "Orders to be shipped [DATE]" at bounding box center [742, 48] width 1 height 9
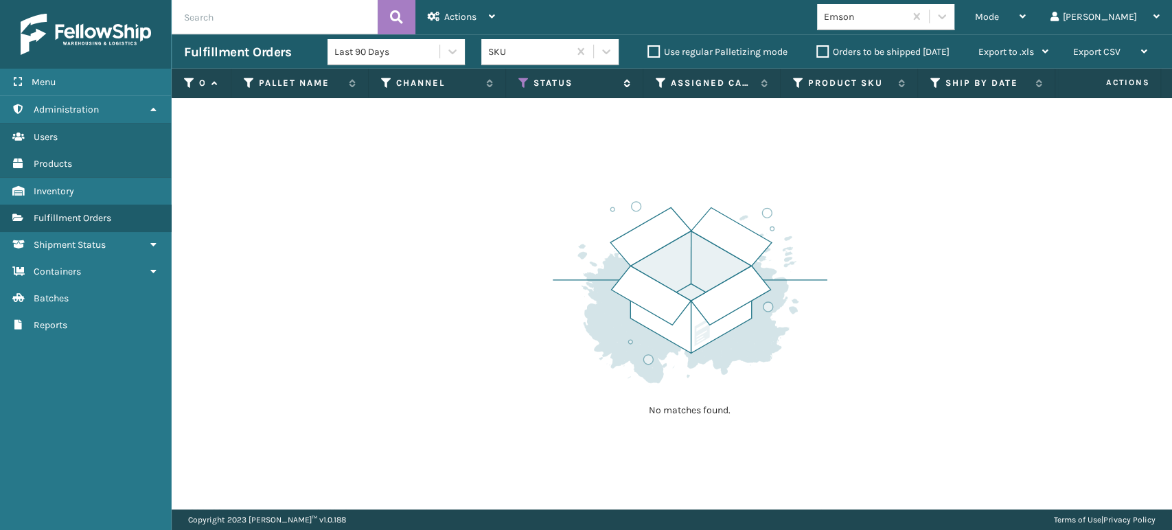
click at [525, 81] on icon at bounding box center [523, 83] width 11 height 12
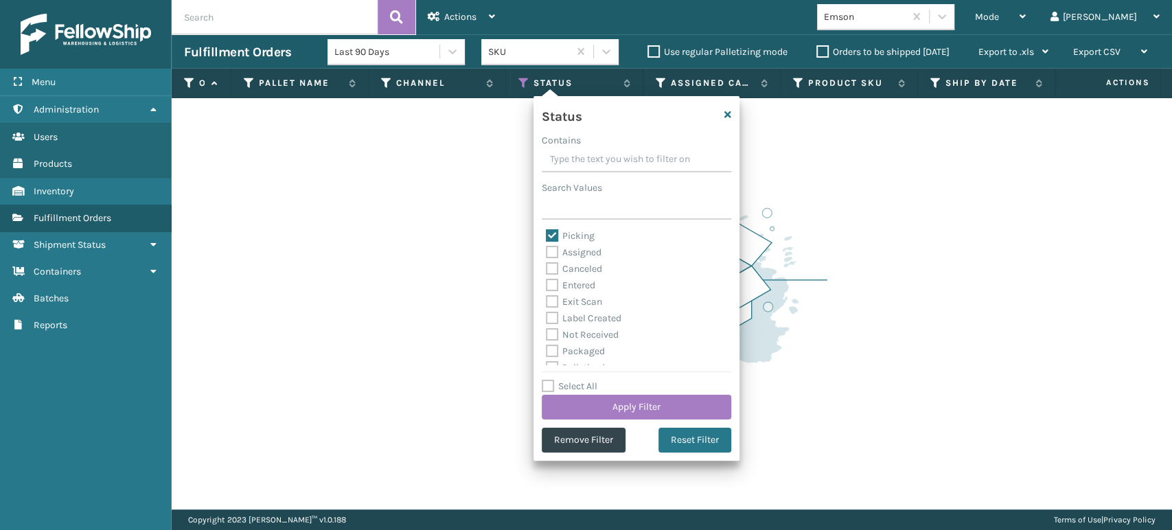
click at [550, 235] on label "Picking" at bounding box center [570, 236] width 49 height 12
click at [547, 235] on input "Picking" at bounding box center [546, 232] width 1 height 9
checkbox input "false"
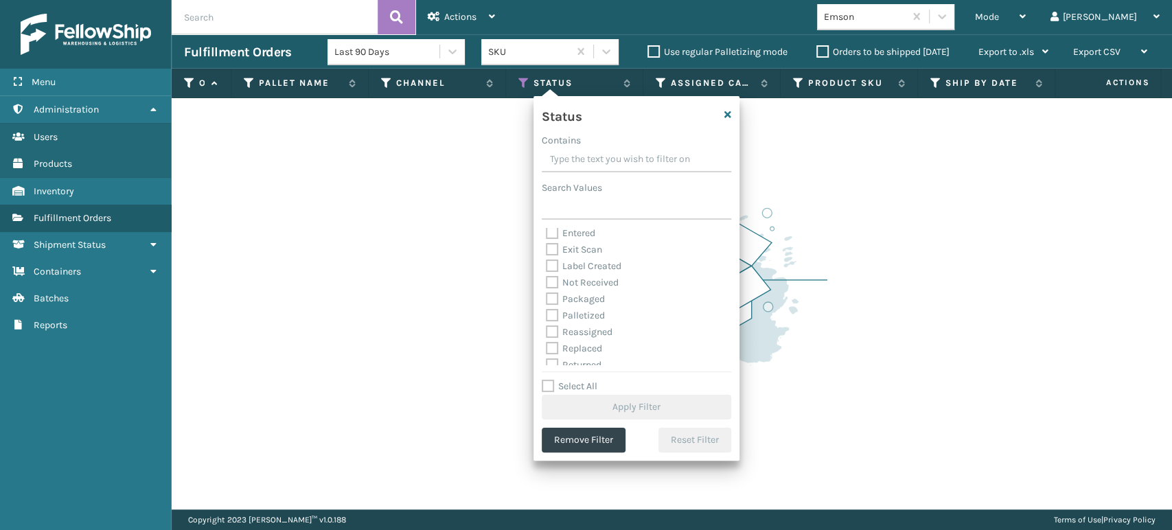
scroll to position [76, 0]
click at [549, 290] on label "Palletized" at bounding box center [575, 292] width 59 height 12
click at [547, 290] on input "Palletized" at bounding box center [546, 288] width 1 height 9
checkbox input "true"
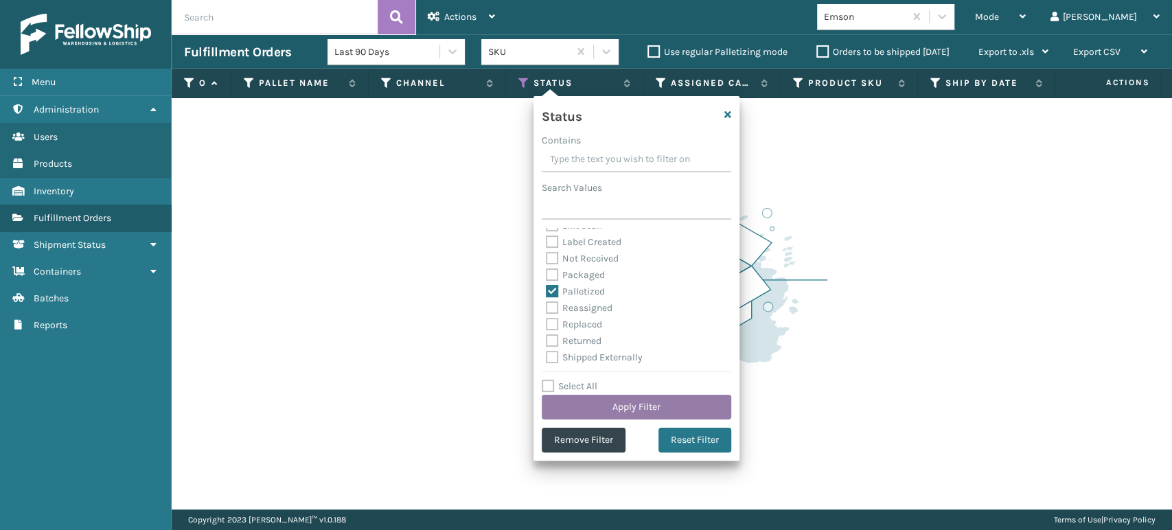
click at [610, 402] on button "Apply Filter" at bounding box center [637, 407] width 190 height 25
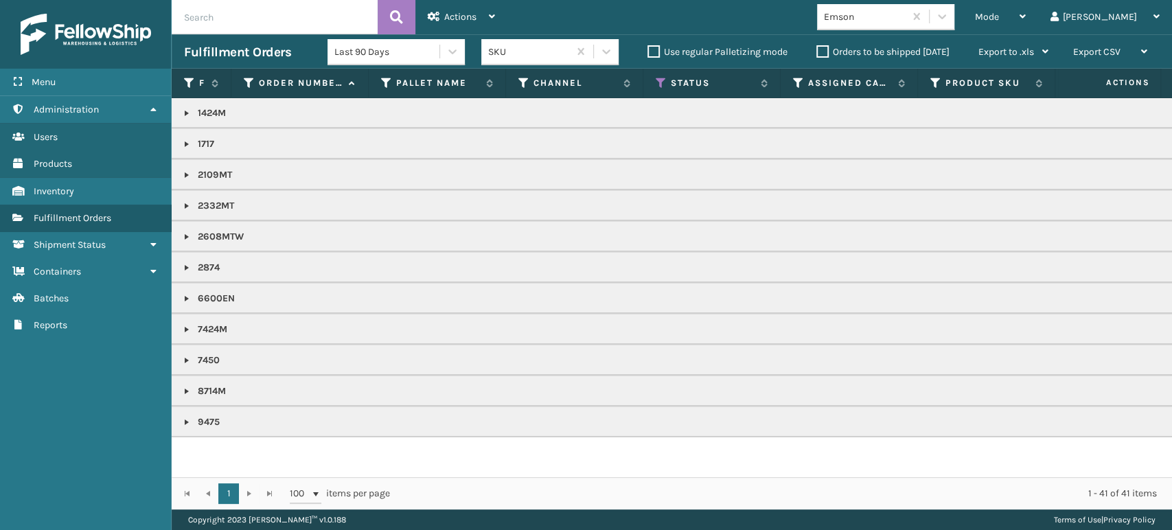
click at [260, 20] on input "text" at bounding box center [275, 17] width 206 height 34
paste input "884163967316"
type input "884163967316"
click at [389, 19] on button at bounding box center [397, 17] width 38 height 34
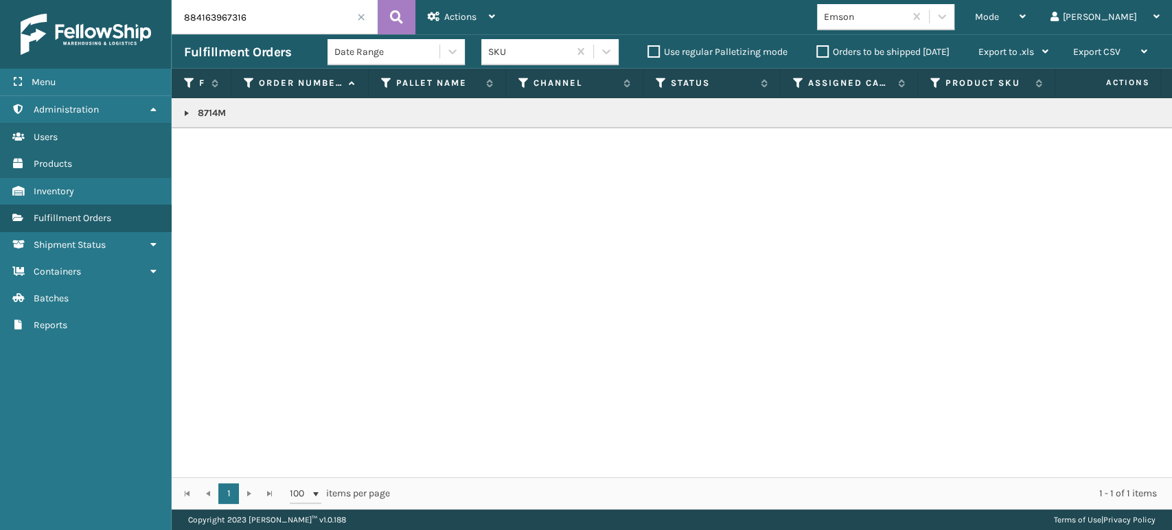
click at [187, 114] on link at bounding box center [186, 113] width 11 height 11
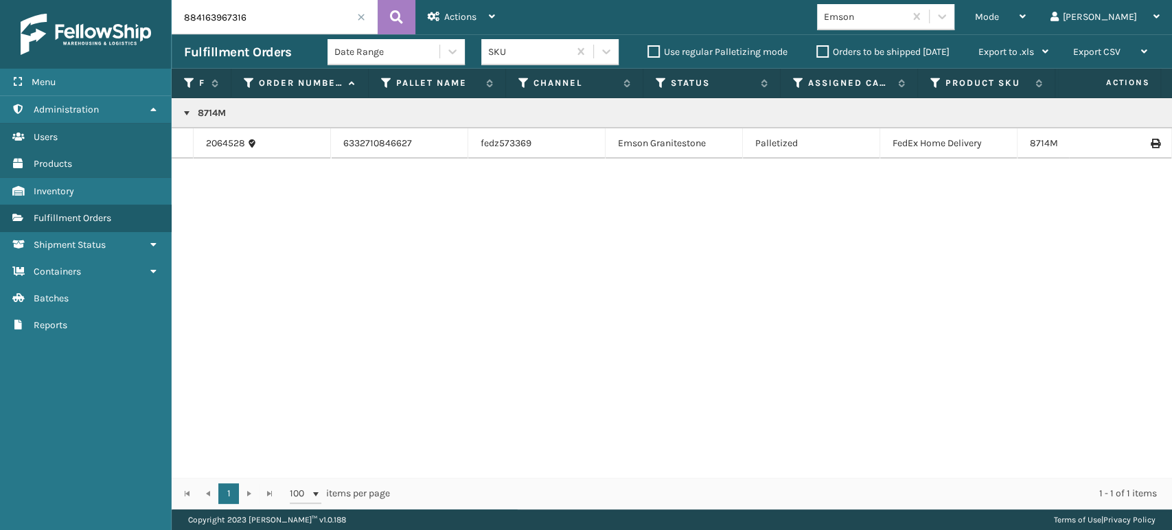
click at [1150, 141] on td at bounding box center [1120, 143] width 103 height 30
click at [1151, 145] on icon at bounding box center [1155, 144] width 8 height 10
click at [1026, 6] on div "Mode" at bounding box center [1000, 17] width 51 height 34
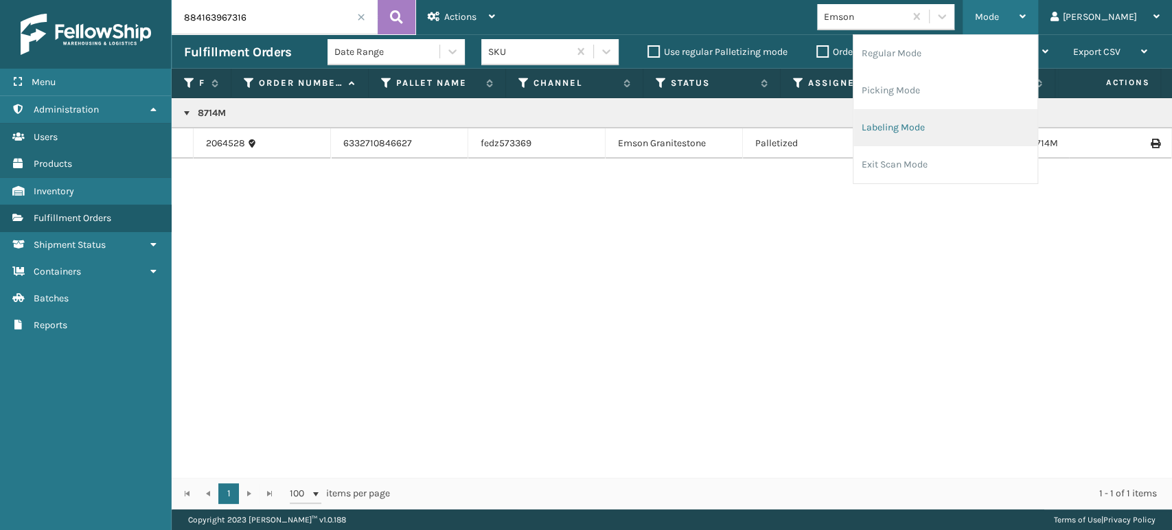
click at [990, 138] on li "Labeling Mode" at bounding box center [946, 127] width 184 height 37
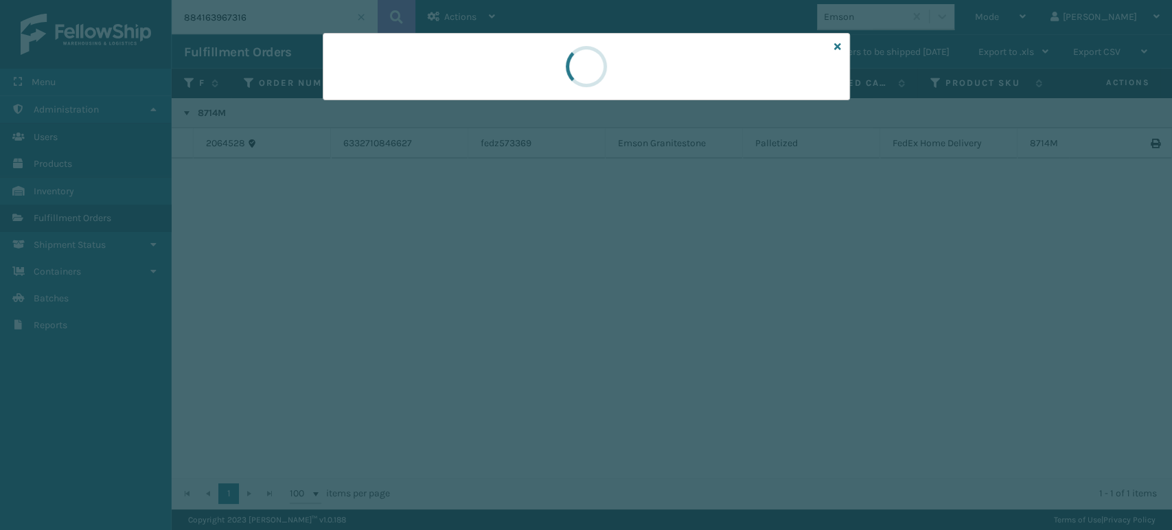
click at [390, 98] on div at bounding box center [586, 66] width 527 height 67
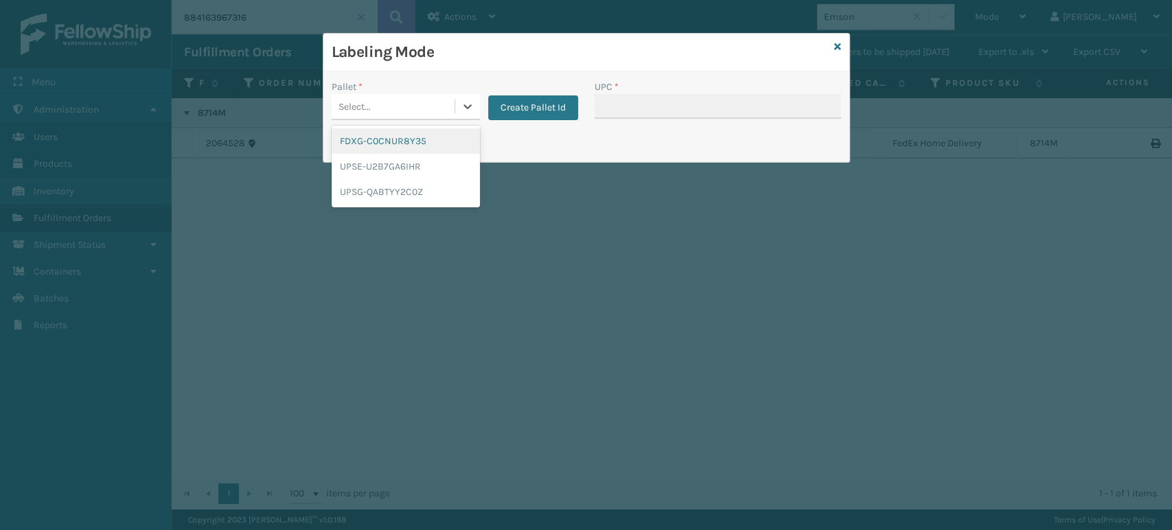
click at [391, 103] on div "Select..." at bounding box center [393, 106] width 123 height 23
click at [390, 137] on div "FDXG-C0CNUR8Y35" at bounding box center [406, 140] width 148 height 25
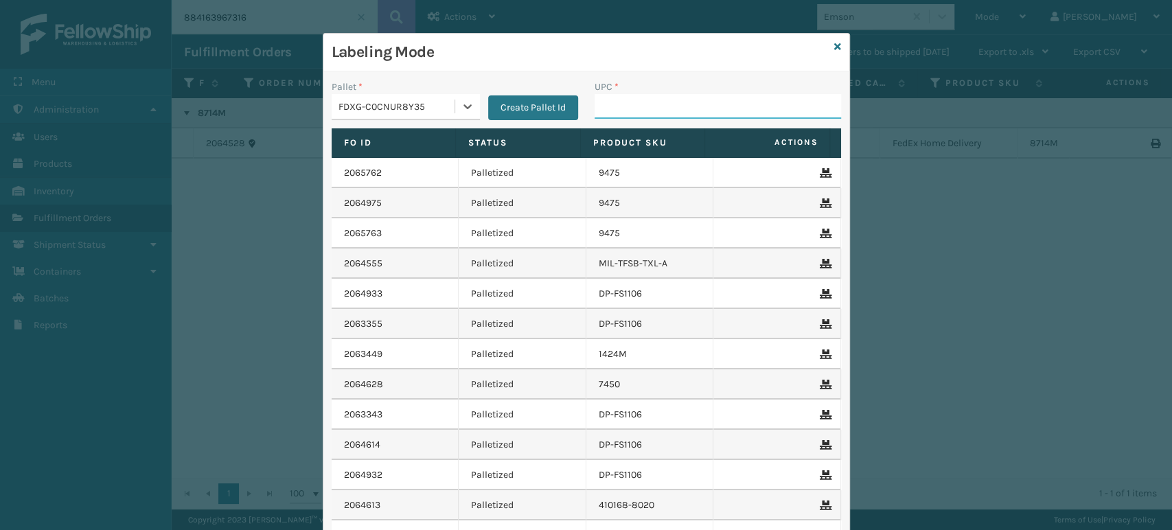
click at [642, 110] on input "UPC *" at bounding box center [718, 106] width 247 height 25
type input "8500124"
click at [725, 87] on div "UPC *" at bounding box center [718, 87] width 247 height 14
drag, startPoint x: 670, startPoint y: 96, endPoint x: 667, endPoint y: 104, distance: 8.7
click at [667, 100] on input "UPC *" at bounding box center [718, 106] width 247 height 25
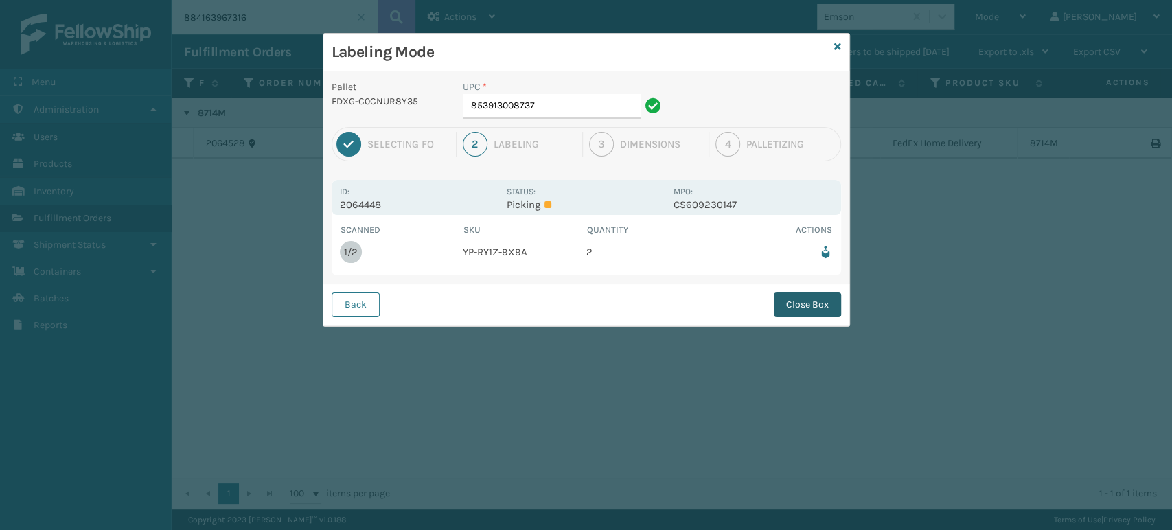
click at [812, 310] on button "Close Box" at bounding box center [807, 305] width 67 height 25
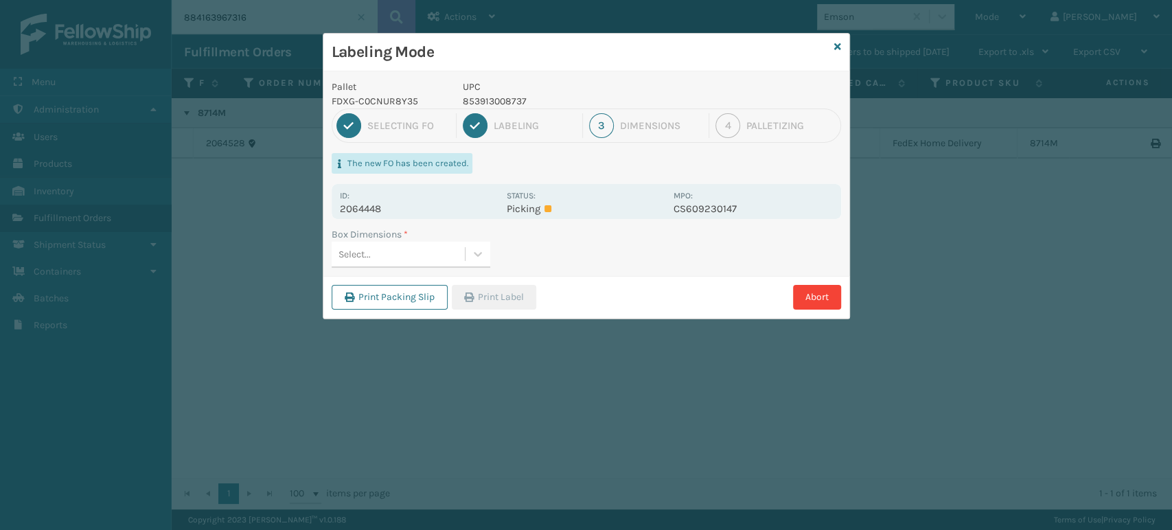
click at [382, 256] on div "Select..." at bounding box center [398, 254] width 133 height 23
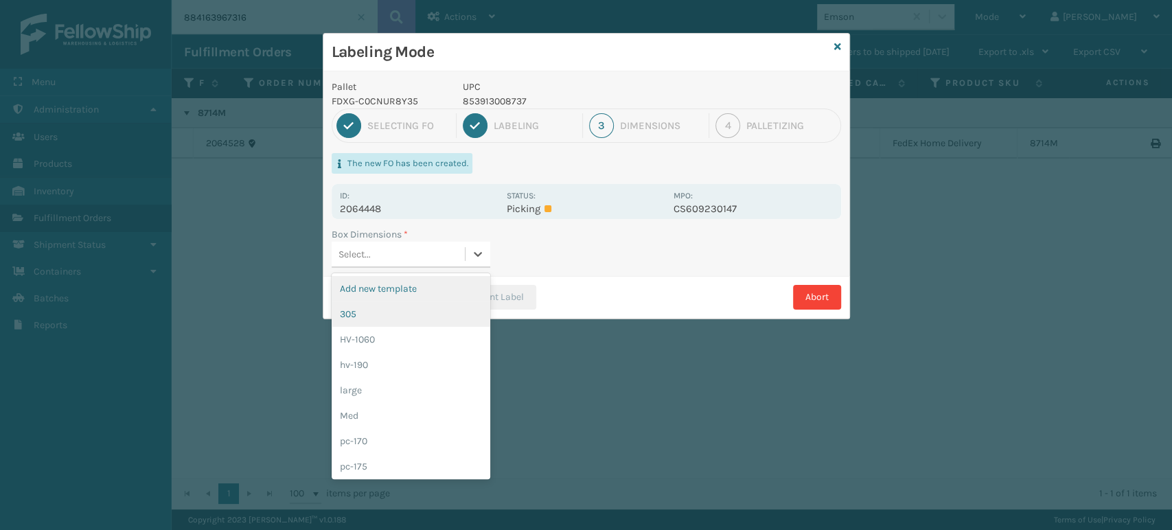
drag, startPoint x: 409, startPoint y: 297, endPoint x: 407, endPoint y: 304, distance: 7.0
click at [407, 301] on div "Add new template 305 HV-1060 hv-190 large Med pc-170 pc-175 PC-180 PC-285 pc335…" at bounding box center [411, 376] width 159 height 206
click at [409, 312] on div "305" at bounding box center [411, 313] width 159 height 25
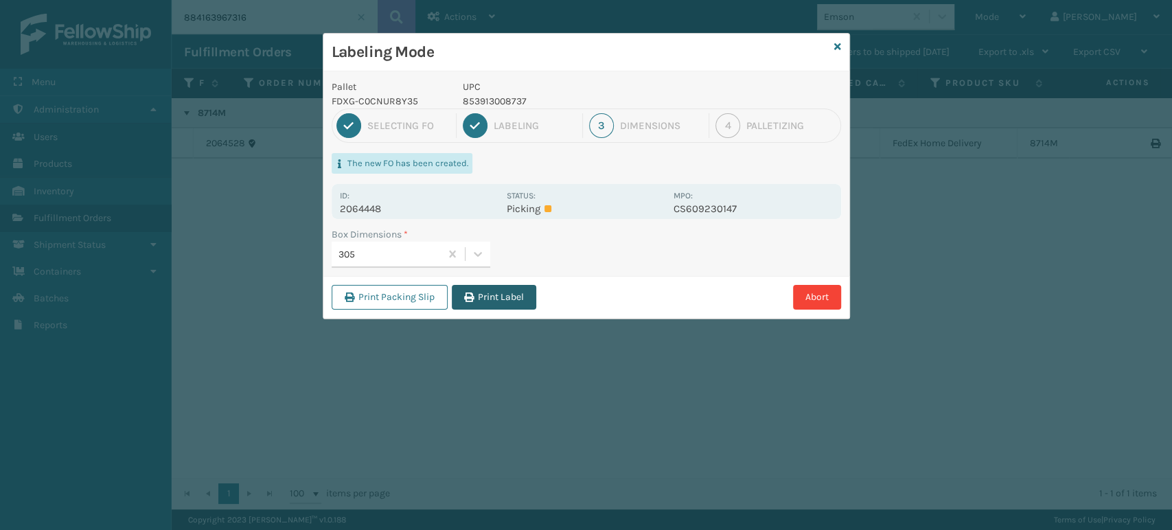
click at [514, 299] on button "Print Label" at bounding box center [494, 297] width 84 height 25
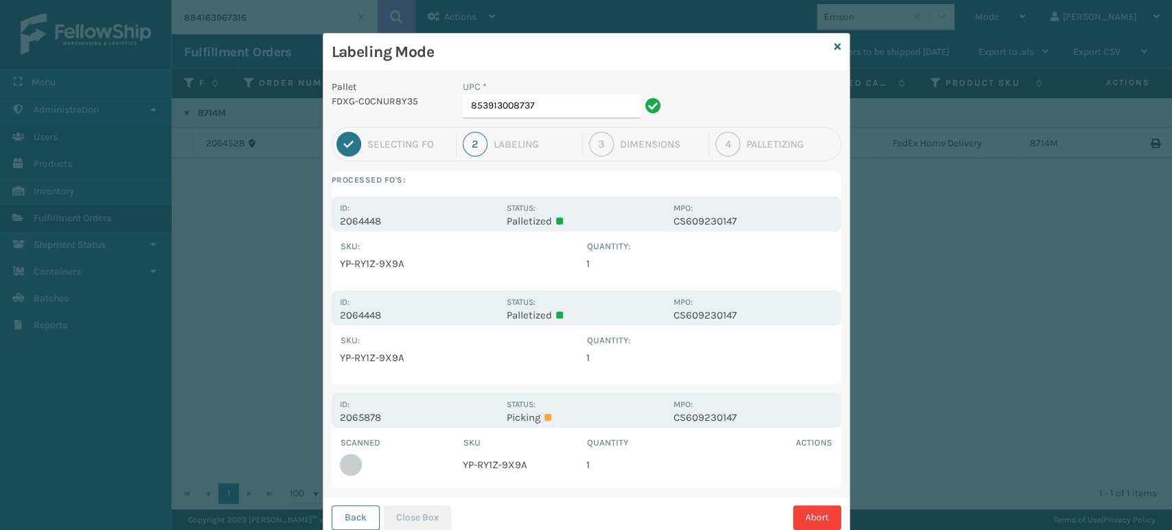
click at [542, 119] on div "UPC * 853913008737" at bounding box center [564, 103] width 219 height 47
click at [434, 124] on div "Pallet FDXG-C0CNUR8Y35" at bounding box center [389, 103] width 132 height 47
click at [542, 103] on input "853913008737" at bounding box center [552, 106] width 178 height 25
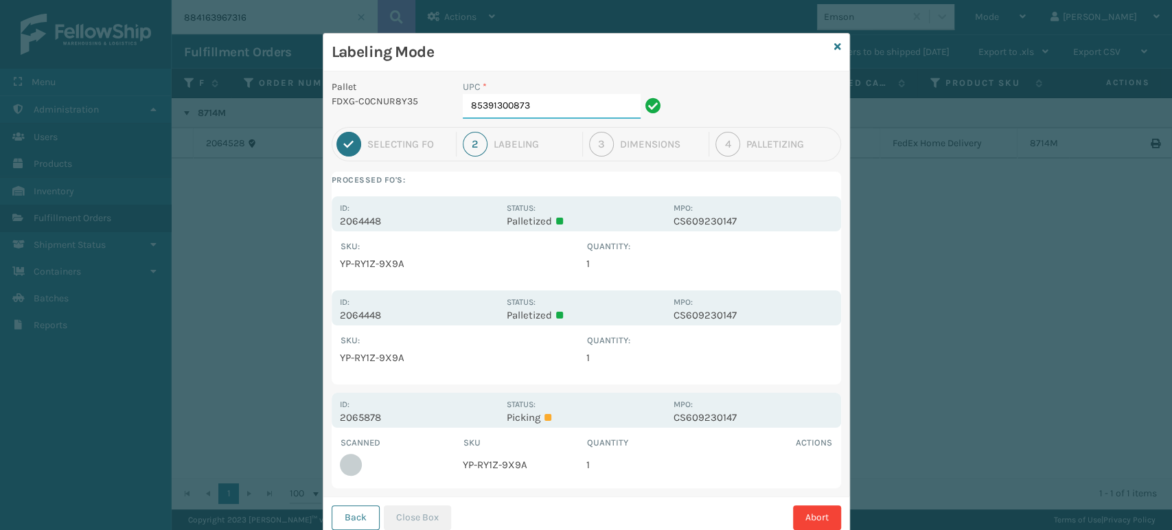
type input "853913008737"
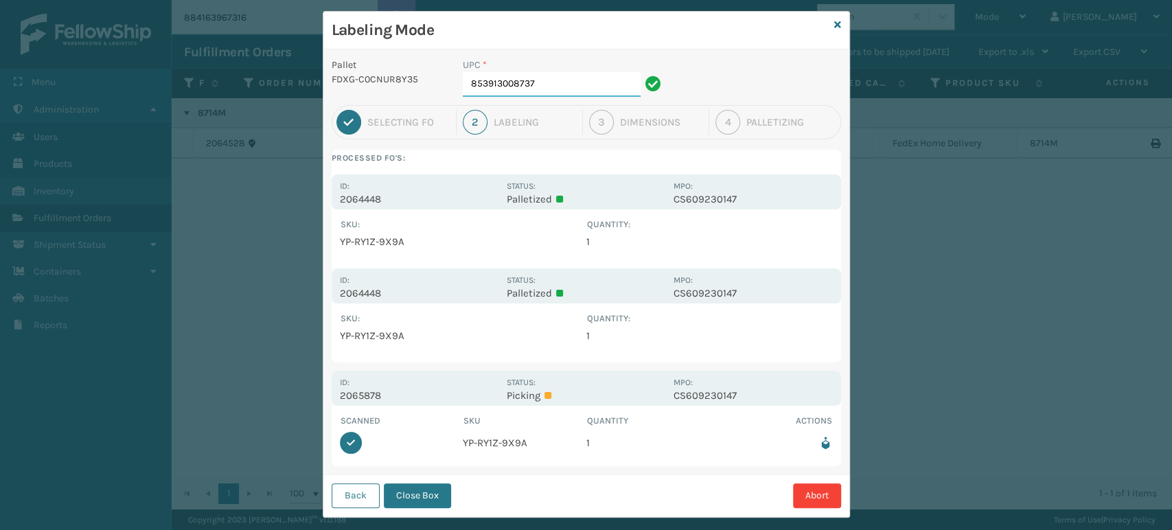
scroll to position [41, 0]
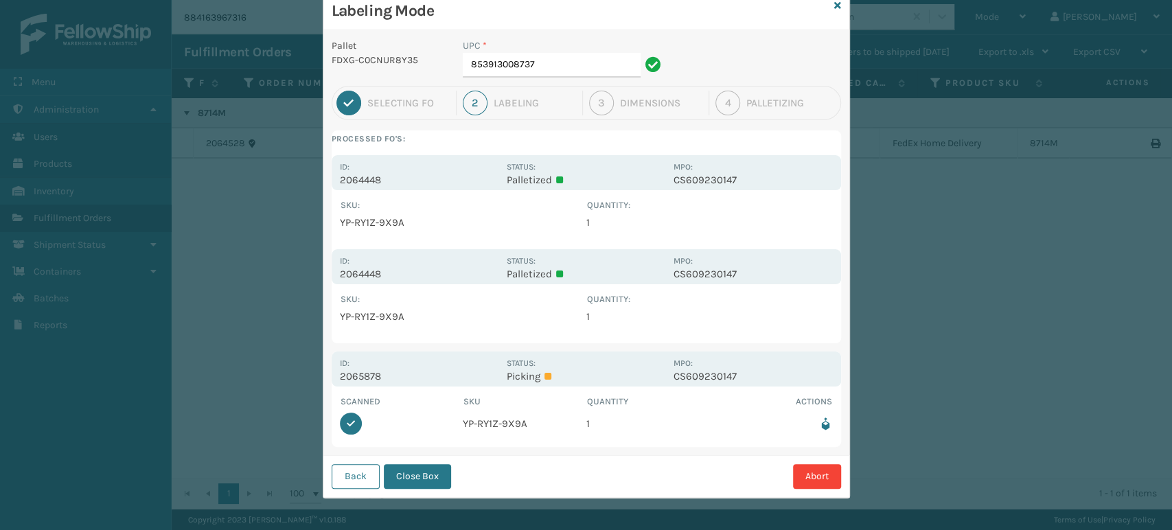
click at [403, 472] on button "Close Box" at bounding box center [417, 476] width 67 height 25
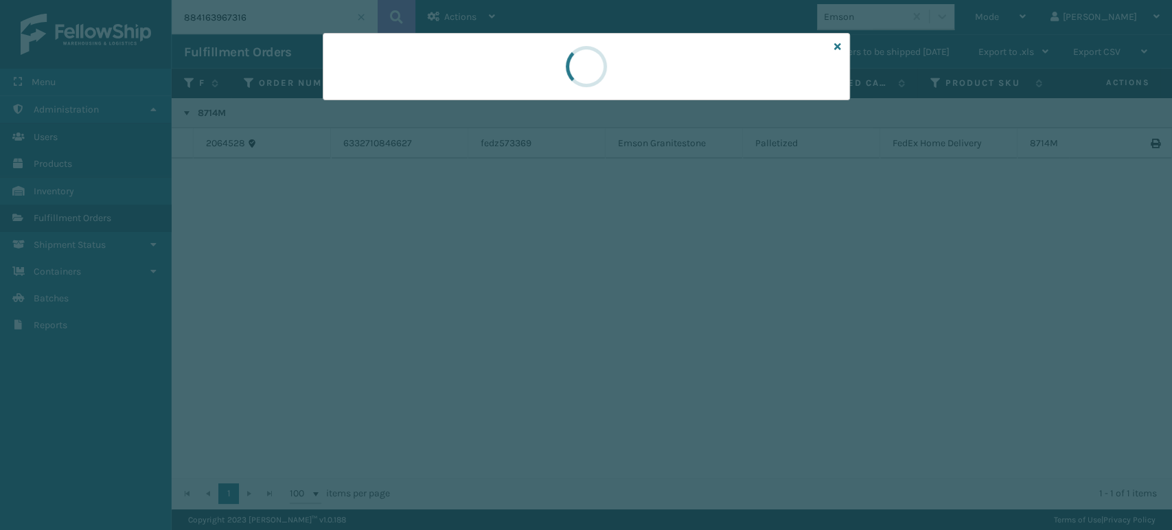
scroll to position [0, 0]
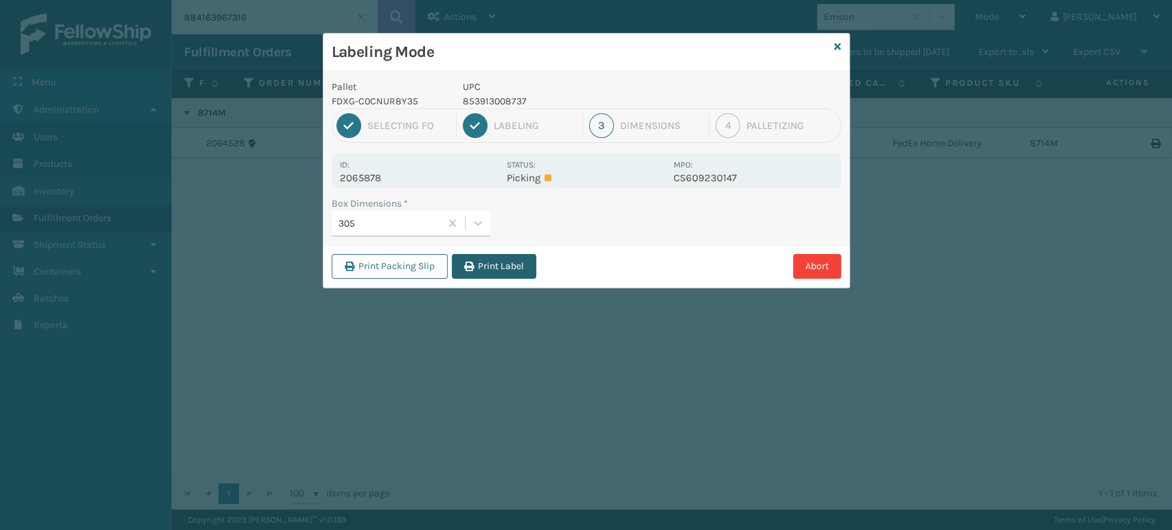
click at [478, 262] on button "Print Label" at bounding box center [494, 266] width 84 height 25
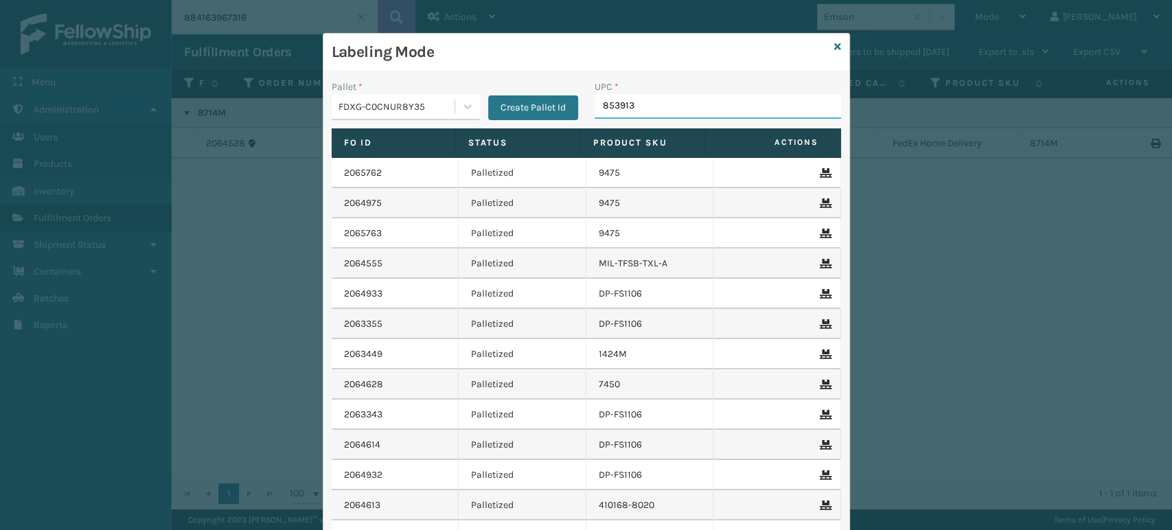
type input "8539130"
click at [648, 102] on input "UPC *" at bounding box center [718, 106] width 247 height 25
type input "850040667349"
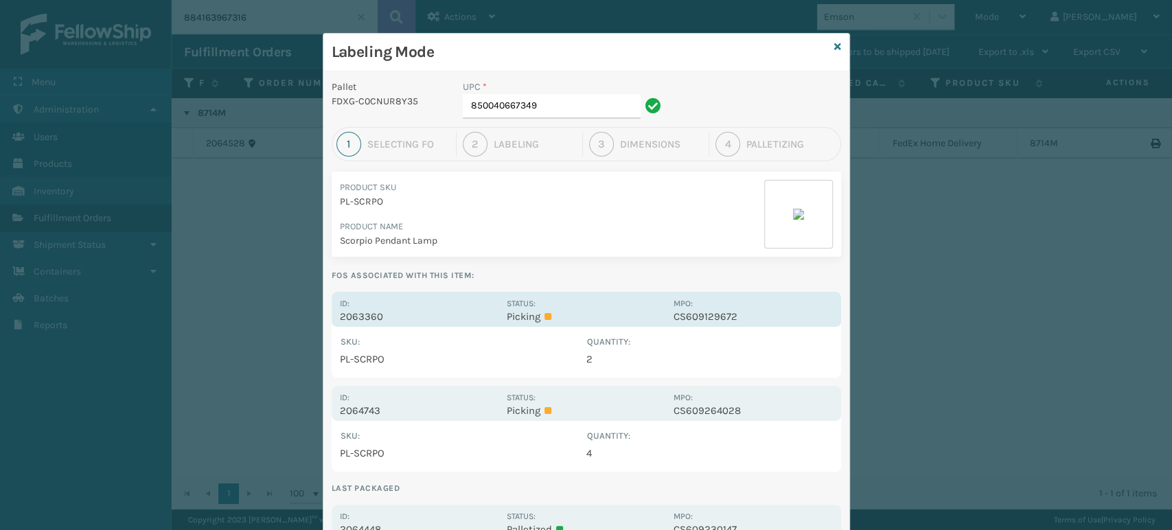
click at [380, 317] on p "2063360" at bounding box center [419, 316] width 159 height 12
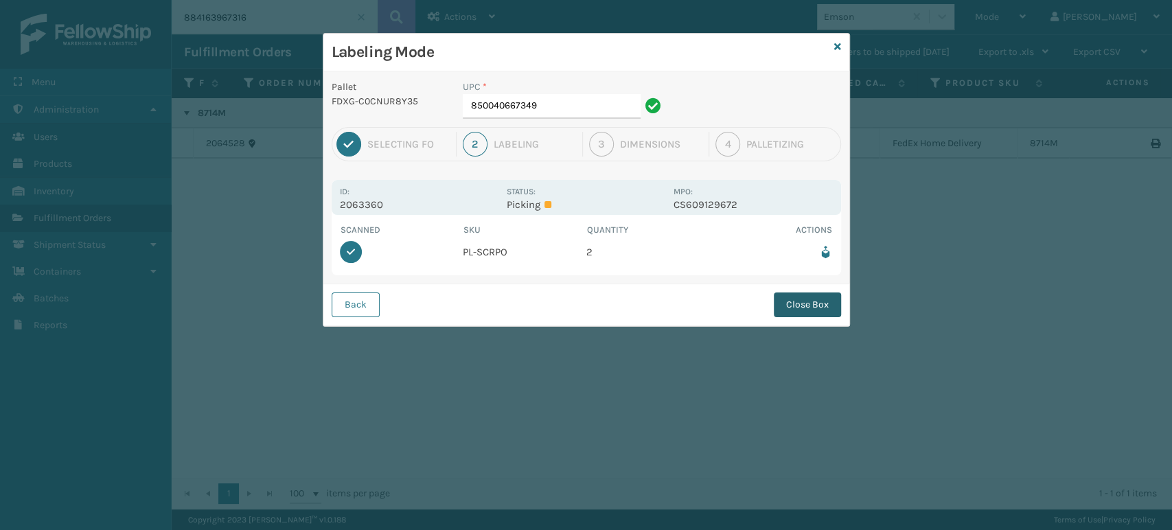
click at [819, 297] on button "Close Box" at bounding box center [807, 305] width 67 height 25
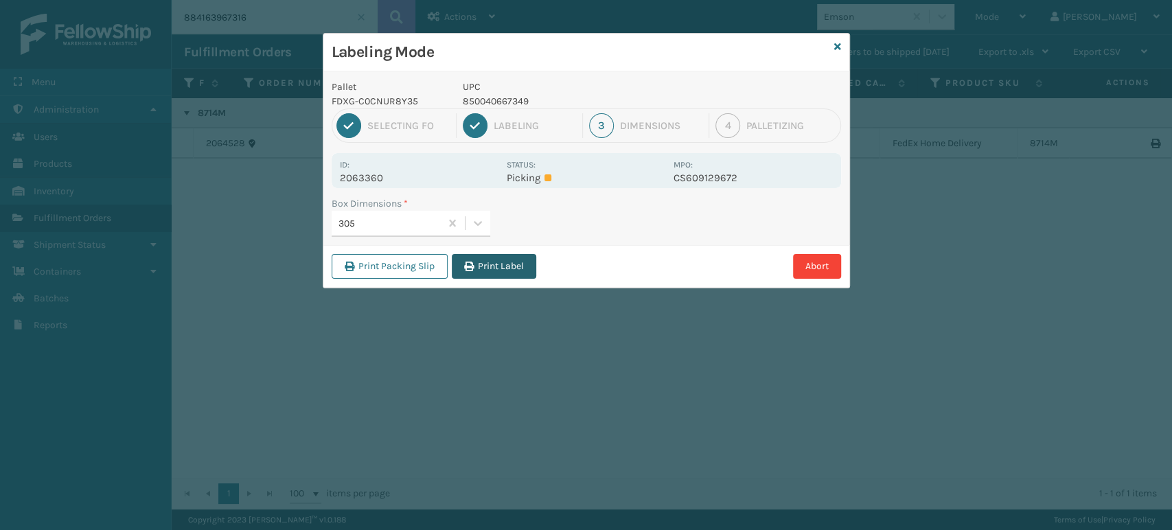
click at [507, 264] on button "Print Label" at bounding box center [494, 266] width 84 height 25
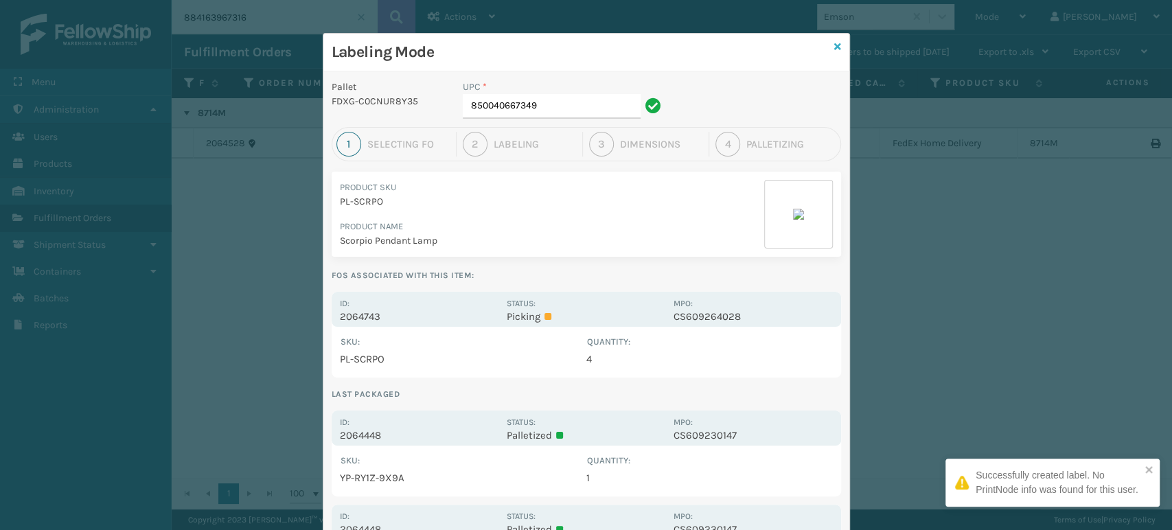
click at [834, 49] on icon at bounding box center [837, 47] width 7 height 10
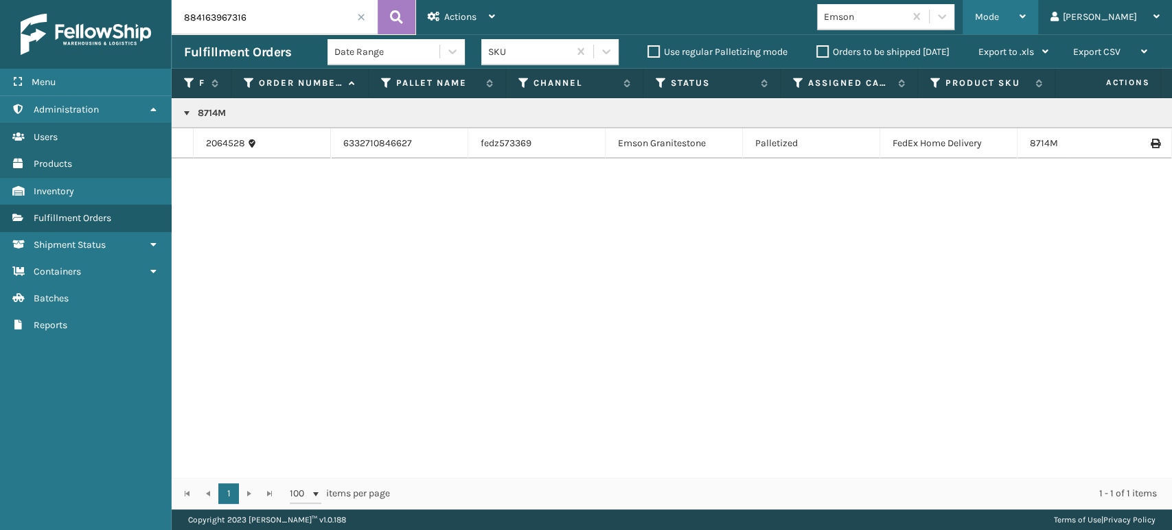
click at [1026, 30] on div "Mode" at bounding box center [1000, 17] width 51 height 34
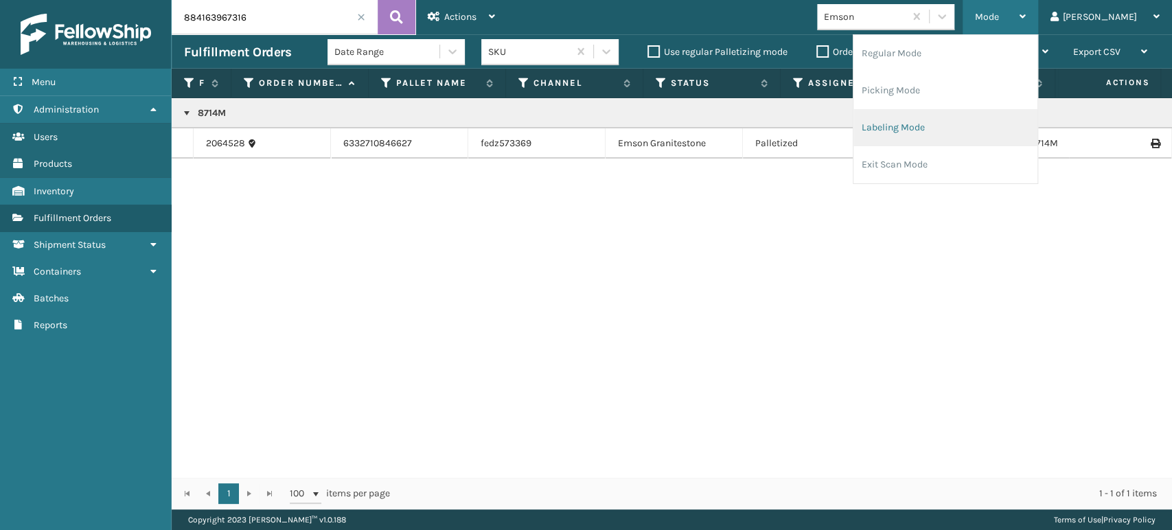
click at [957, 130] on li "Labeling Mode" at bounding box center [946, 127] width 184 height 37
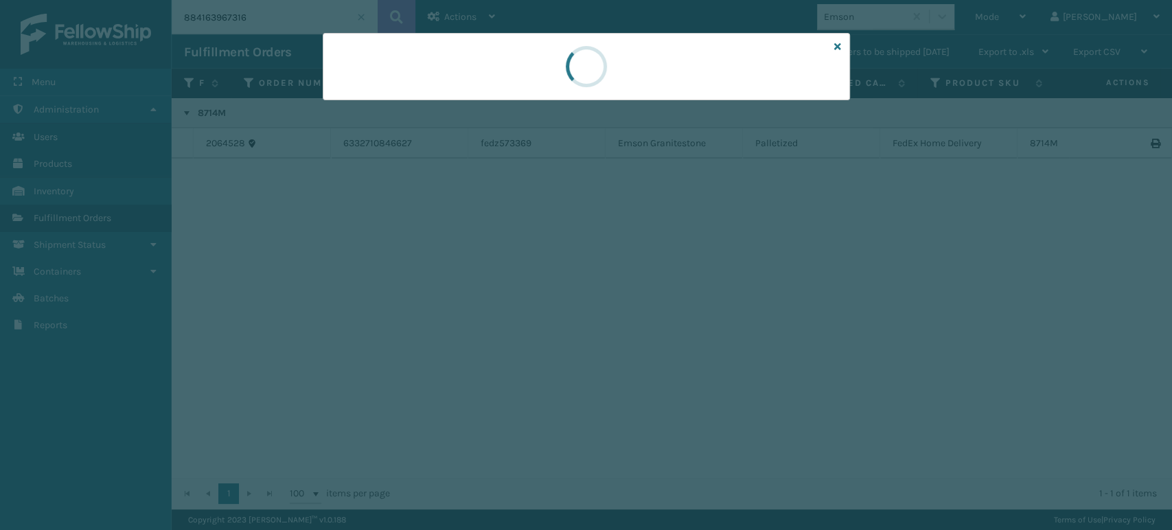
click at [418, 113] on div at bounding box center [586, 265] width 1172 height 530
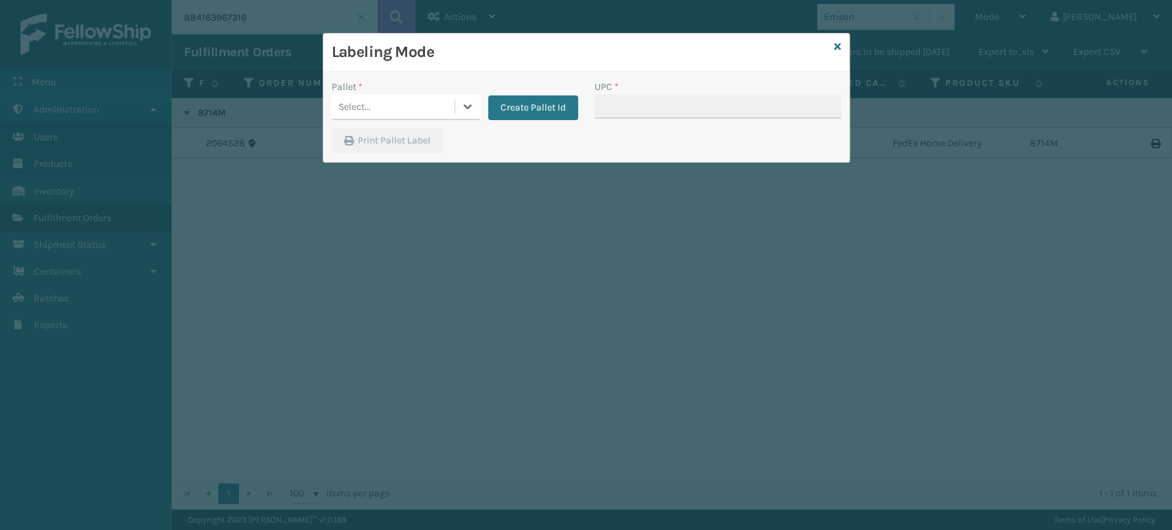
click at [405, 104] on div "Select..." at bounding box center [393, 106] width 123 height 23
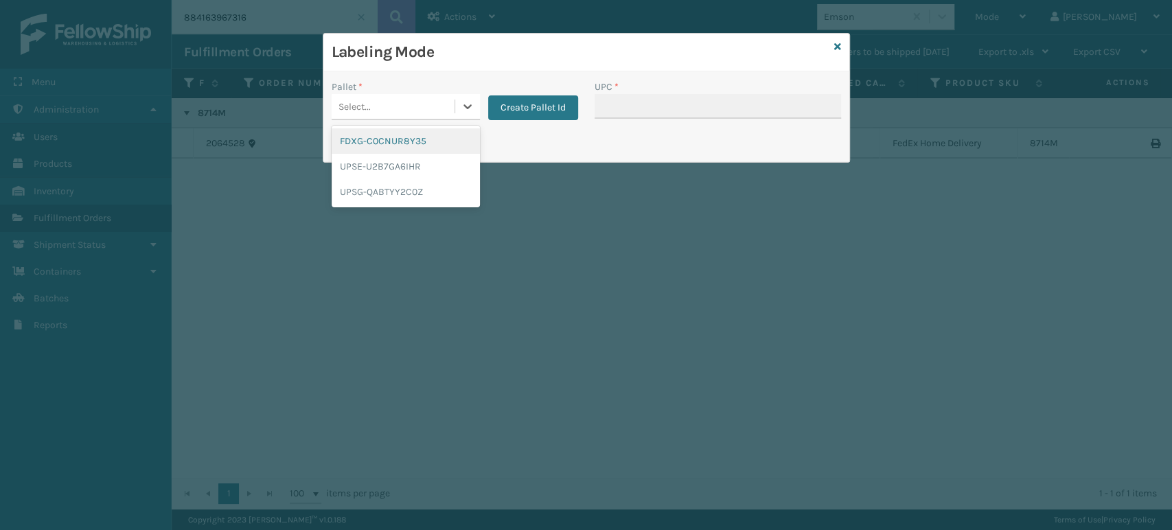
click at [401, 131] on div "FDXG-C0CNUR8Y35" at bounding box center [406, 140] width 148 height 25
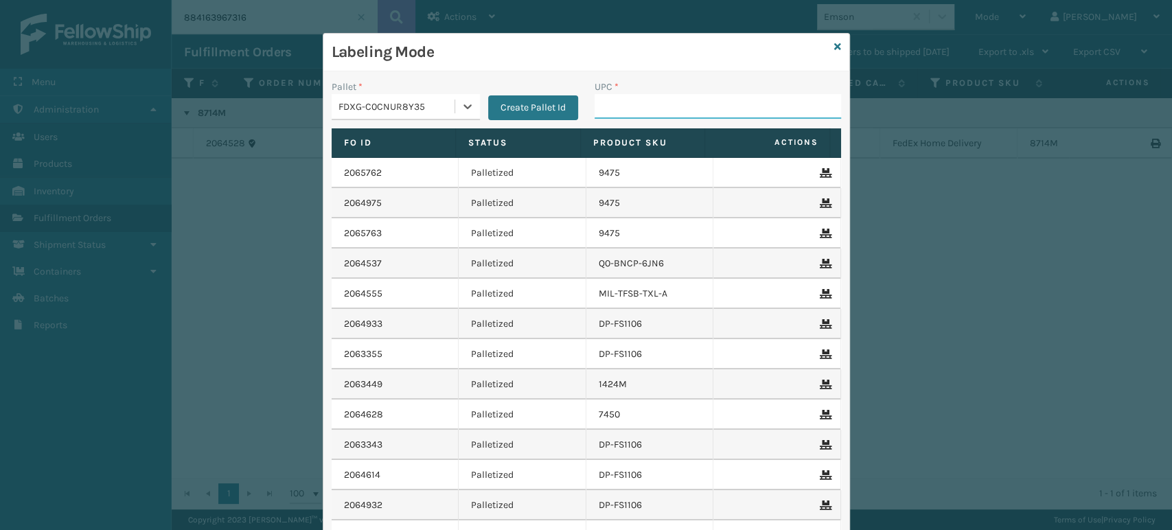
click at [625, 111] on input "UPC *" at bounding box center [718, 106] width 247 height 25
paste input "850068315307"
type input "850068315307"
click at [625, 113] on input "850068315307" at bounding box center [706, 106] width 222 height 25
click at [708, 95] on input "850068315307" at bounding box center [706, 106] width 222 height 25
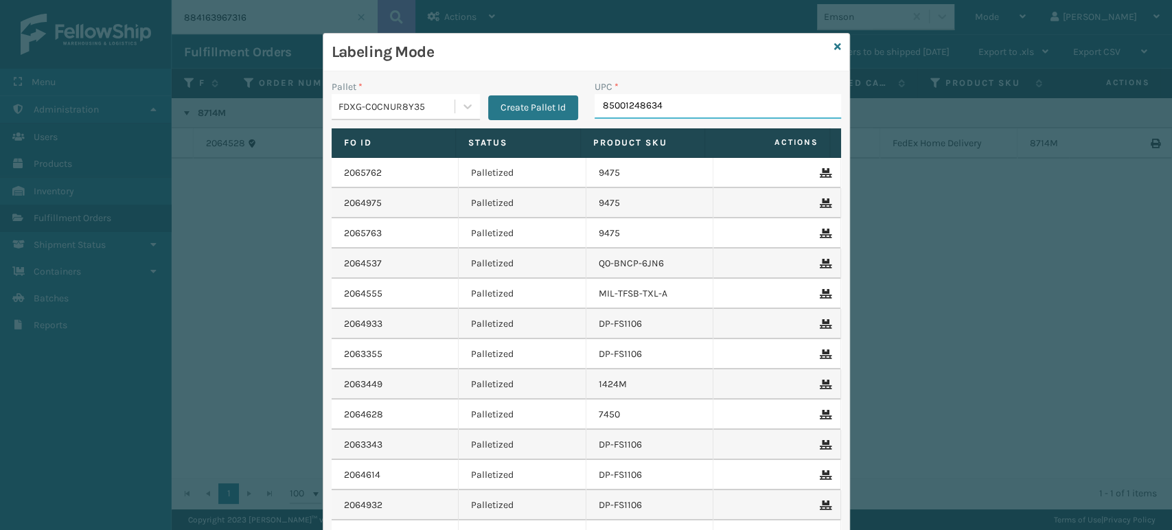
type input "850012486343"
click at [676, 106] on input "UPC *" at bounding box center [718, 106] width 247 height 25
type input "850040667349"
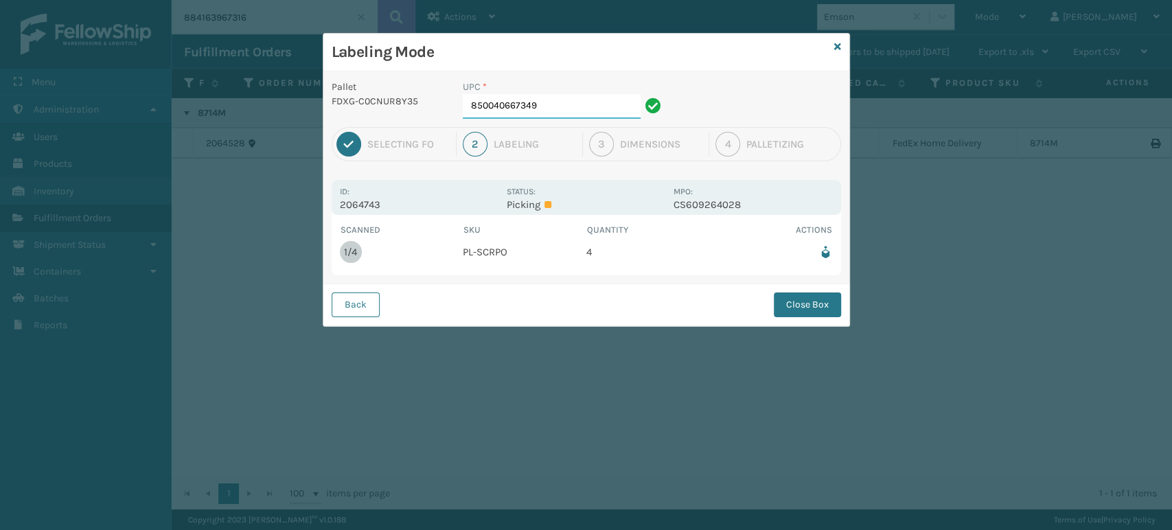
click at [589, 115] on input "850040667349" at bounding box center [552, 106] width 178 height 25
click at [813, 304] on button "Close Box" at bounding box center [807, 305] width 67 height 25
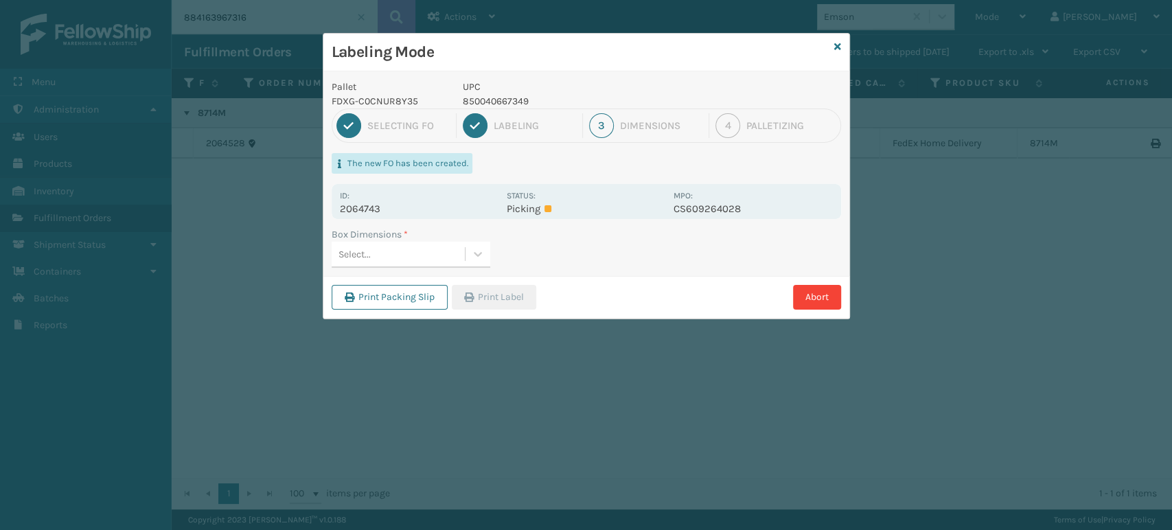
click at [442, 259] on div "Select..." at bounding box center [398, 254] width 133 height 23
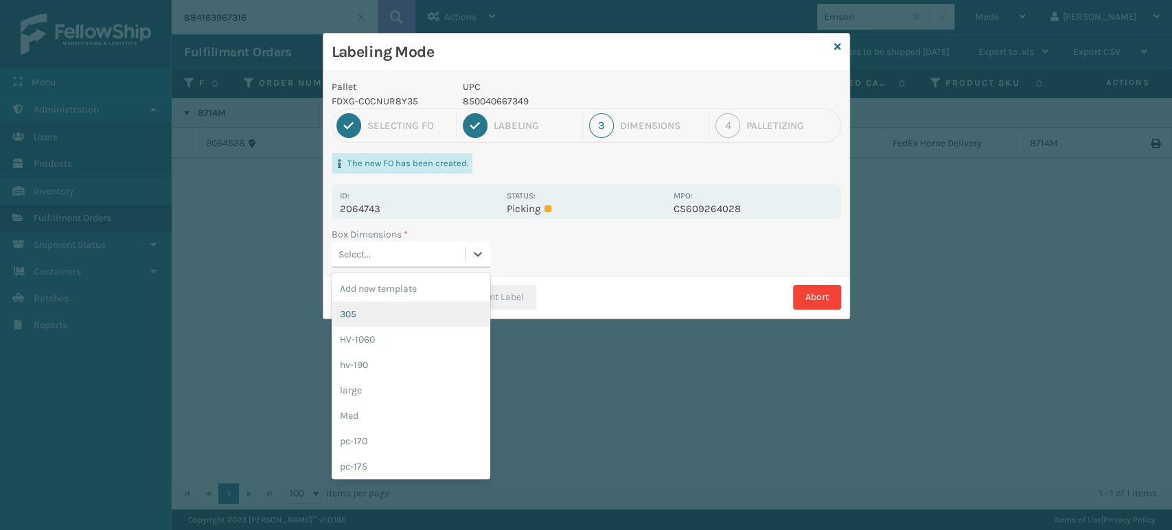
click at [407, 310] on div "305" at bounding box center [411, 313] width 159 height 25
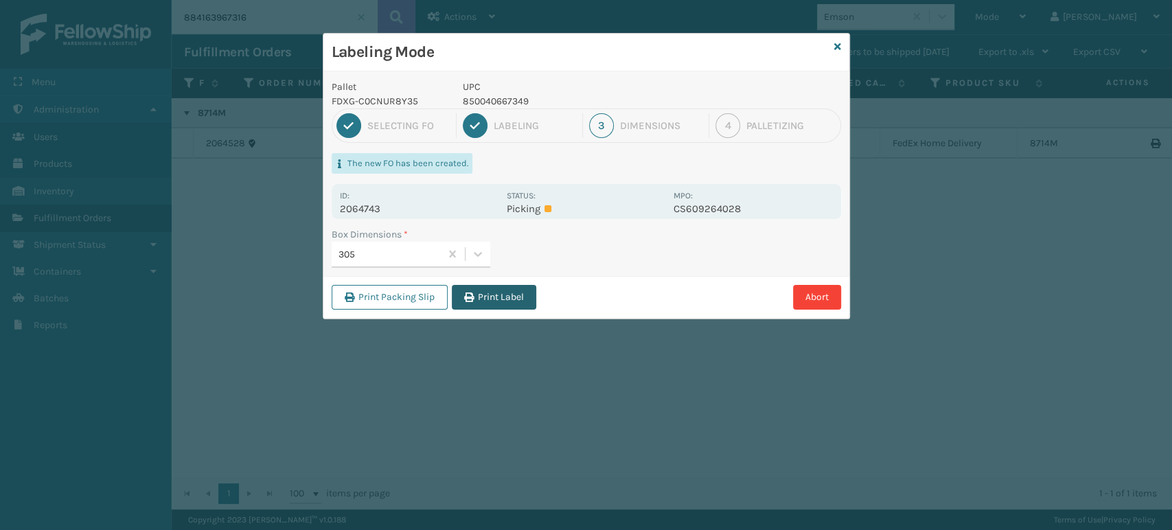
click at [479, 295] on button "Print Label" at bounding box center [494, 297] width 84 height 25
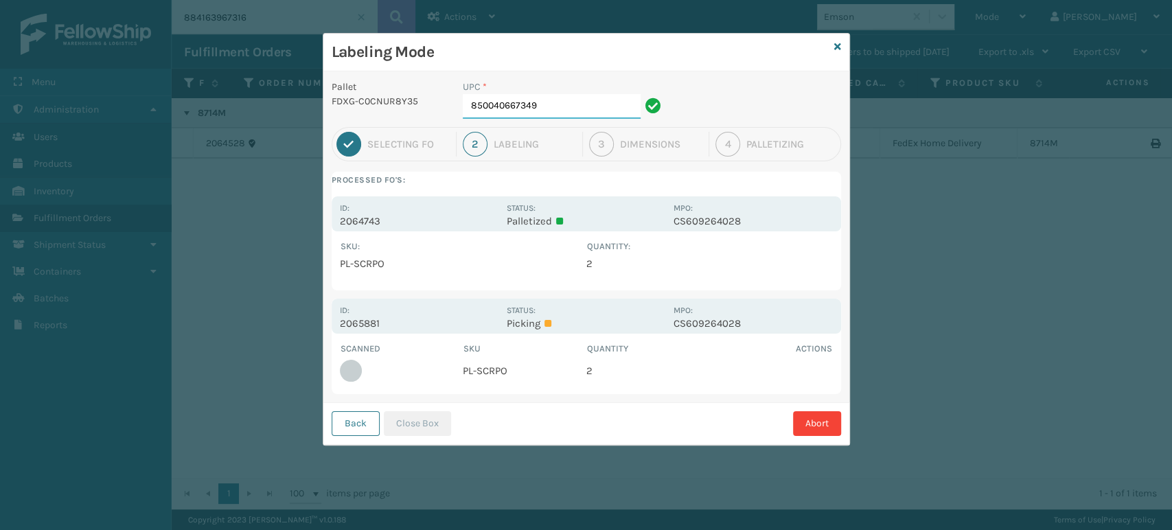
click at [516, 104] on input "850040667349" at bounding box center [552, 106] width 178 height 25
click at [437, 426] on button "Close Box" at bounding box center [417, 423] width 67 height 25
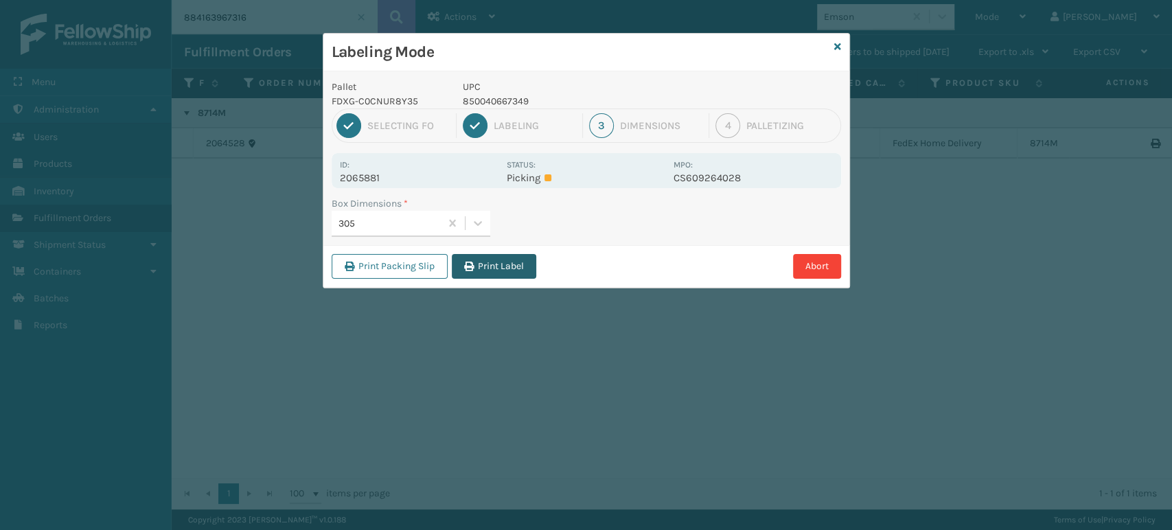
click at [486, 260] on button "Print Label" at bounding box center [494, 266] width 84 height 25
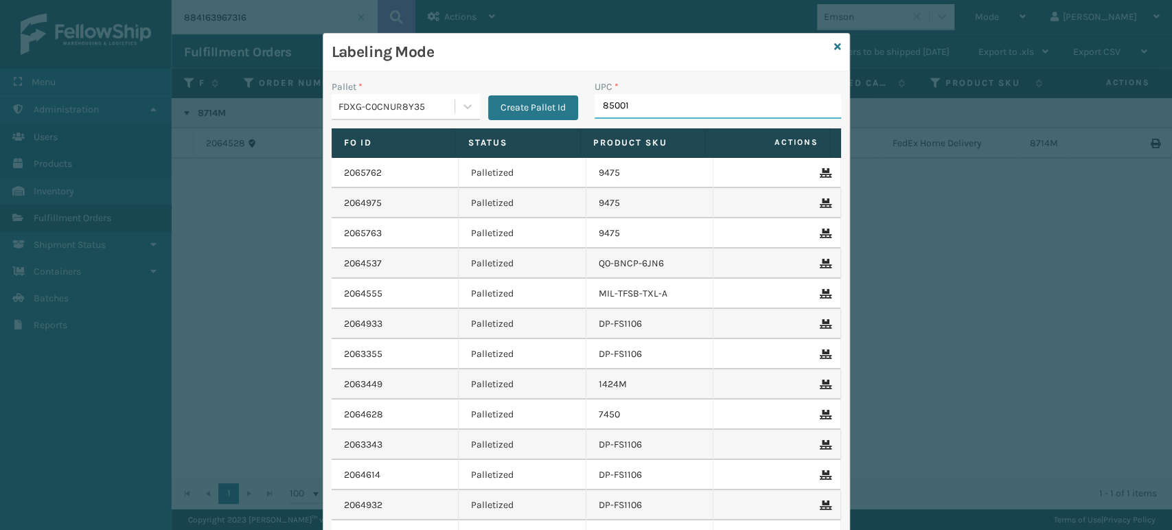
type input "850012"
type input "853913"
type input "8581000075"
type input "850040667585"
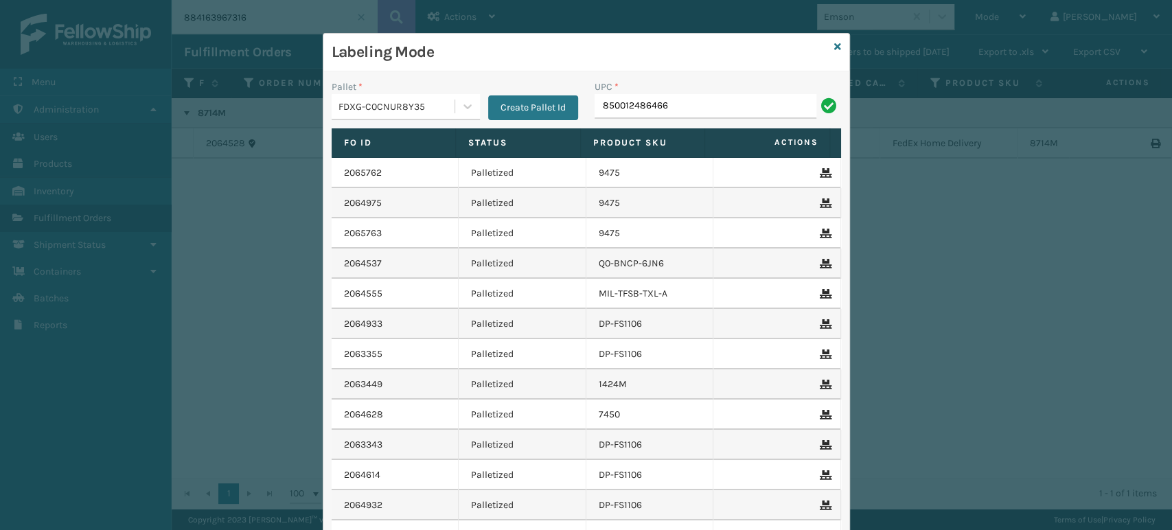
click at [650, 104] on input "850012486466" at bounding box center [706, 106] width 222 height 25
click at [650, 105] on input "850012486466" at bounding box center [706, 106] width 222 height 25
type input "850012486466"
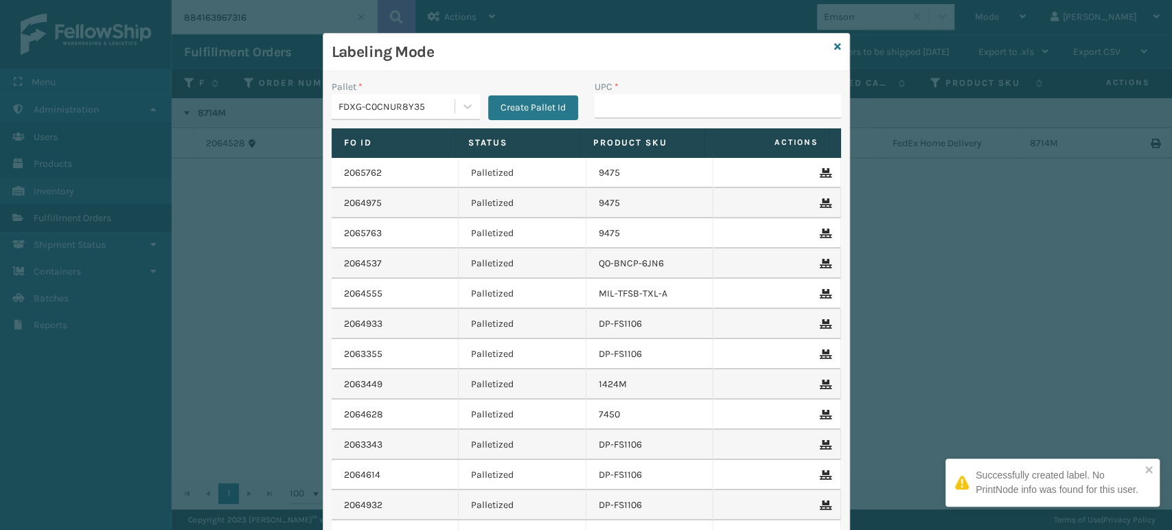
type input "850012486466"
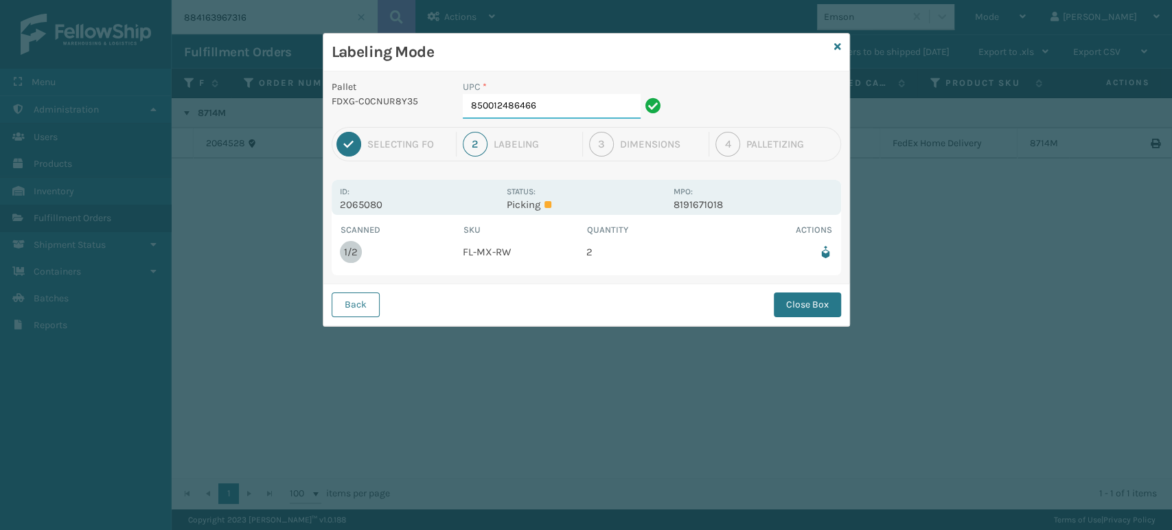
click at [621, 101] on input "850012486466" at bounding box center [552, 106] width 178 height 25
click at [821, 307] on button "Close Box" at bounding box center [807, 305] width 67 height 25
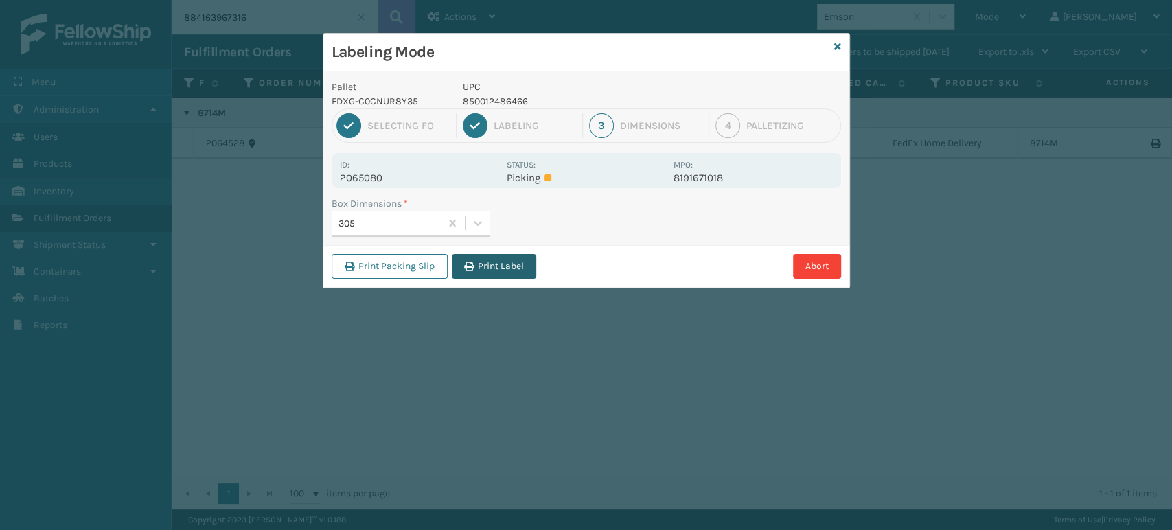
click at [483, 261] on button "Print Label" at bounding box center [494, 266] width 84 height 25
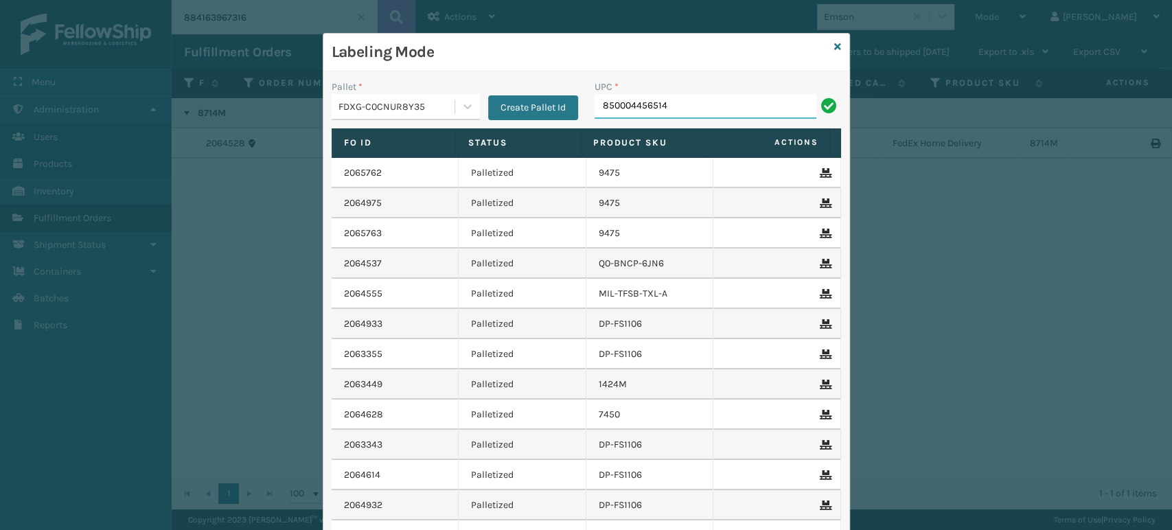
type input "850004456514"
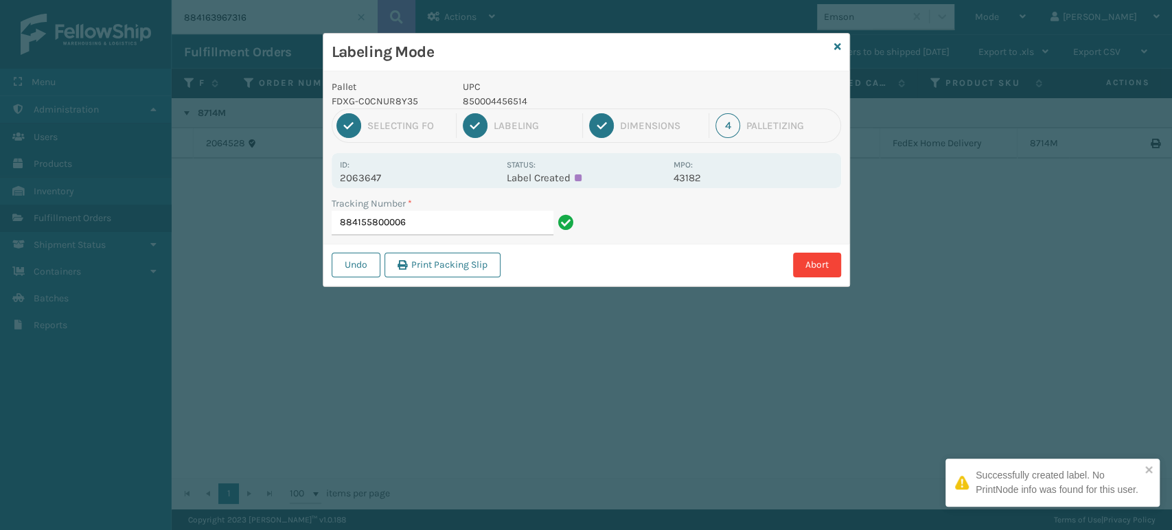
click at [501, 110] on div "1 Selecting FO 2 Labeling 3 Dimensions 4 Palletizing" at bounding box center [587, 125] width 510 height 34
click at [494, 101] on p "850004456514" at bounding box center [564, 101] width 203 height 14
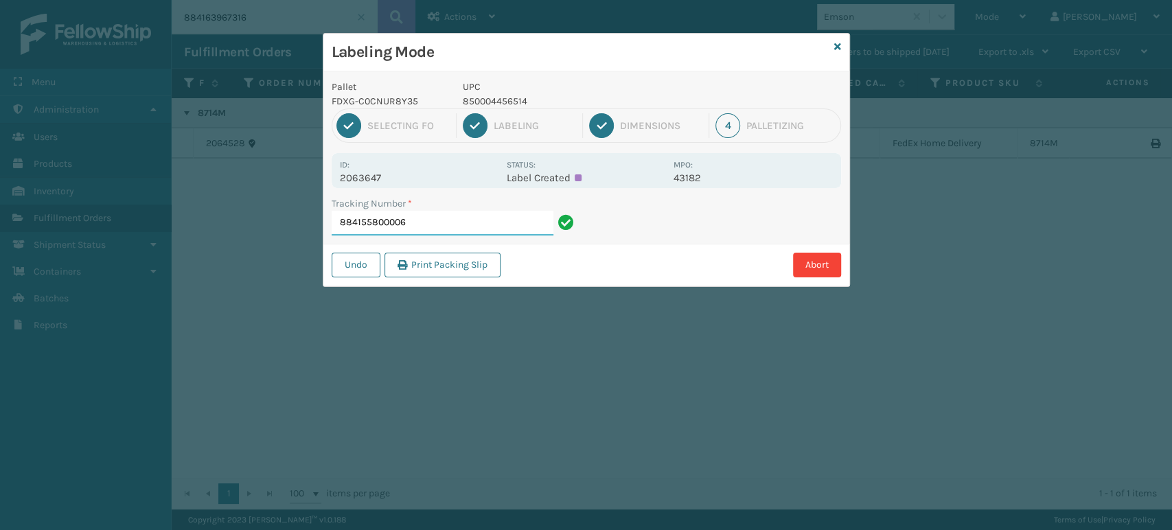
click at [466, 220] on input "884155800006" at bounding box center [443, 223] width 222 height 25
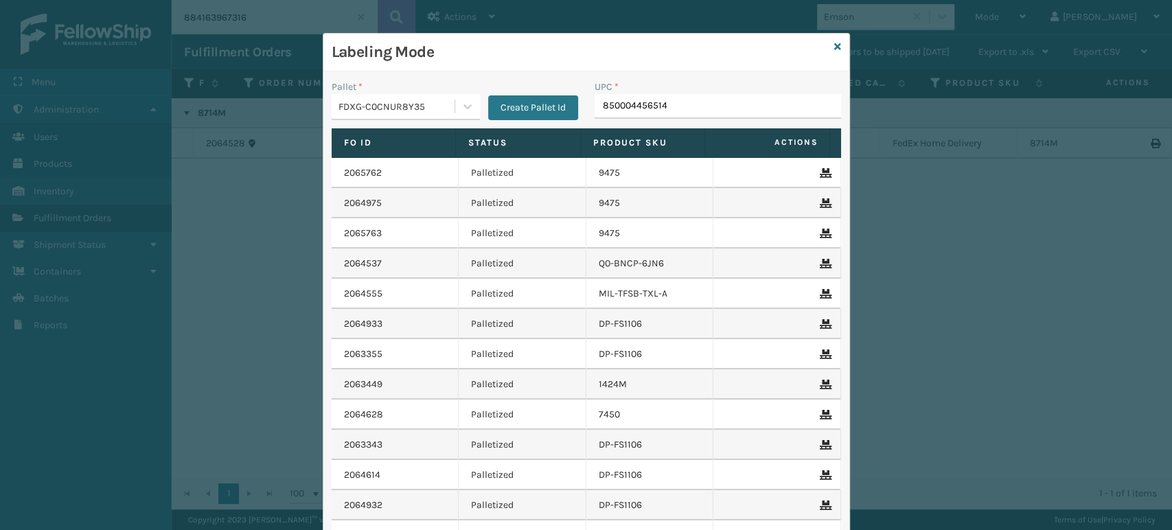
type input "850004456514"
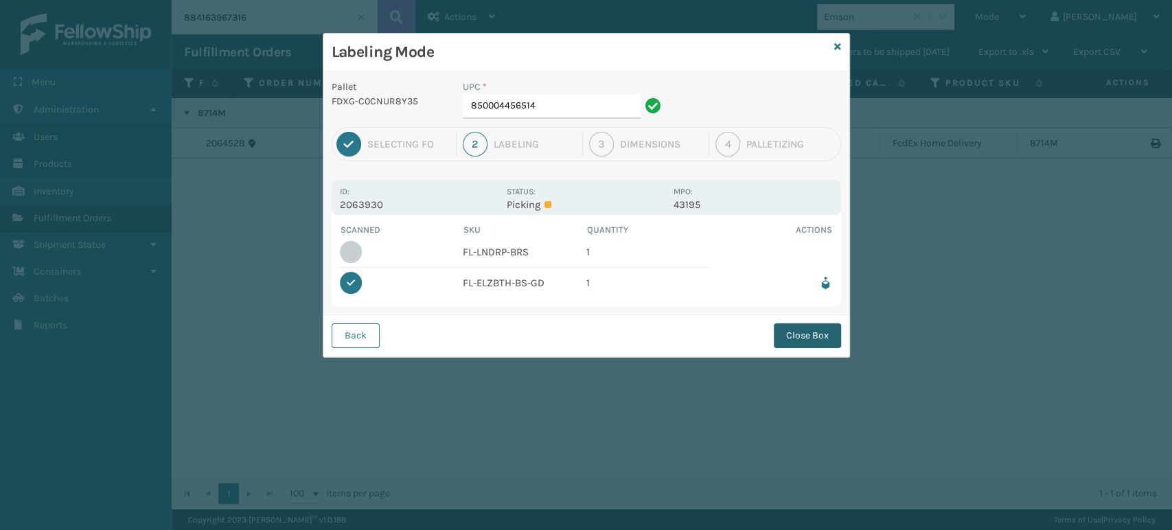
click at [820, 336] on button "Close Box" at bounding box center [807, 335] width 67 height 25
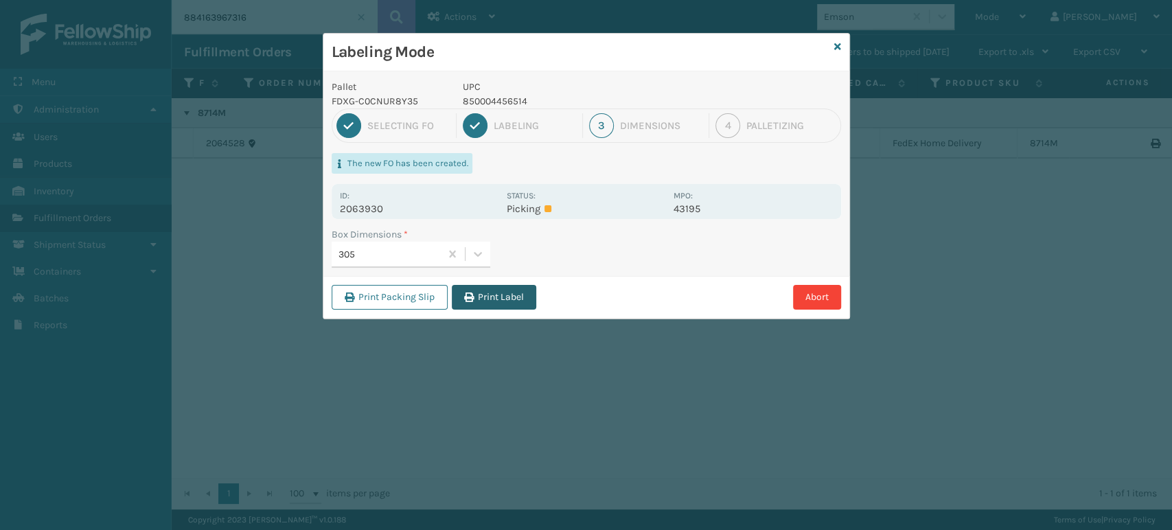
click at [510, 300] on button "Print Label" at bounding box center [494, 297] width 84 height 25
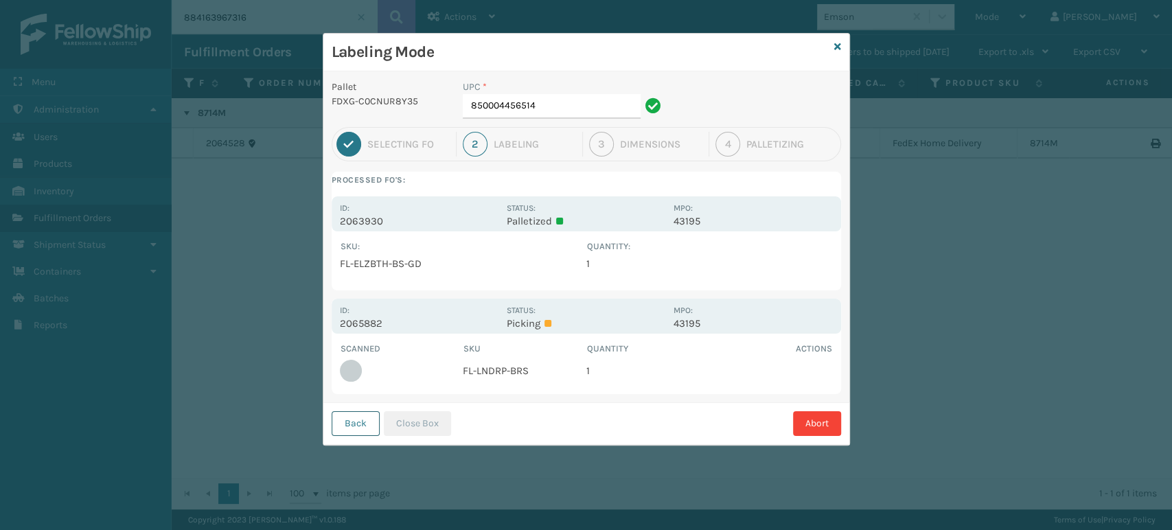
click at [361, 417] on button "Back" at bounding box center [356, 423] width 48 height 25
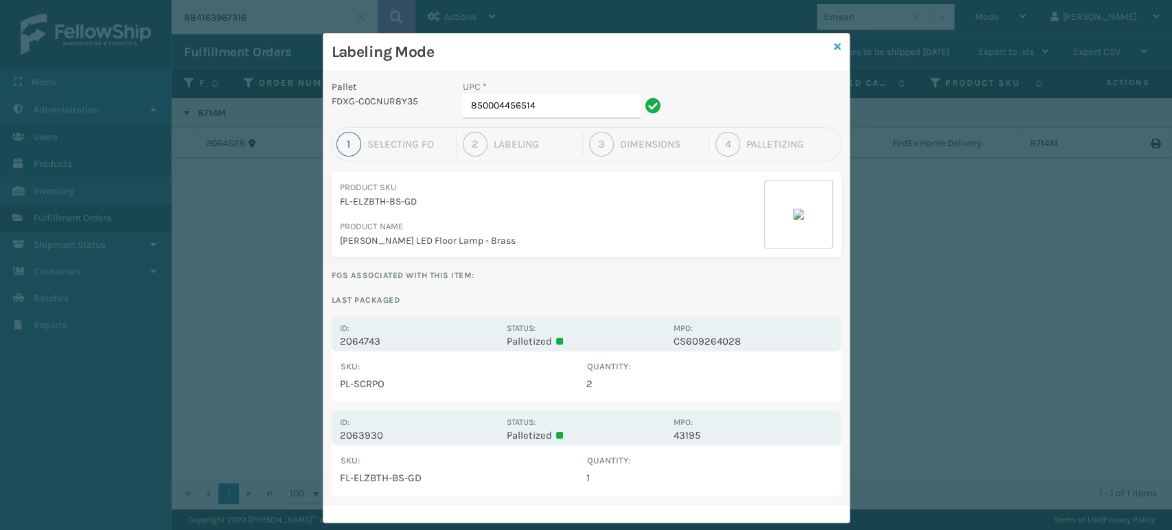
click at [834, 51] on icon at bounding box center [837, 47] width 7 height 10
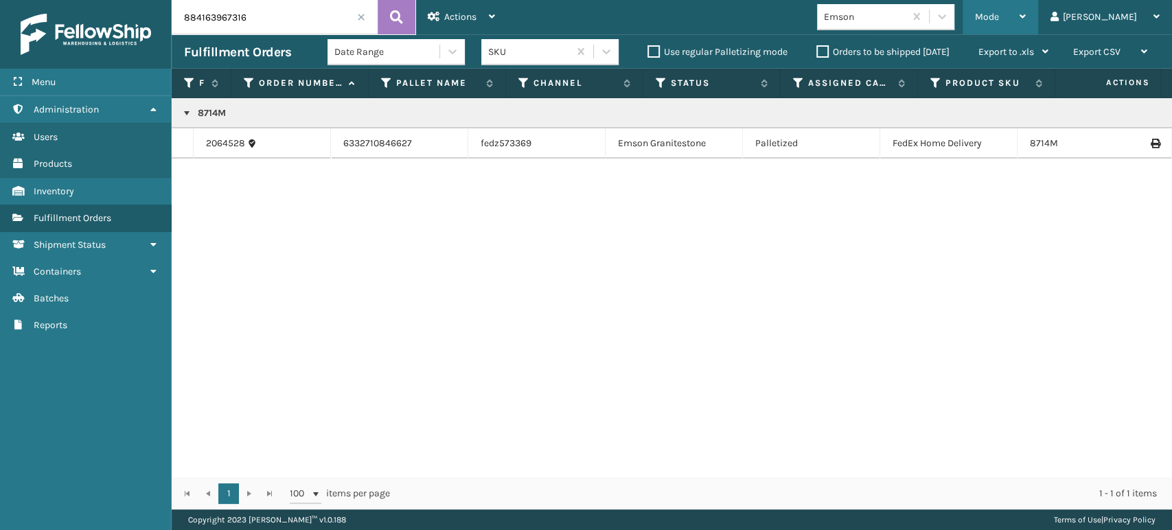
click at [999, 20] on span "Mode" at bounding box center [987, 17] width 24 height 12
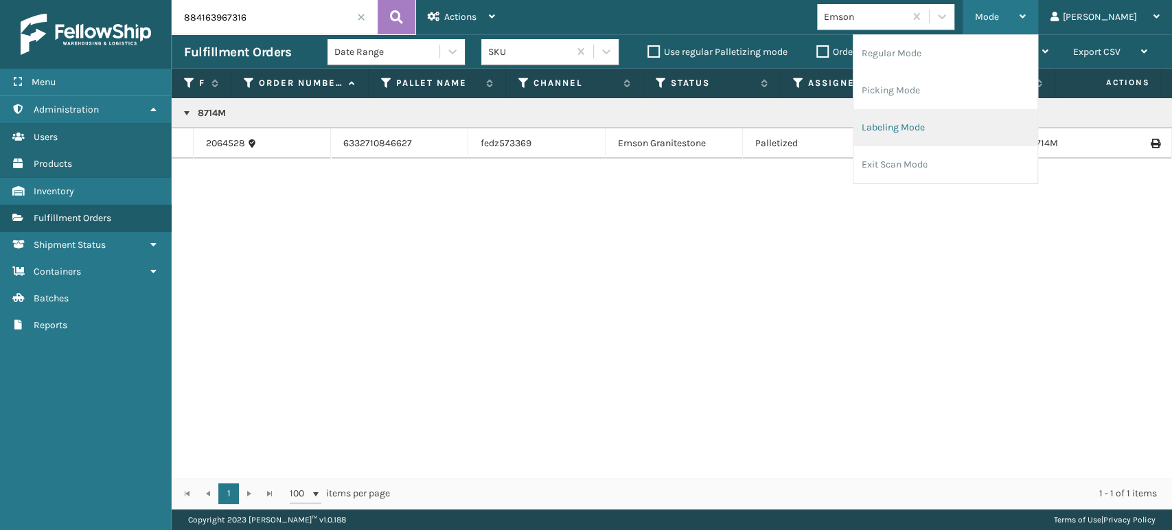
click at [977, 114] on li "Labeling Mode" at bounding box center [946, 127] width 184 height 37
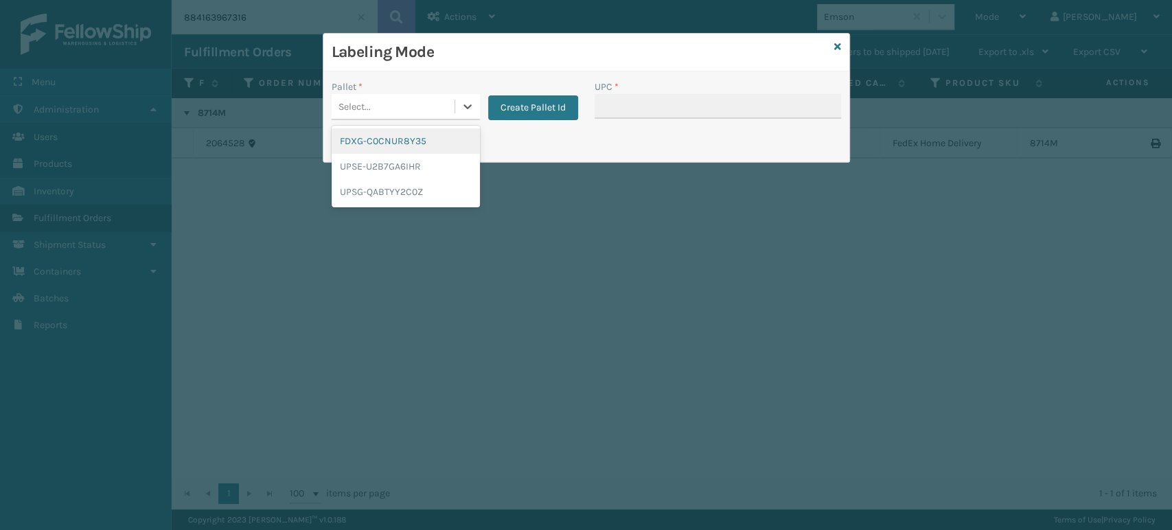
click at [387, 102] on div "Select..." at bounding box center [393, 106] width 123 height 23
click at [404, 139] on div "FDXG-C0CNUR8Y35" at bounding box center [406, 140] width 148 height 25
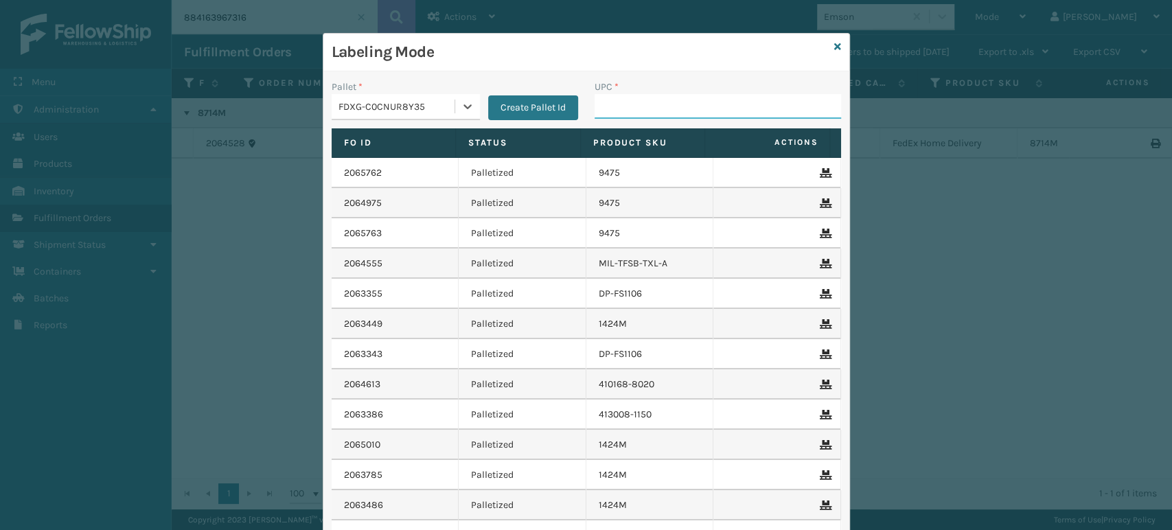
click at [646, 113] on input "UPC *" at bounding box center [718, 106] width 247 height 25
type input "858100007609"
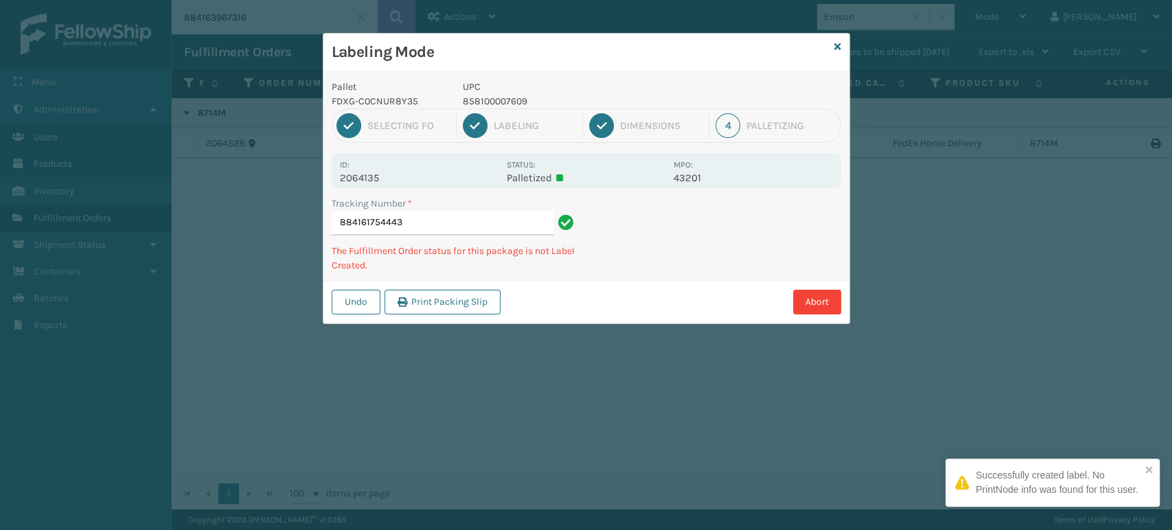
click at [494, 106] on p "858100007609" at bounding box center [564, 101] width 203 height 14
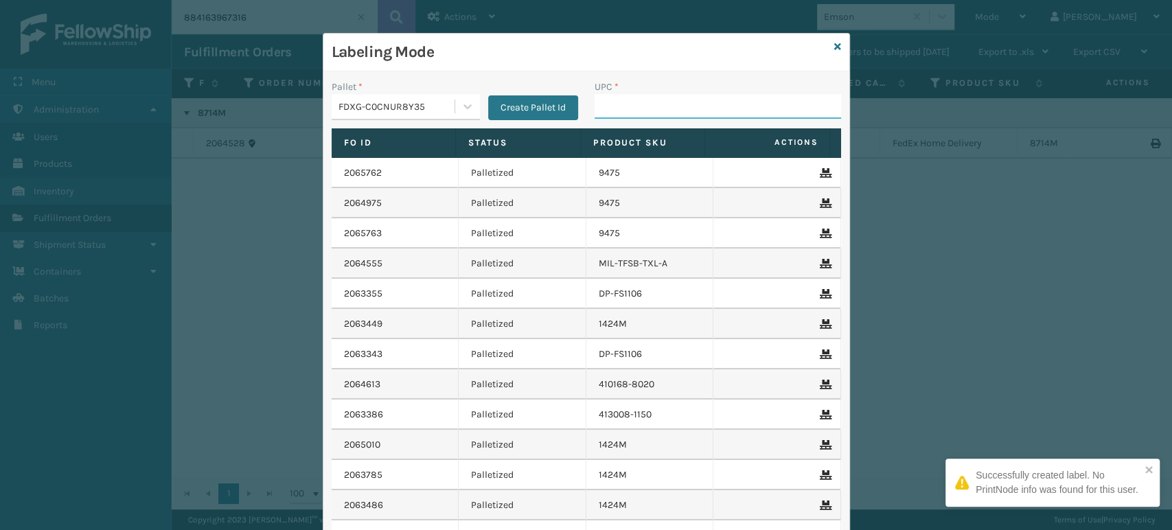
click at [695, 98] on input "UPC *" at bounding box center [718, 106] width 247 height 25
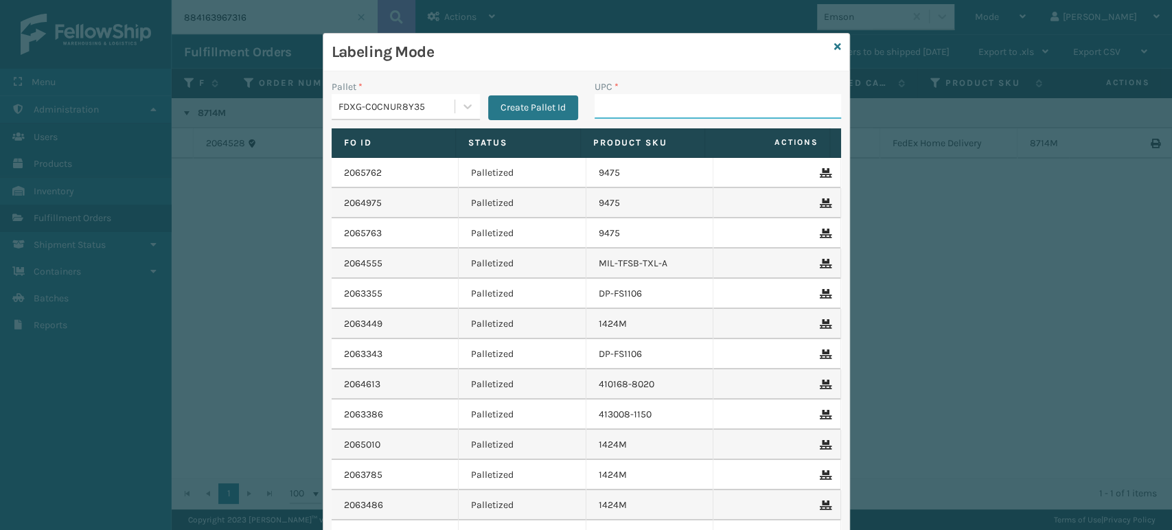
click at [670, 109] on input "UPC *" at bounding box center [718, 106] width 247 height 25
paste input "858100007609"
type input "858100007609"
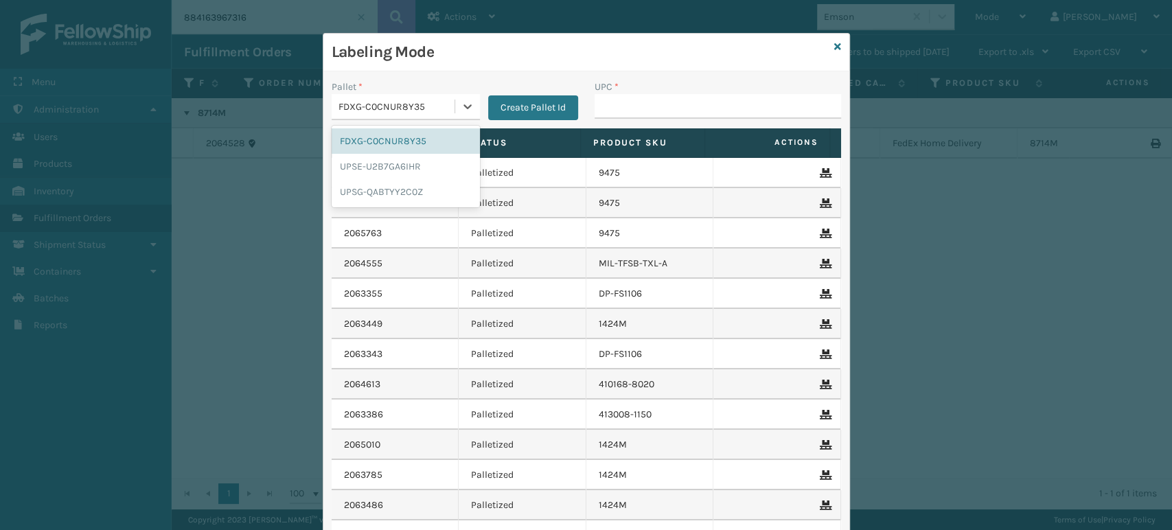
click at [352, 102] on div "FDXG-C0CNUR8Y35" at bounding box center [397, 107] width 117 height 14
click at [372, 147] on div "FDXG-C0CNUR8Y35" at bounding box center [406, 140] width 148 height 25
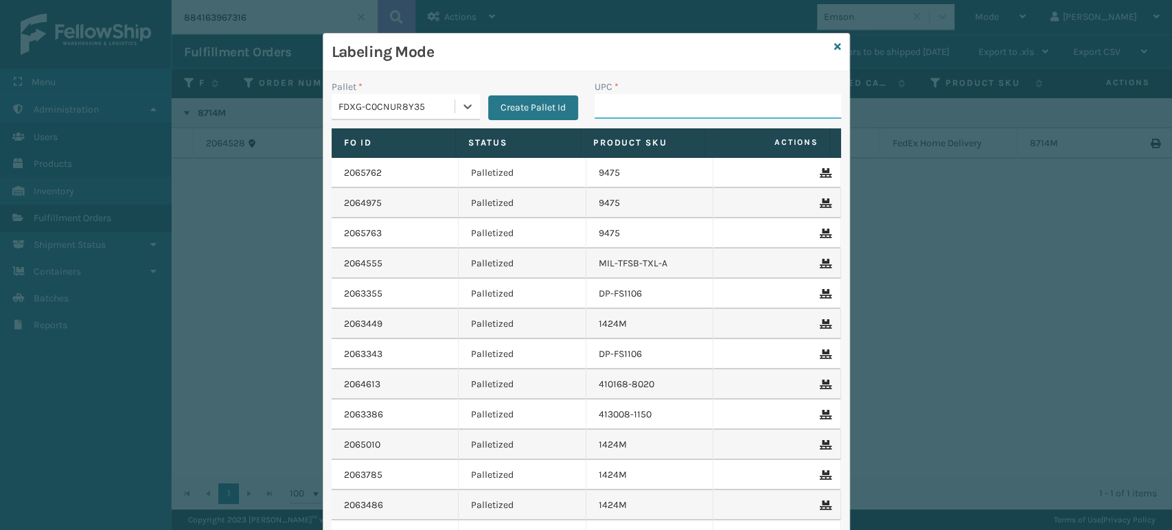
click at [644, 96] on input "UPC *" at bounding box center [718, 106] width 247 height 25
type input "850040667141"
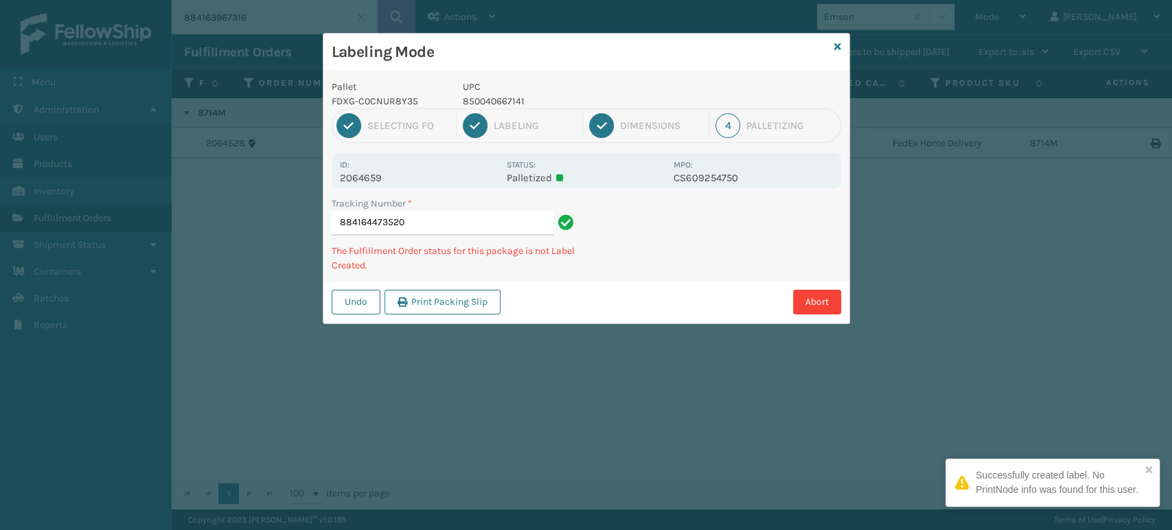
drag, startPoint x: 500, startPoint y: 90, endPoint x: 500, endPoint y: 100, distance: 9.6
click at [500, 92] on p "UPC" at bounding box center [564, 87] width 203 height 14
click at [500, 100] on p "850040667141" at bounding box center [564, 101] width 203 height 14
click at [500, 101] on p "850040667141" at bounding box center [564, 101] width 203 height 14
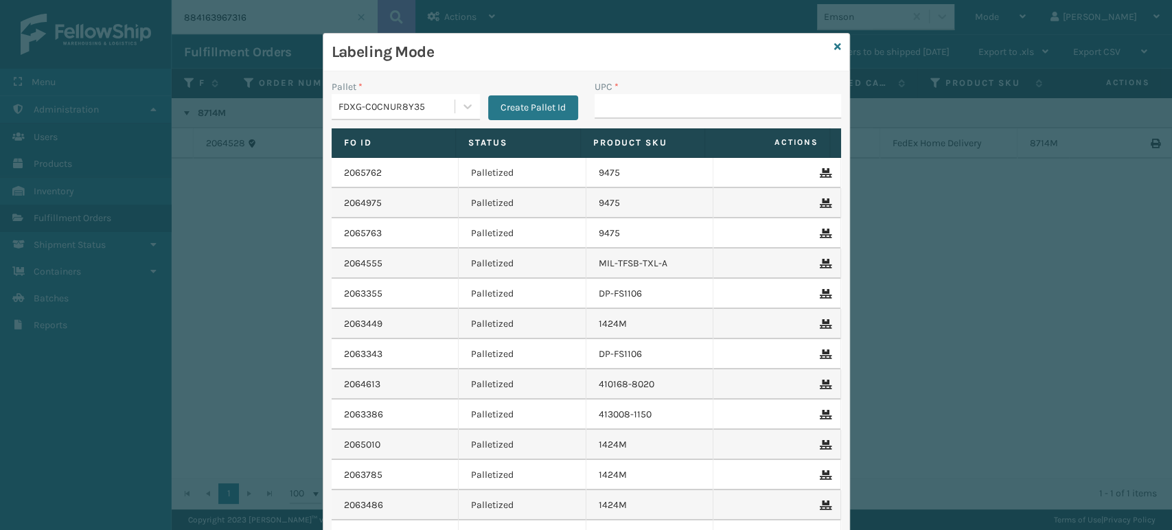
type input "850040667141"
click at [674, 117] on input "854403007" at bounding box center [706, 106] width 222 height 25
type input "854403007063"
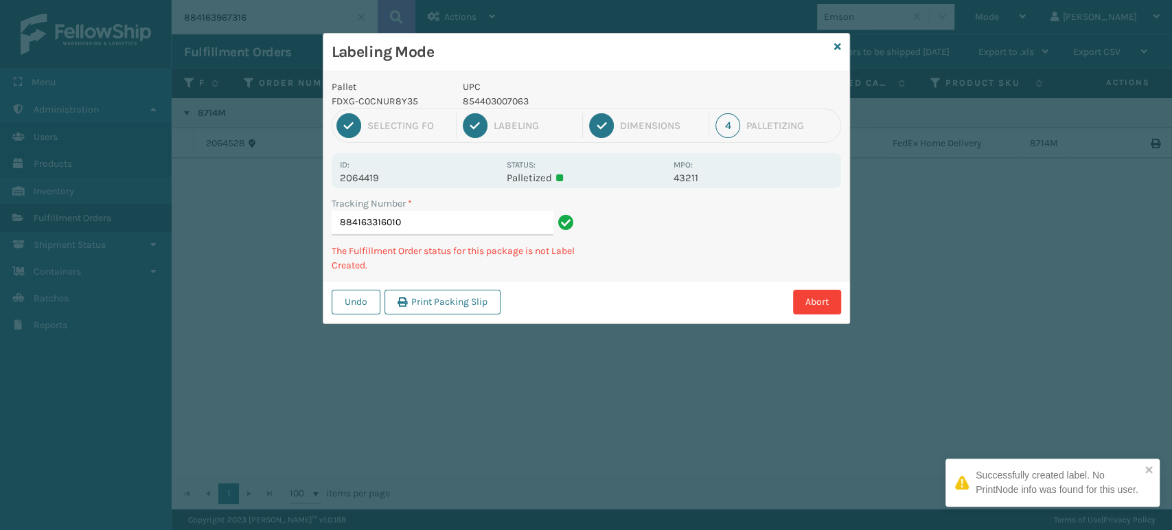
click at [482, 99] on p "854403007063" at bounding box center [564, 101] width 203 height 14
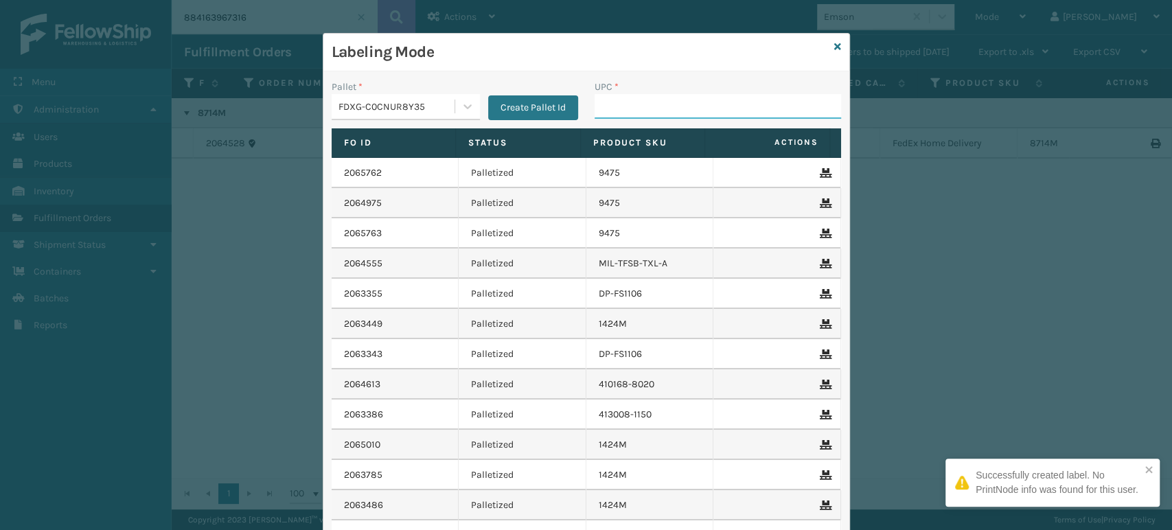
click at [716, 115] on input "UPC *" at bounding box center [718, 106] width 247 height 25
paste input "854403007063"
type input "854403007063"
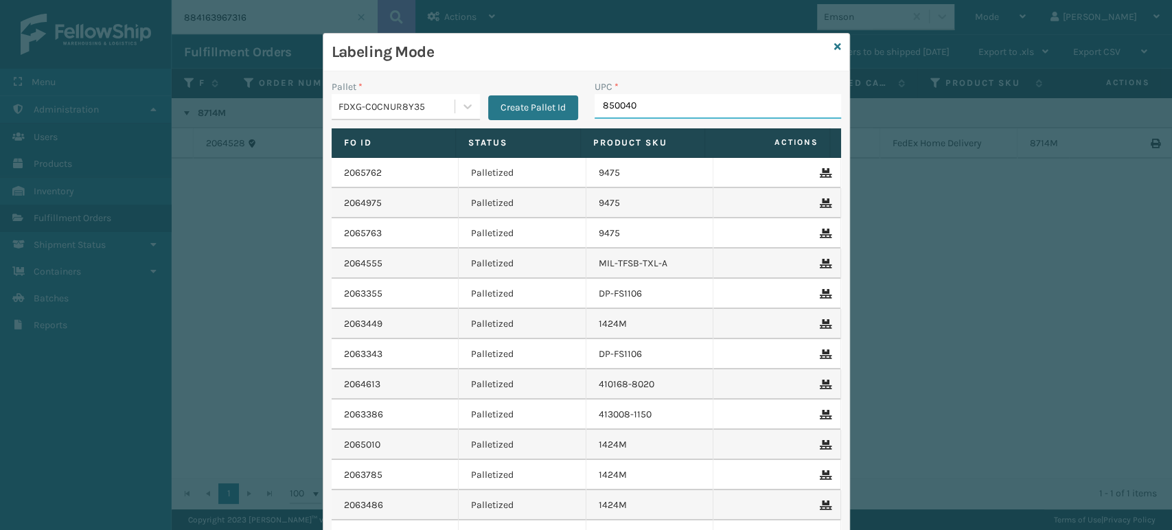
type input "8500406"
type input "853799005899"
drag, startPoint x: 558, startPoint y: 175, endPoint x: 533, endPoint y: 93, distance: 85.6
click at [565, 168] on td "Palletized" at bounding box center [523, 173] width 128 height 30
click at [636, 103] on input "853799005899" at bounding box center [706, 106] width 222 height 25
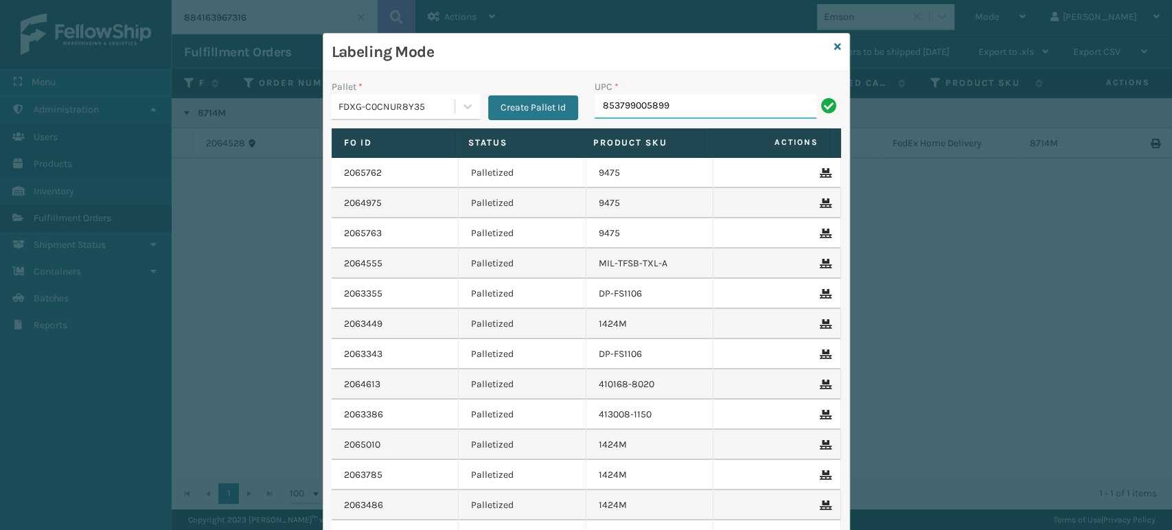
click at [636, 103] on input "853799005899" at bounding box center [706, 106] width 222 height 25
type input "853799005899"
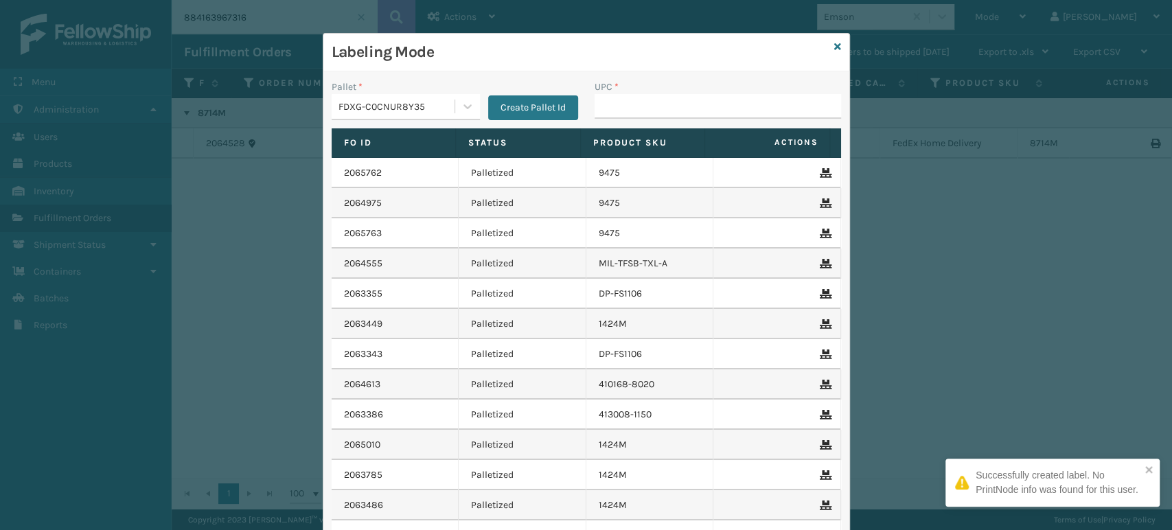
type input "853799005899"
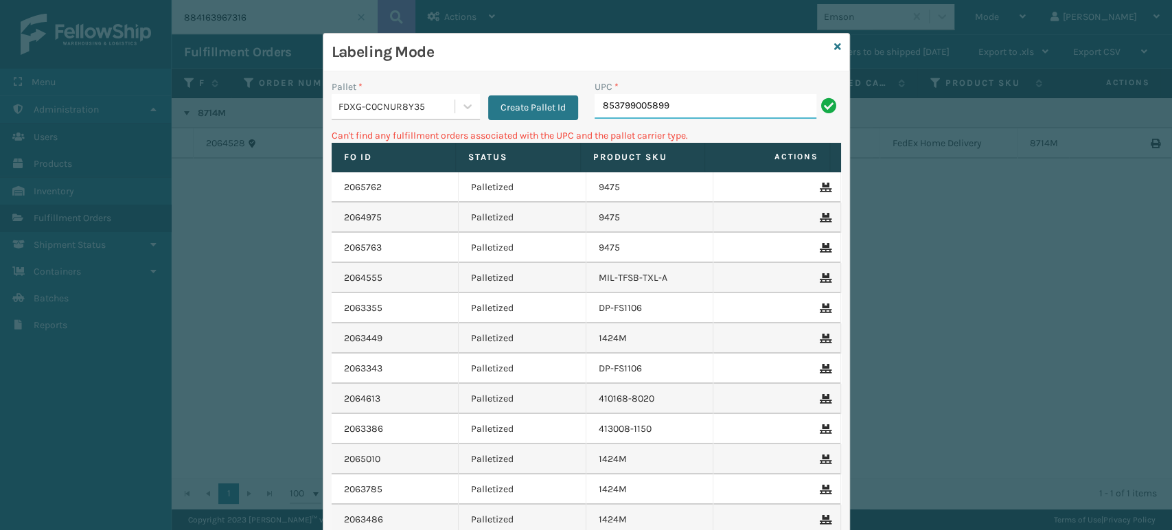
click at [633, 106] on input "853799005899" at bounding box center [706, 106] width 222 height 25
click at [636, 105] on input "853799005899" at bounding box center [706, 106] width 222 height 25
click at [635, 103] on input "853799005899" at bounding box center [706, 106] width 222 height 25
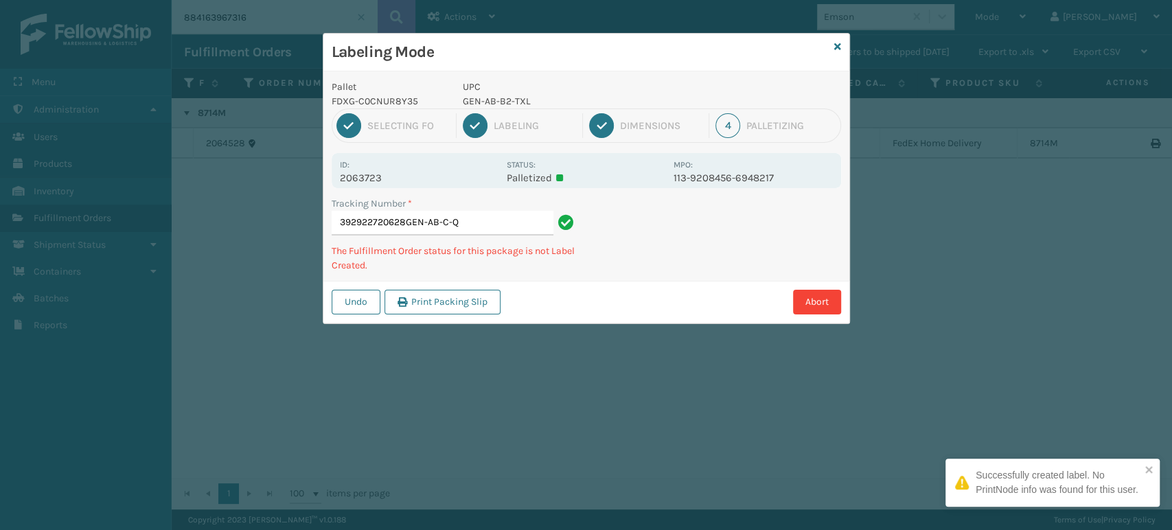
type input "392922720628GEN-AB-C-Q"
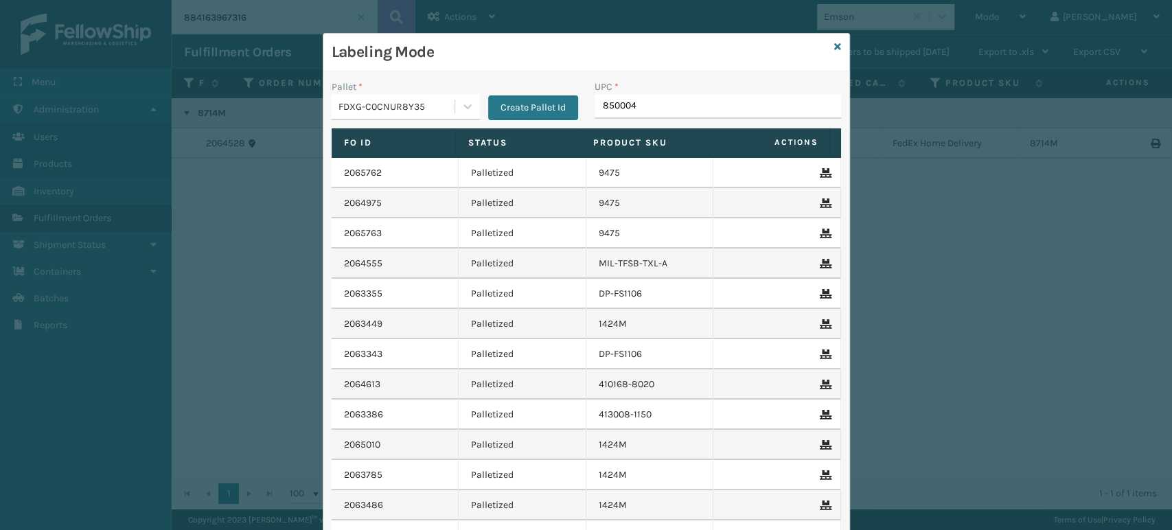
type input "8500041"
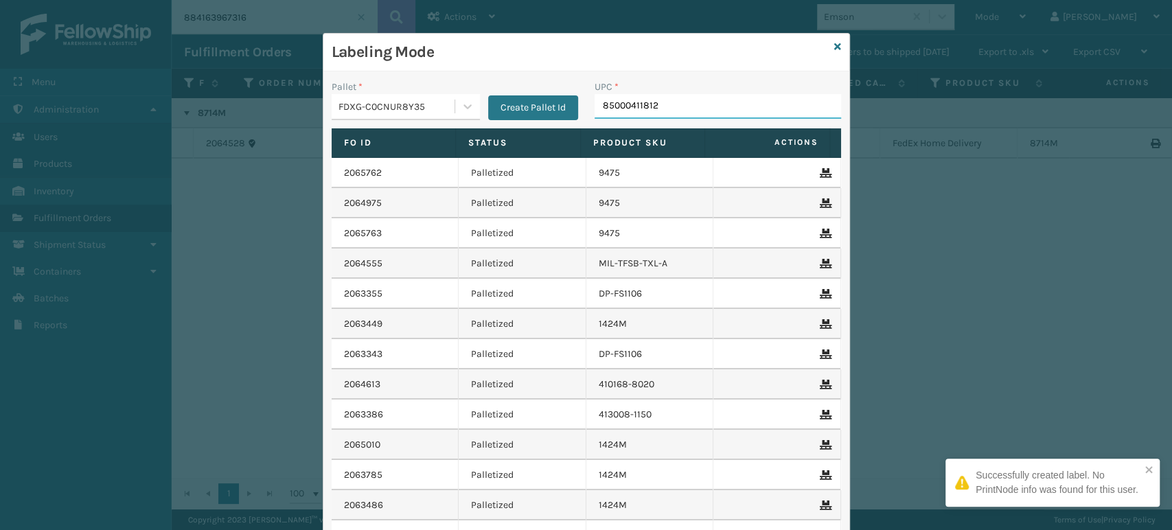
type input "850004118122"
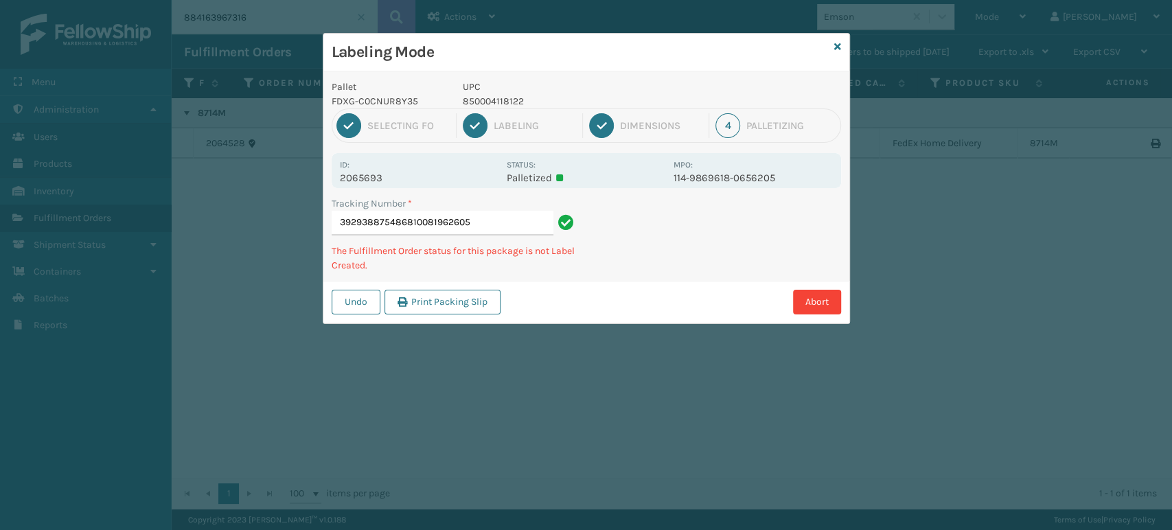
type input "392938875486810081962605"
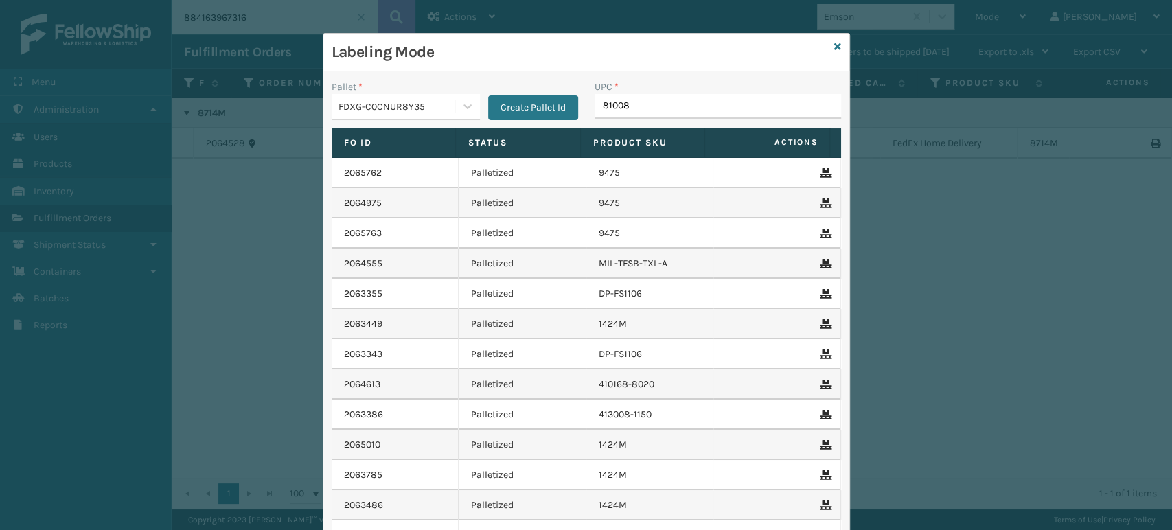
type input "810081"
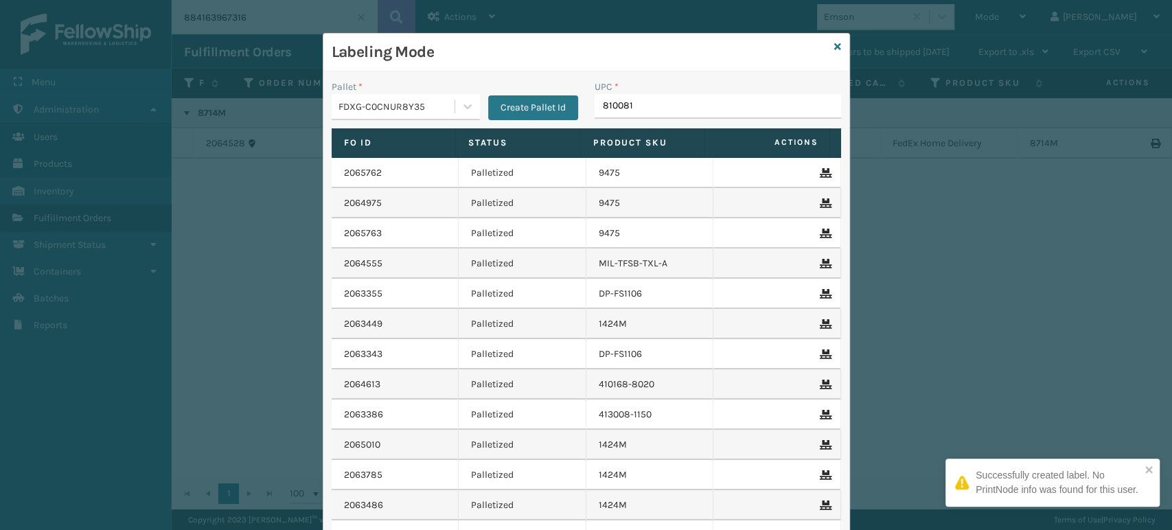
type input "8100819"
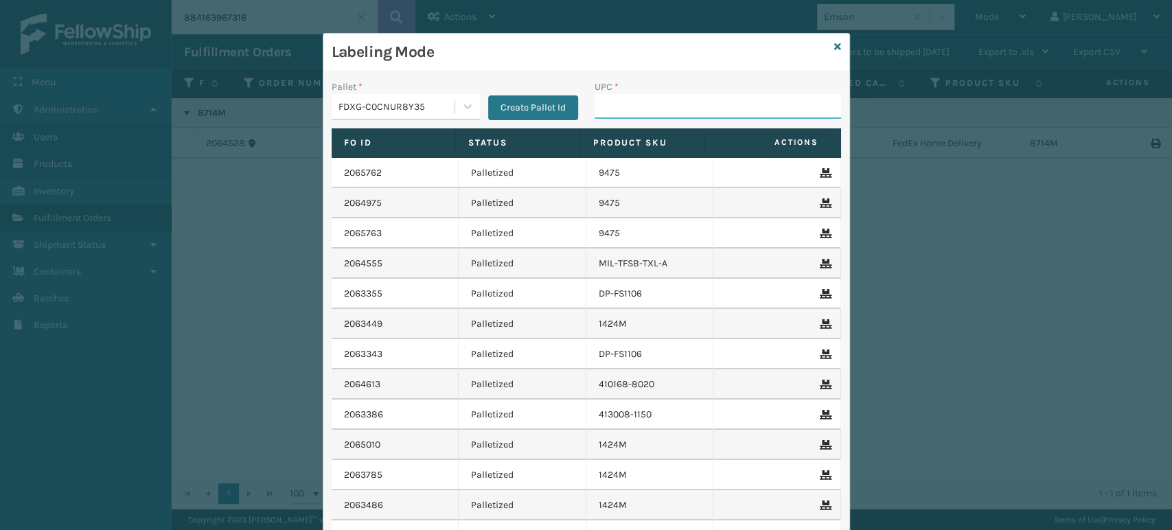
click at [595, 106] on input "UPC *" at bounding box center [718, 106] width 247 height 25
type input "850012486312"
click at [602, 92] on label "UPC *" at bounding box center [607, 87] width 24 height 14
click at [602, 94] on input "850012486312" at bounding box center [706, 106] width 222 height 25
click at [602, 92] on label "UPC *" at bounding box center [607, 87] width 24 height 14
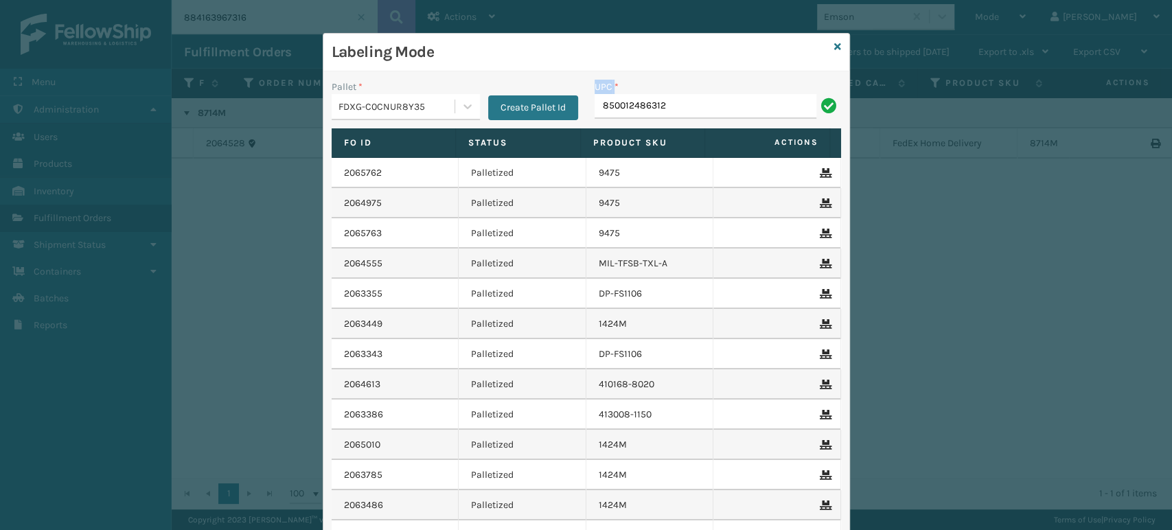
click at [602, 94] on input "850012486312" at bounding box center [706, 106] width 222 height 25
click at [602, 92] on label "UPC *" at bounding box center [607, 87] width 24 height 14
click at [602, 94] on input "850012486312" at bounding box center [706, 106] width 222 height 25
click at [621, 98] on input "850012486312" at bounding box center [706, 106] width 222 height 25
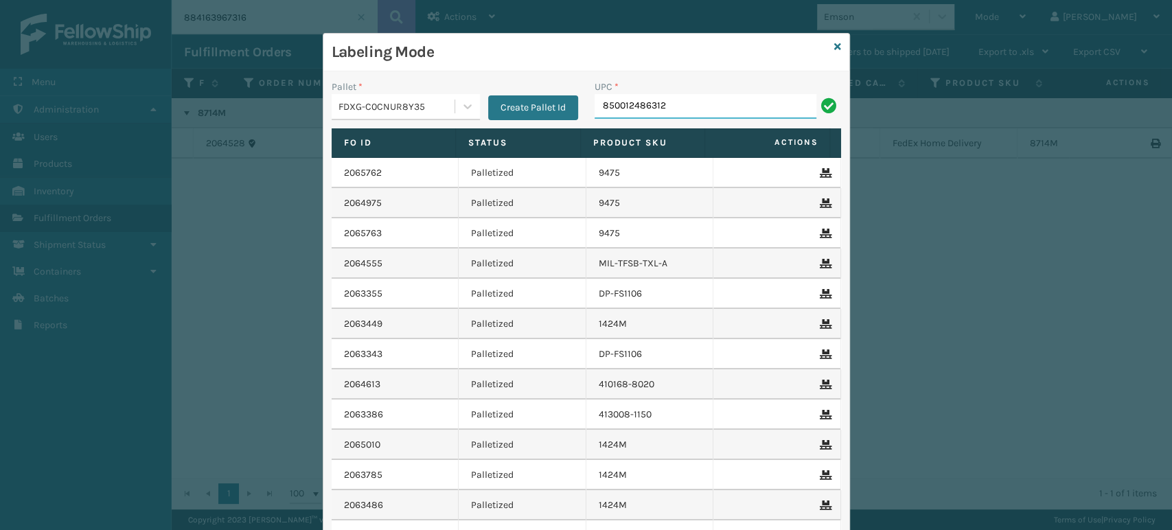
click at [621, 98] on input "850012486312" at bounding box center [706, 106] width 222 height 25
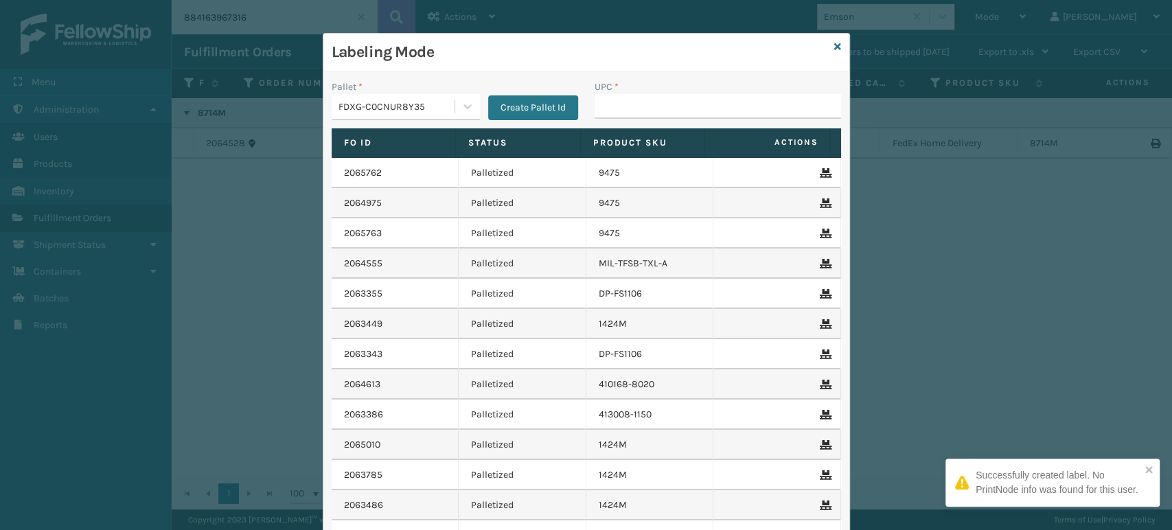
type input "850012486312"
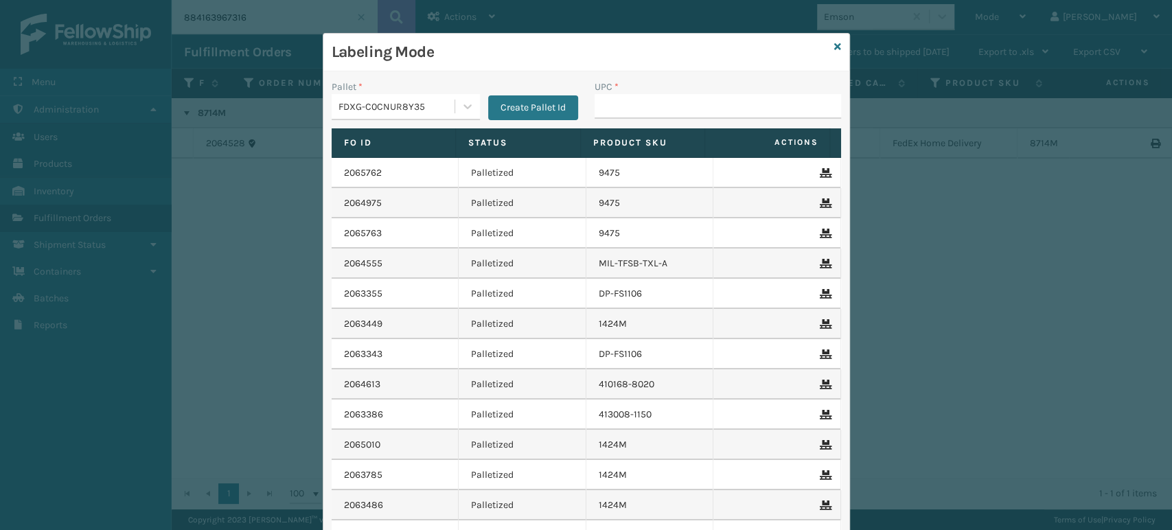
type input "850012486312"
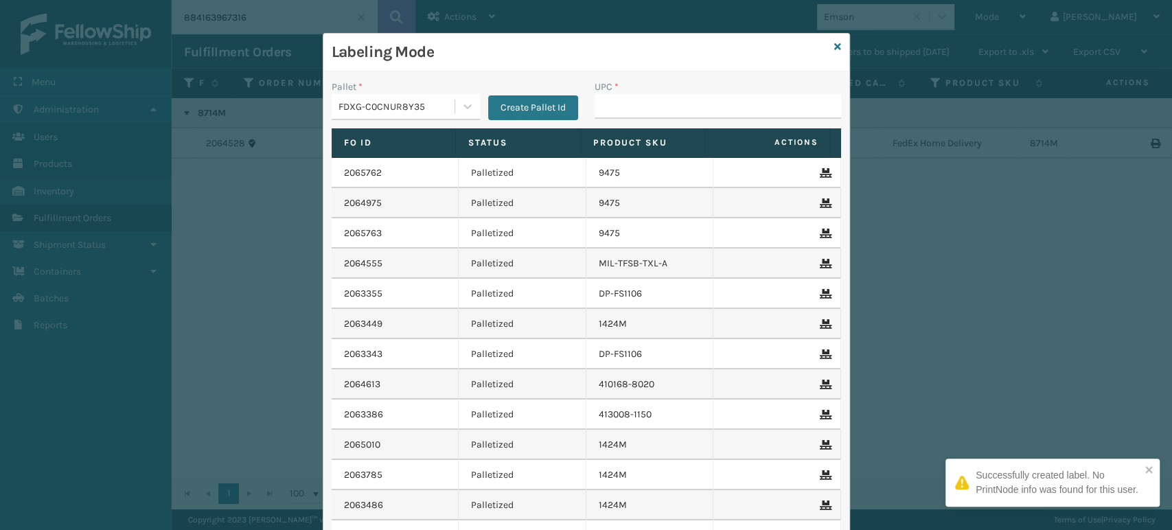
type input "850012486312"
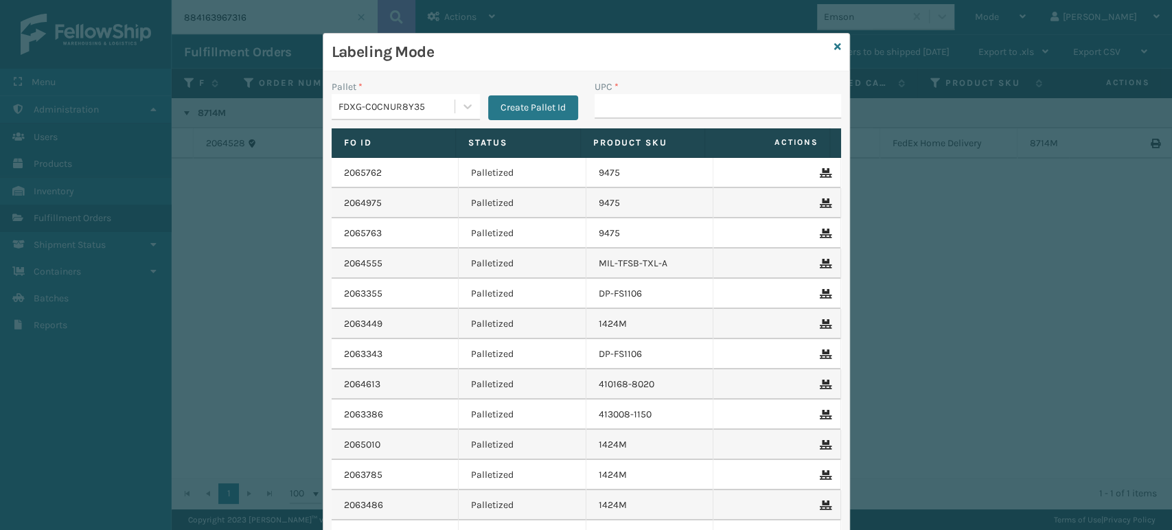
type input "850012486312"
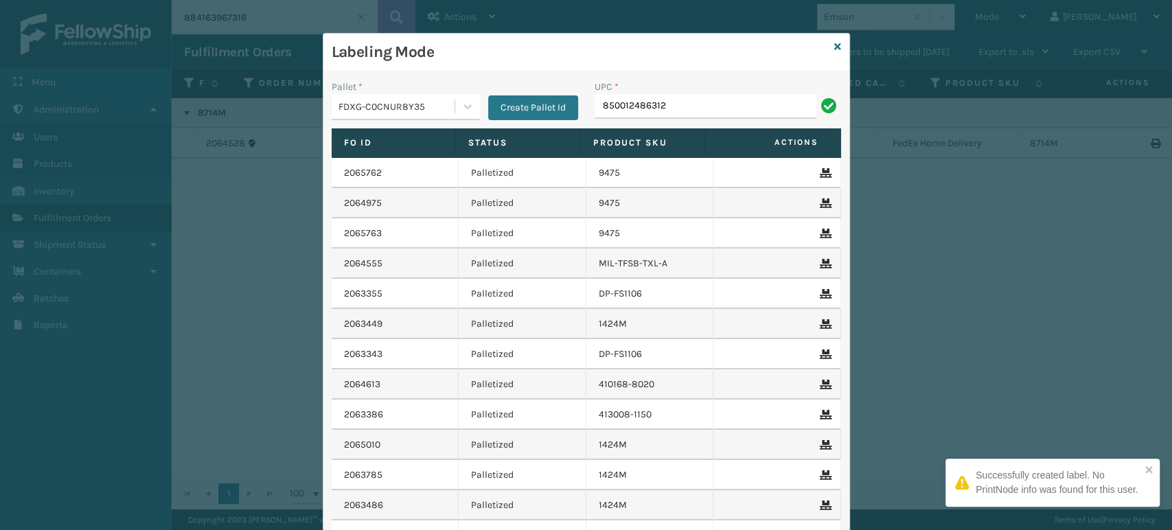
type input "850012486312"
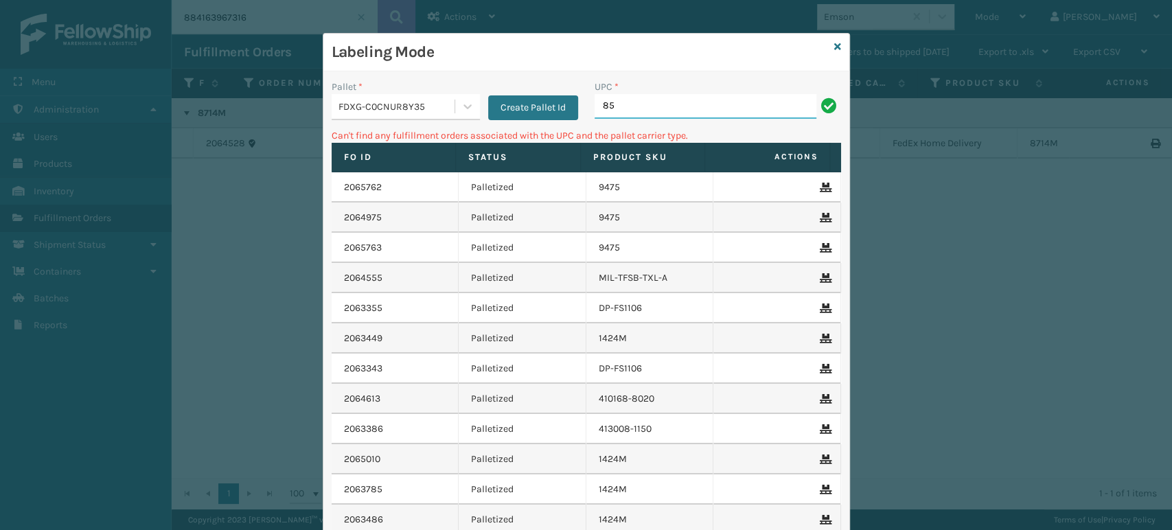
type input "8"
type input "850040667011"
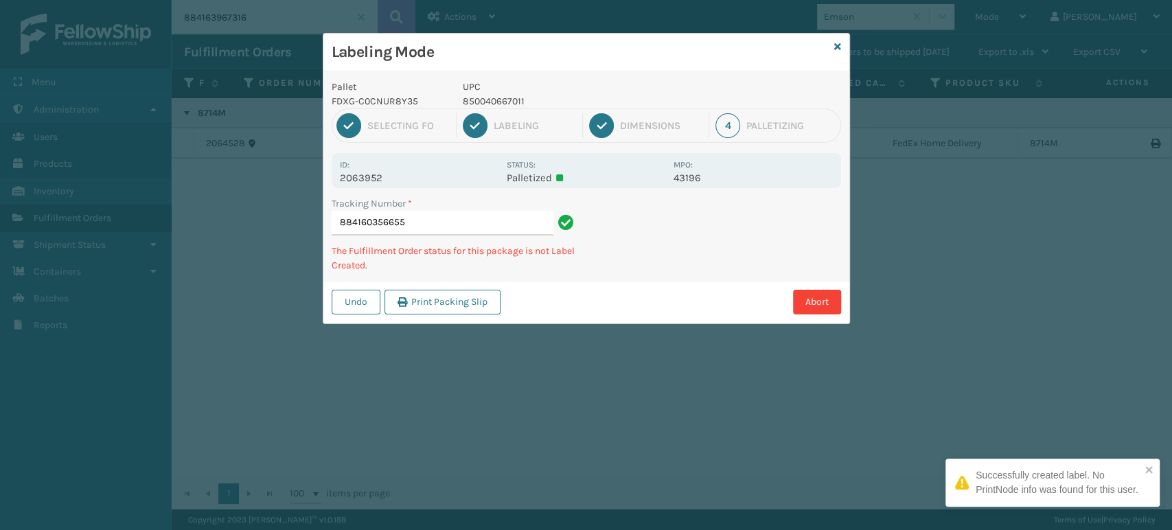
click at [519, 100] on p "850040667011" at bounding box center [564, 101] width 203 height 14
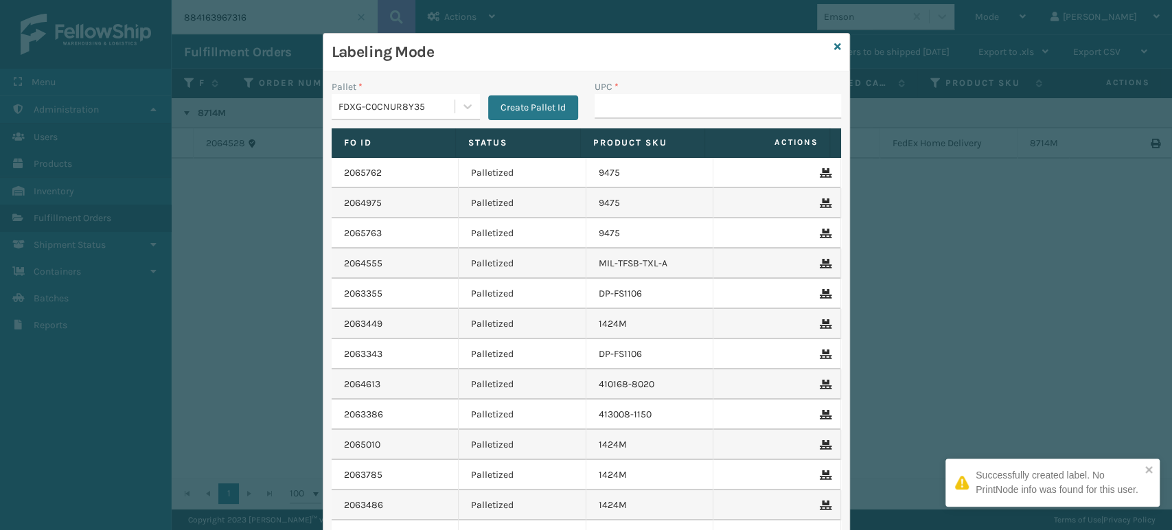
type input "850040667011"
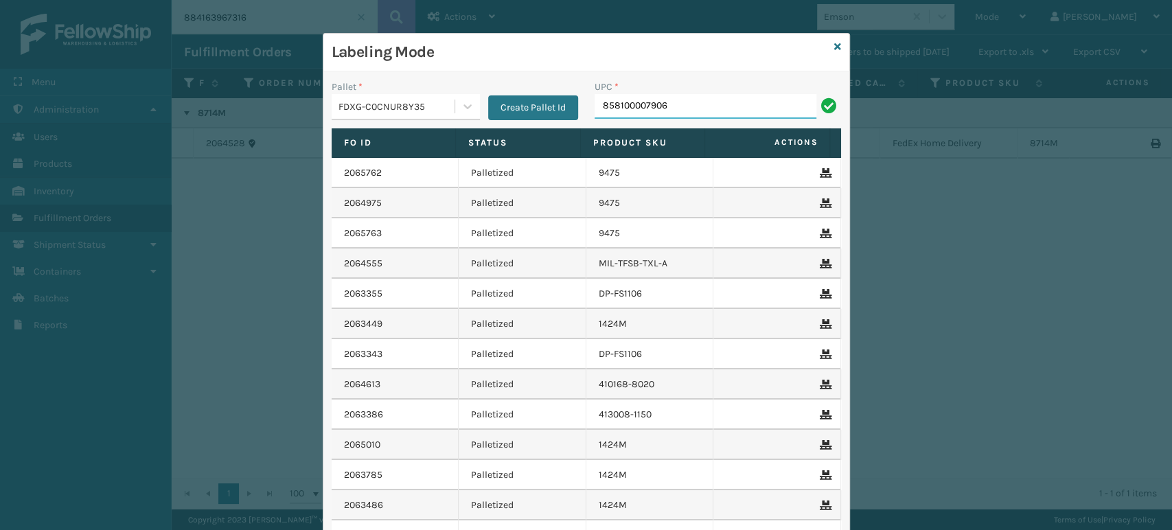
click at [611, 107] on input "858100007906" at bounding box center [706, 106] width 222 height 25
type input "858100007906"
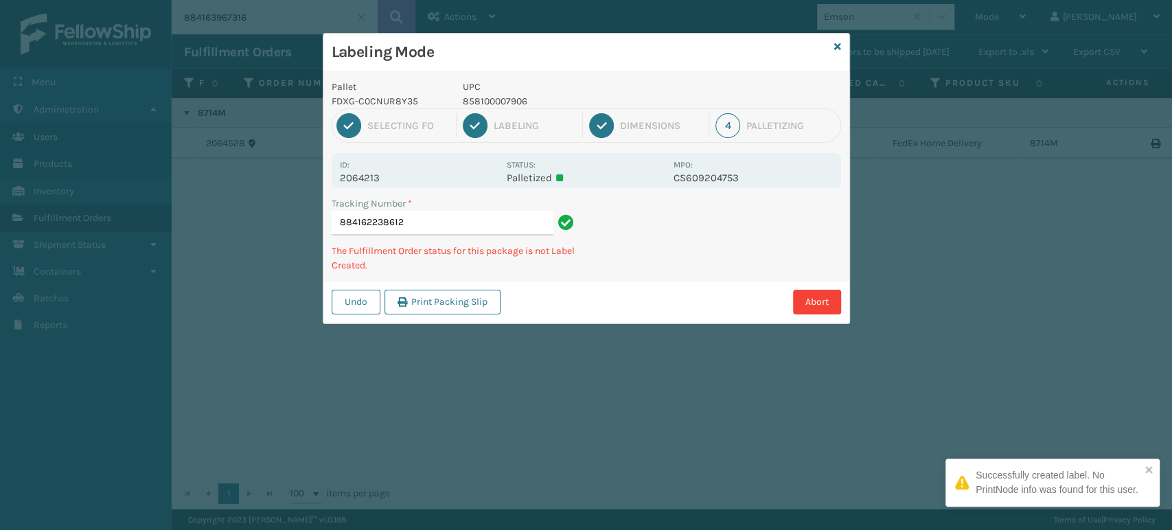
type input "884162238612858100007906"
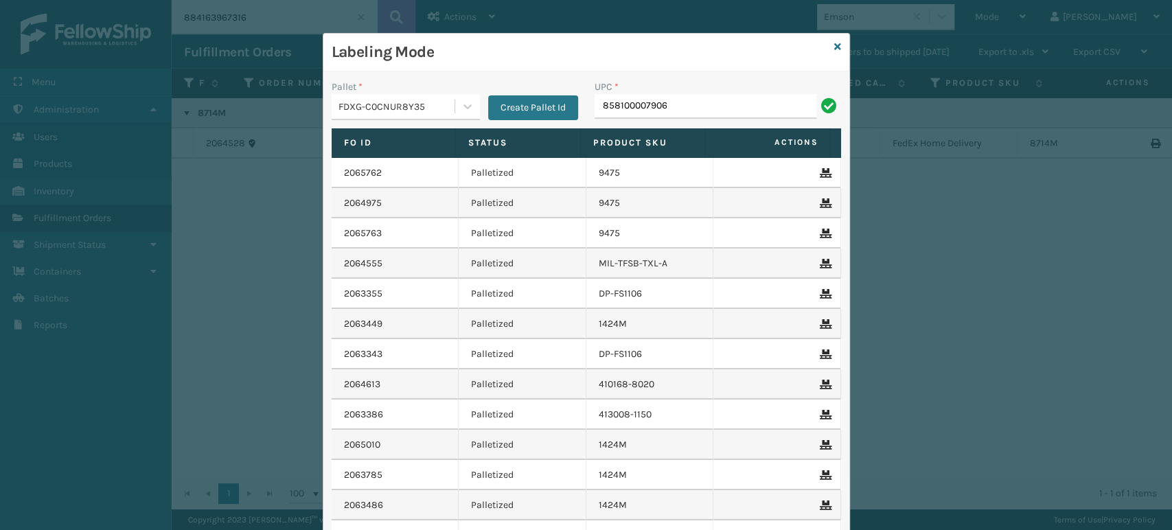
type input "858100007906"
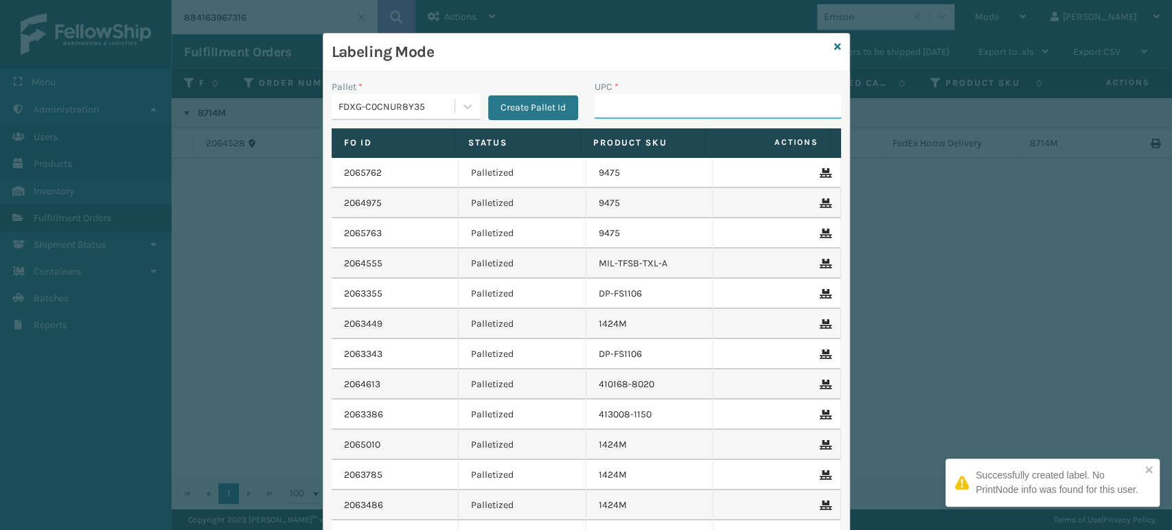
click at [612, 107] on input "UPC *" at bounding box center [718, 106] width 247 height 25
paste input "858100007906"
type input "858100007906"
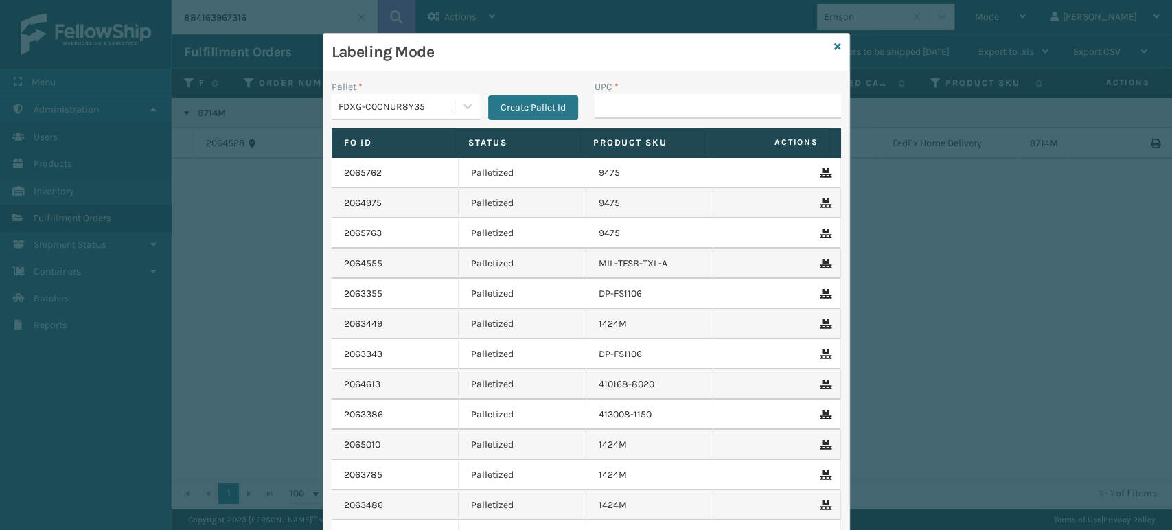
type input "858100007906"
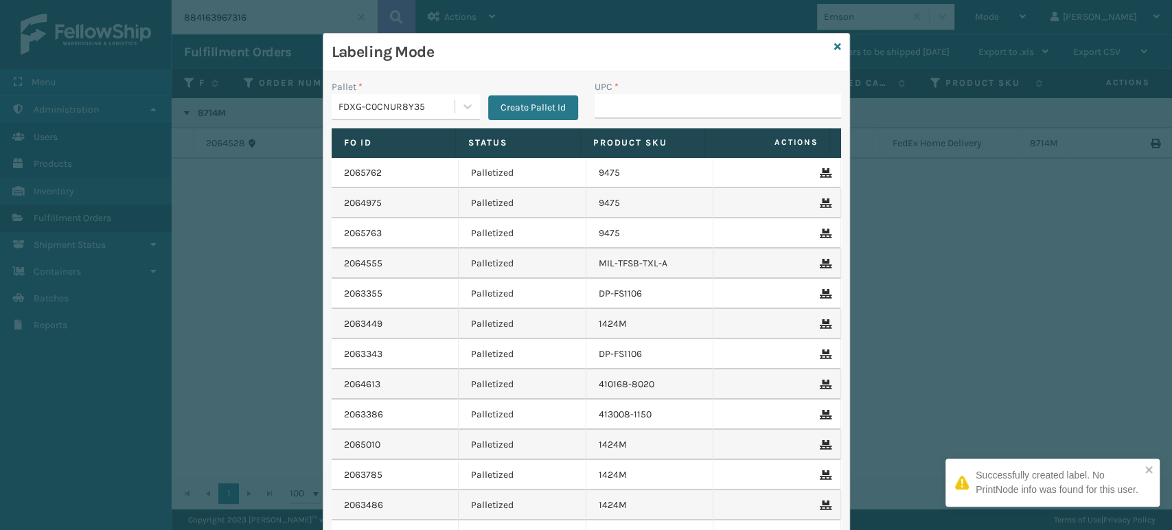
type input "858100007906"
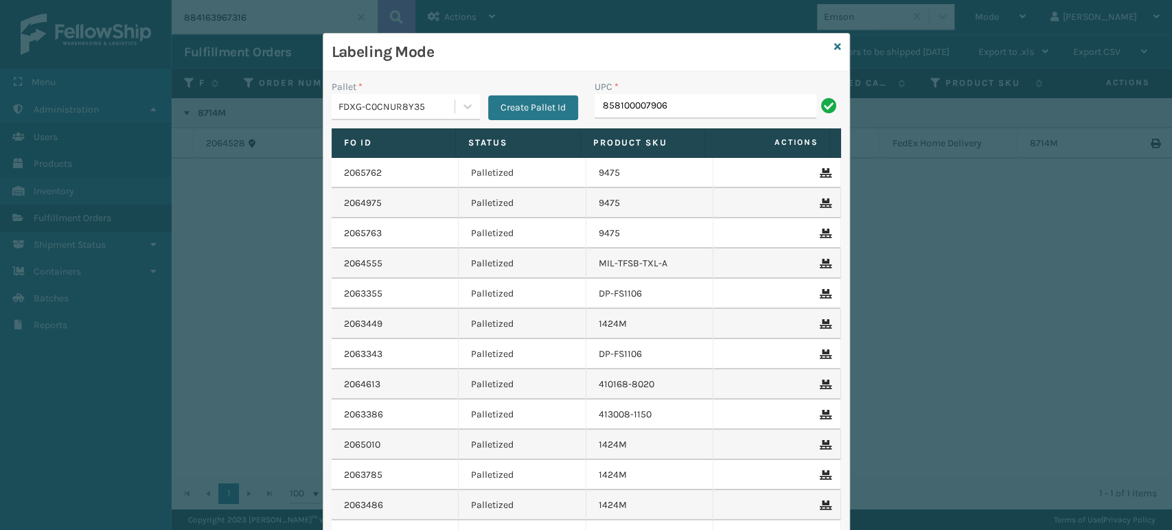
type input "858100007906"
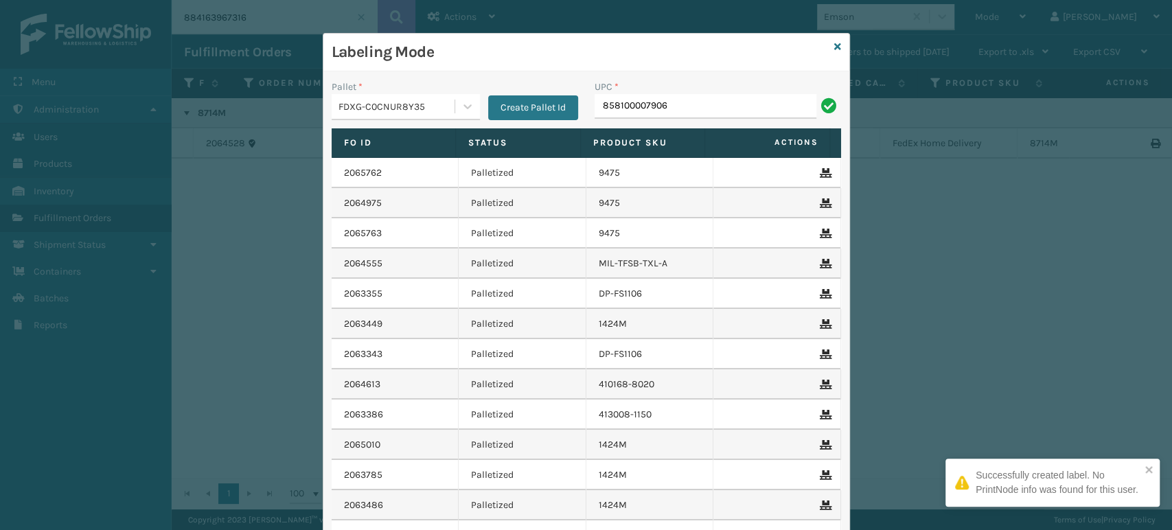
type input "858100007906"
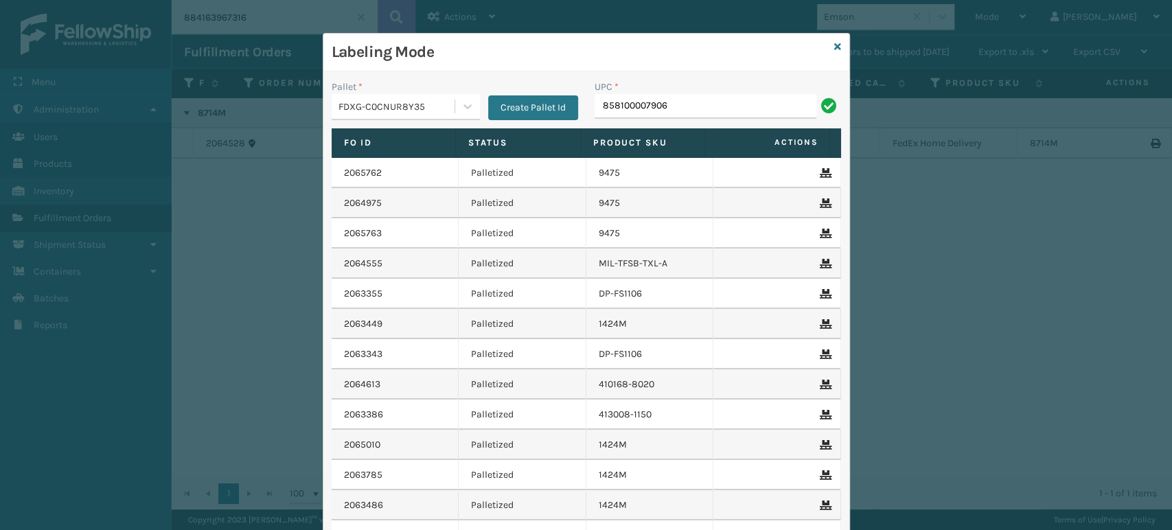
type input "858100007906"
drag, startPoint x: 361, startPoint y: 58, endPoint x: 390, endPoint y: 51, distance: 29.8
click at [361, 58] on h3 "Labeling Mode" at bounding box center [580, 52] width 497 height 21
click at [684, 99] on input "858100007906" at bounding box center [706, 106] width 222 height 25
type input "858100007906"
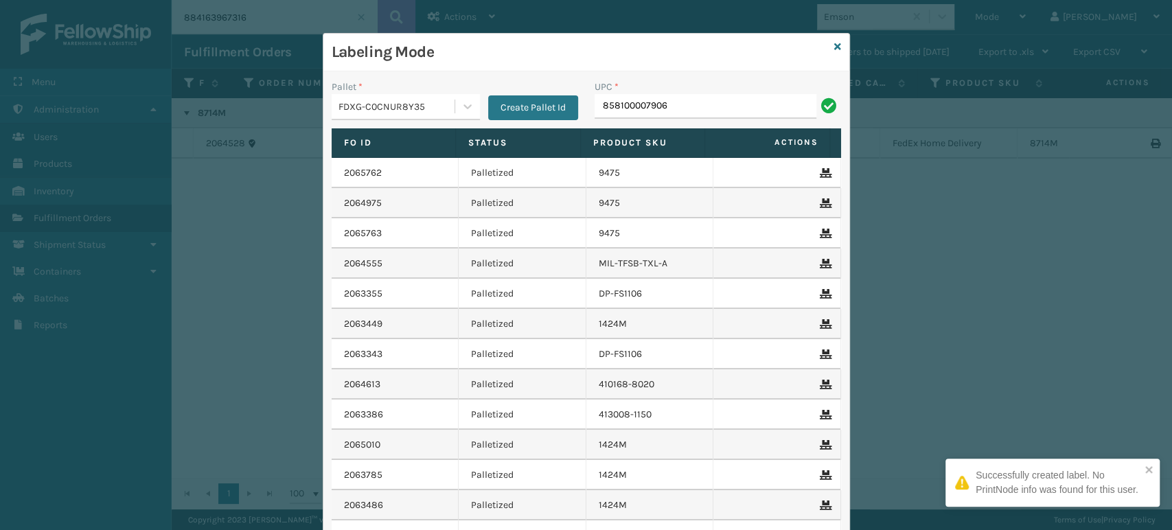
type input "858100007906"
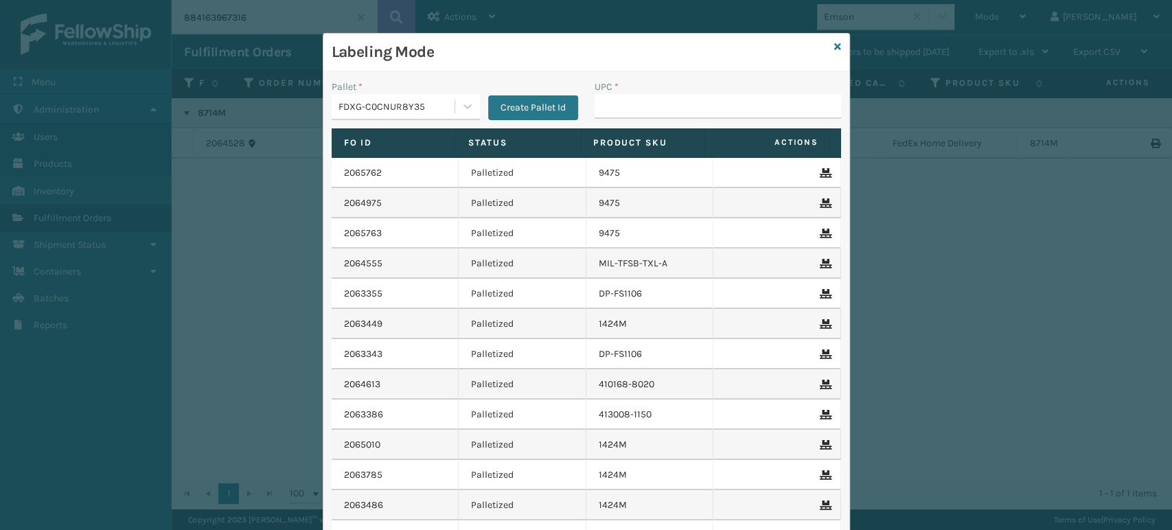
type input "858100007906"
paste input "858100007906"
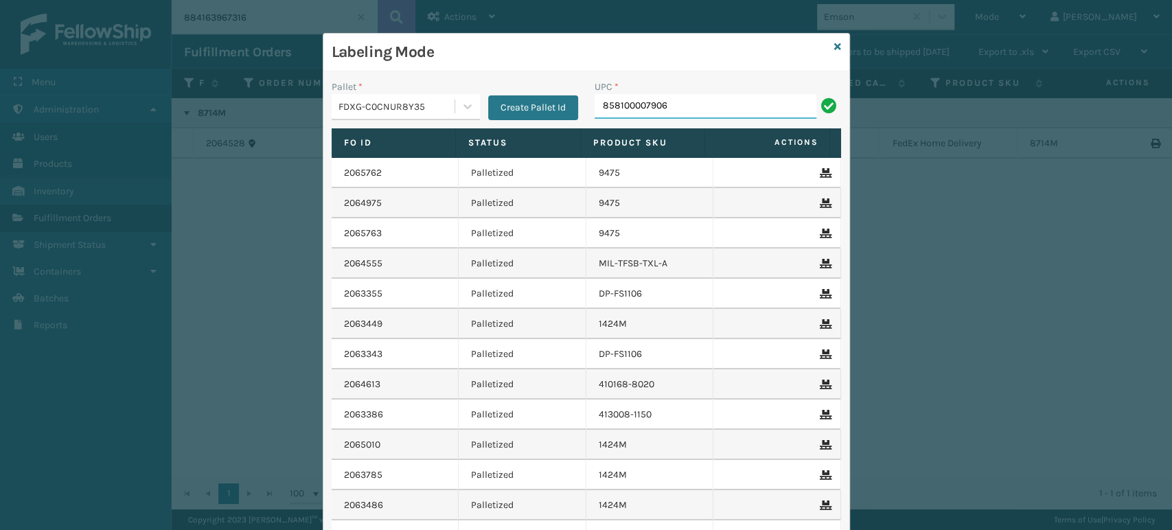
type input "858100007906"
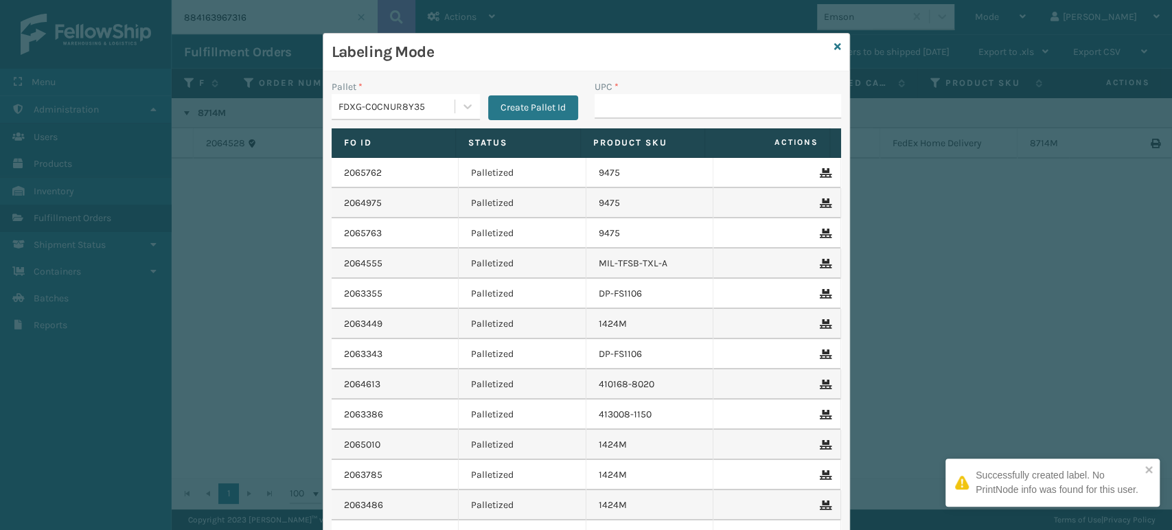
type input "858100007906"
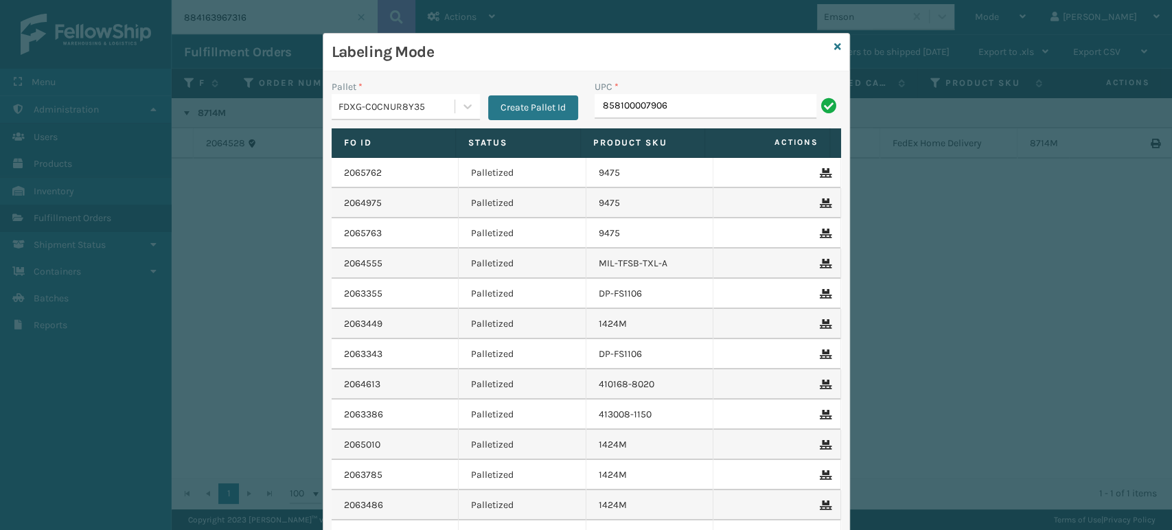
type input "858100007906"
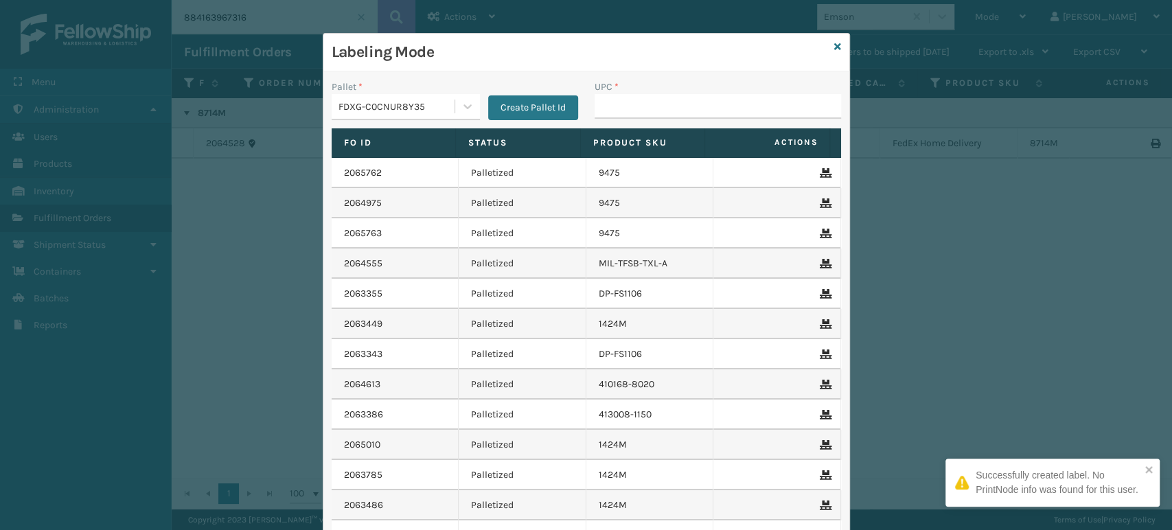
type input "858100007906"
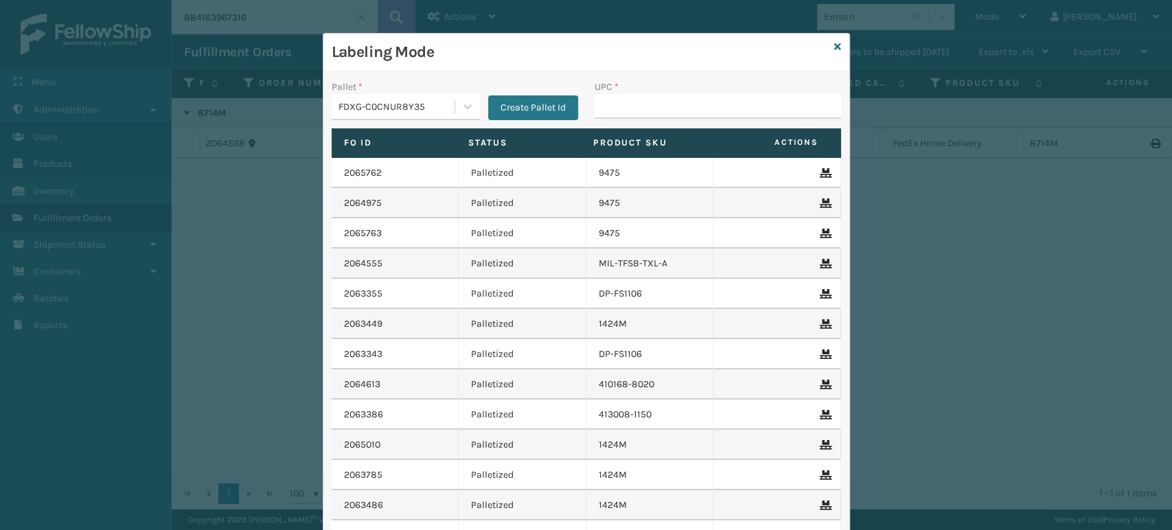
type input "858100007906"
type input "850004456842"
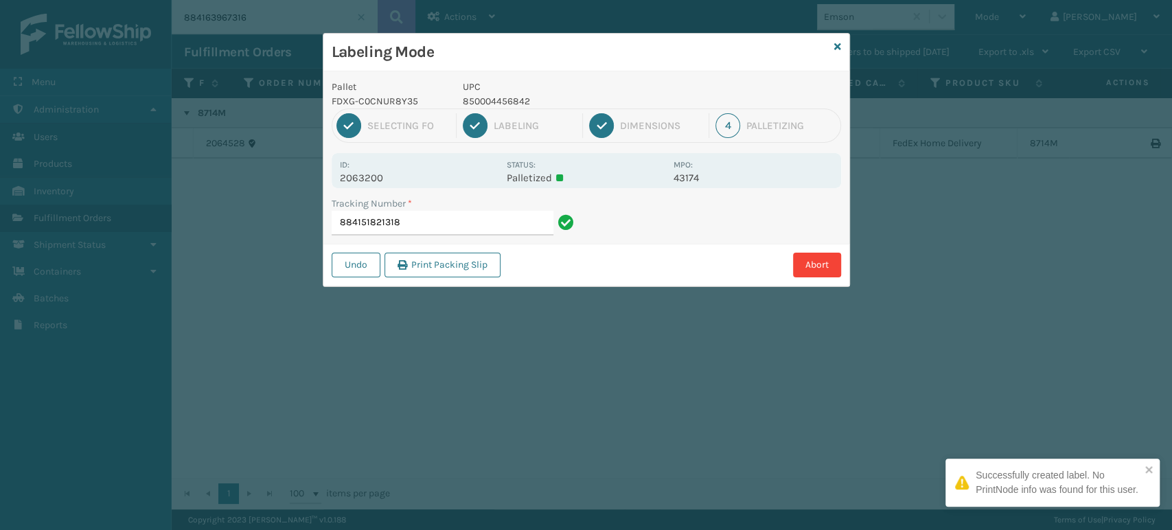
click at [488, 104] on p "850004456842" at bounding box center [564, 101] width 203 height 14
click at [489, 103] on p "850004456842" at bounding box center [564, 101] width 203 height 14
copy p "850004456842"
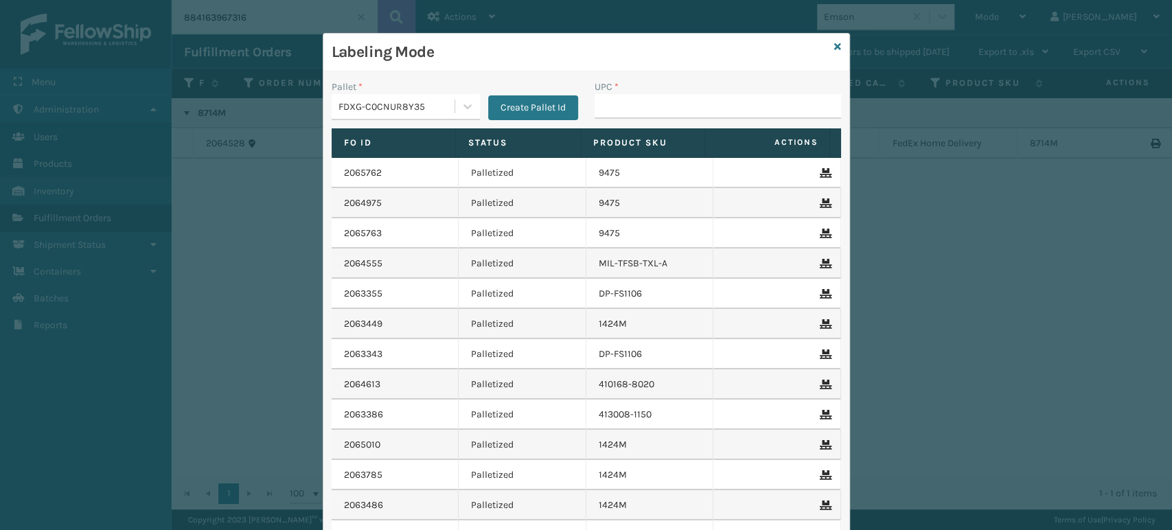
type input "850004456842"
type input "850040667943"
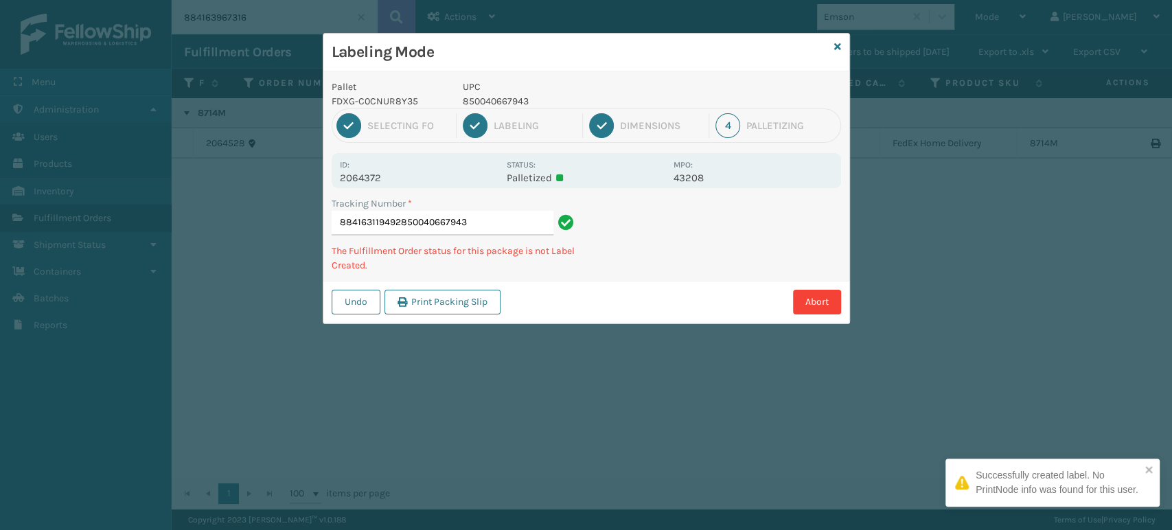
type input "884163119492850040667943"
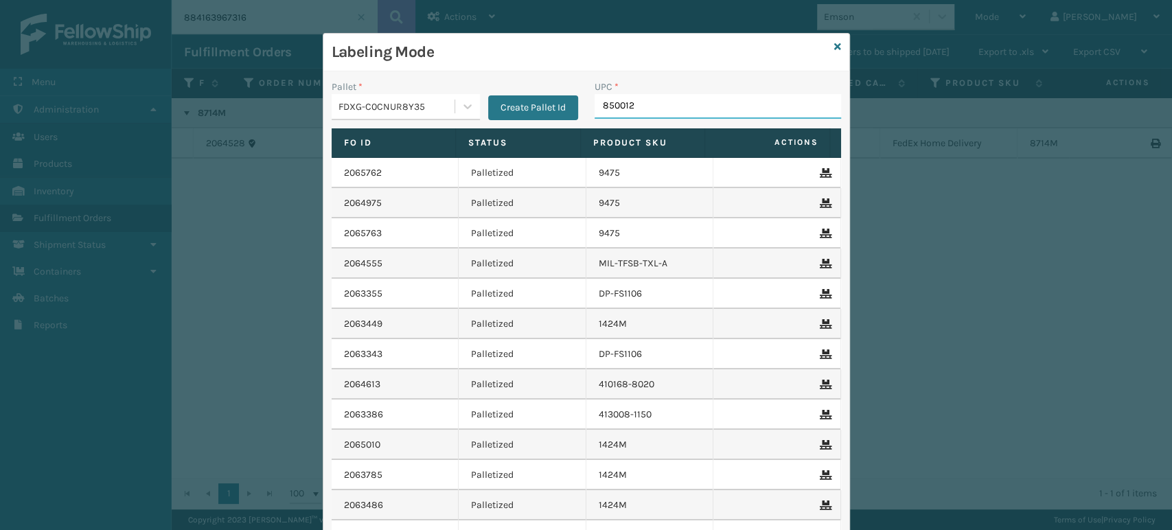
type input "8500124"
